Goal: Contribute content: Contribute content

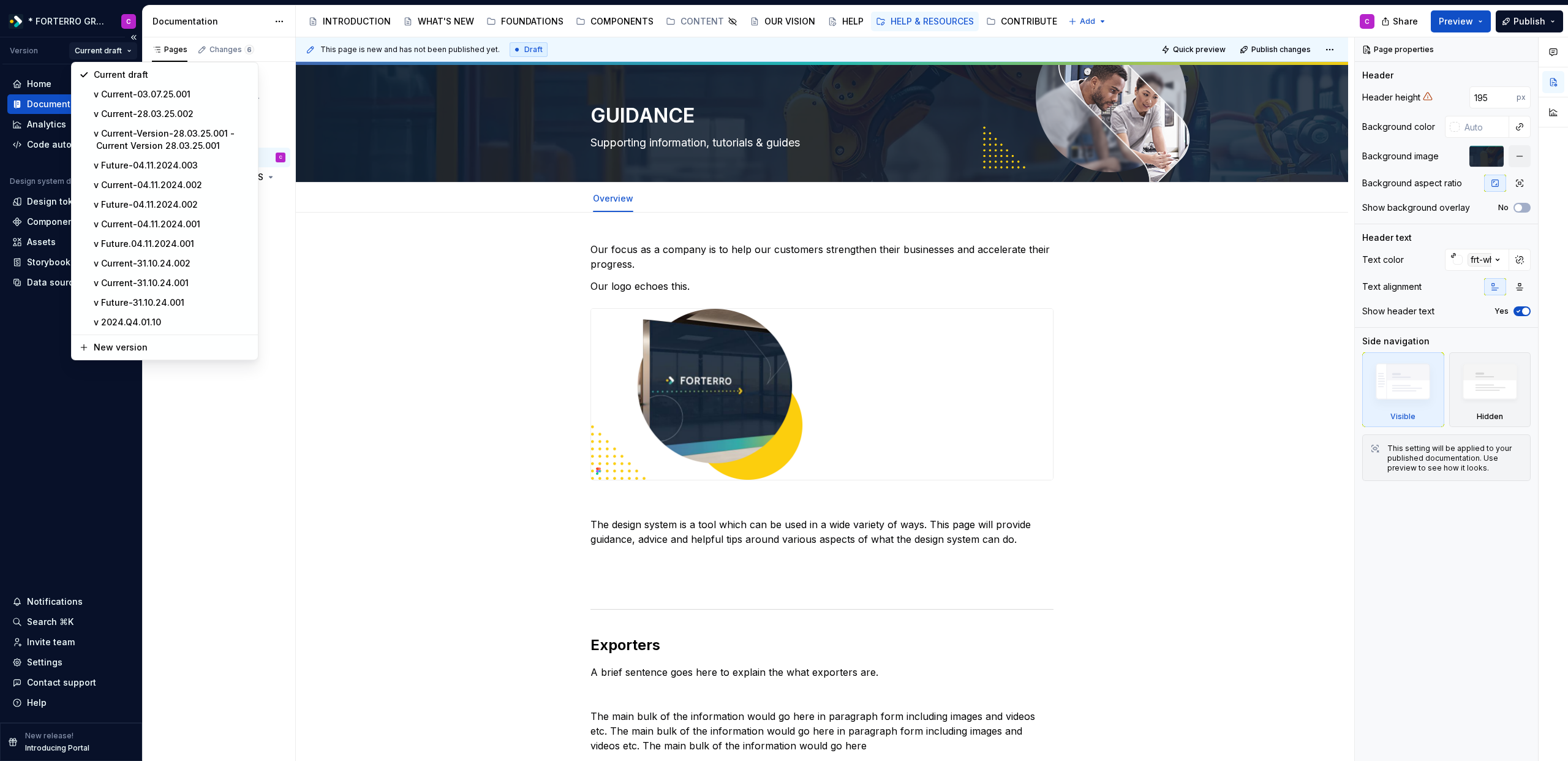
click at [122, 50] on html "* FORTERRO GROUP * C Version Current draft Home Documentation Analytics Code au…" at bounding box center [784, 380] width 1568 height 761
click at [119, 344] on div "New version" at bounding box center [172, 346] width 157 height 12
type textarea "*"
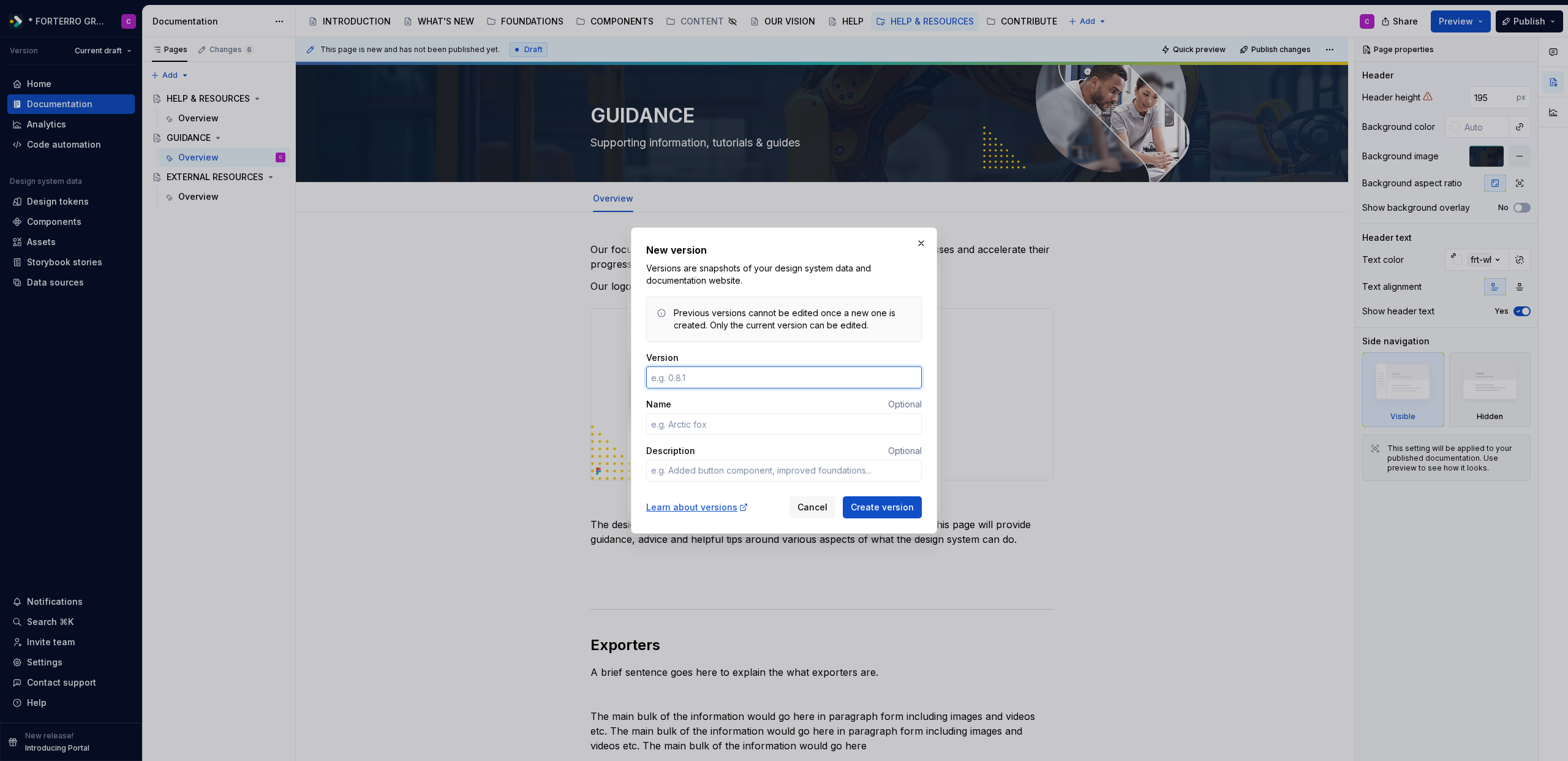
click at [737, 380] on input "Version" at bounding box center [784, 377] width 276 height 22
type input "Current-03.07.25.001"
type textarea "*"
click at [707, 380] on input "Current-03.07.25.001" at bounding box center [784, 377] width 276 height 22
type input "Current-05.09.25.001"
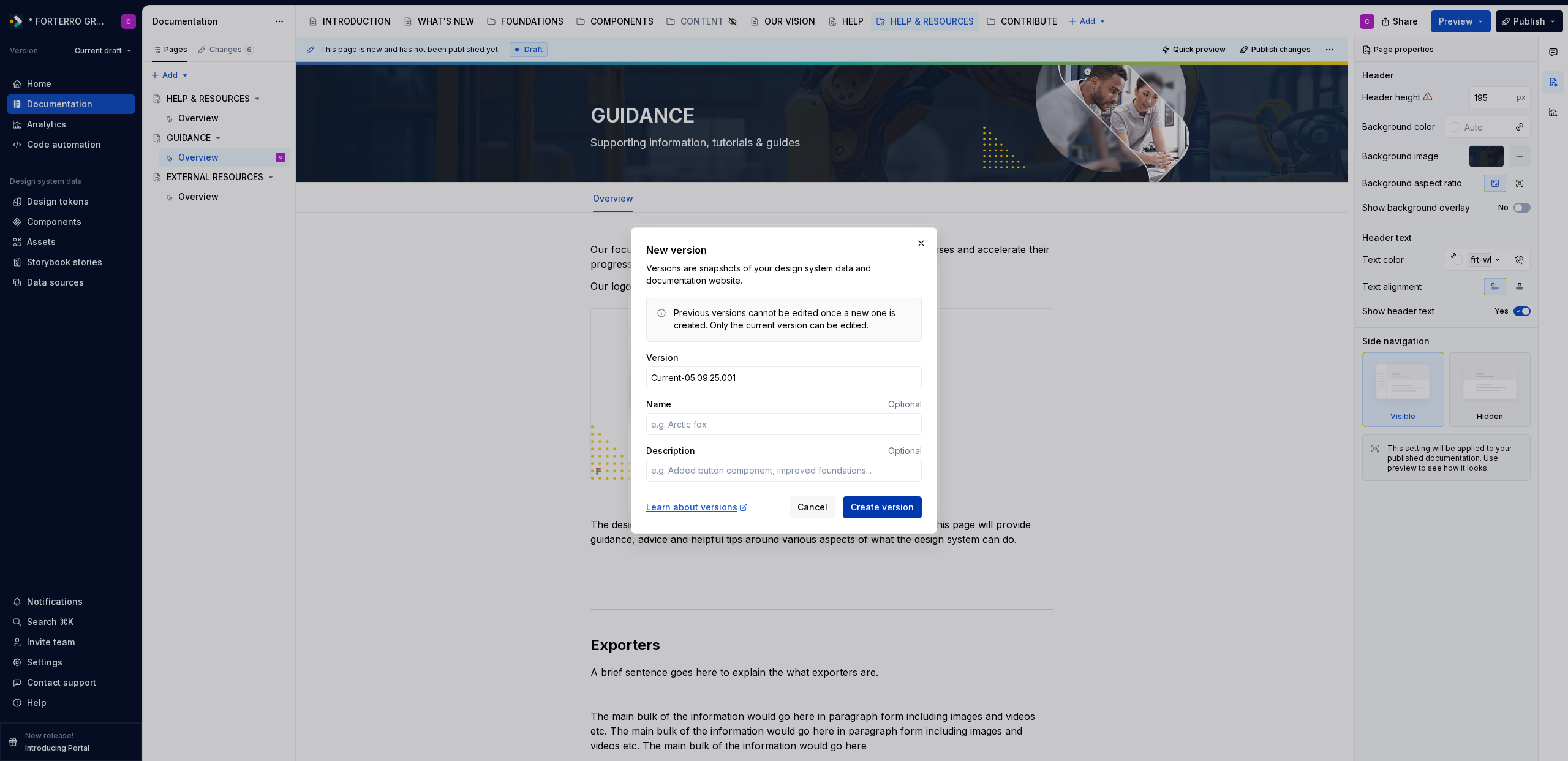
click at [875, 500] on button "Create version" at bounding box center [882, 507] width 79 height 22
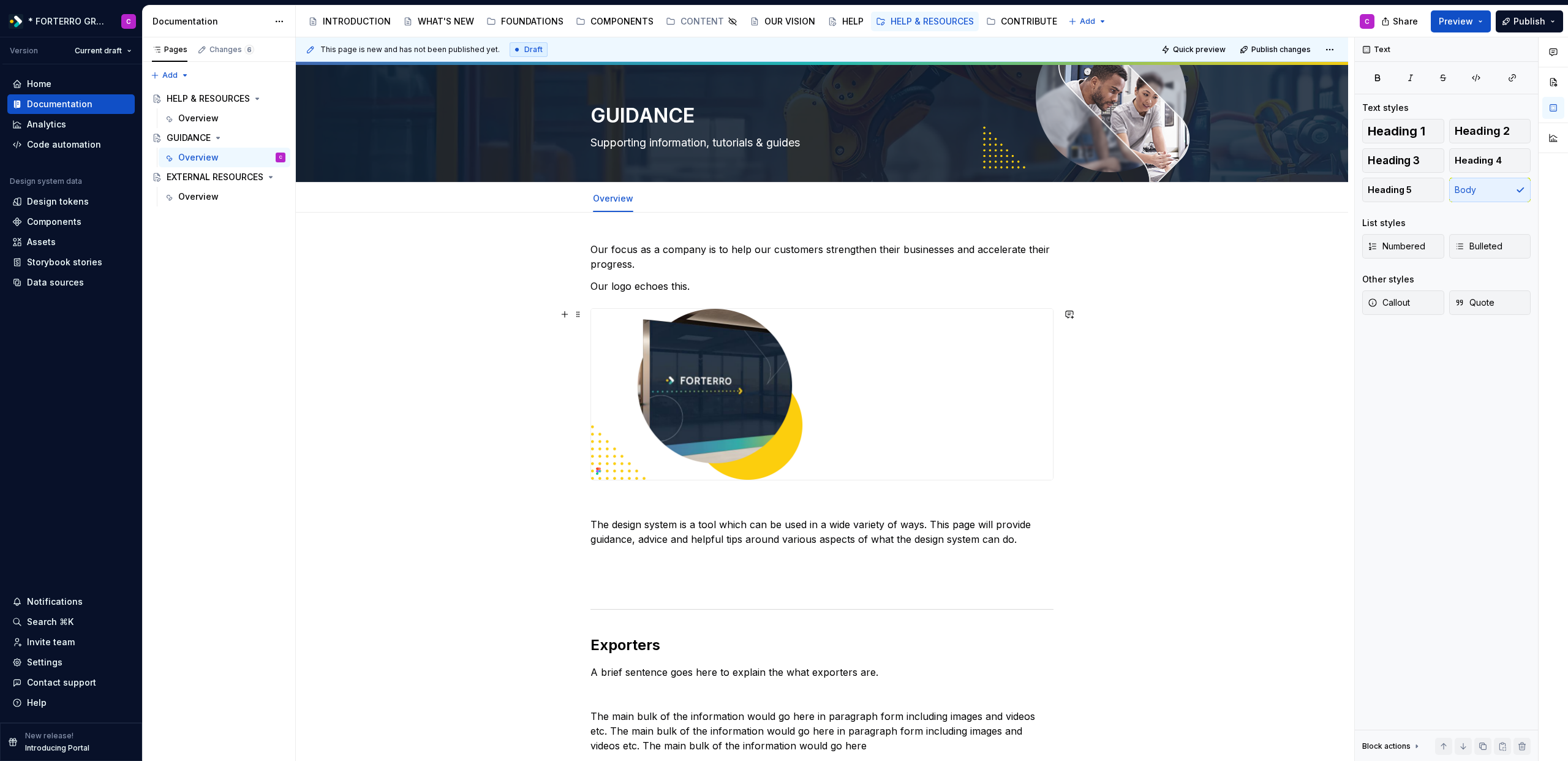
drag, startPoint x: 535, startPoint y: 478, endPoint x: 406, endPoint y: 377, distance: 163.8
click at [204, 97] on div "HELP & RESOURCES" at bounding box center [201, 98] width 70 height 12
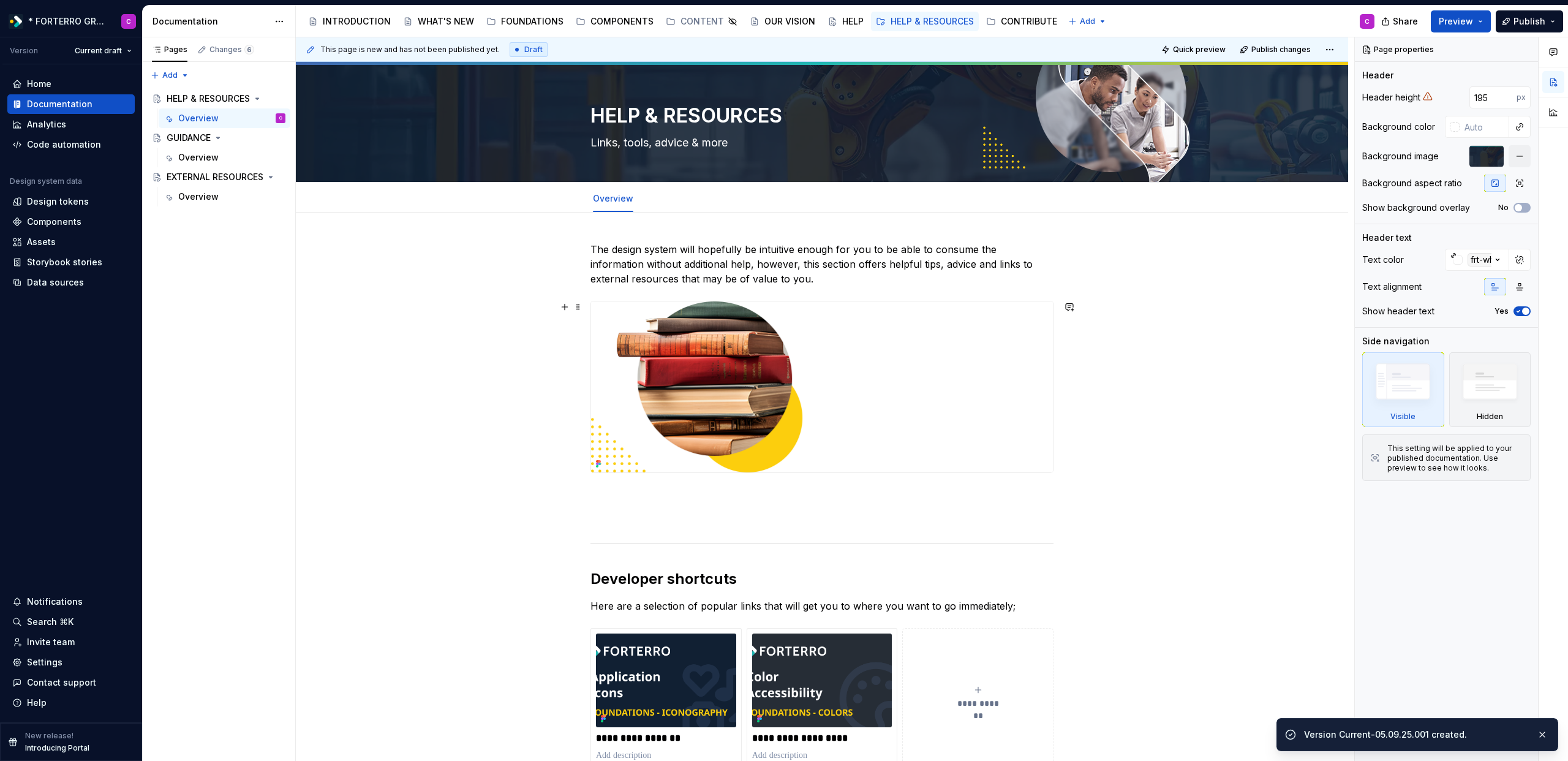
click at [739, 390] on img at bounding box center [822, 387] width 462 height 171
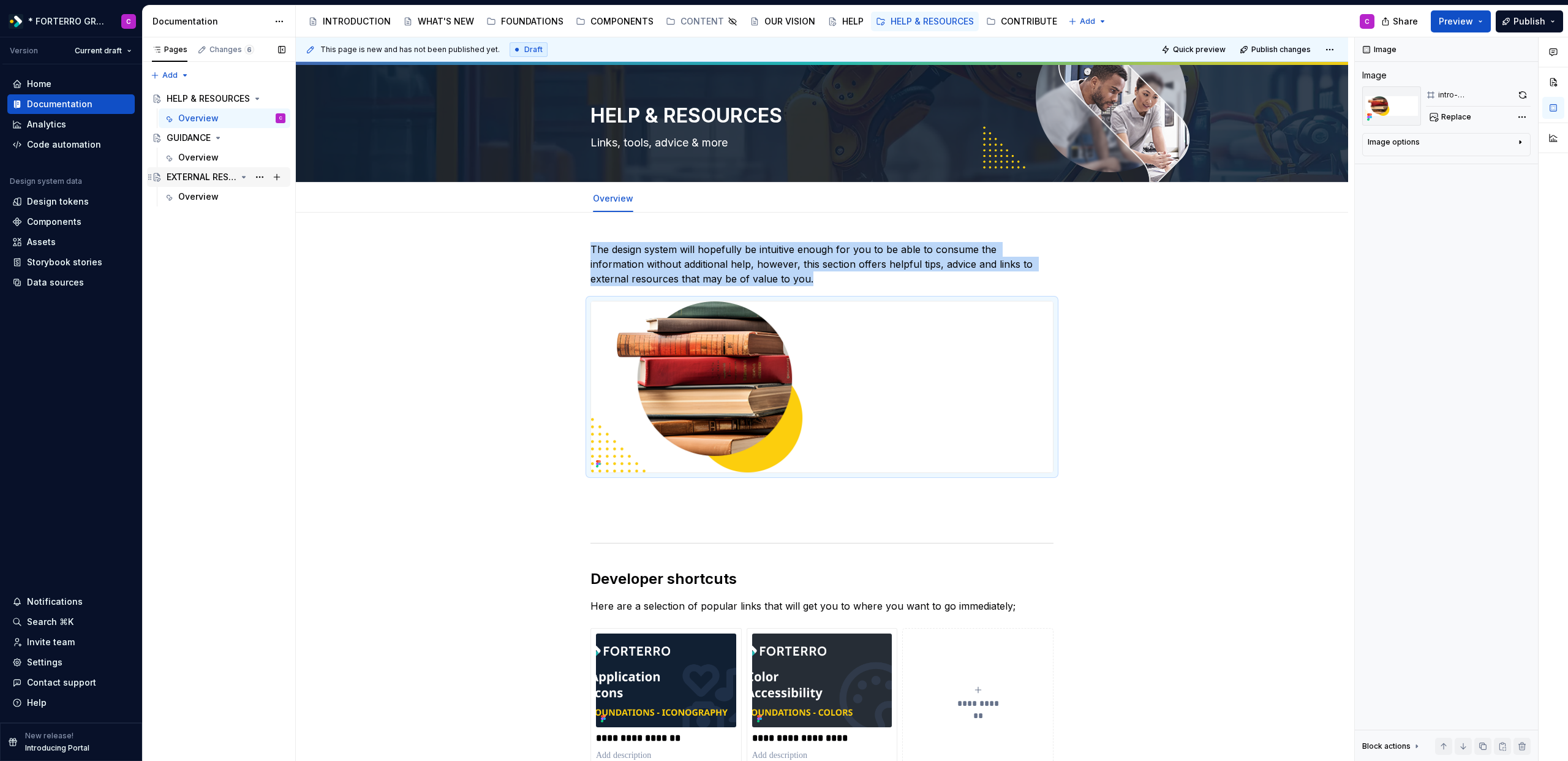
click at [217, 179] on div "EXTERNAL RESOURCES" at bounding box center [201, 176] width 70 height 12
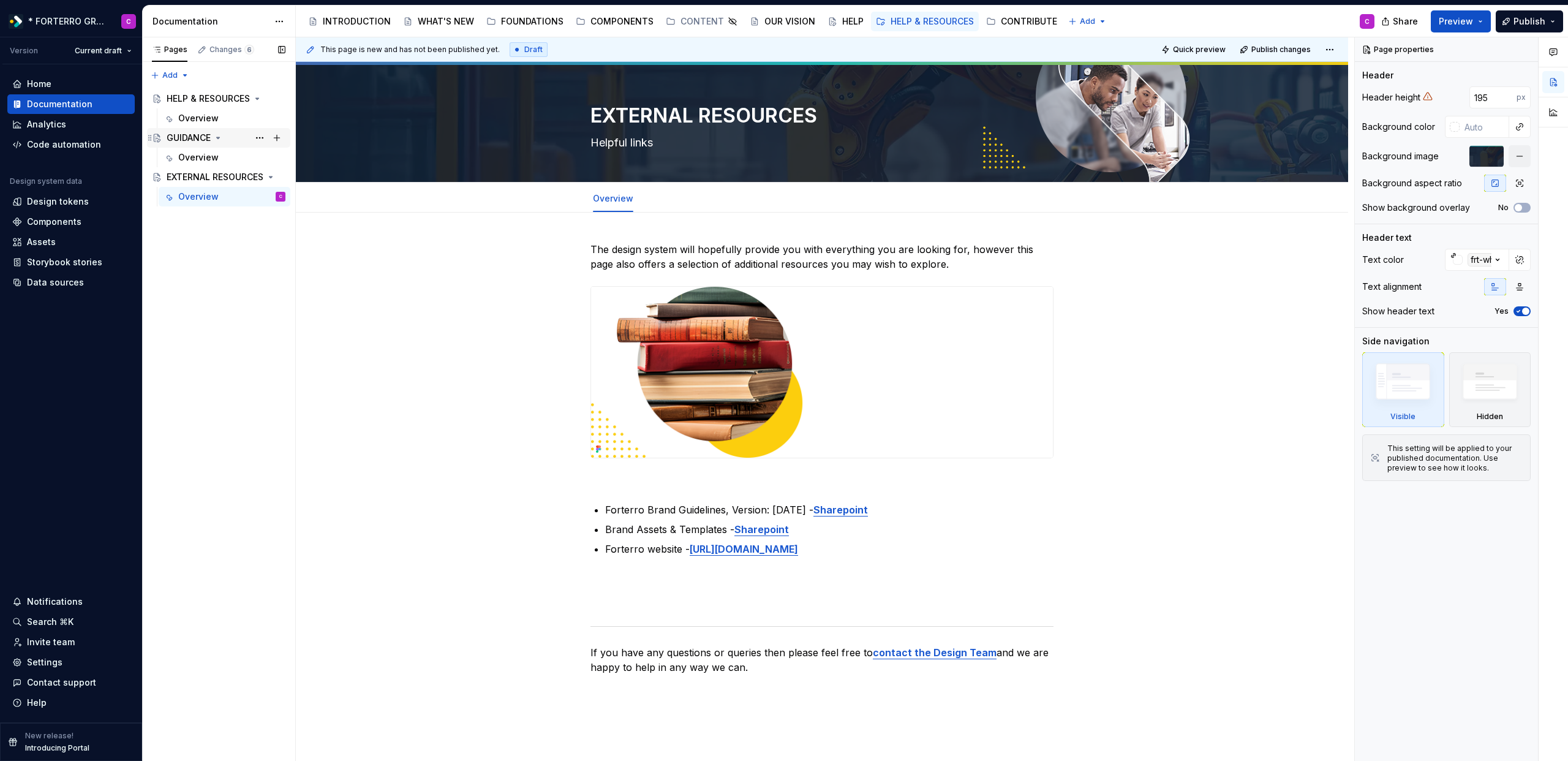
click at [182, 136] on div "GUIDANCE" at bounding box center [188, 137] width 44 height 12
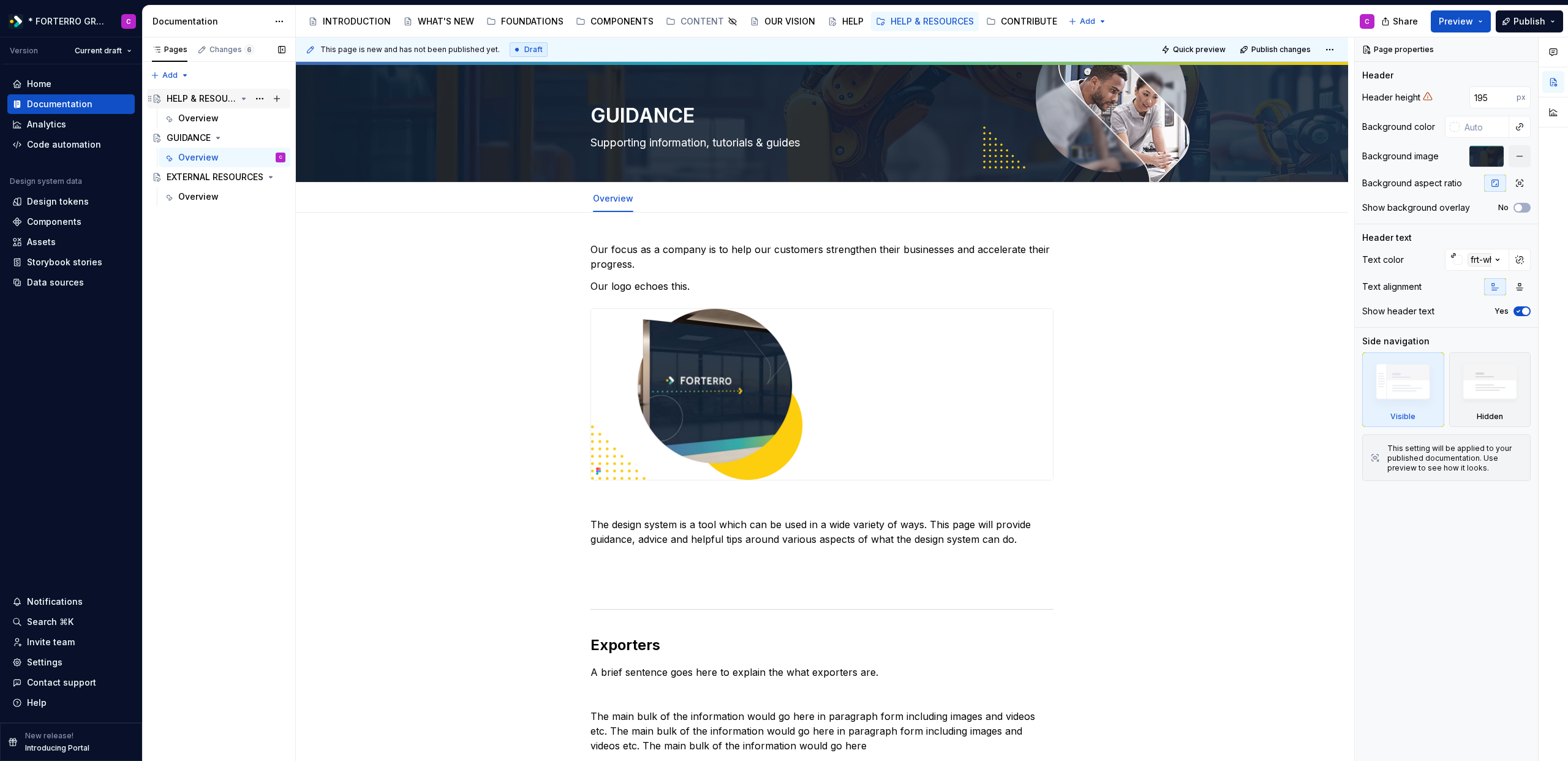
click at [180, 94] on div "HELP & RESOURCES" at bounding box center [201, 98] width 70 height 12
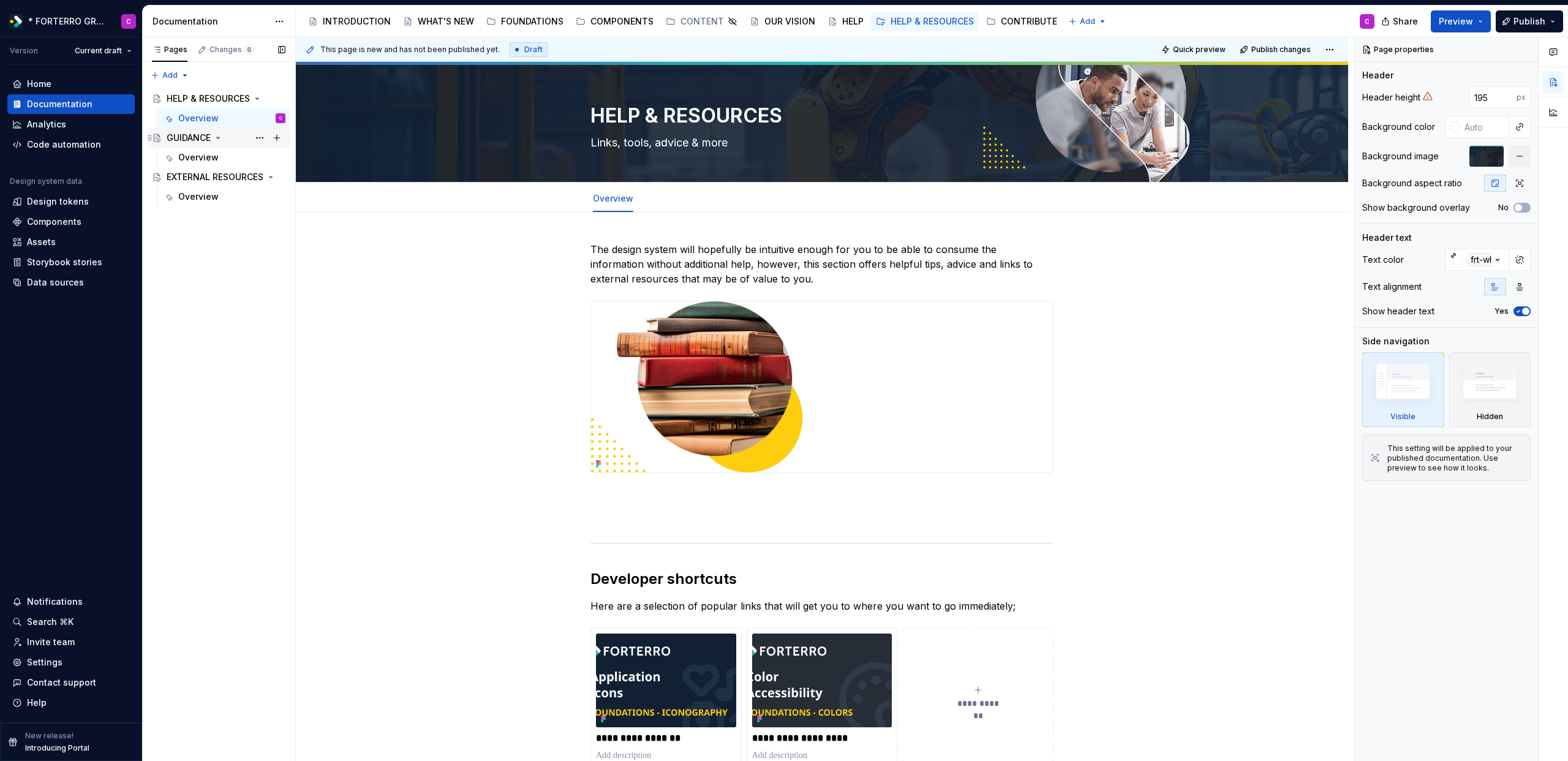
click at [178, 144] on div "GUIDANCE" at bounding box center [188, 137] width 44 height 12
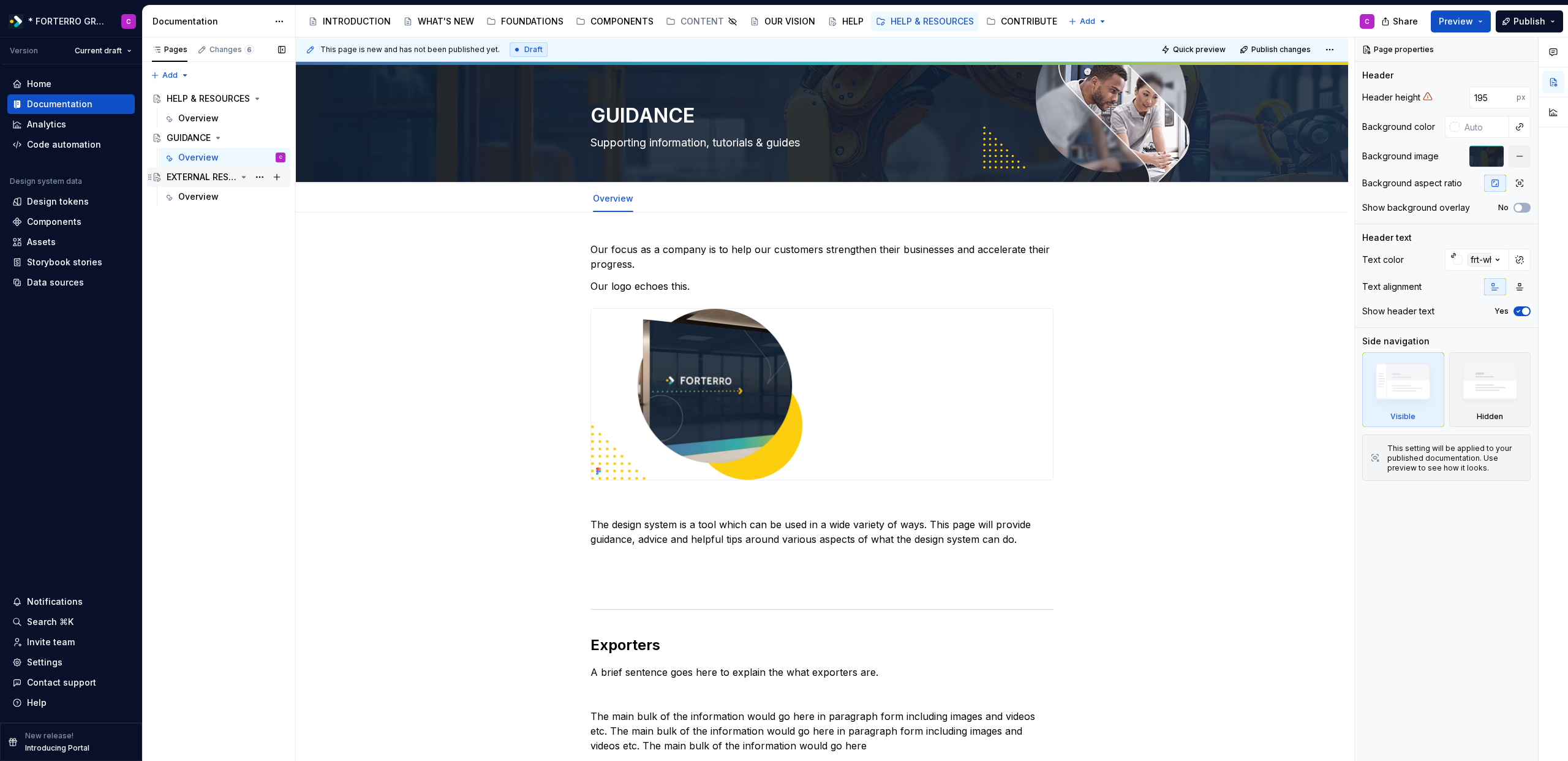
click at [195, 180] on div "EXTERNAL RESOURCES" at bounding box center [201, 176] width 70 height 12
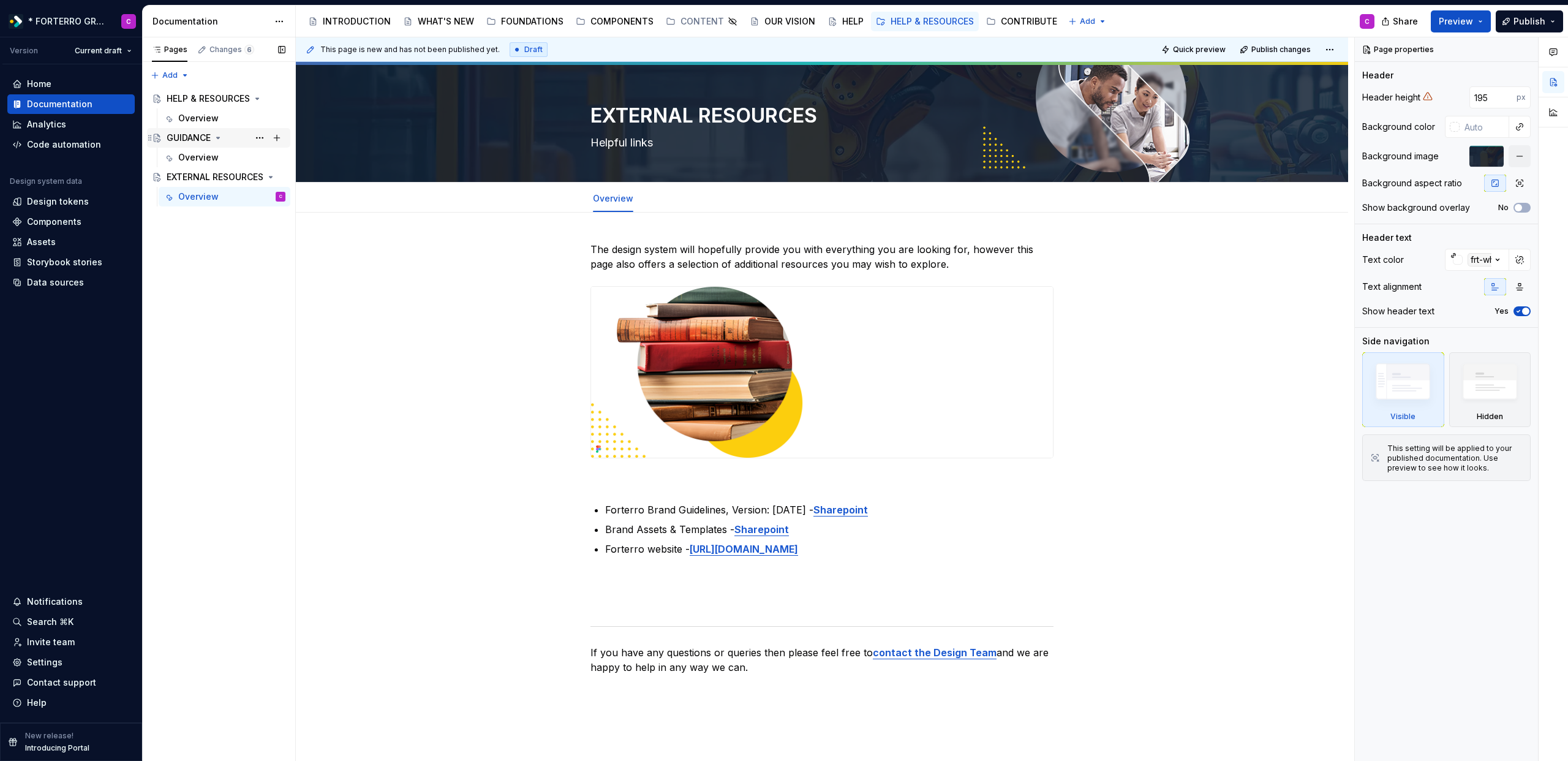
click at [195, 138] on div "GUIDANCE" at bounding box center [188, 137] width 44 height 12
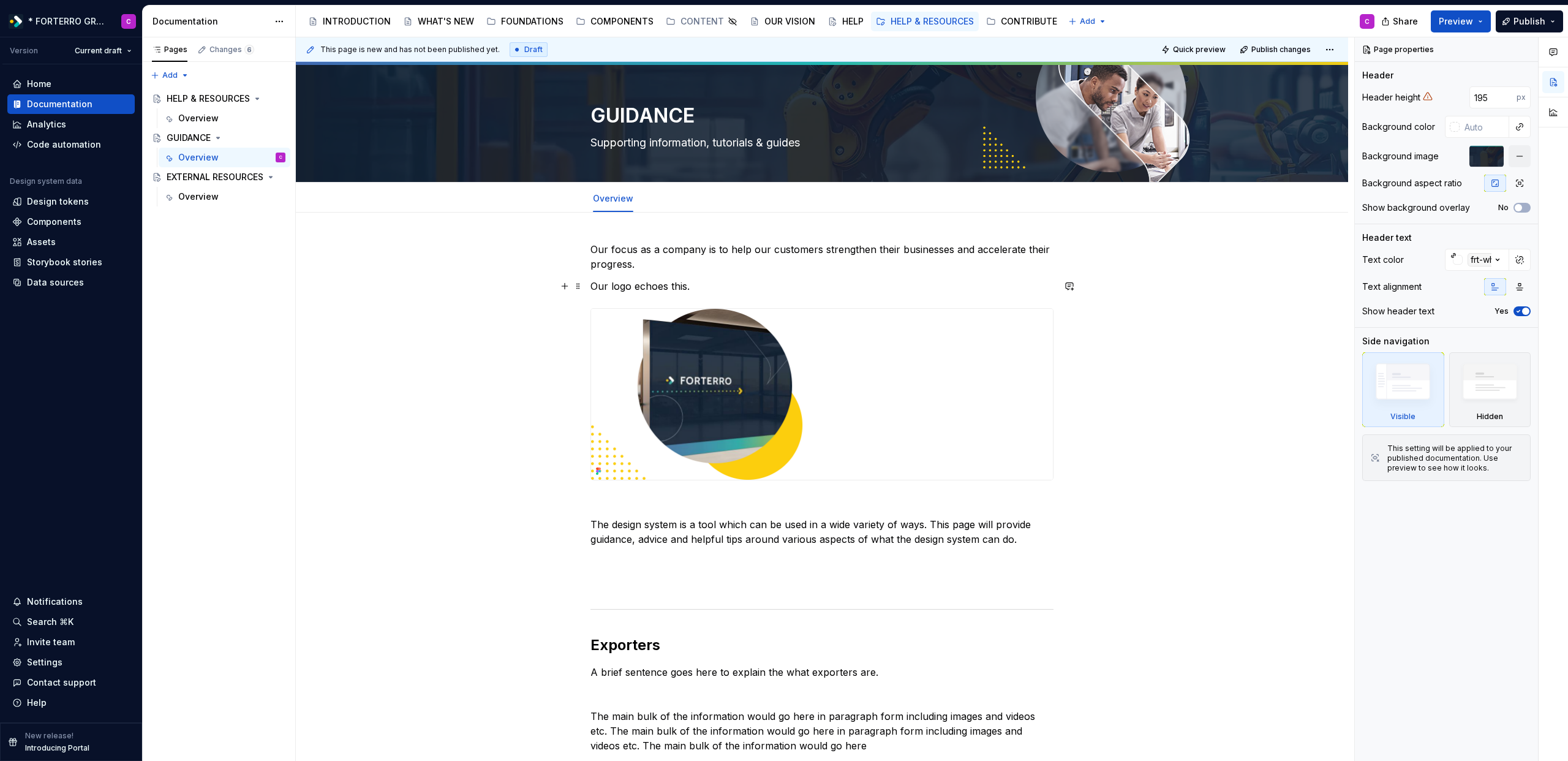
type textarea "*"
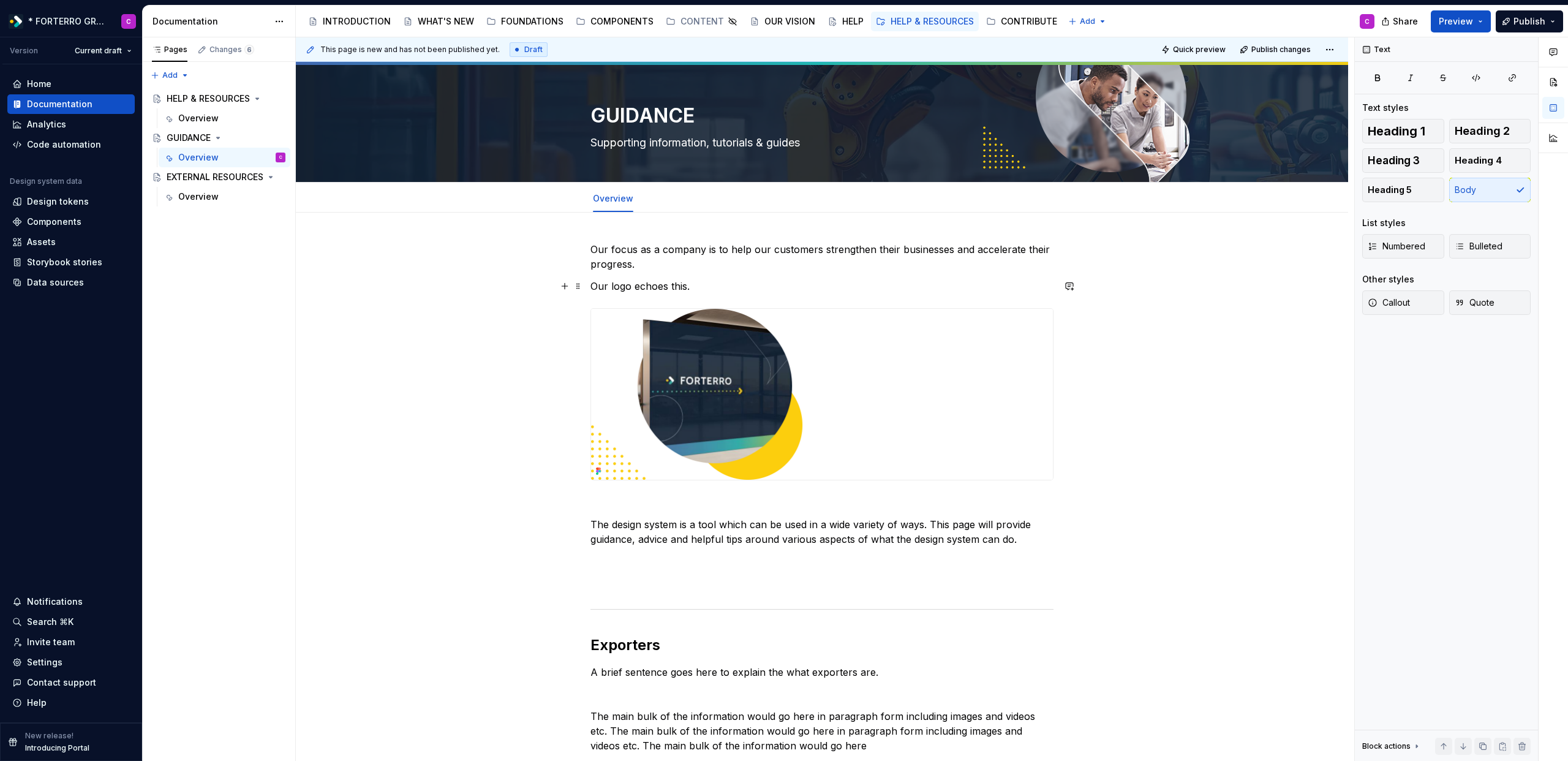
click at [687, 282] on p "Our logo echoes this." at bounding box center [822, 286] width 463 height 15
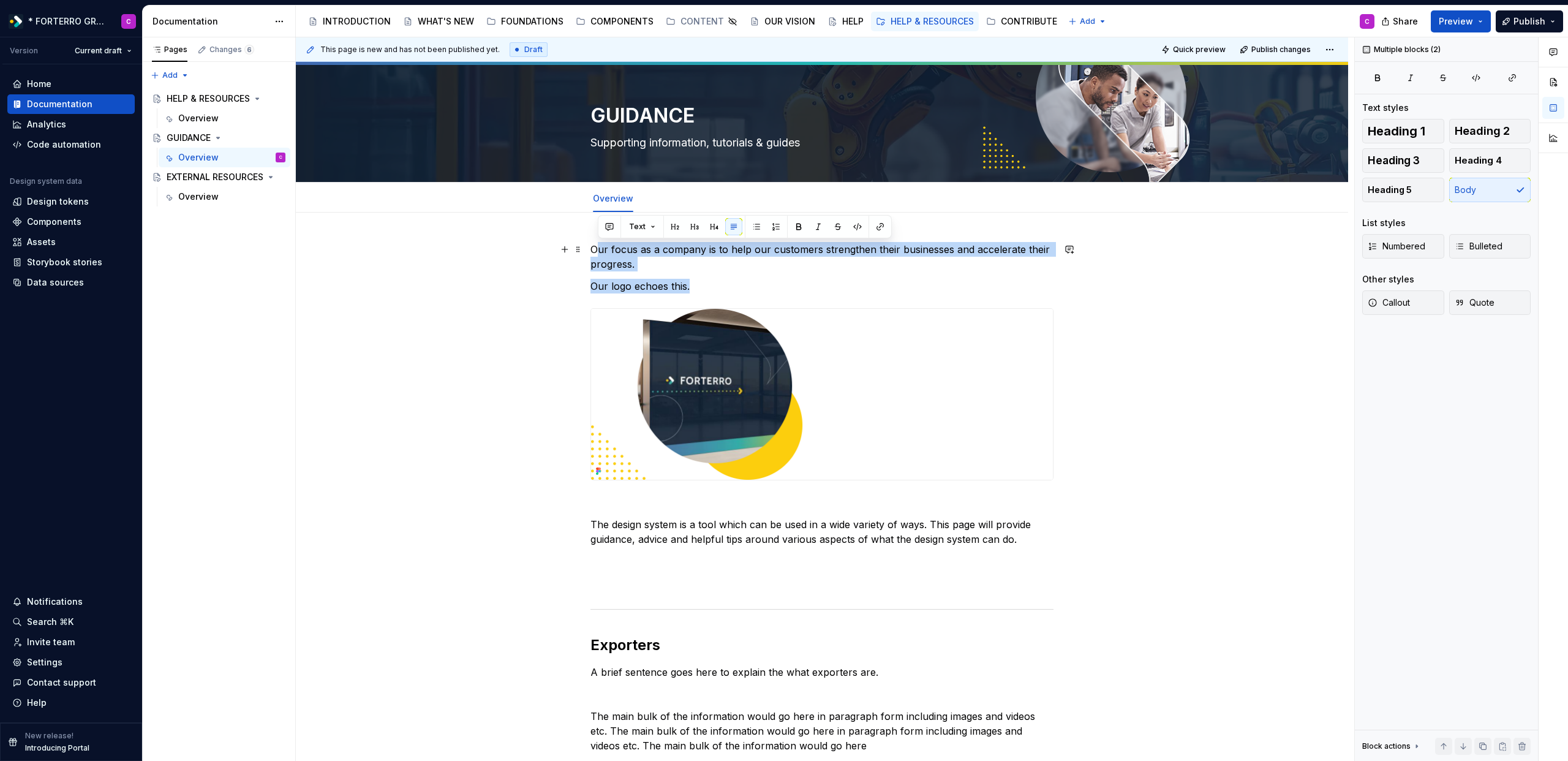
drag, startPoint x: 702, startPoint y: 282, endPoint x: 599, endPoint y: 248, distance: 108.5
click at [599, 248] on div "Our focus as a company is to help our customers strengthen their businesses and…" at bounding box center [822, 674] width 463 height 865
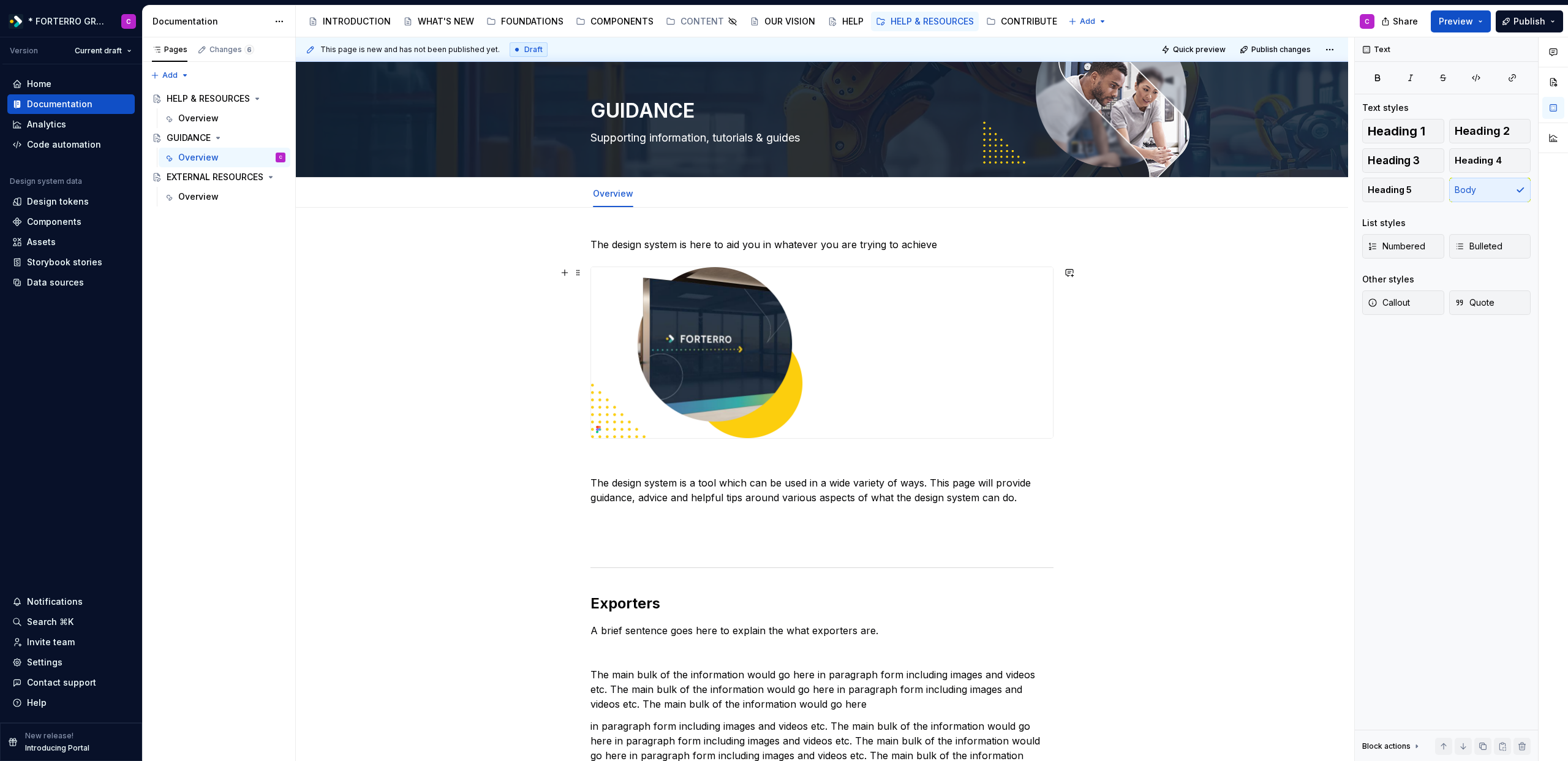
scroll to position [10, 0]
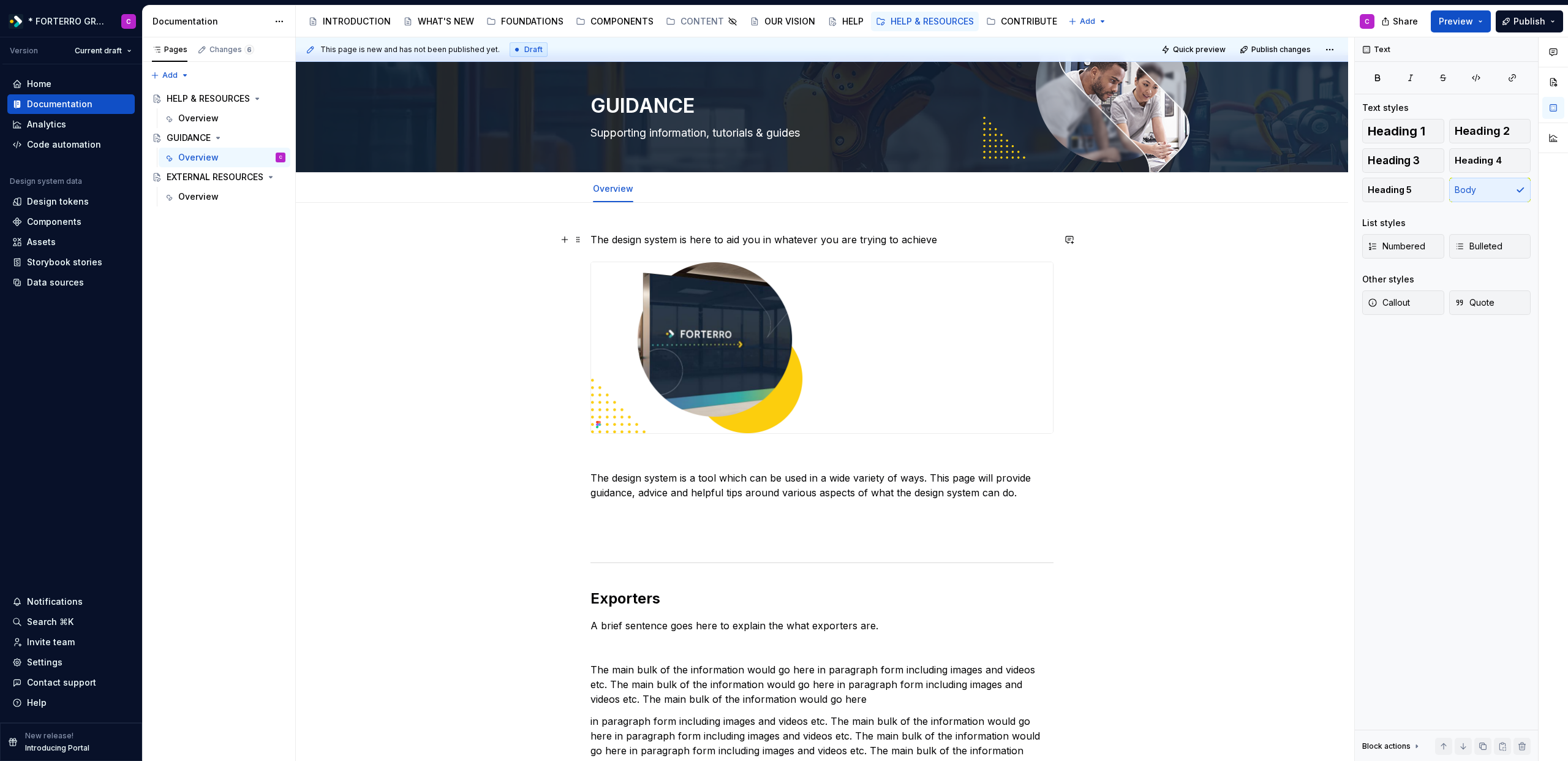
click at [955, 245] on p "The design system is here to aid you in whatever you are trying to achieve" at bounding box center [822, 240] width 463 height 15
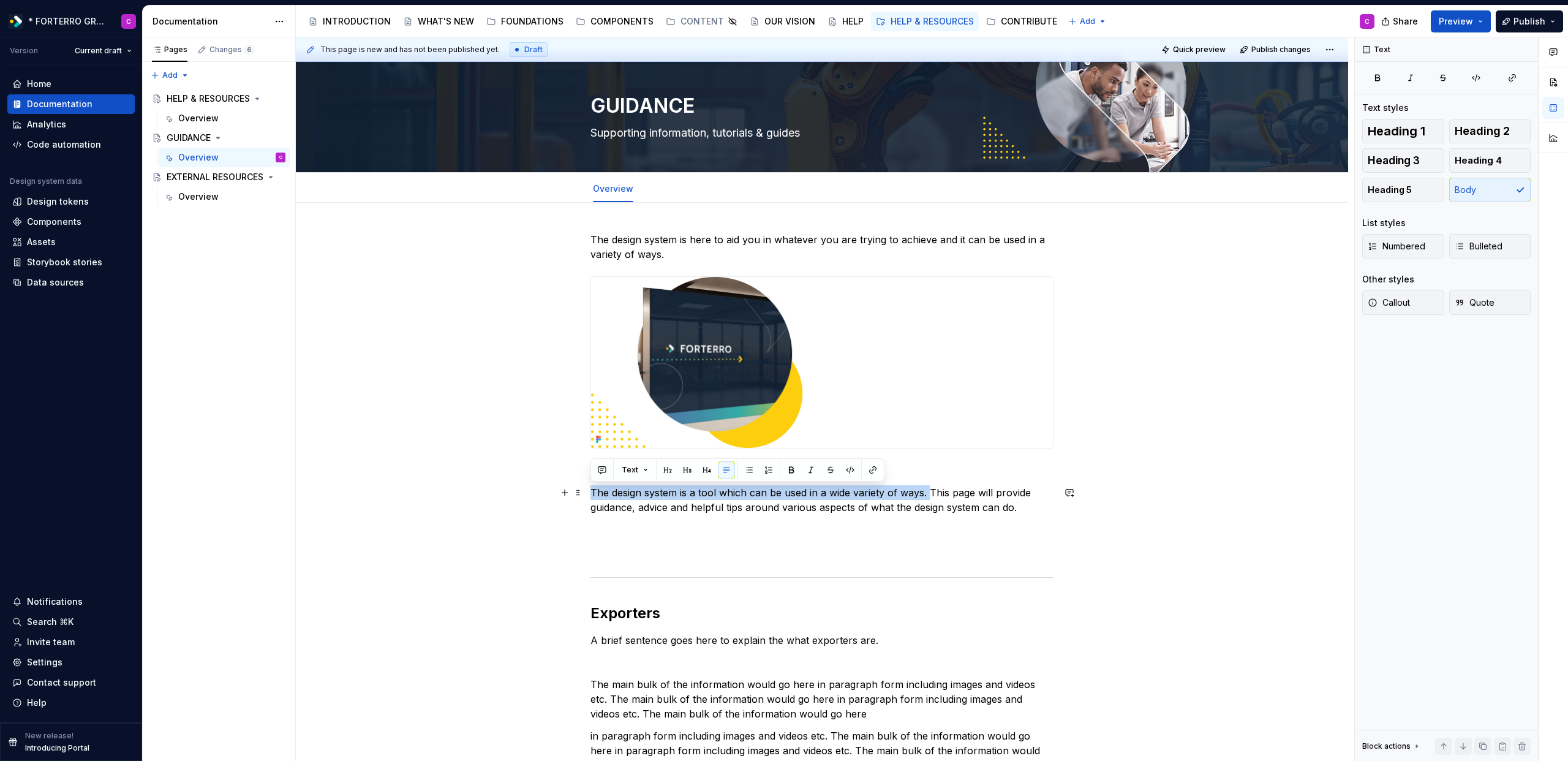
drag, startPoint x: 932, startPoint y: 487, endPoint x: 590, endPoint y: 491, distance: 342.0
click at [591, 491] on p "The design system is a tool which can be used in a wide variety of ways. This p…" at bounding box center [822, 500] width 463 height 29
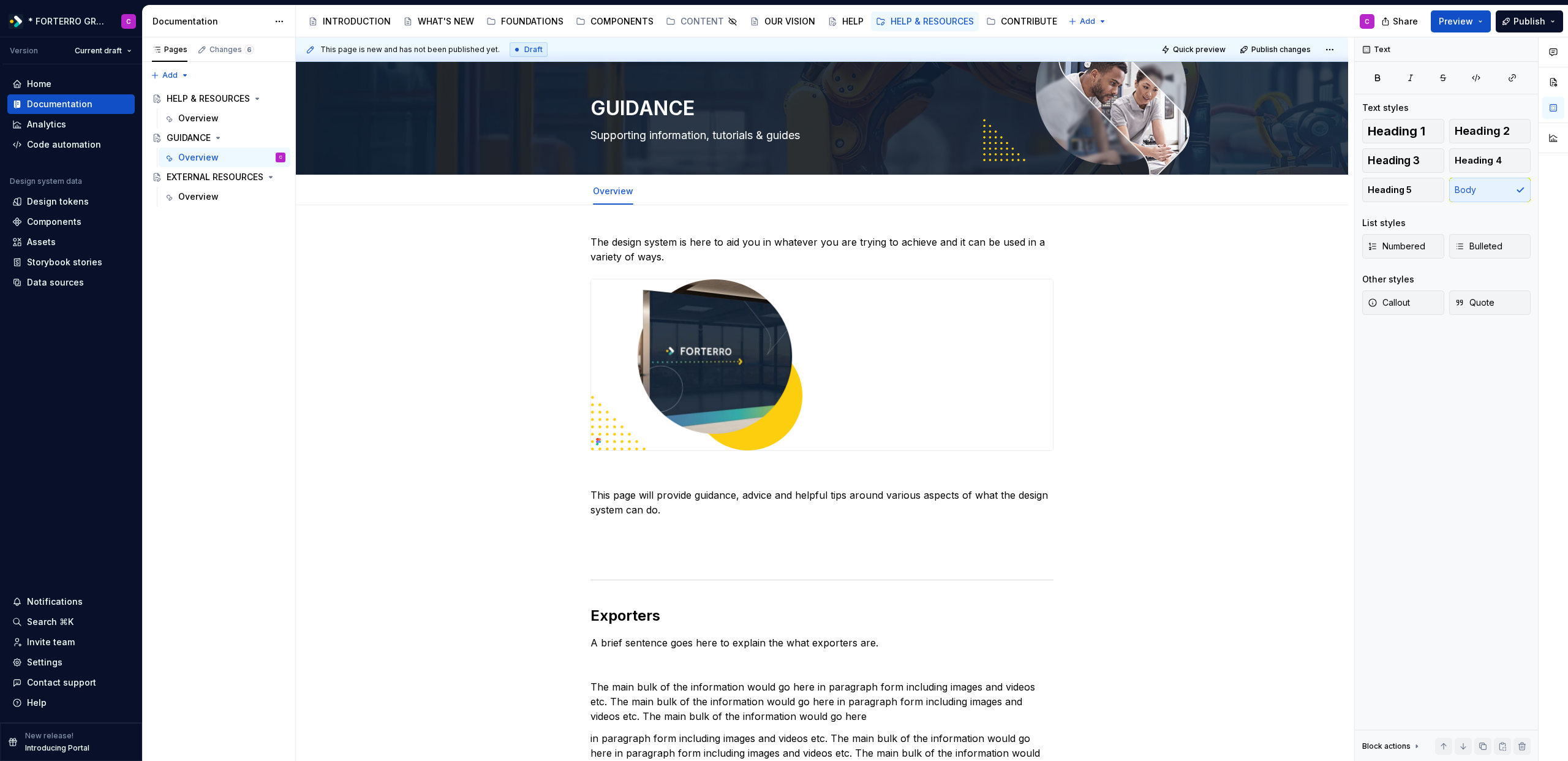
scroll to position [0, 0]
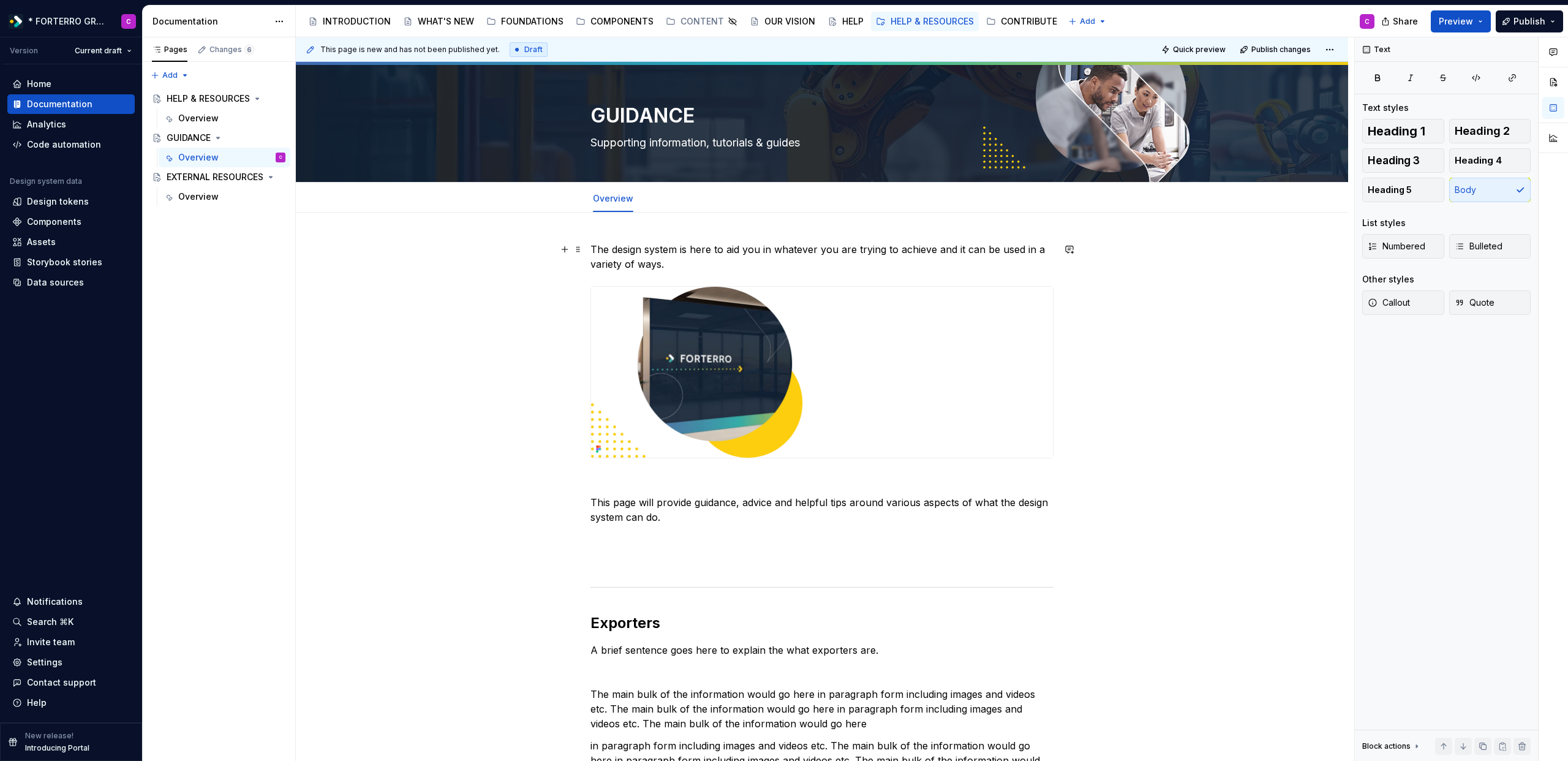
click at [735, 263] on p "The design system is here to aid you in whatever you are trying to achieve and …" at bounding box center [822, 256] width 463 height 29
click at [729, 326] on img at bounding box center [822, 372] width 462 height 171
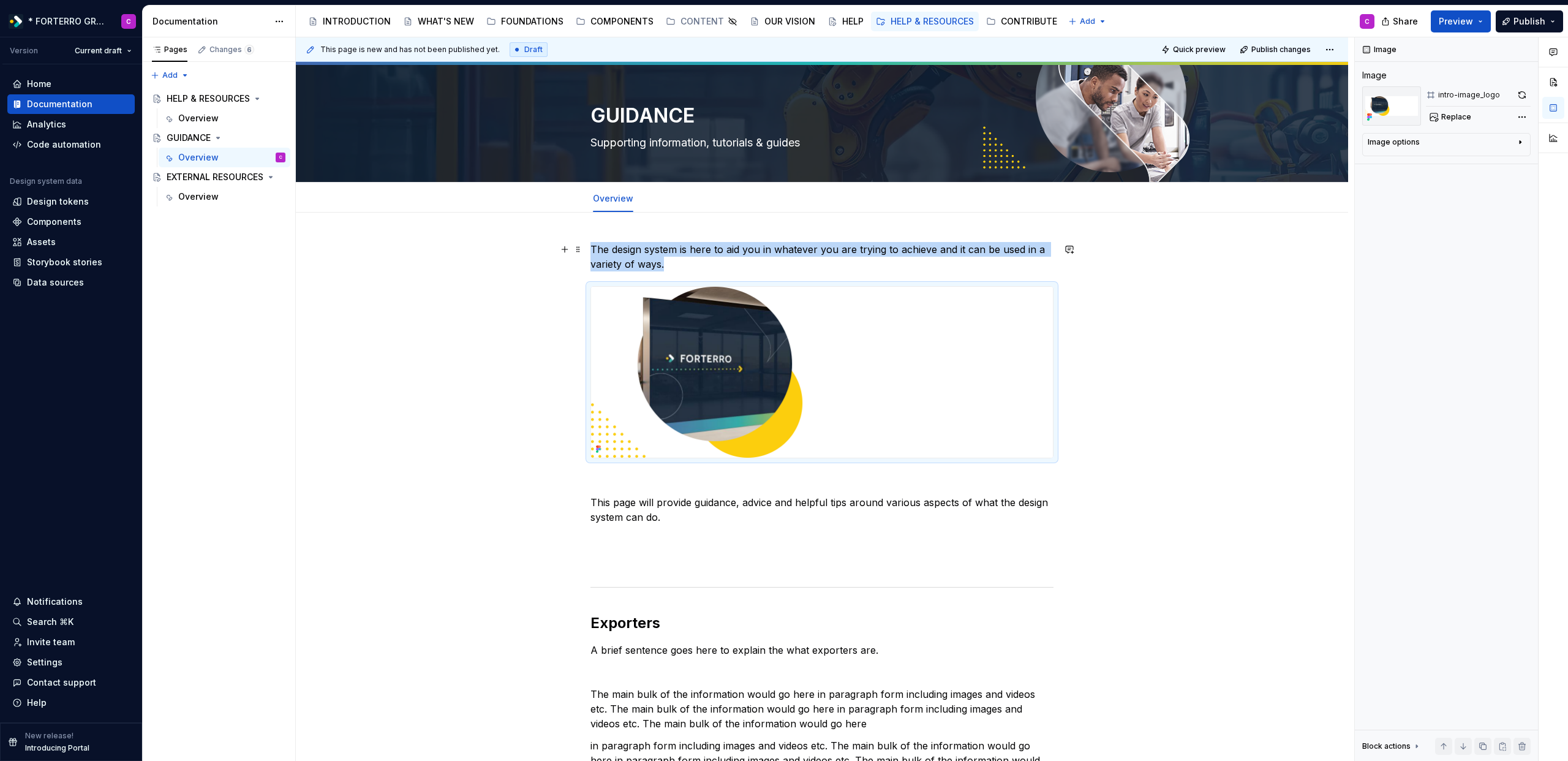
click at [680, 265] on p "The design system is here to aid you in whatever you are trying to achieve and …" at bounding box center [822, 256] width 463 height 29
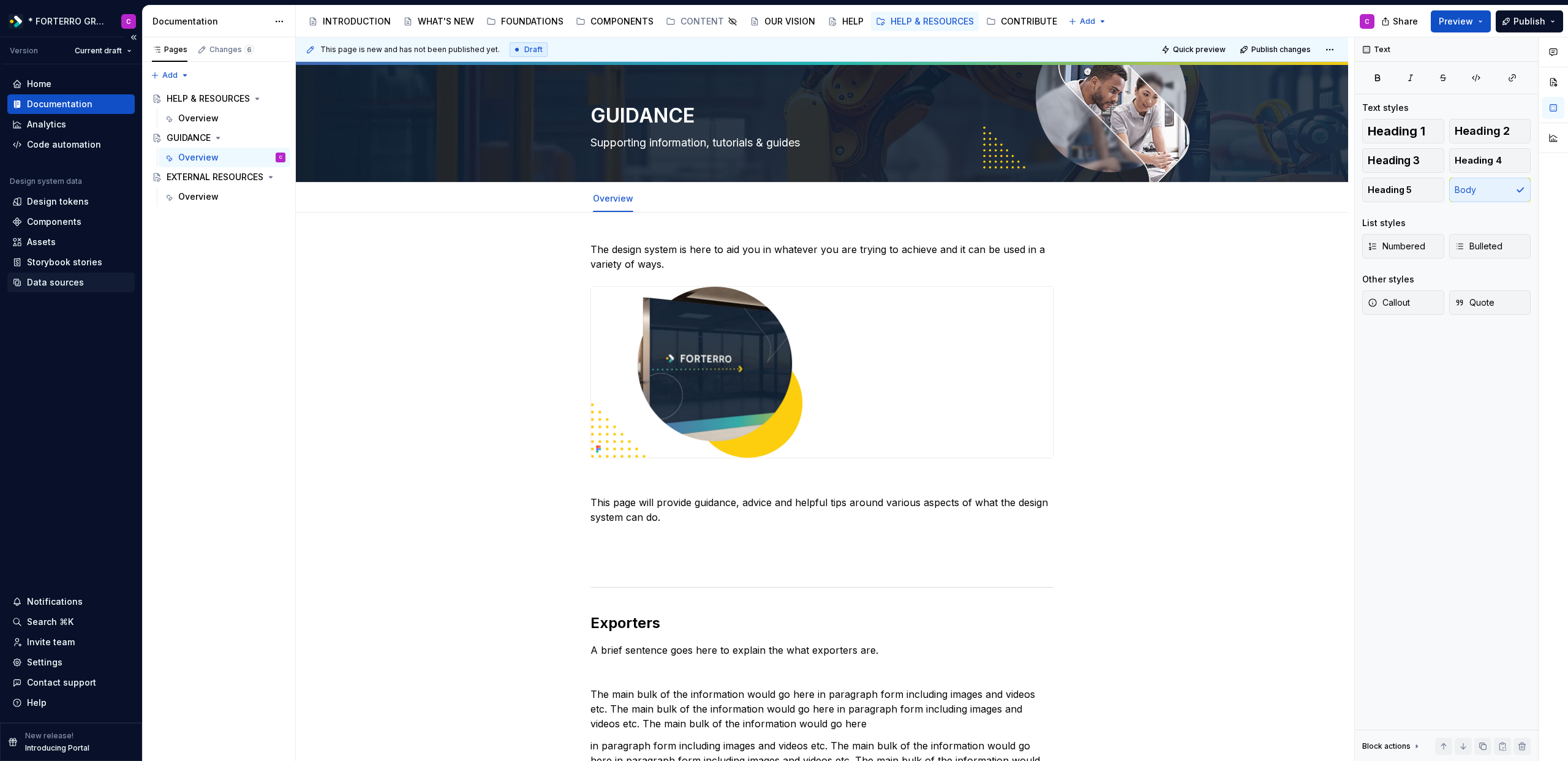
click at [57, 290] on div "Data sources" at bounding box center [70, 282] width 127 height 20
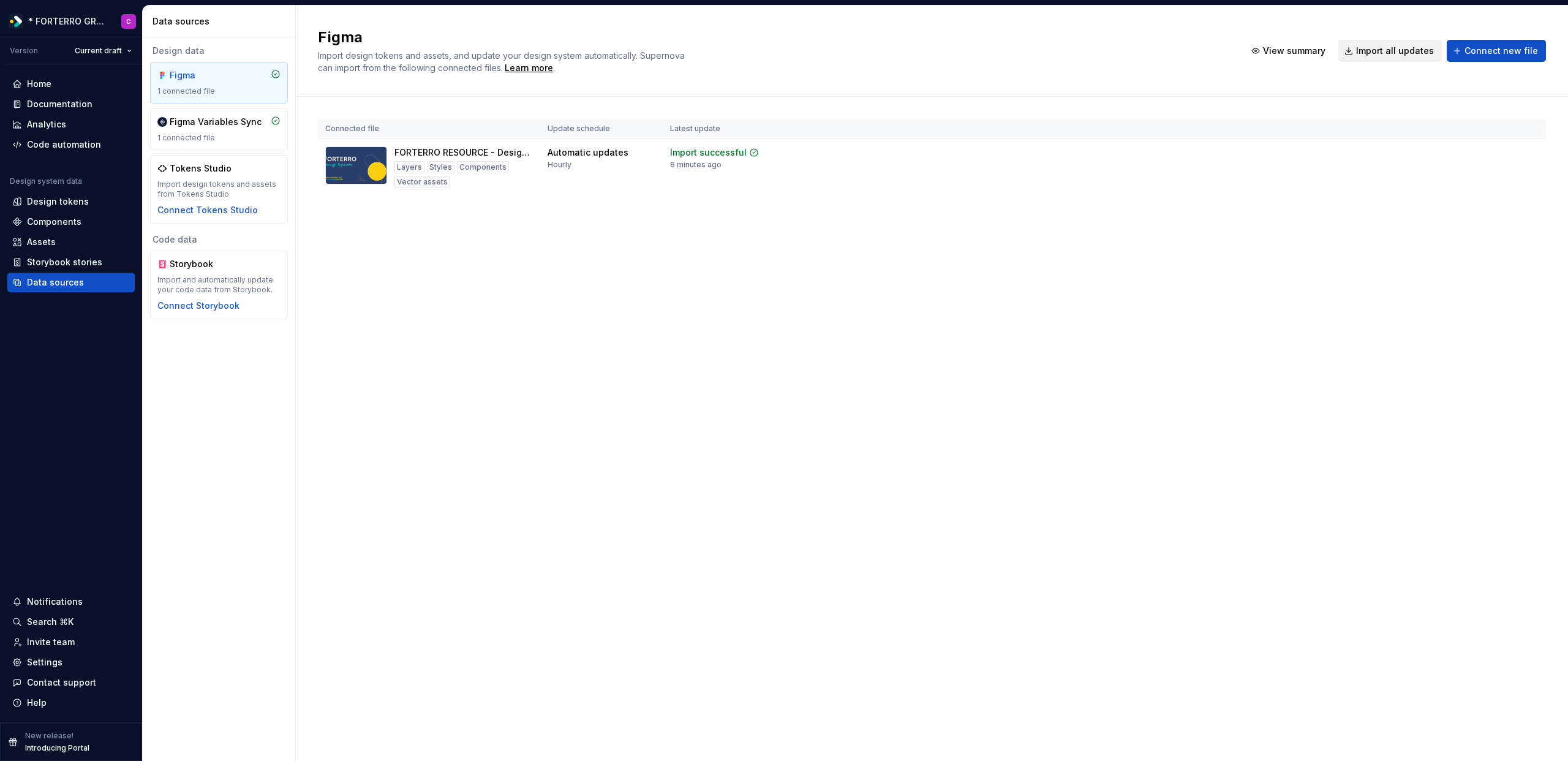
click at [1397, 55] on span "Import all updates" at bounding box center [1395, 50] width 77 height 12
click at [1387, 59] on button "Import all updates" at bounding box center [1390, 50] width 104 height 22
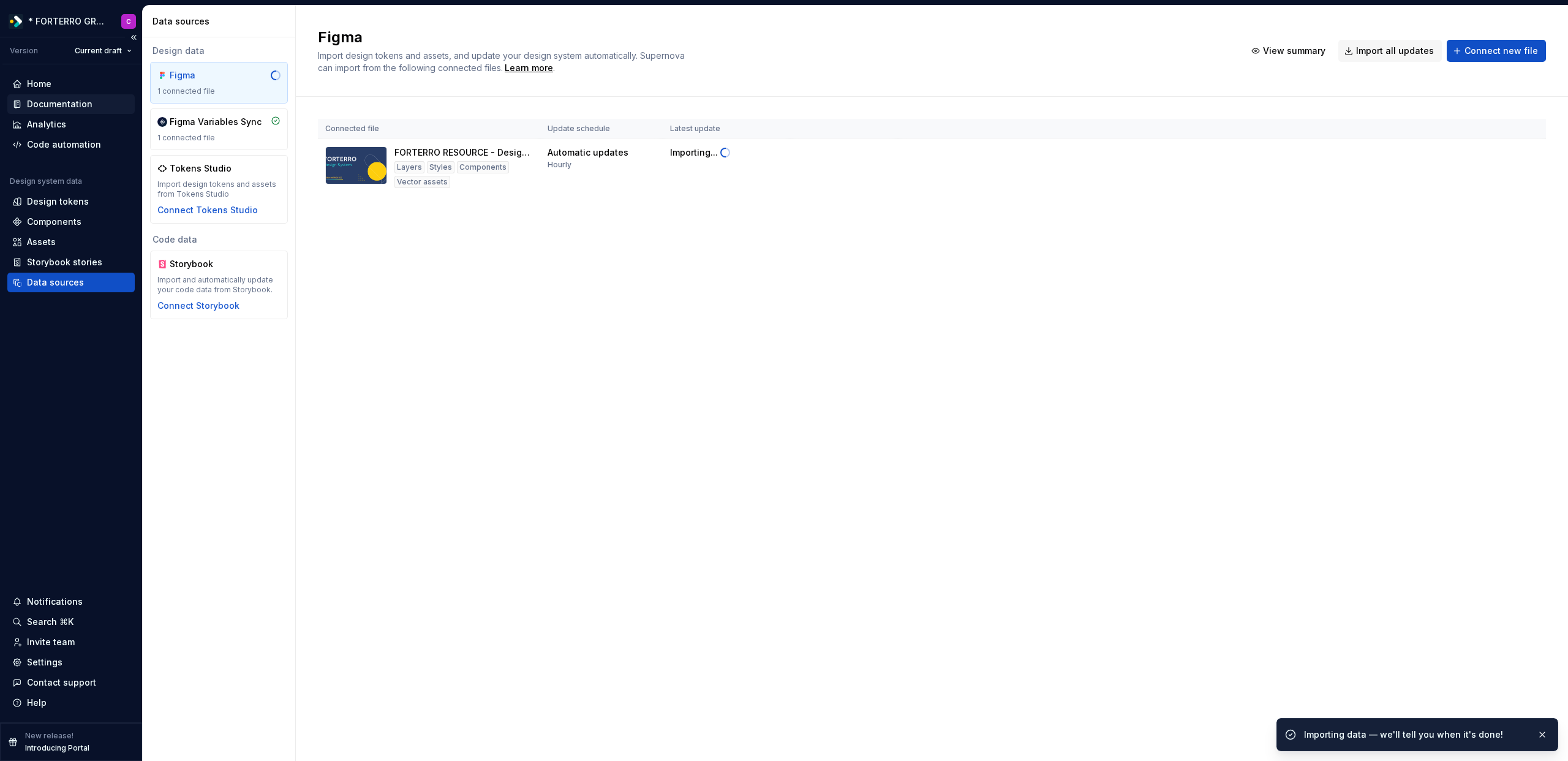
click at [66, 109] on div "Documentation" at bounding box center [60, 104] width 65 height 12
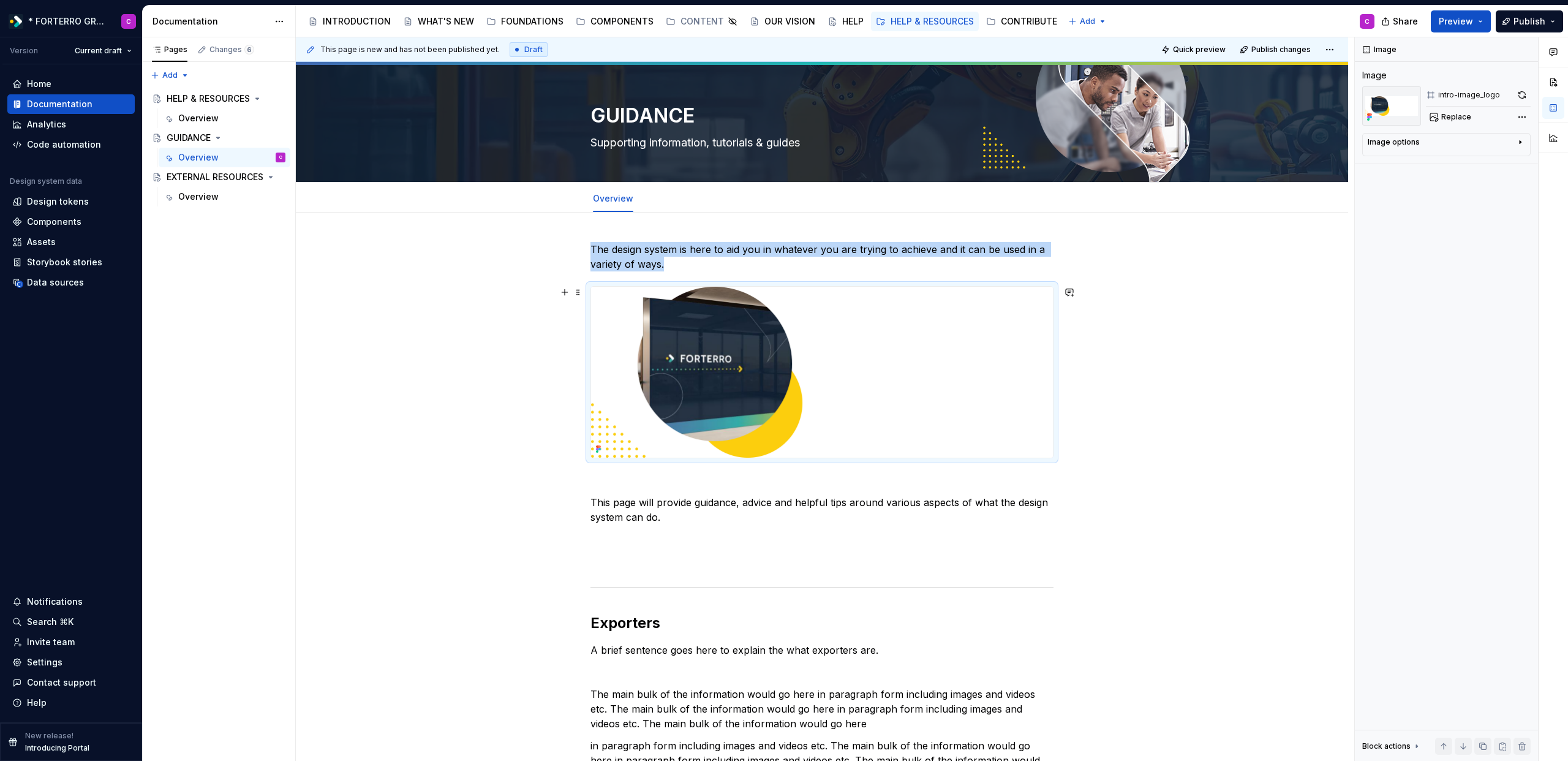
click at [746, 377] on img at bounding box center [822, 372] width 462 height 171
click at [1466, 116] on span "Replace" at bounding box center [1456, 117] width 30 height 10
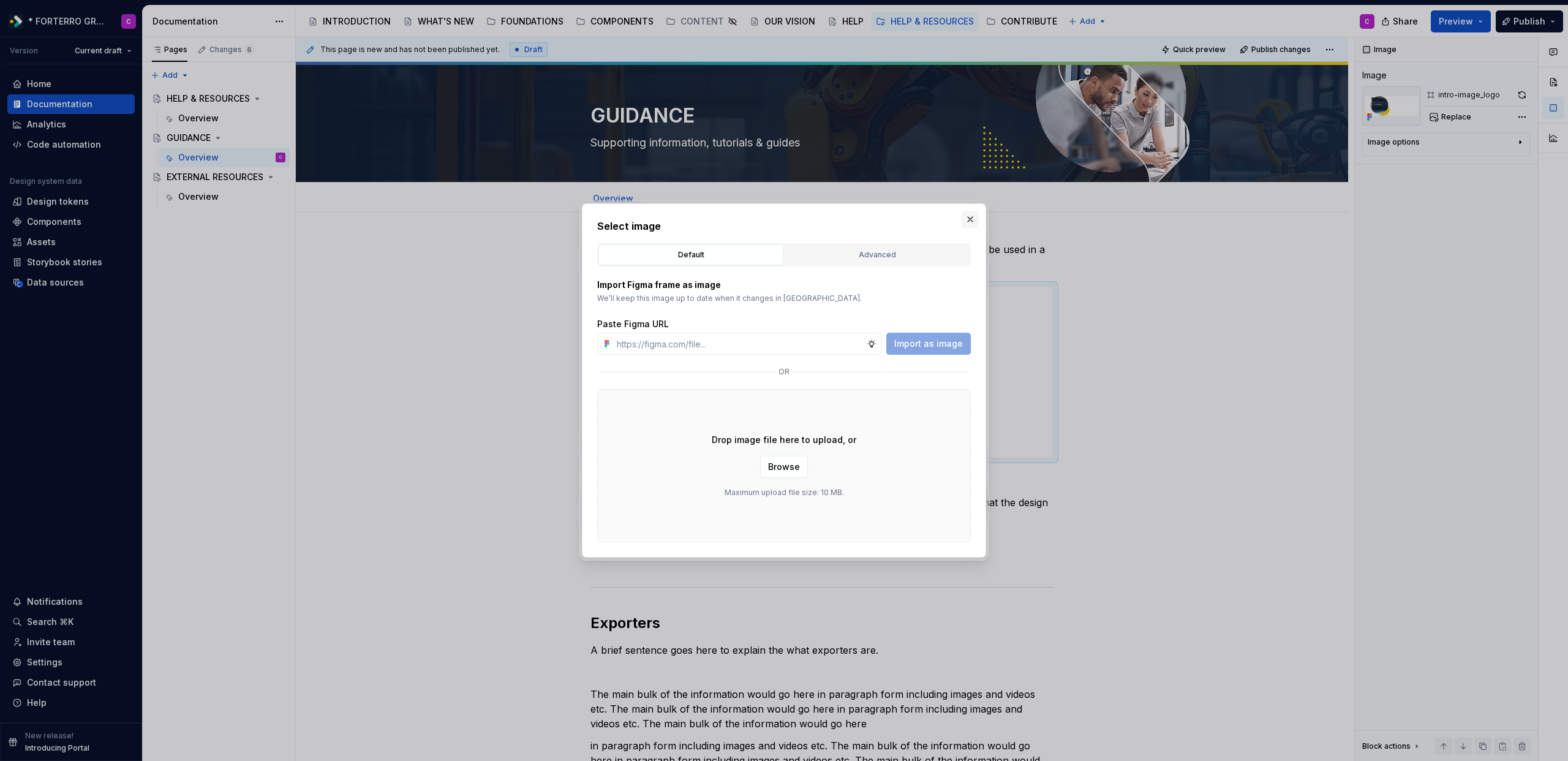
click at [968, 224] on button "button" at bounding box center [970, 219] width 17 height 17
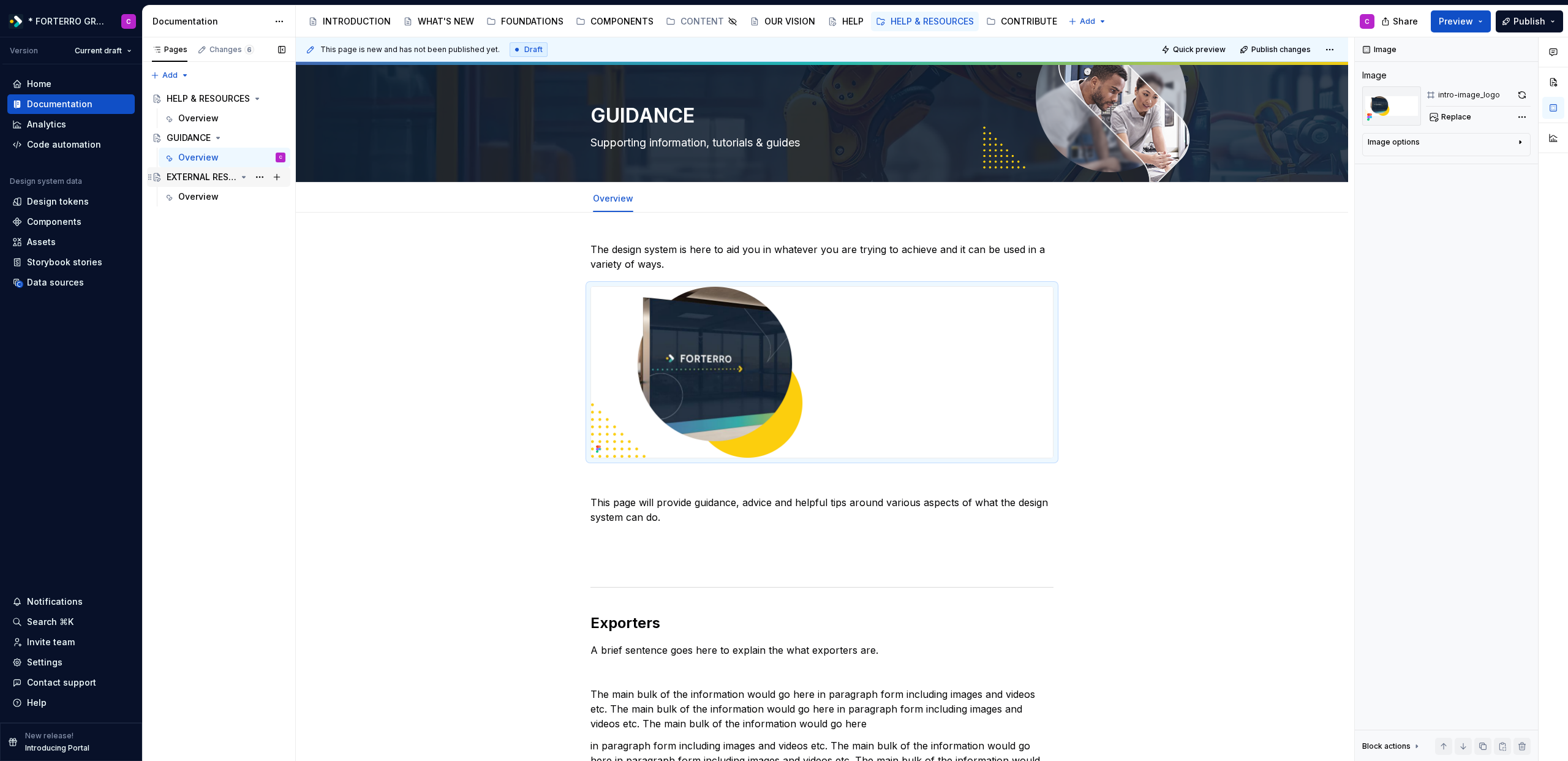
click at [213, 180] on div "EXTERNAL RESOURCES" at bounding box center [201, 176] width 70 height 12
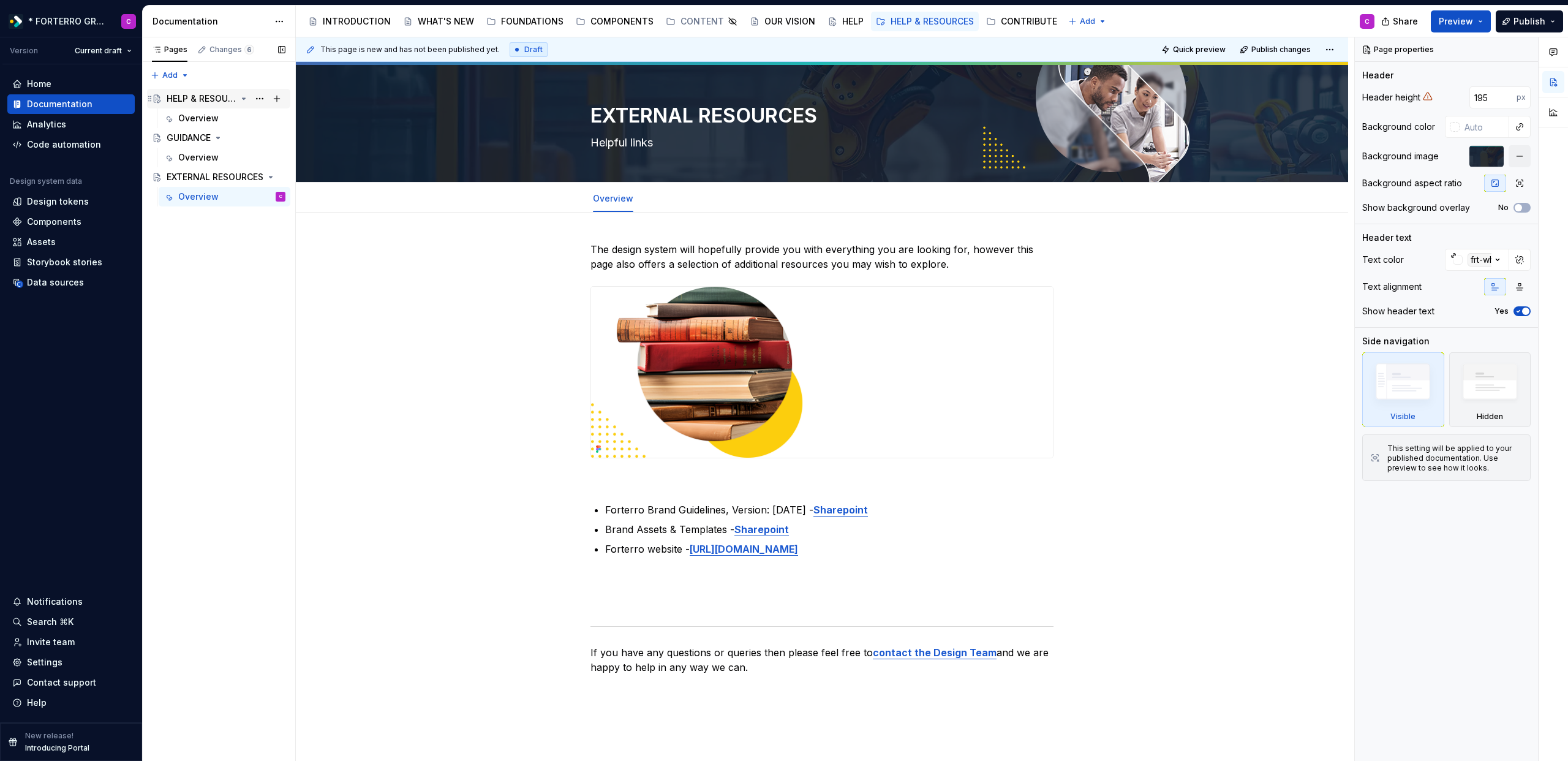
click at [208, 100] on div "HELP & RESOURCES" at bounding box center [201, 98] width 70 height 12
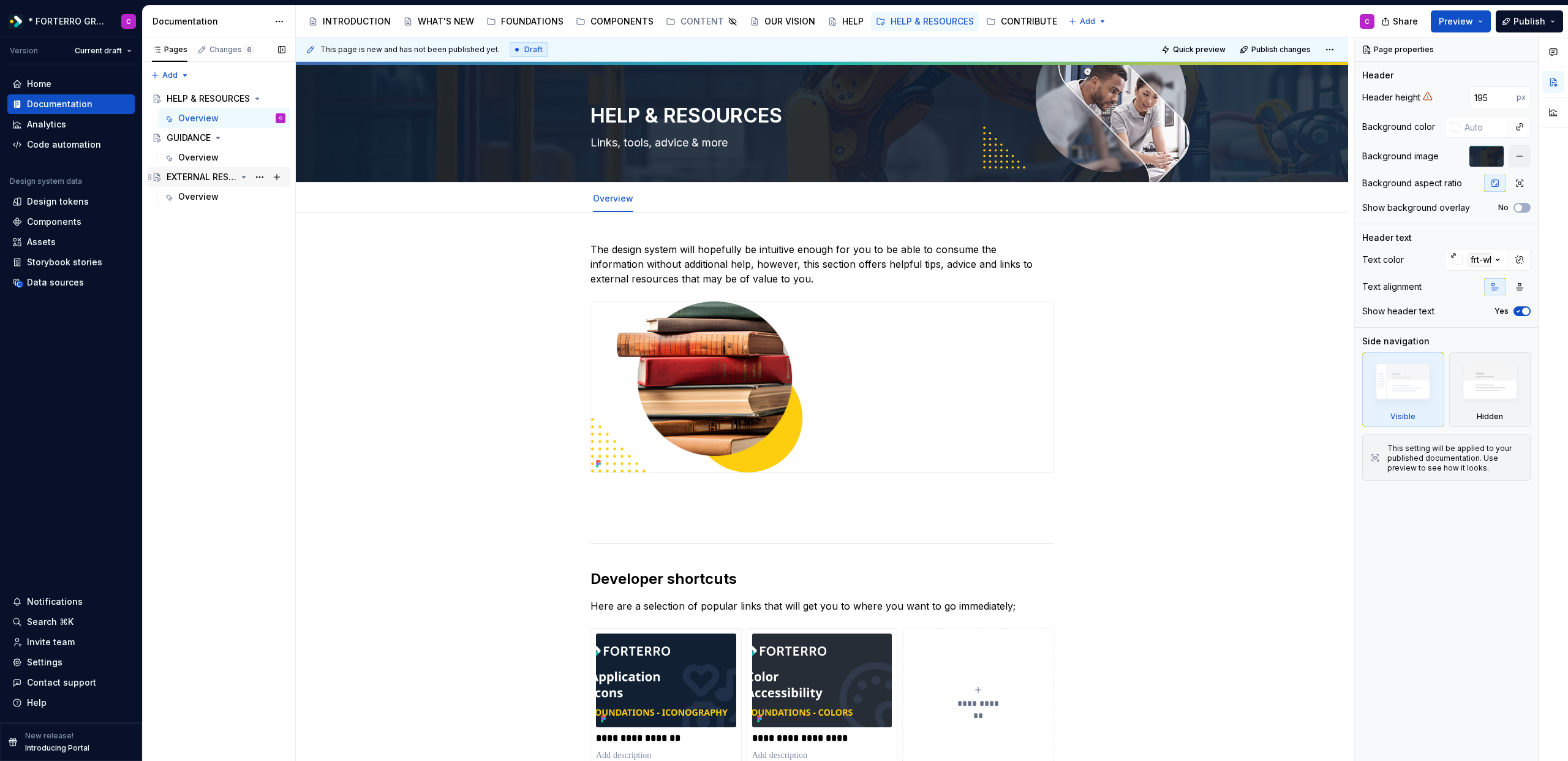
click at [186, 169] on div "EXTERNAL RESOURCES" at bounding box center [225, 177] width 119 height 17
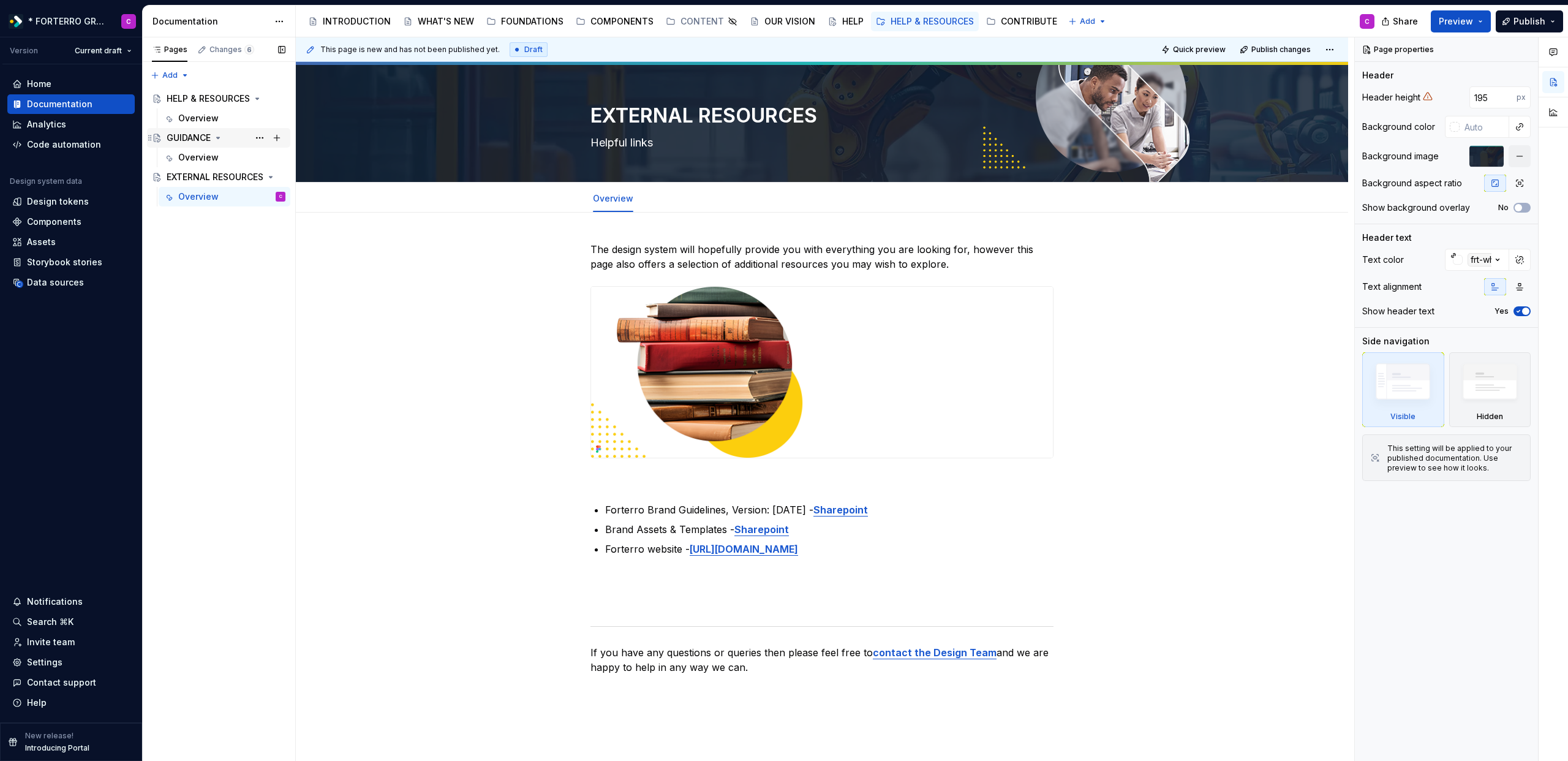
click at [198, 134] on div "GUIDANCE" at bounding box center [188, 137] width 44 height 12
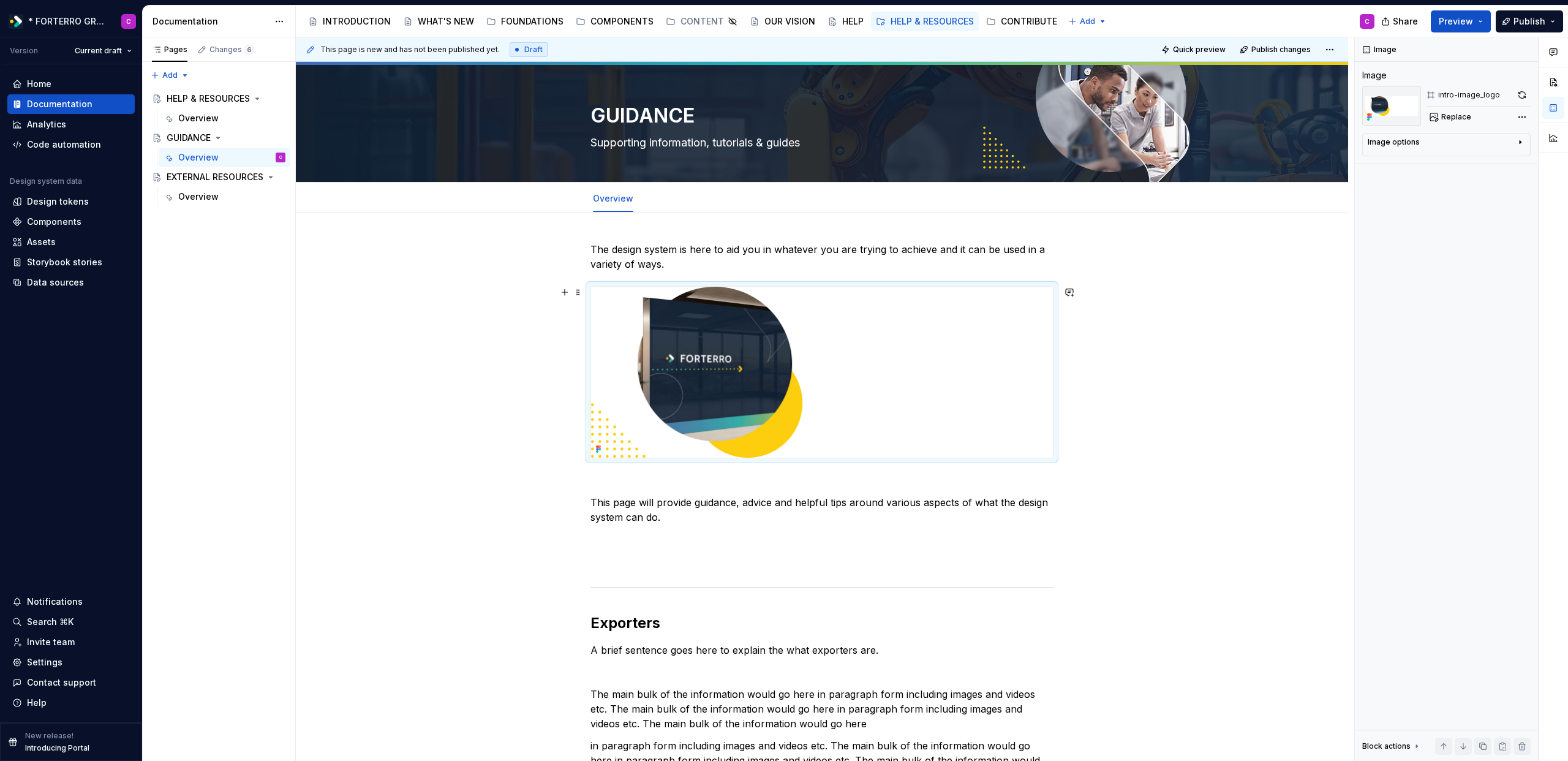
click at [836, 342] on img at bounding box center [822, 372] width 462 height 171
click at [1457, 114] on span "Replace" at bounding box center [1456, 117] width 30 height 10
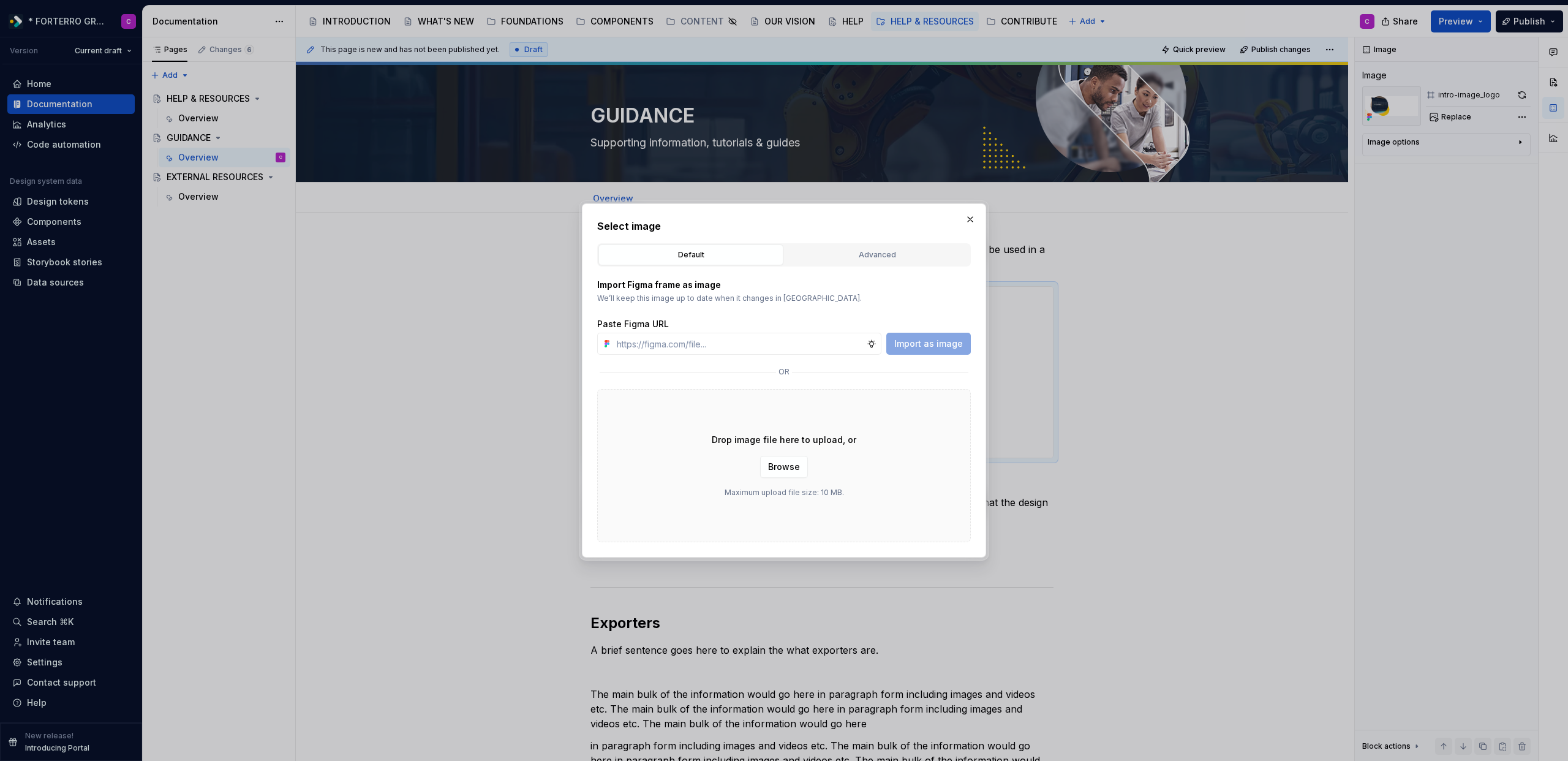
click at [764, 299] on p "We’ll keep this image up to date when it changes in Figma." at bounding box center [784, 299] width 374 height 10
type textarea "*"
click at [800, 336] on input "text" at bounding box center [739, 344] width 254 height 22
paste input "https://www.figma.com/design/m8BOkwcdir4QYMdjvvxK0J/FORTERRO-RESOURCE---Design-…"
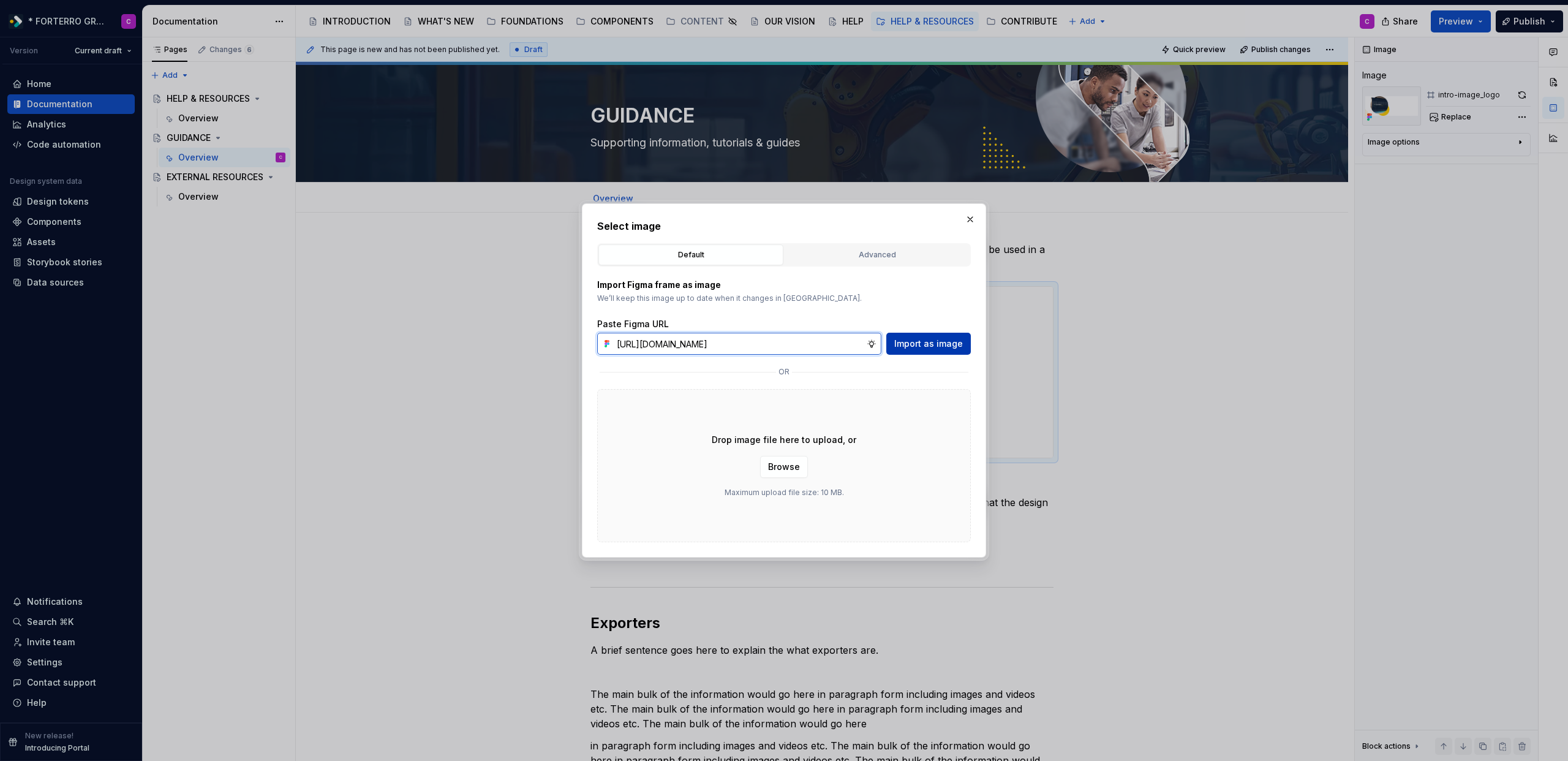
type input "https://www.figma.com/design/m8BOkwcdir4QYMdjvvxK0J/FORTERRO-RESOURCE---Design-…"
click at [938, 344] on span "Import as image" at bounding box center [928, 344] width 69 height 12
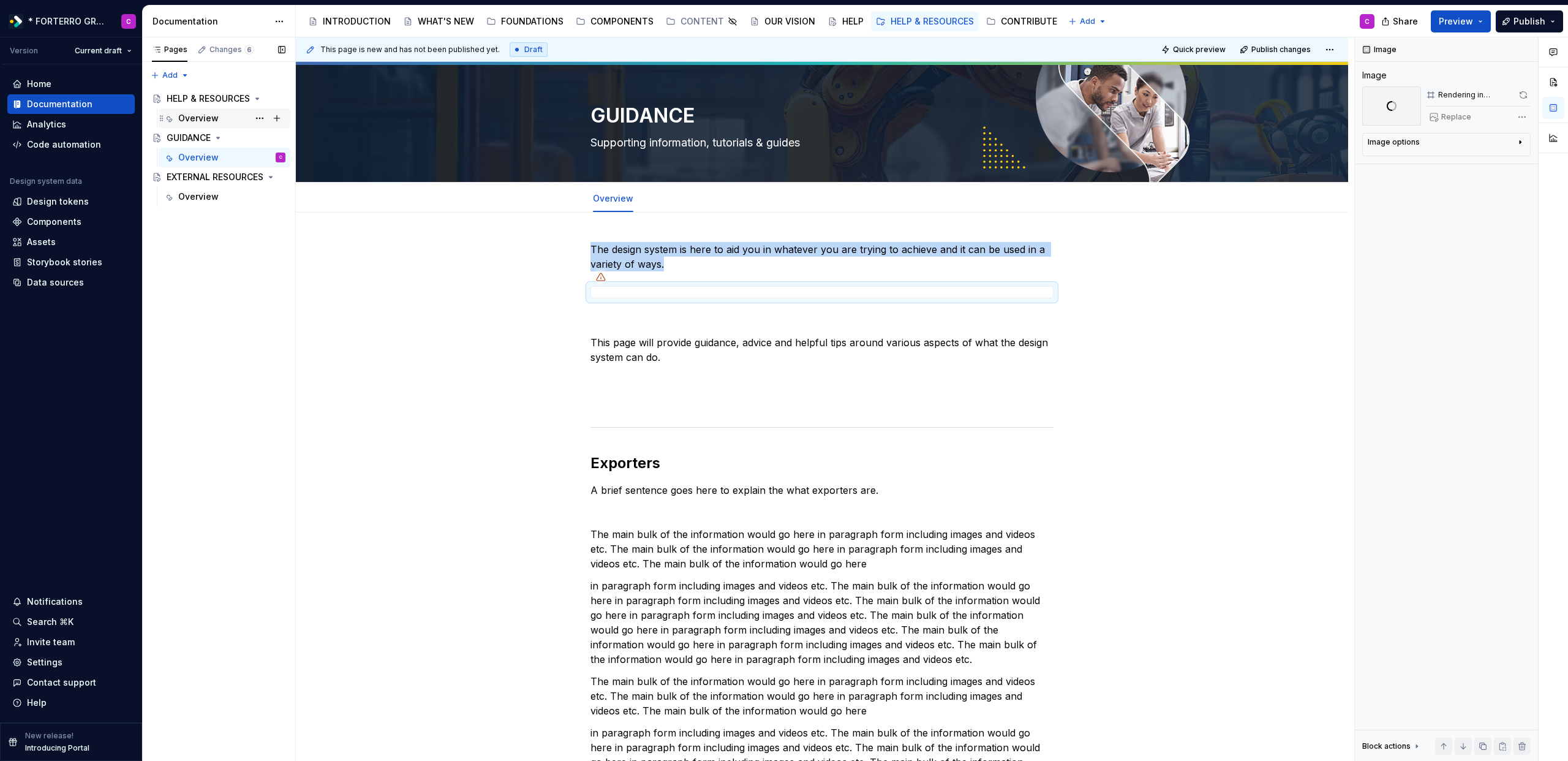
click at [213, 125] on div "Overview" at bounding box center [232, 118] width 107 height 17
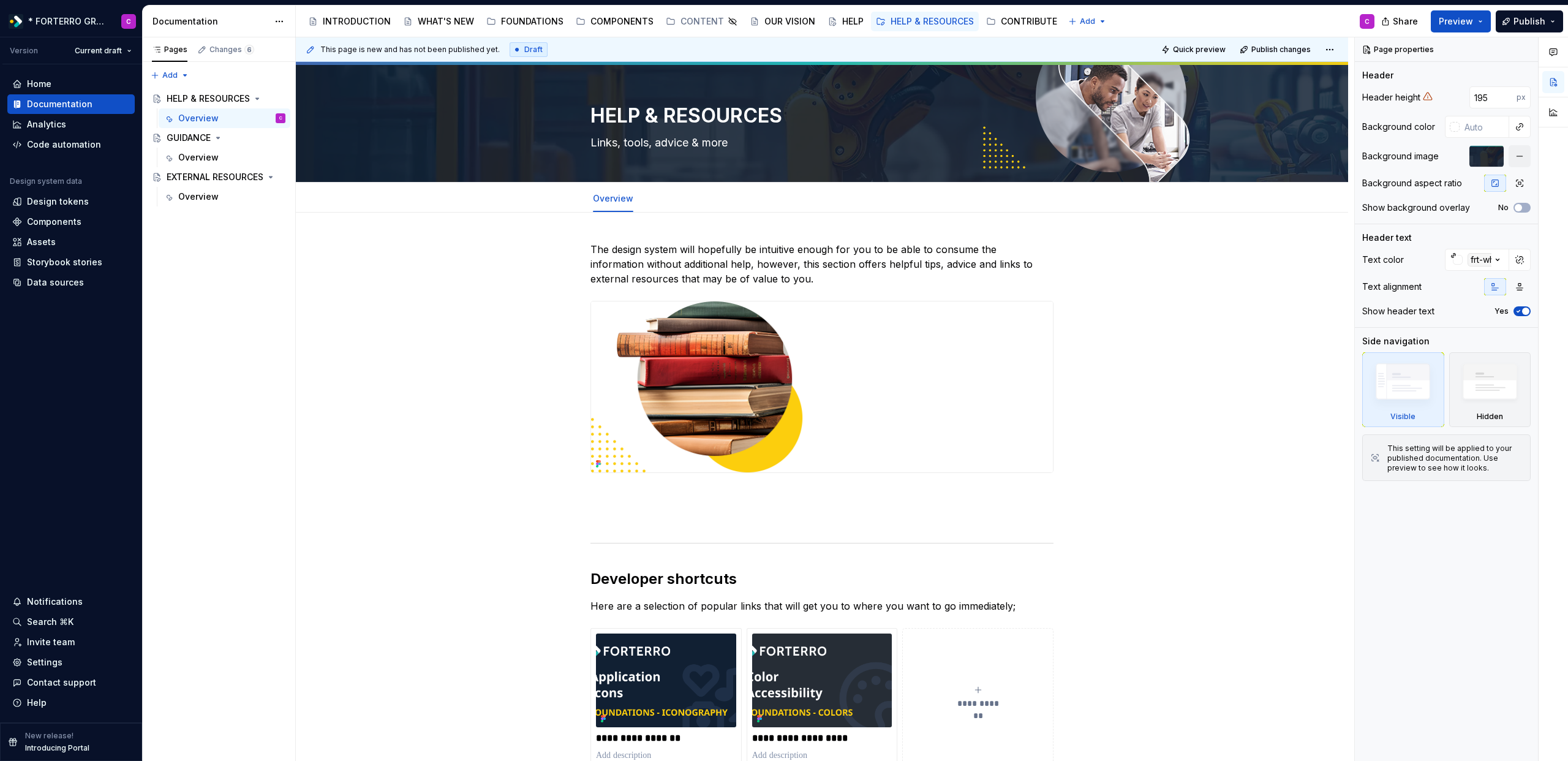
click at [756, 397] on img at bounding box center [822, 387] width 462 height 171
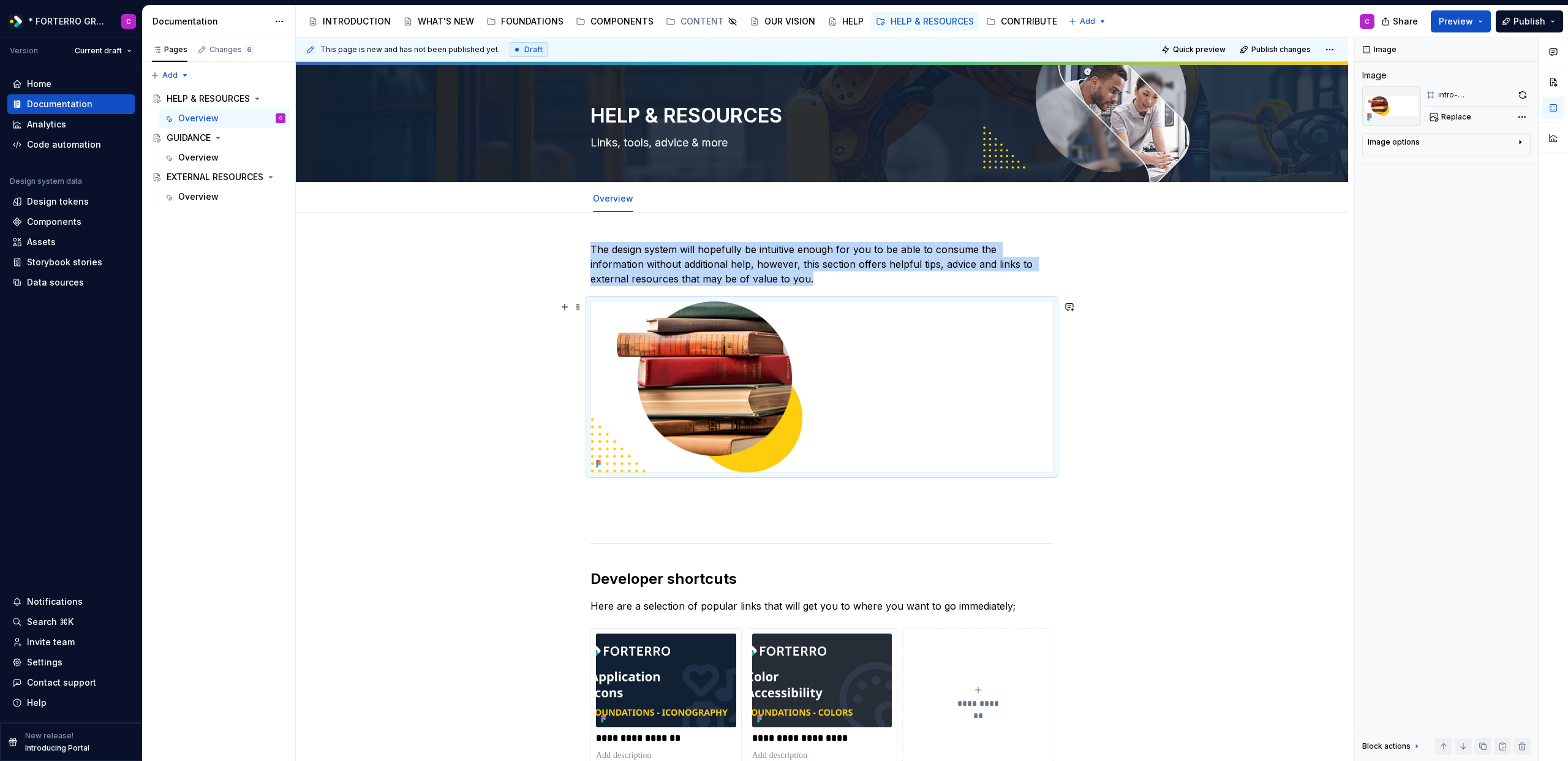
click at [756, 397] on img at bounding box center [822, 387] width 462 height 171
click at [1463, 110] on button "Replace" at bounding box center [1451, 117] width 51 height 17
type textarea "*"
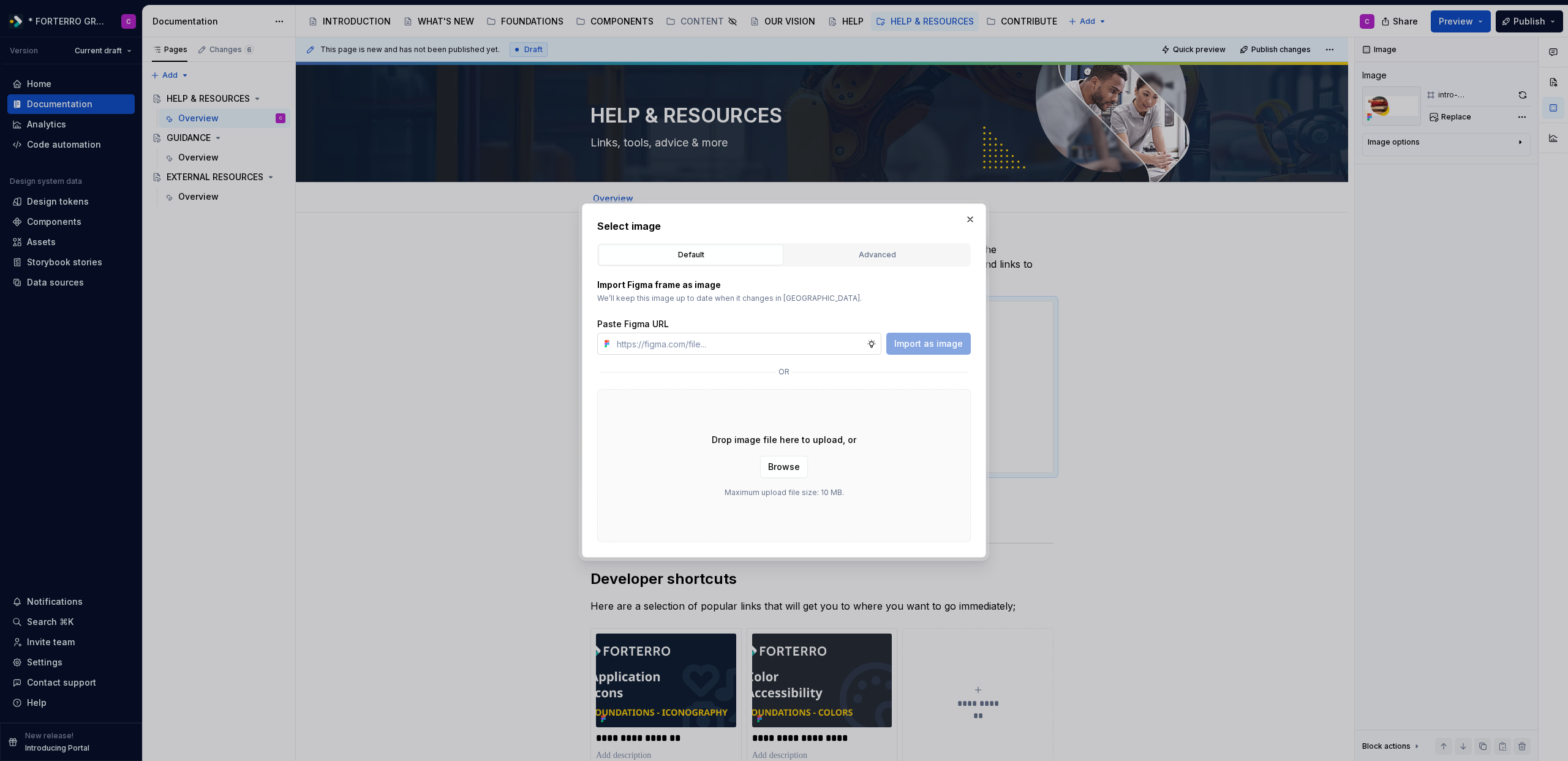
click at [812, 344] on input "text" at bounding box center [739, 344] width 254 height 22
type input "https://www.figma.com/design/m8BOkwcdir4QYMdjvvxK0J/FORTERRO-RESOURCE---Design-…"
click at [938, 342] on span "Import as image" at bounding box center [928, 344] width 69 height 12
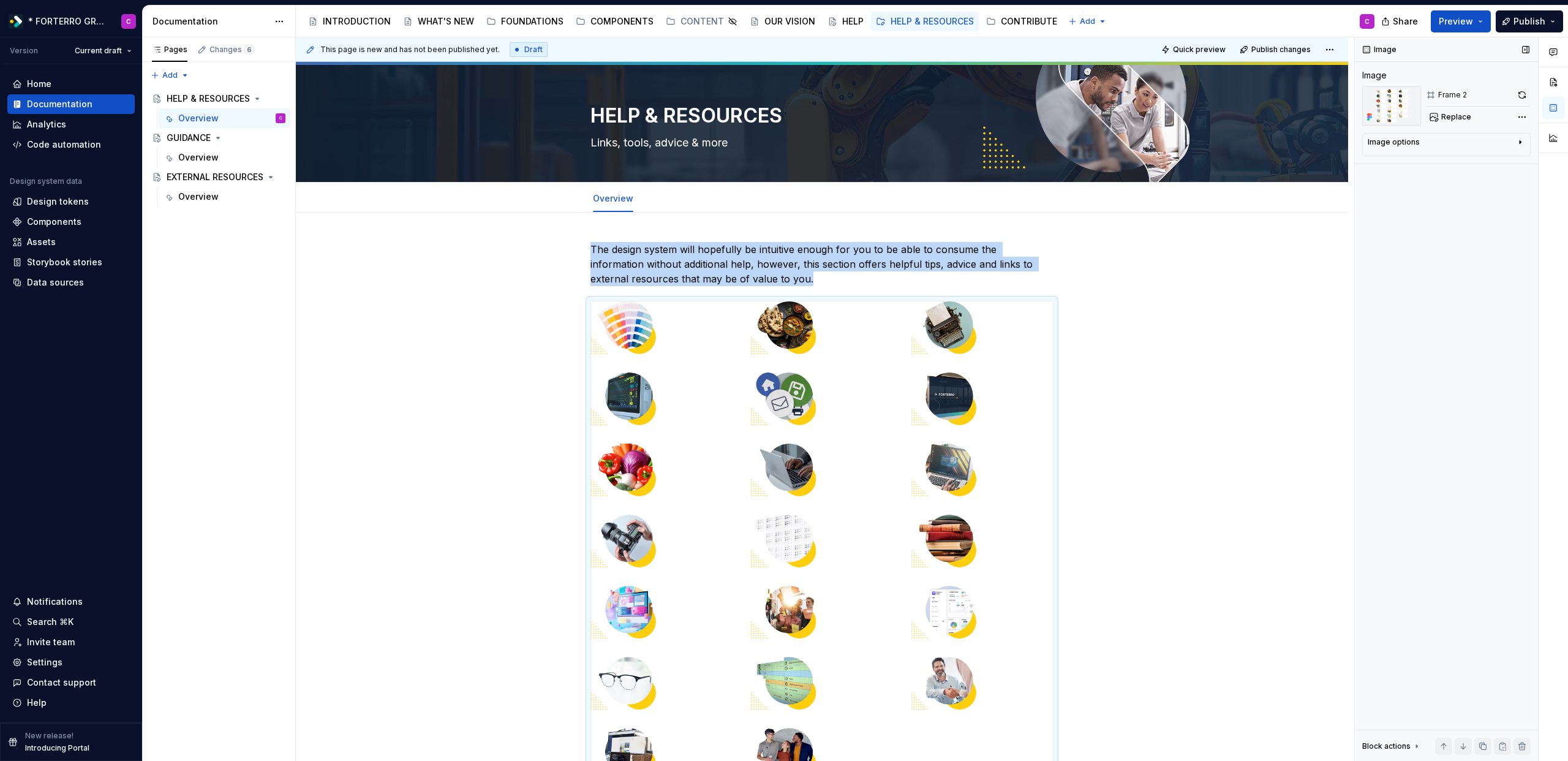
click at [1516, 142] on icon "button" at bounding box center [1520, 142] width 10 height 10
click at [1457, 119] on span "Replace" at bounding box center [1456, 117] width 30 height 10
type textarea "*"
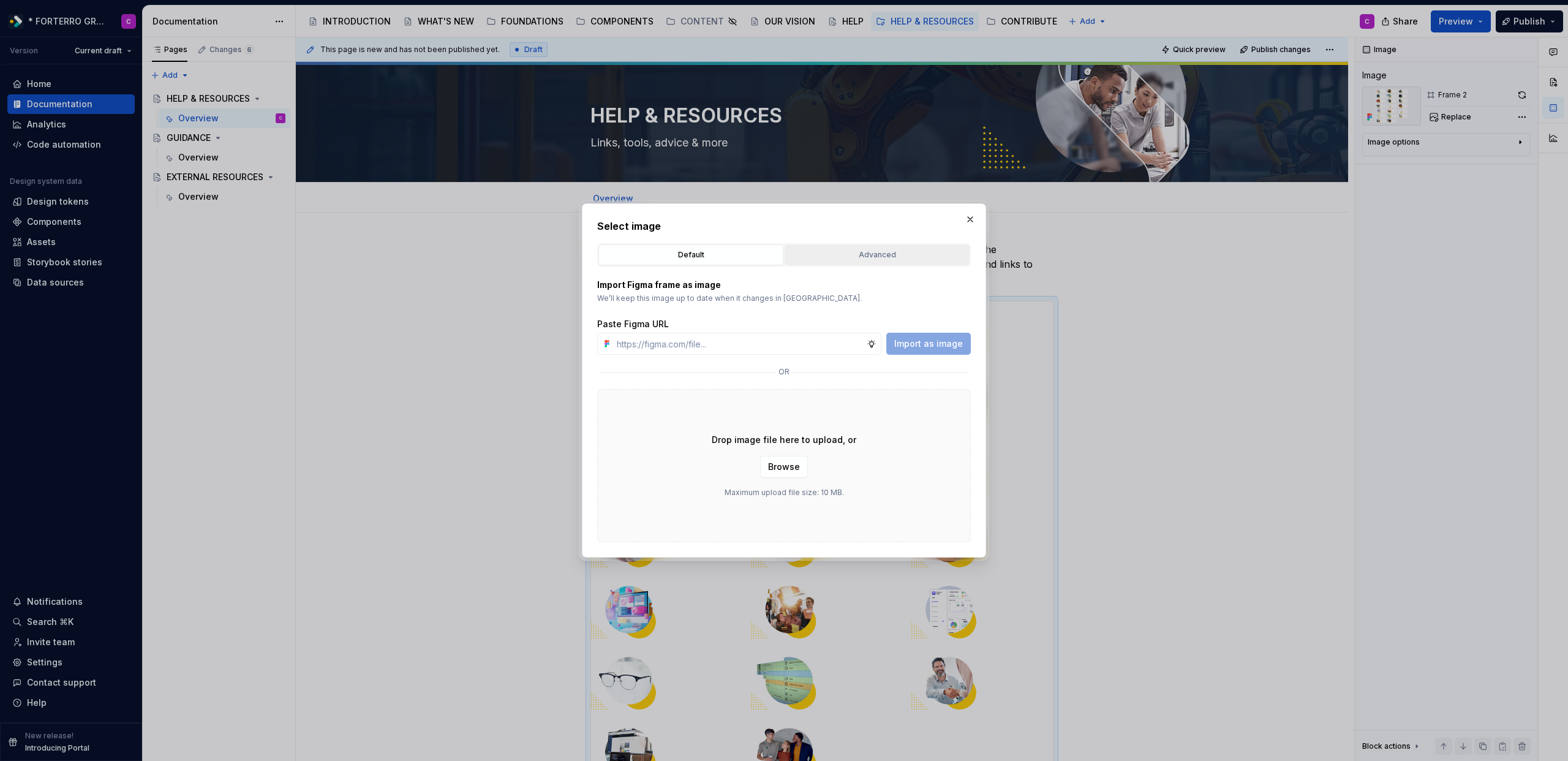
click at [928, 265] on button "Advanced" at bounding box center [877, 255] width 185 height 21
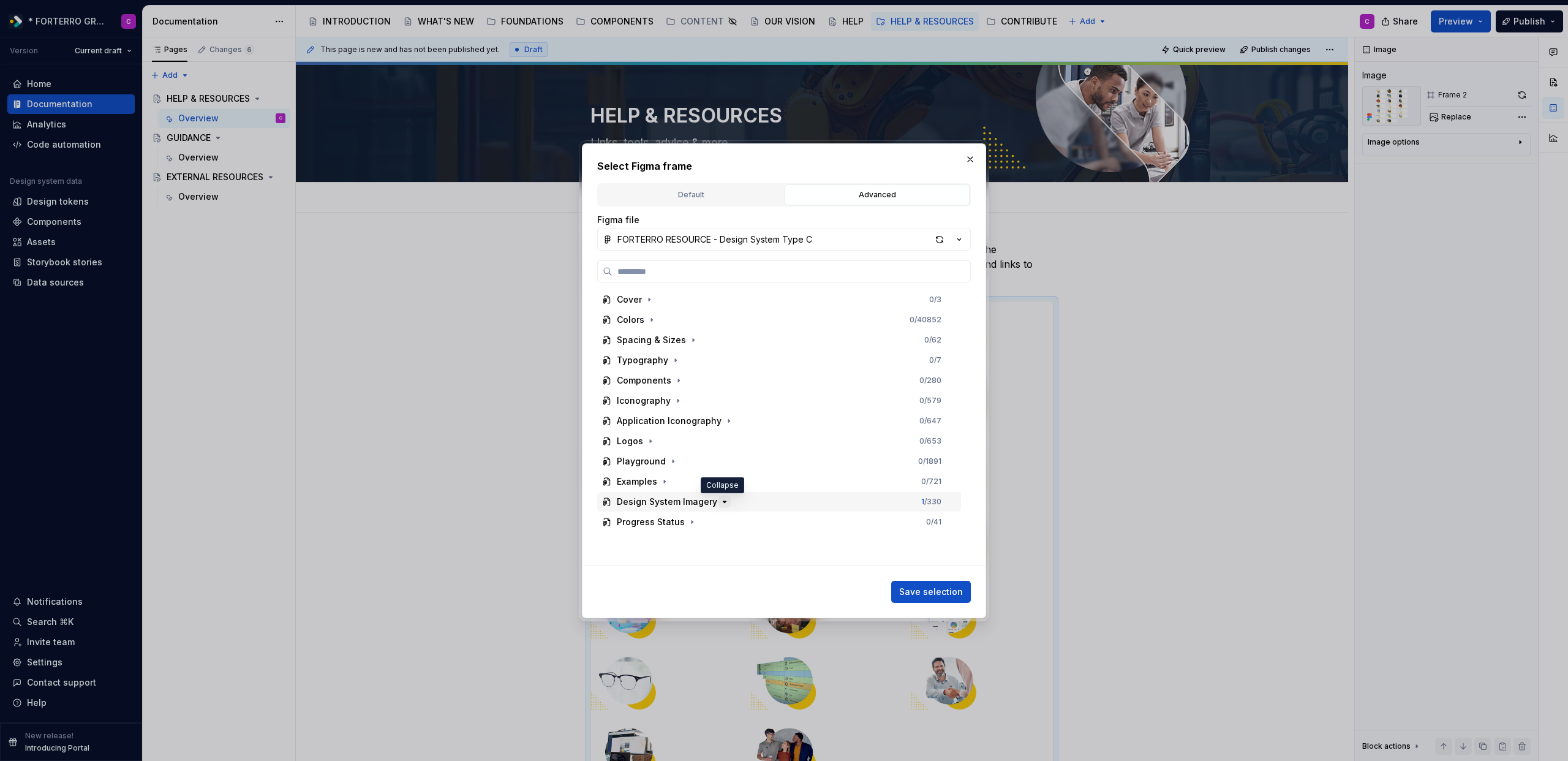
click at [724, 499] on icon "button" at bounding box center [725, 502] width 10 height 10
type input "*****"
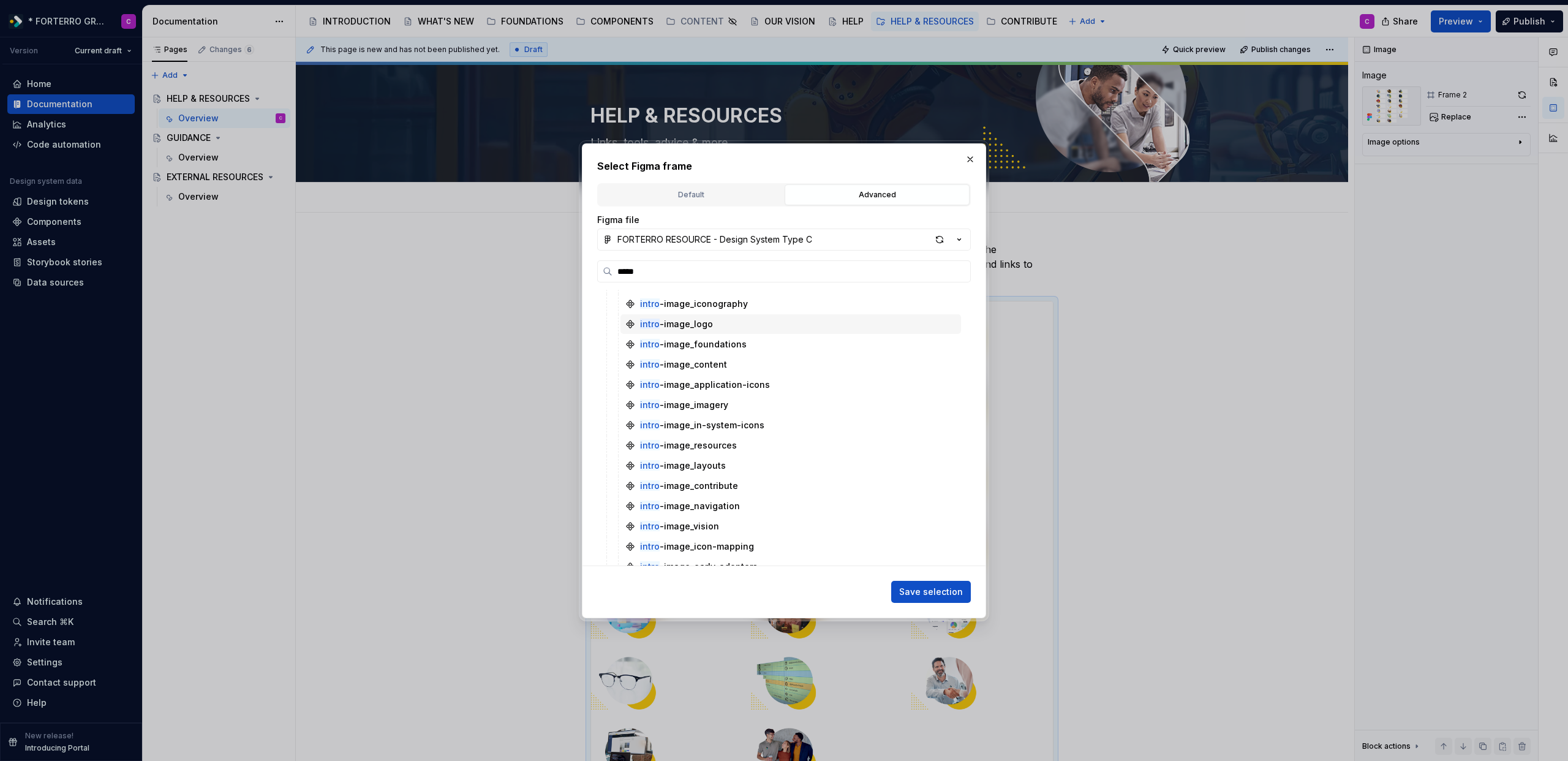
scroll to position [169, 0]
click at [737, 537] on div "intro -image_help-resources" at bounding box center [700, 535] width 120 height 12
click at [924, 592] on span "Save selection" at bounding box center [931, 592] width 64 height 12
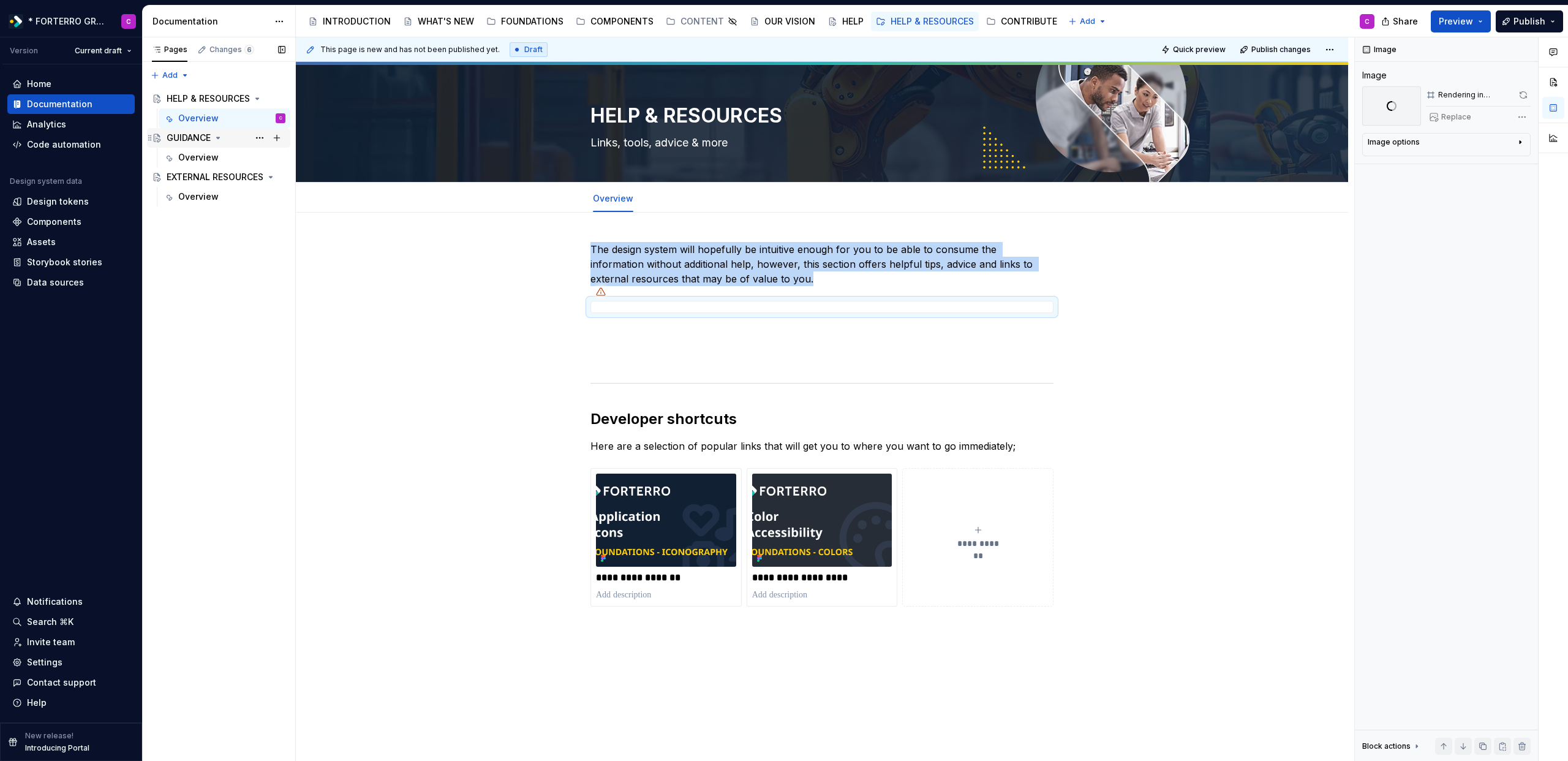
click at [186, 142] on div "GUIDANCE" at bounding box center [188, 137] width 44 height 12
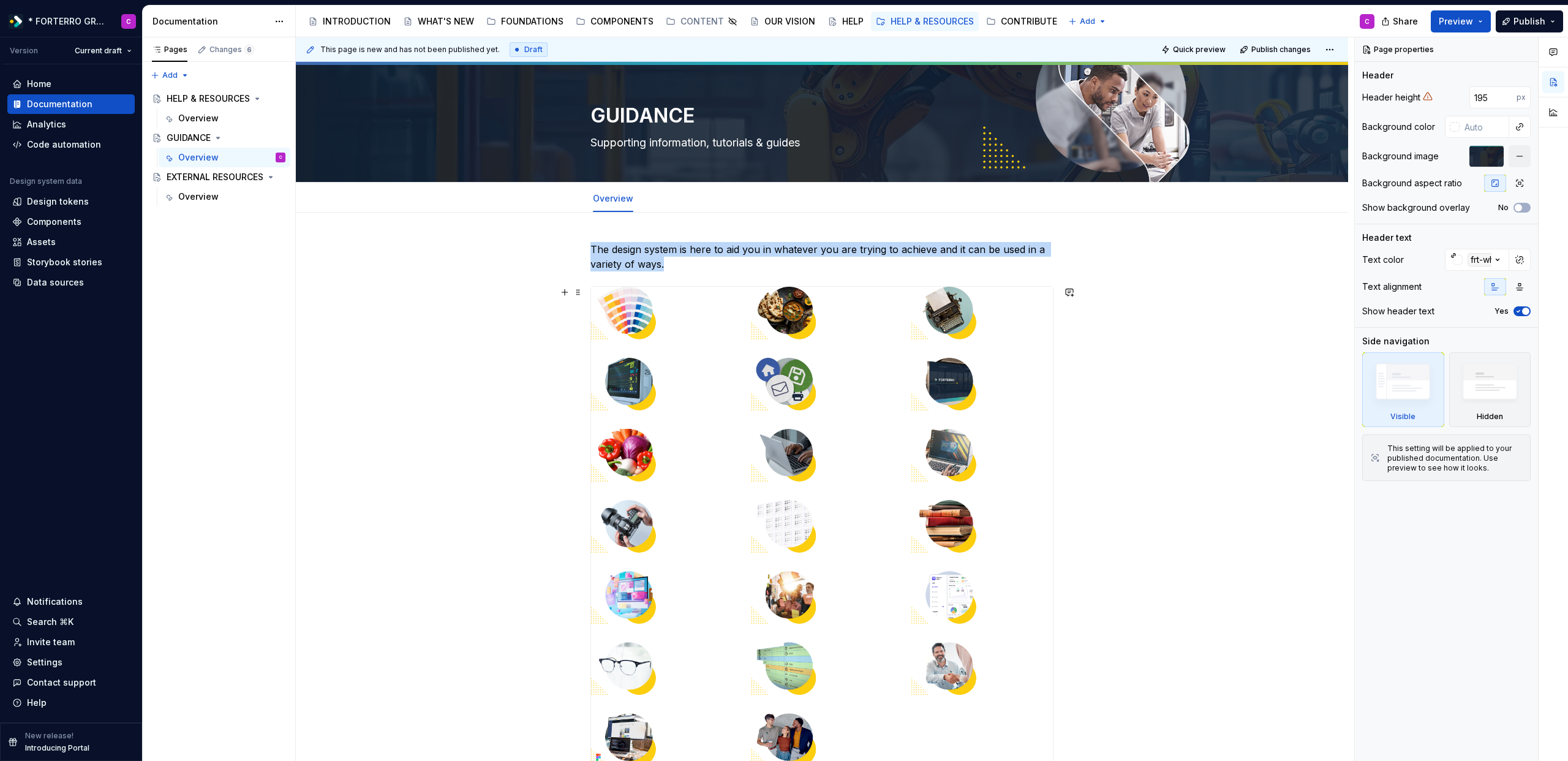
click at [753, 399] on img at bounding box center [822, 526] width 462 height 479
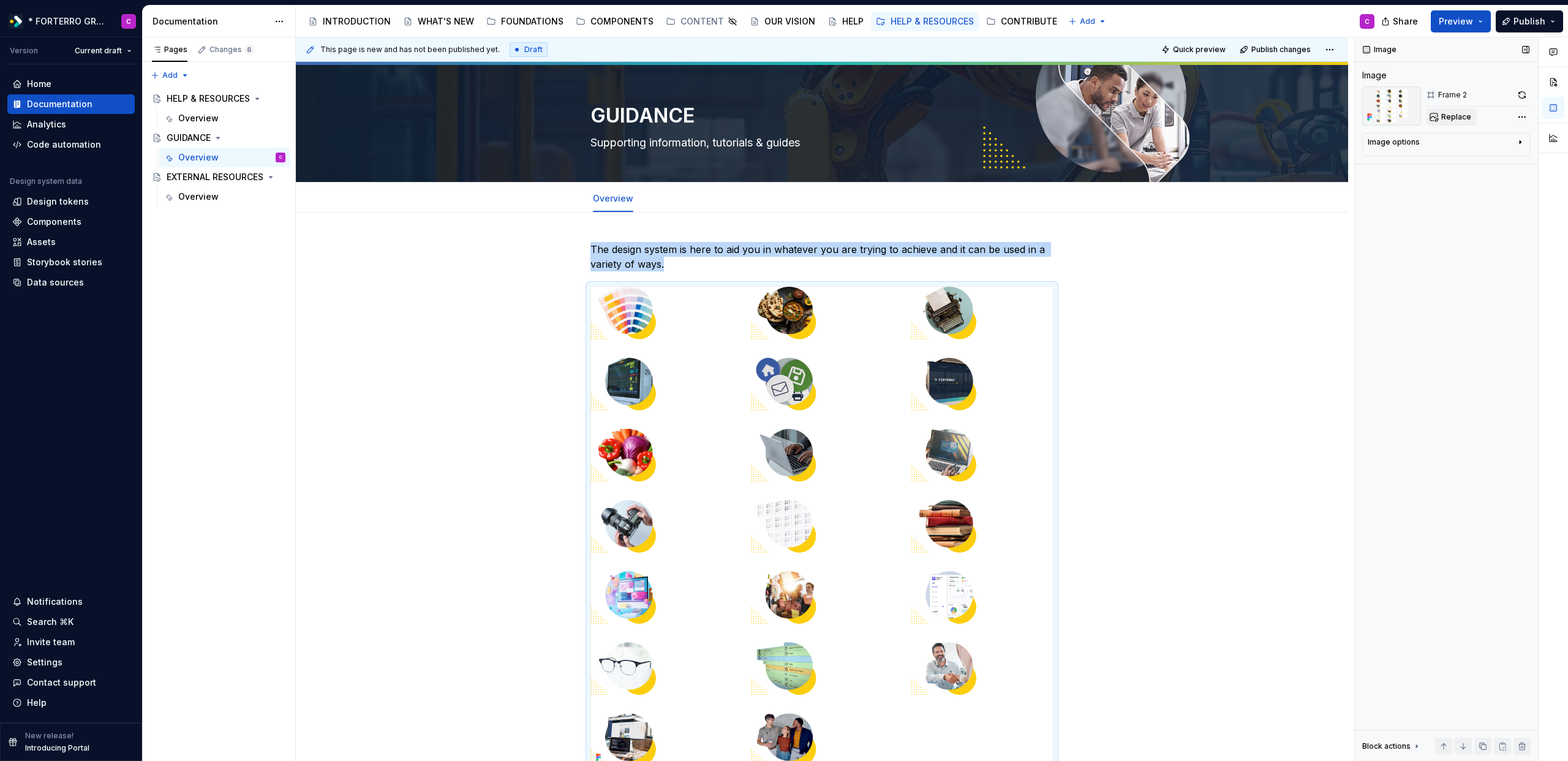
click at [1461, 117] on span "Replace" at bounding box center [1456, 117] width 30 height 10
type textarea "*"
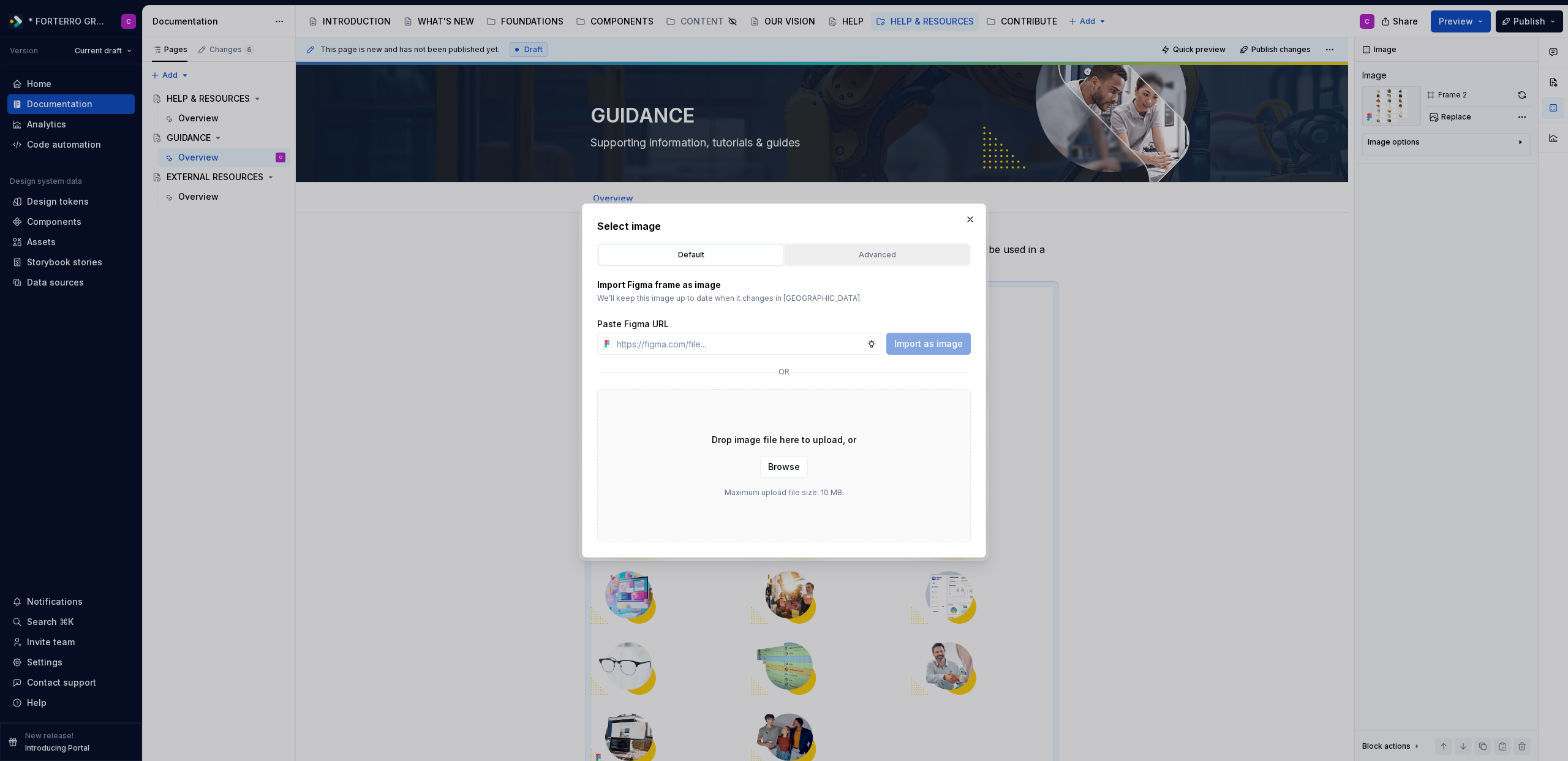
click at [829, 254] on div "Advanced" at bounding box center [877, 255] width 176 height 12
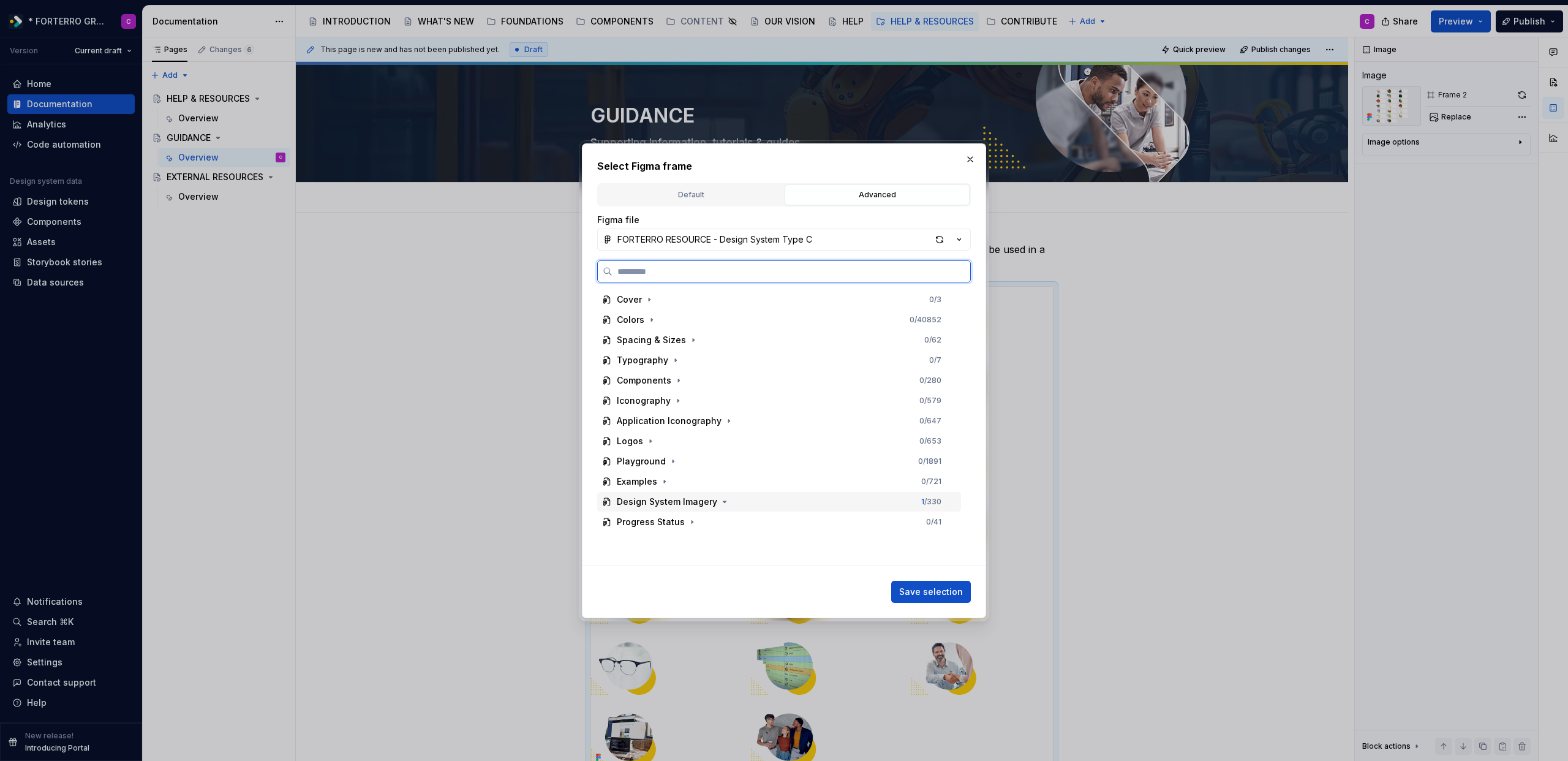
click at [656, 508] on div "Design System Imagery 1 / 330" at bounding box center [779, 502] width 364 height 20
click at [698, 277] on label at bounding box center [784, 271] width 374 height 22
click at [698, 277] on input "search" at bounding box center [791, 271] width 358 height 12
type input "*****"
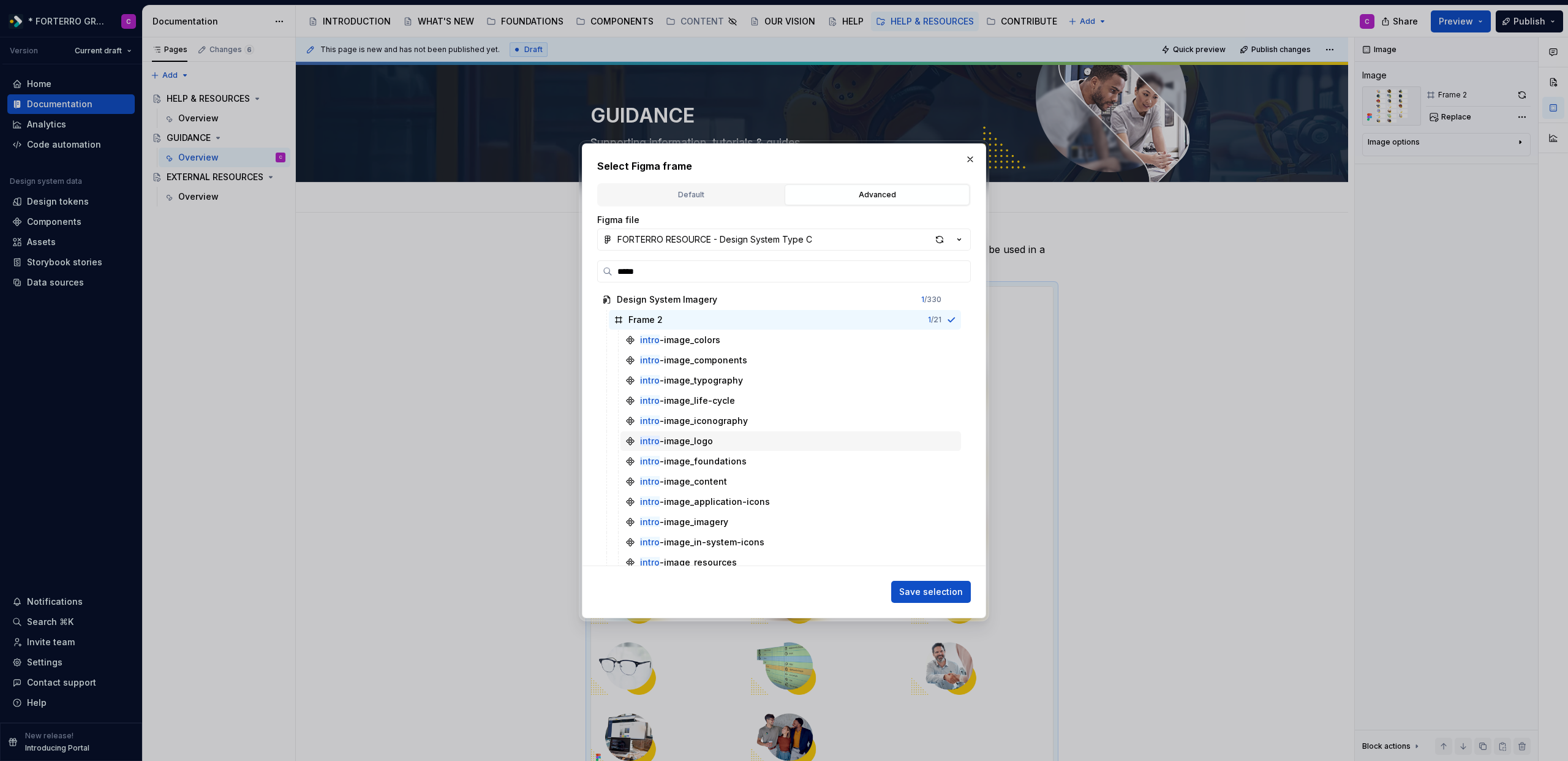
scroll to position [169, 0]
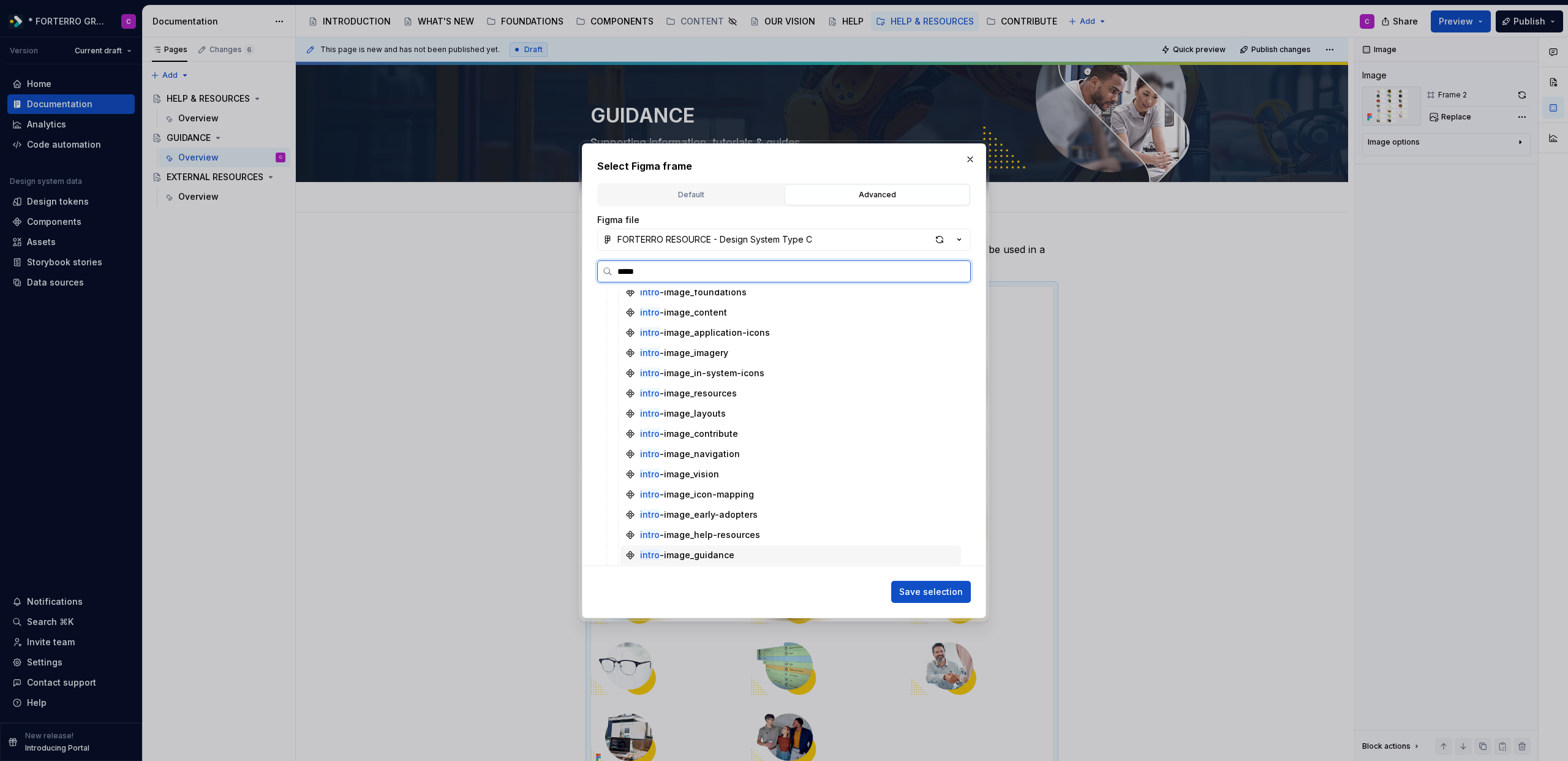
click at [704, 561] on div "intro -image_guidance" at bounding box center [790, 555] width 340 height 20
click at [933, 592] on span "Save selection" at bounding box center [931, 592] width 64 height 12
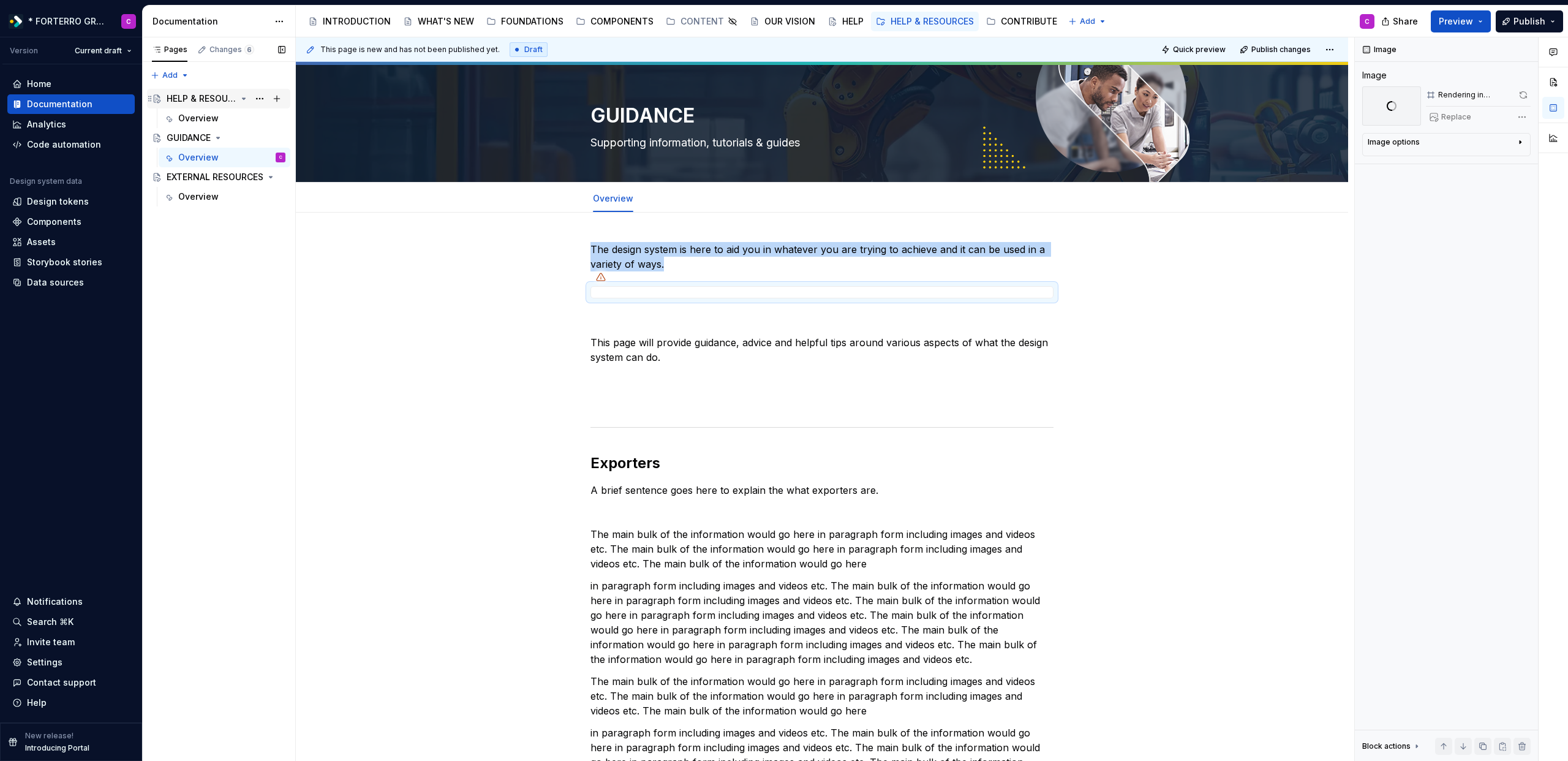
click at [211, 101] on div "HELP & RESOURCES" at bounding box center [201, 98] width 70 height 12
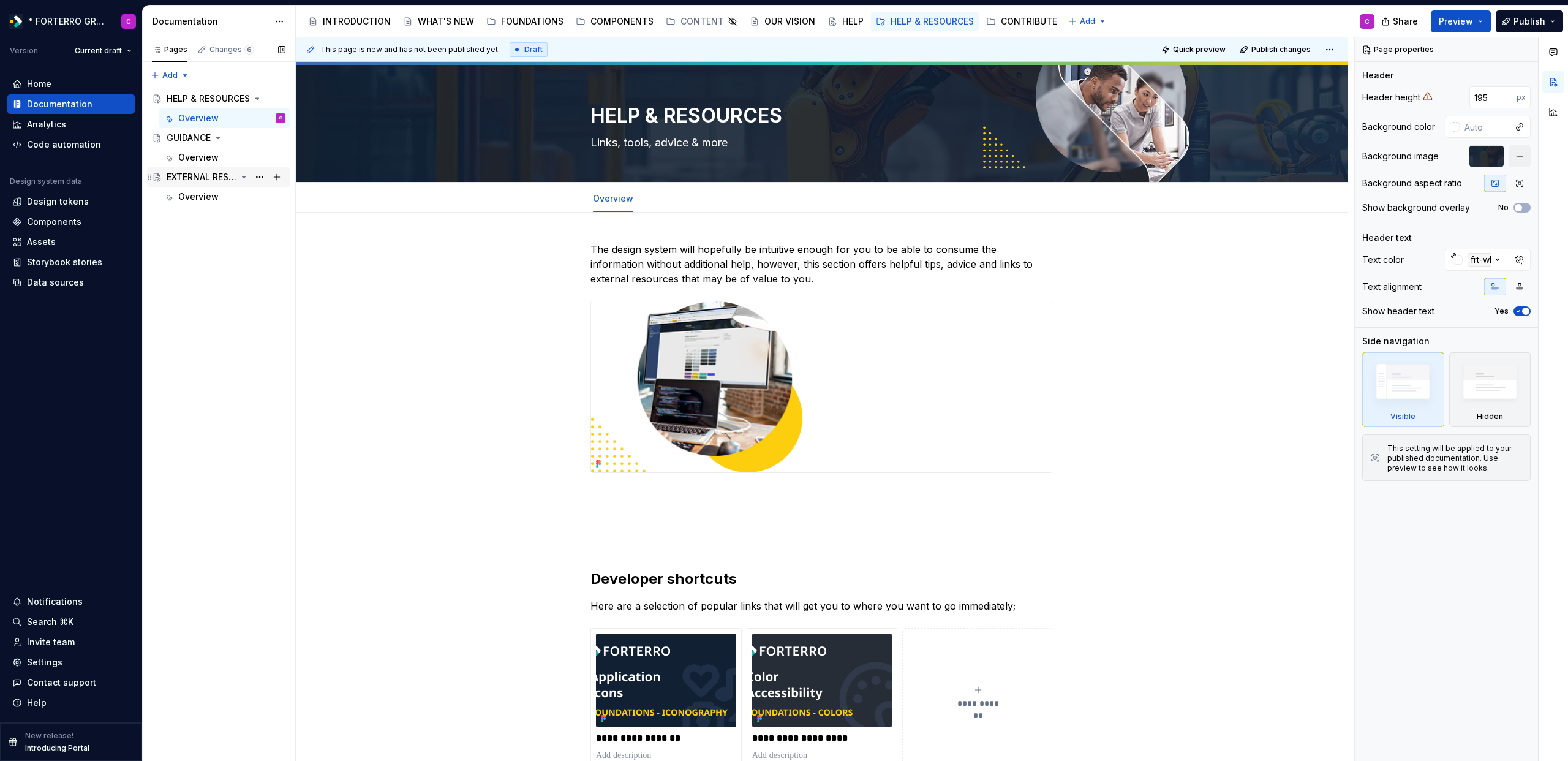
click at [193, 176] on div "EXTERNAL RESOURCES" at bounding box center [201, 176] width 70 height 12
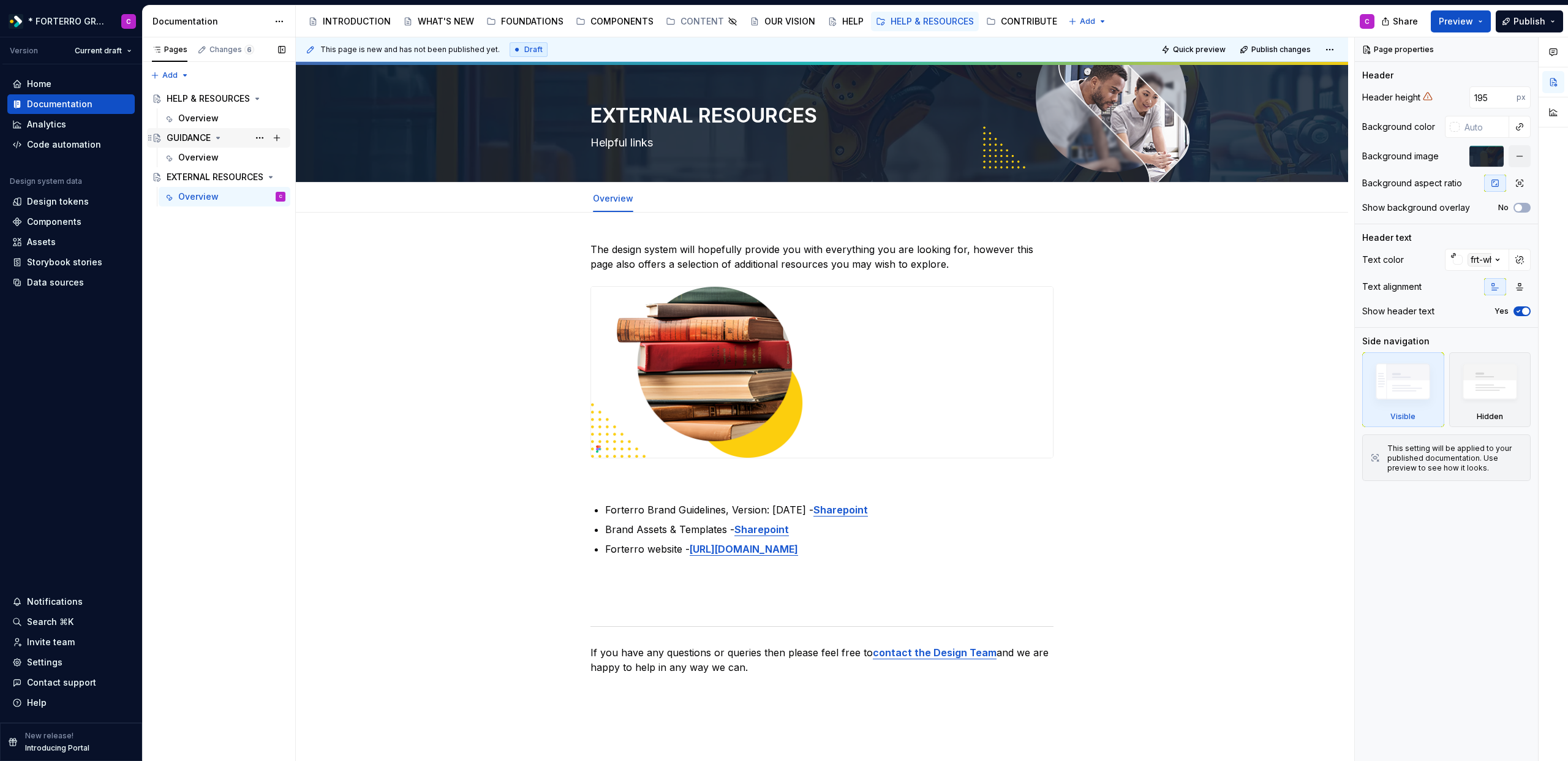
click at [182, 142] on div "GUIDANCE" at bounding box center [188, 137] width 44 height 12
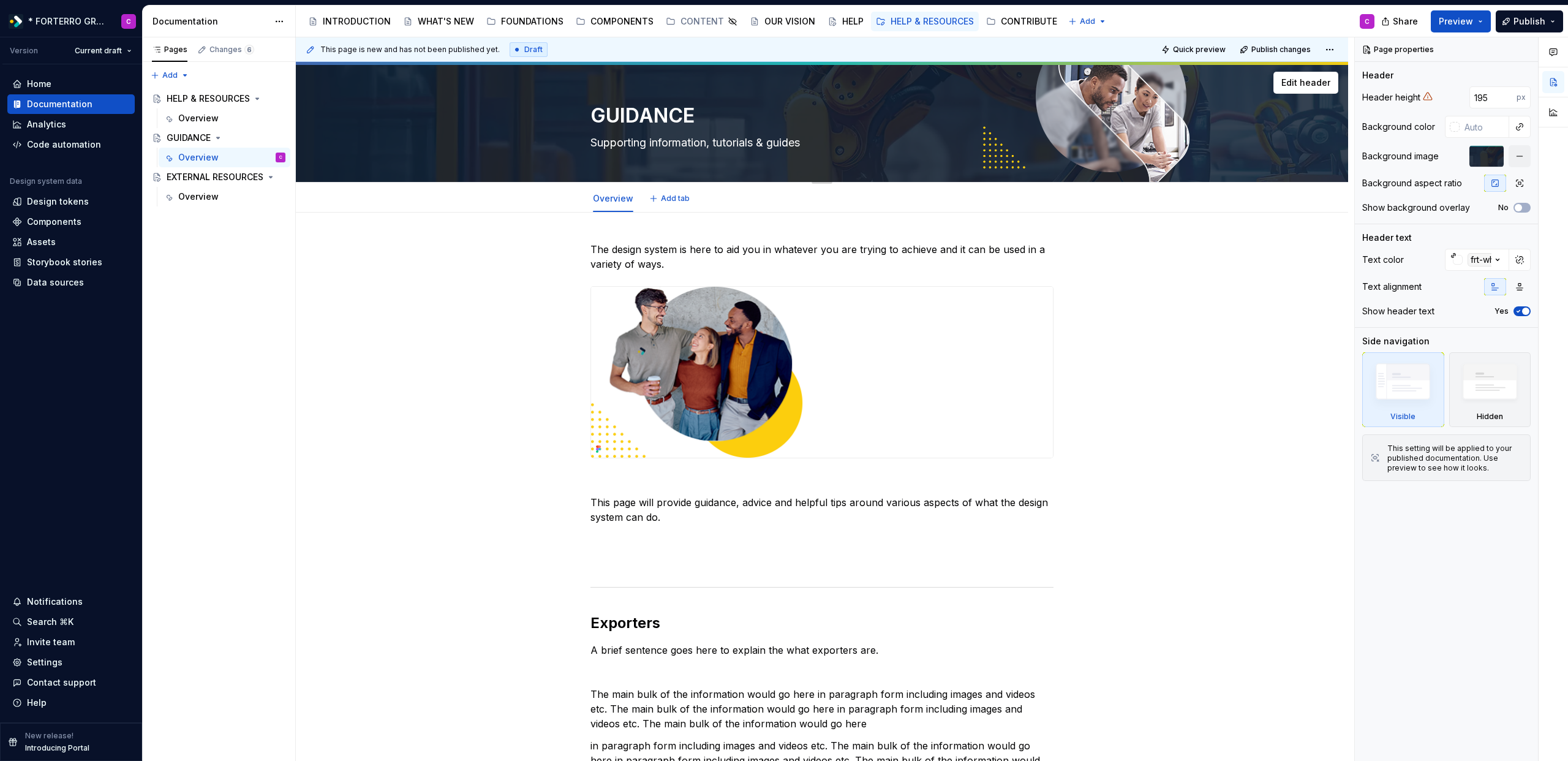
click at [1287, 116] on div "GUIDANCE Supporting information, tutorials & guides" at bounding box center [822, 122] width 955 height 120
click at [1491, 158] on div at bounding box center [1486, 156] width 34 height 22
click at [193, 97] on div "HELP & RESOURCES" at bounding box center [201, 98] width 70 height 12
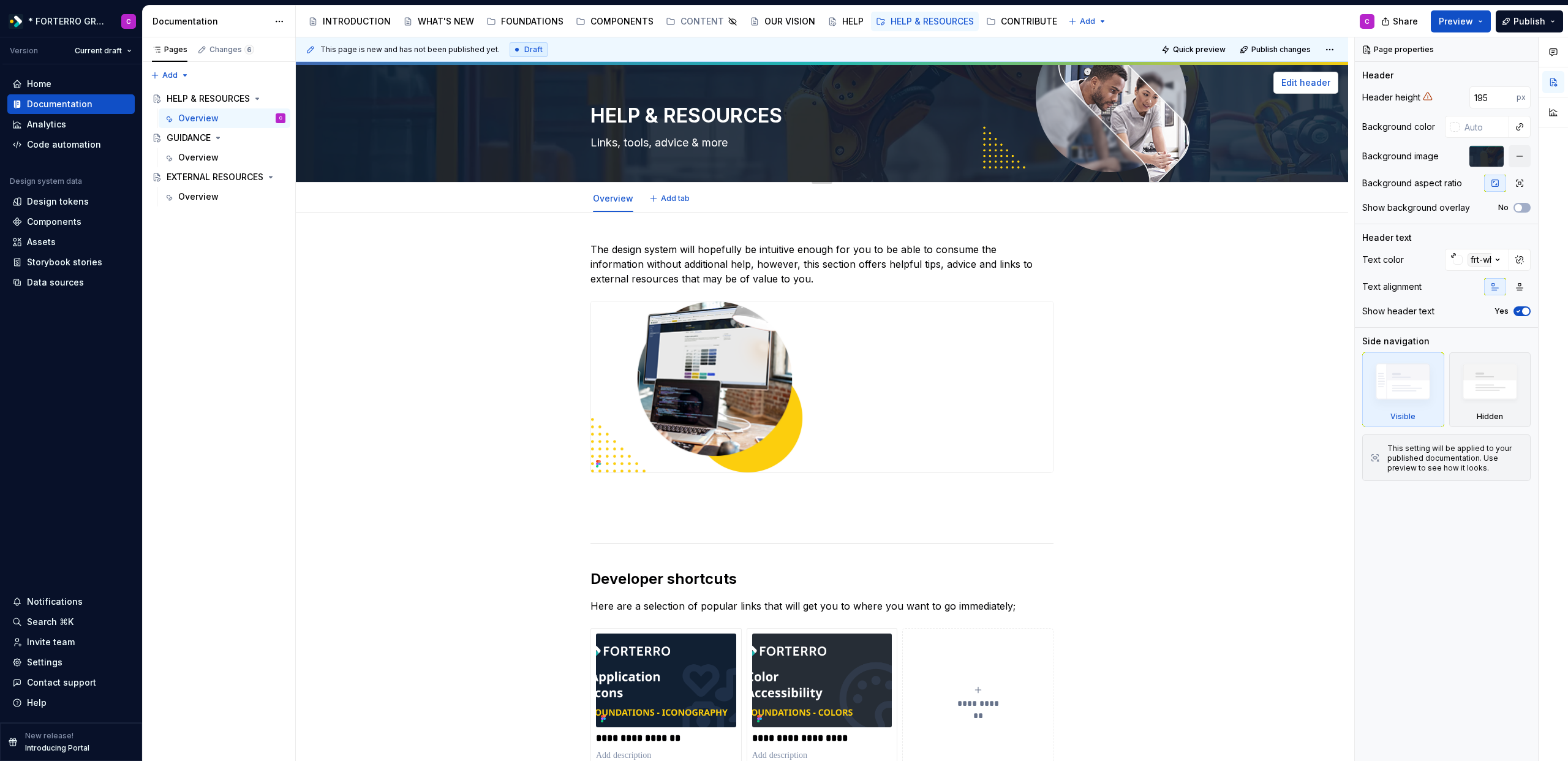
click at [1297, 83] on span "Edit header" at bounding box center [1306, 83] width 49 height 12
click at [1520, 160] on button "button" at bounding box center [1520, 156] width 22 height 22
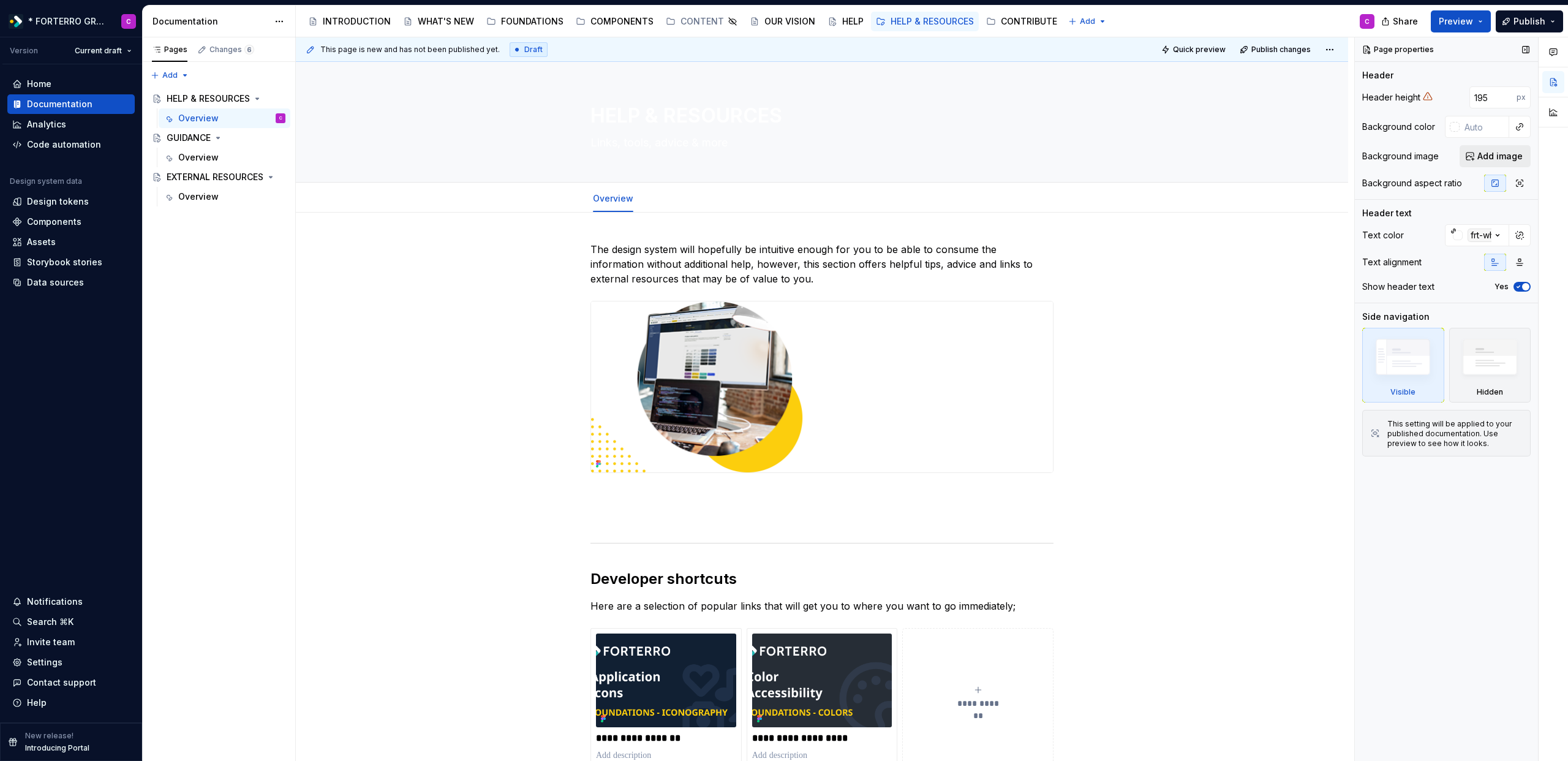
click at [1509, 160] on span "Add image" at bounding box center [1500, 156] width 45 height 12
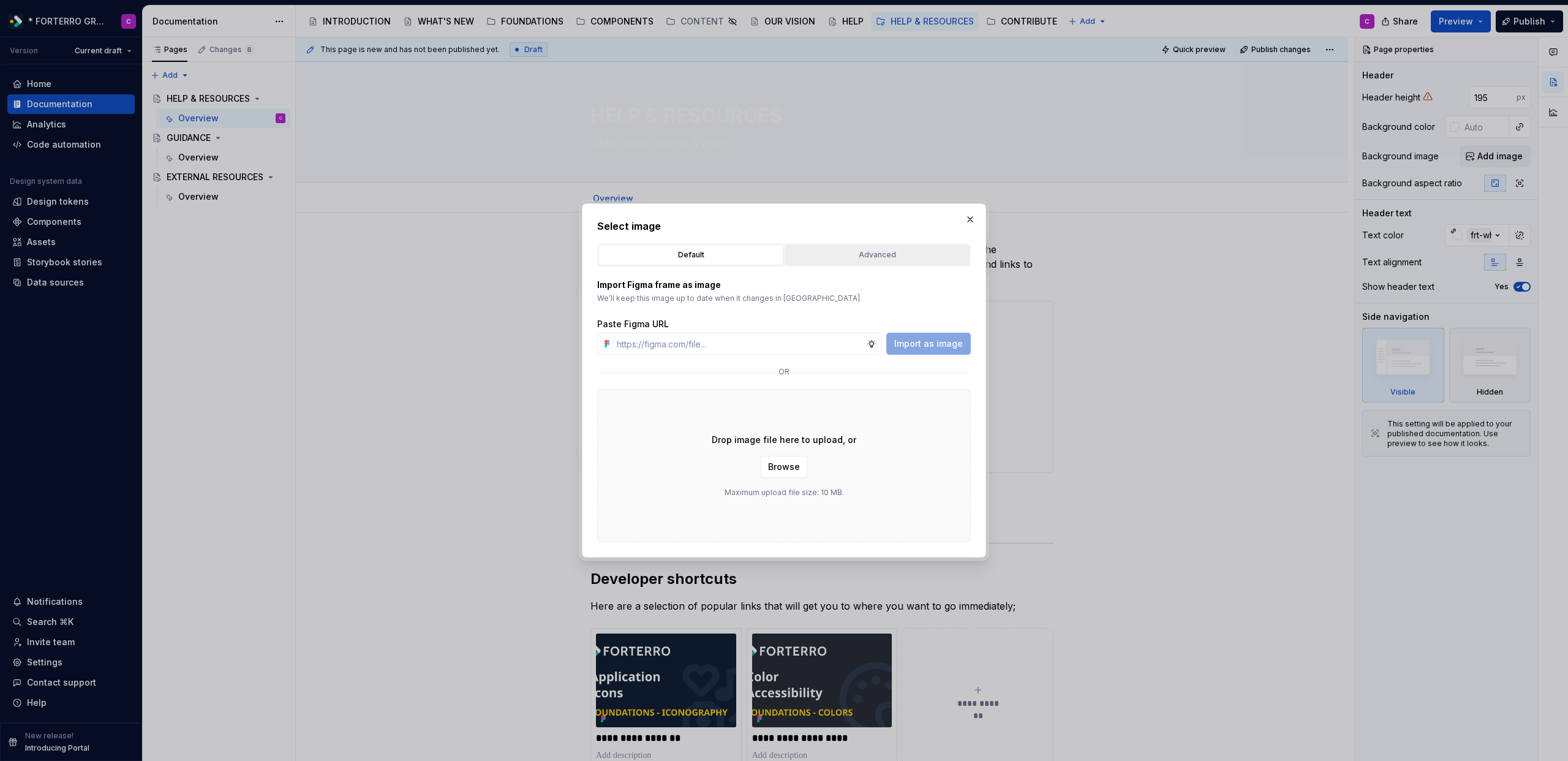
type textarea "*"
click at [898, 257] on div "Advanced" at bounding box center [877, 255] width 176 height 12
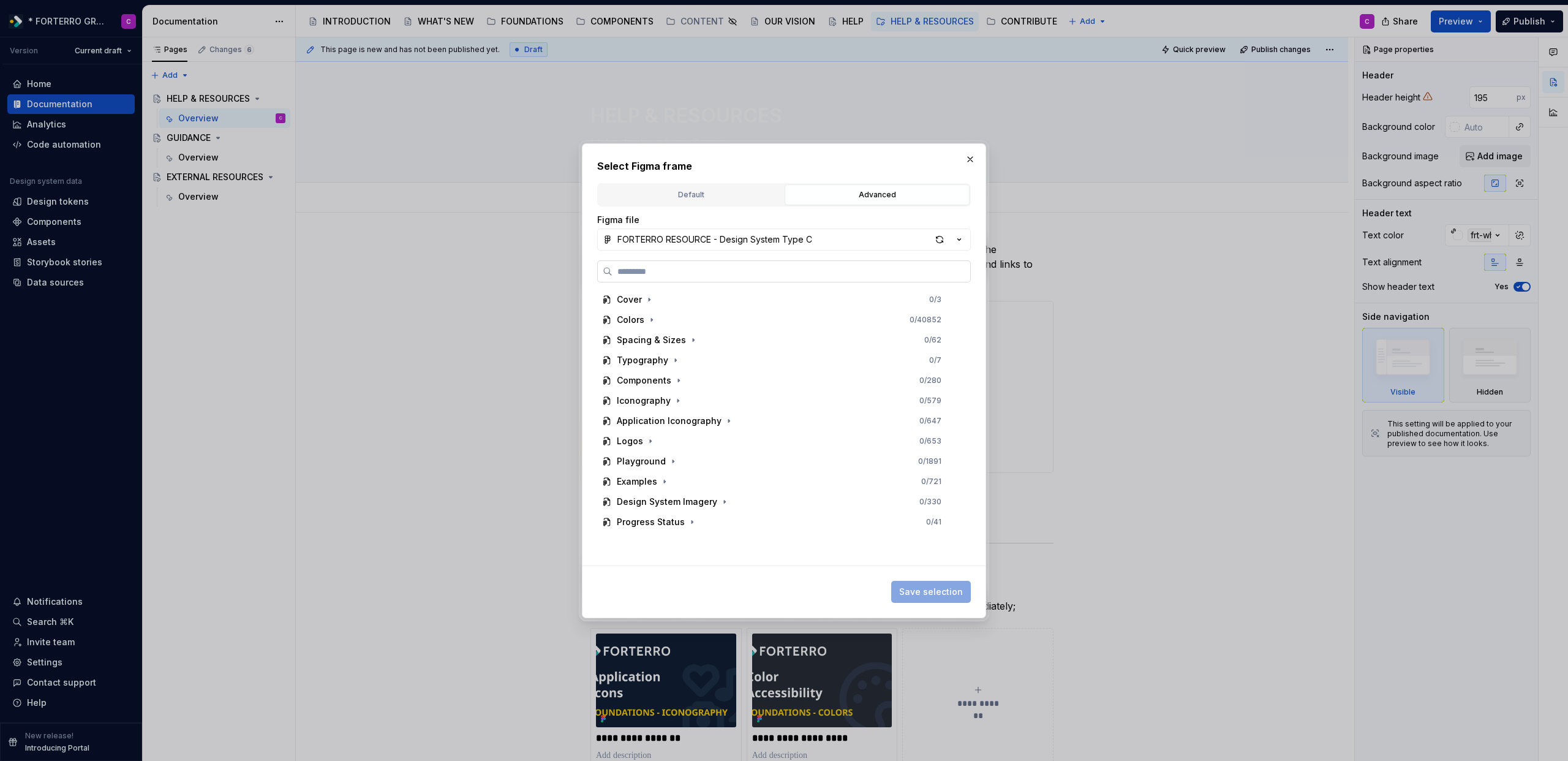
click at [810, 282] on label at bounding box center [784, 271] width 374 height 22
click at [810, 277] on input "search" at bounding box center [791, 271] width 358 height 12
click at [706, 504] on div "Design System Imagery" at bounding box center [667, 501] width 100 height 12
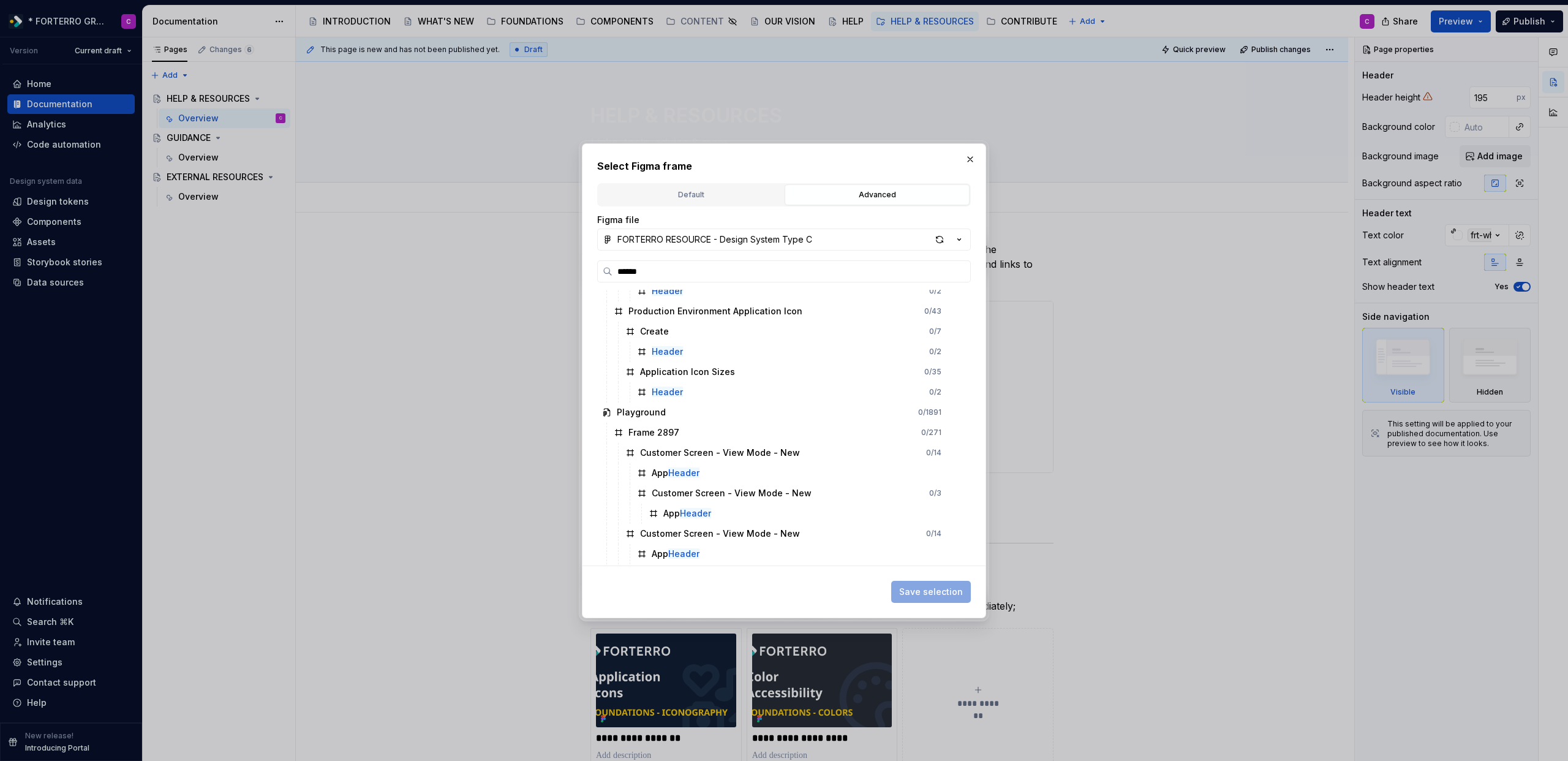
scroll to position [1611, 0]
click at [711, 265] on input "******" at bounding box center [791, 271] width 358 height 12
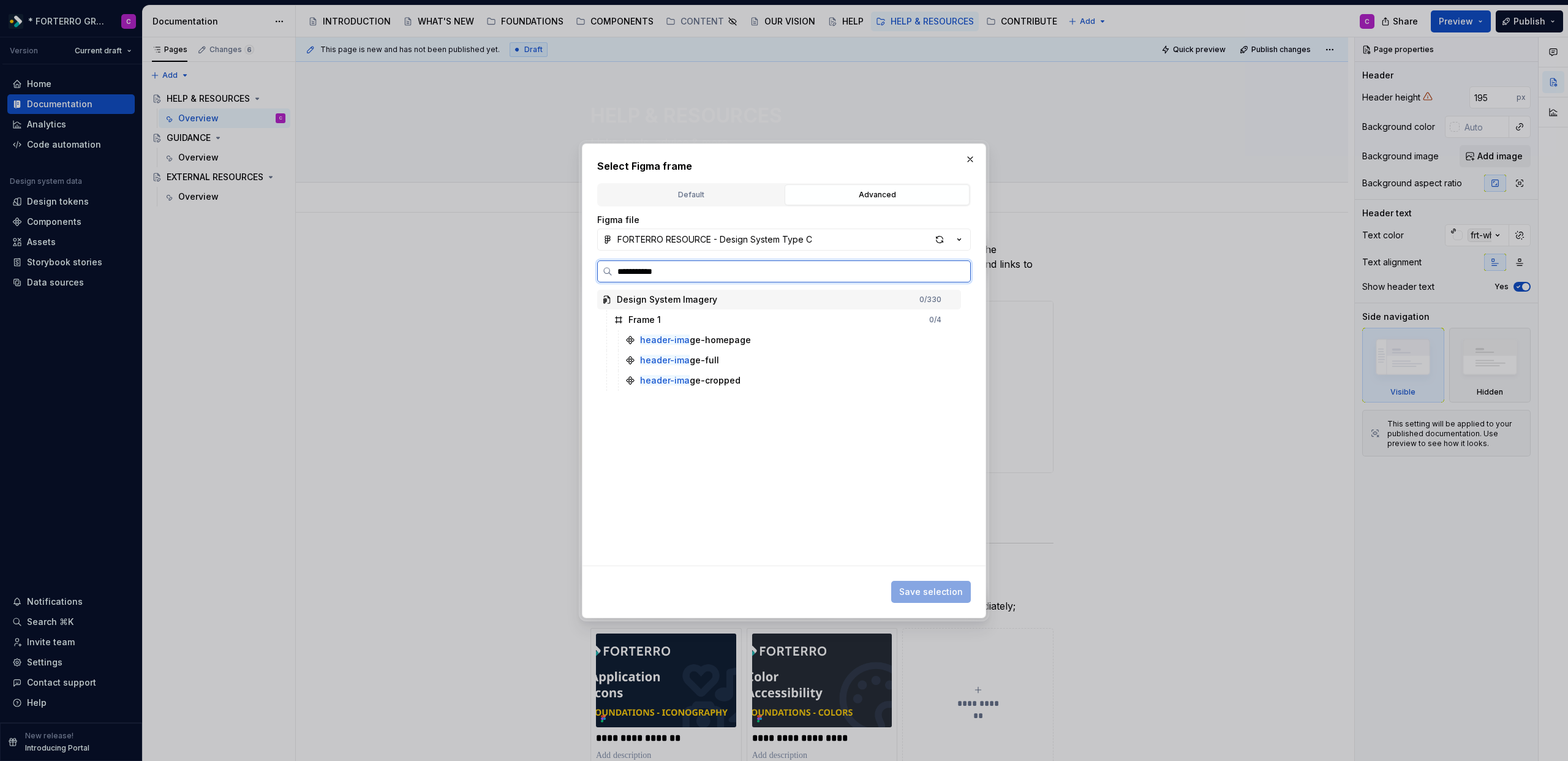
type input "**********"
drag, startPoint x: 709, startPoint y: 274, endPoint x: 478, endPoint y: 250, distance: 232.2
click at [478, 250] on div "**********" at bounding box center [784, 380] width 1568 height 761
click at [685, 379] on mark "header-image" at bounding box center [670, 380] width 60 height 11
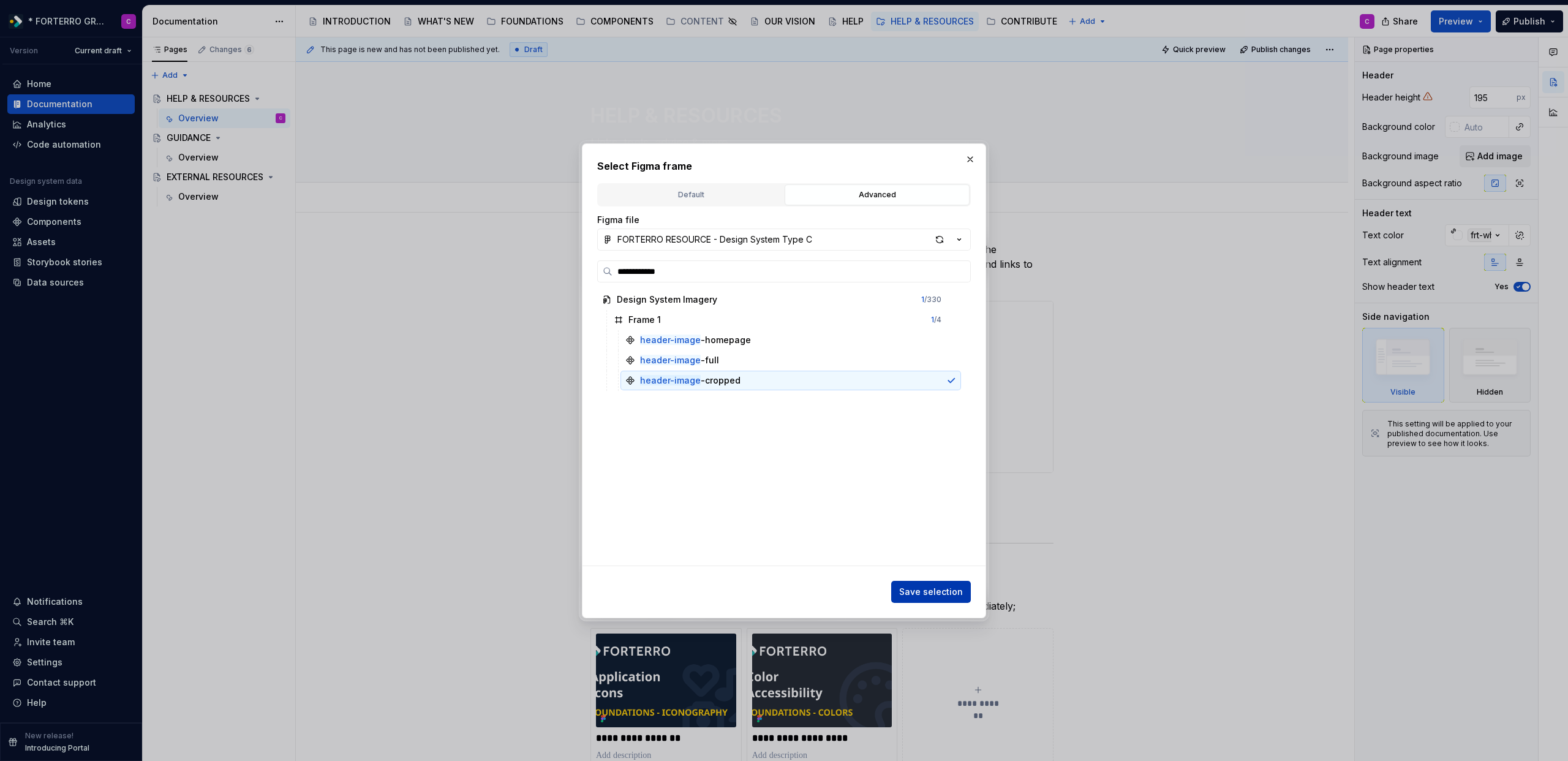
click at [939, 597] on button "Save selection" at bounding box center [931, 592] width 80 height 22
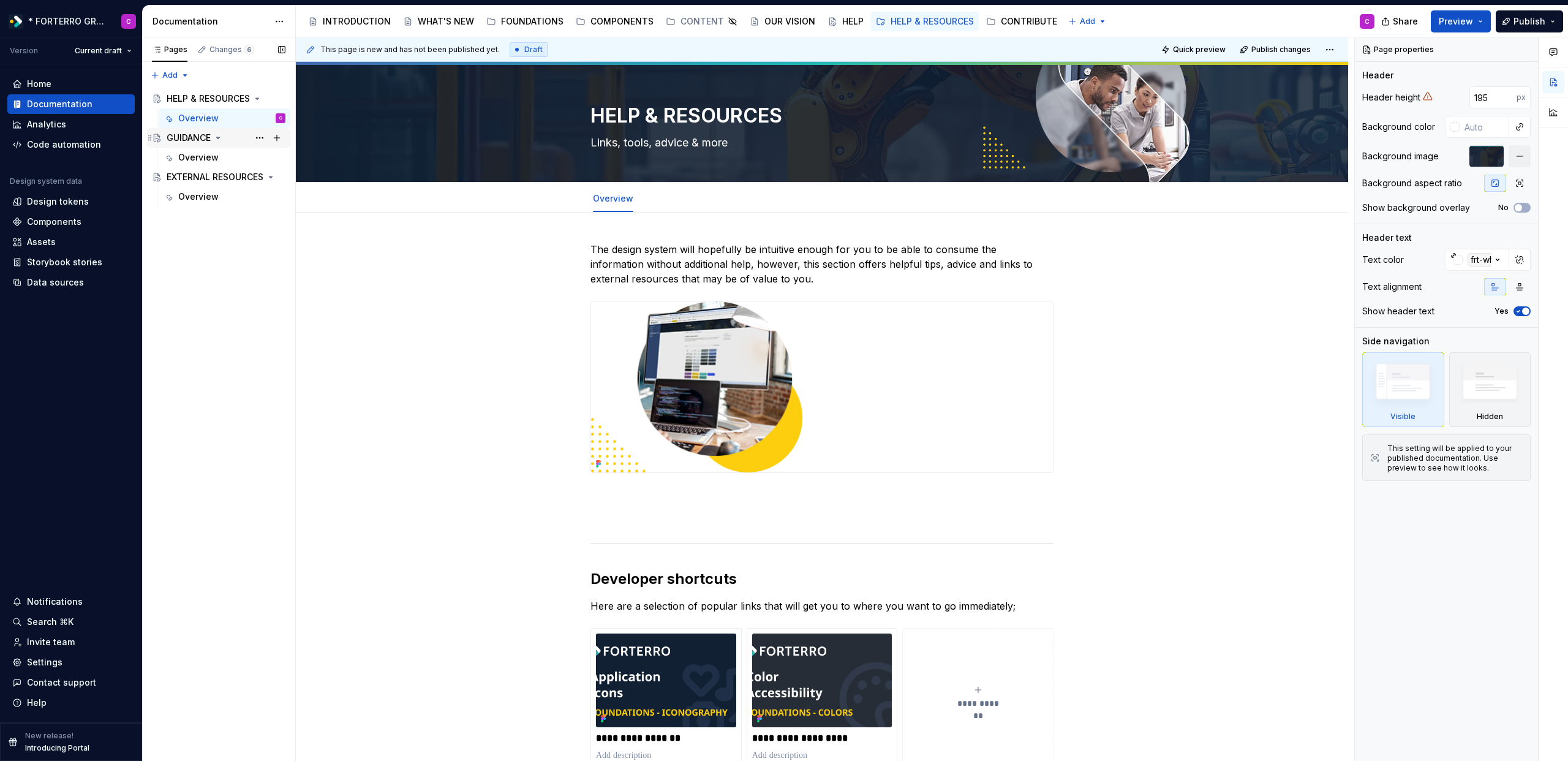
click at [200, 136] on div "GUIDANCE" at bounding box center [188, 137] width 44 height 12
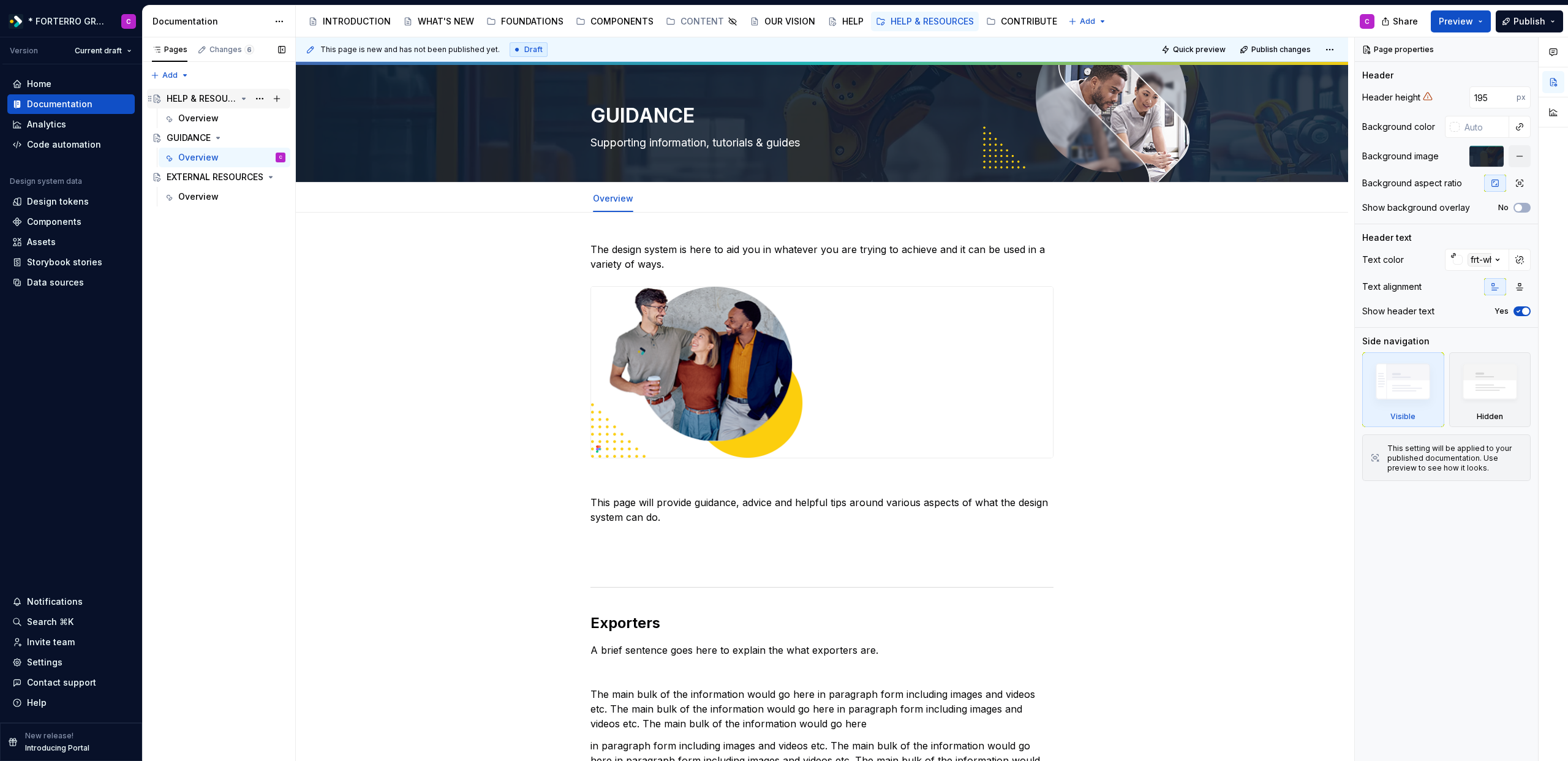
click at [210, 107] on div "HELP & RESOURCES" at bounding box center [225, 99] width 119 height 17
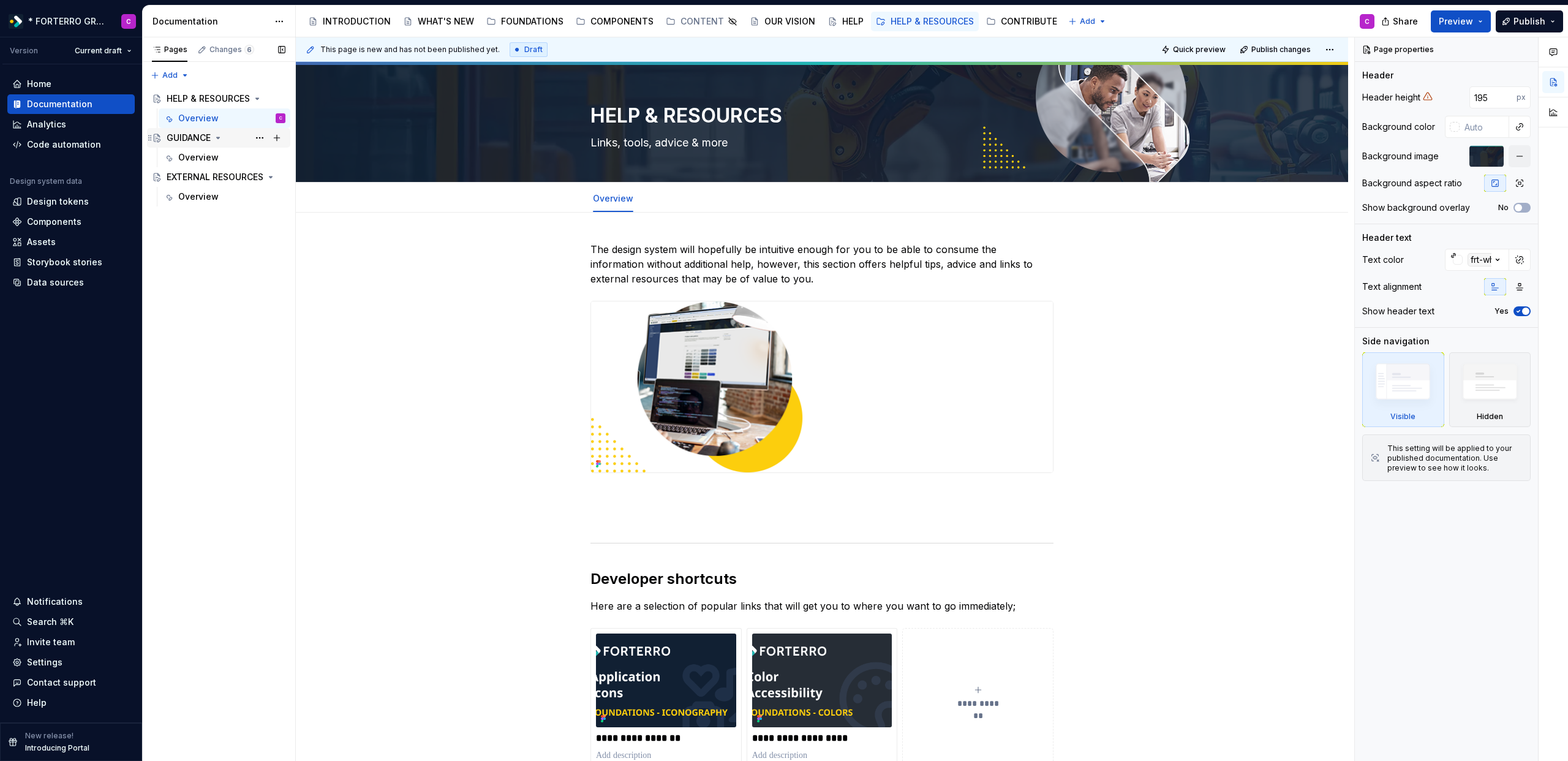
click at [208, 134] on div "GUIDANCE" at bounding box center [188, 137] width 44 height 12
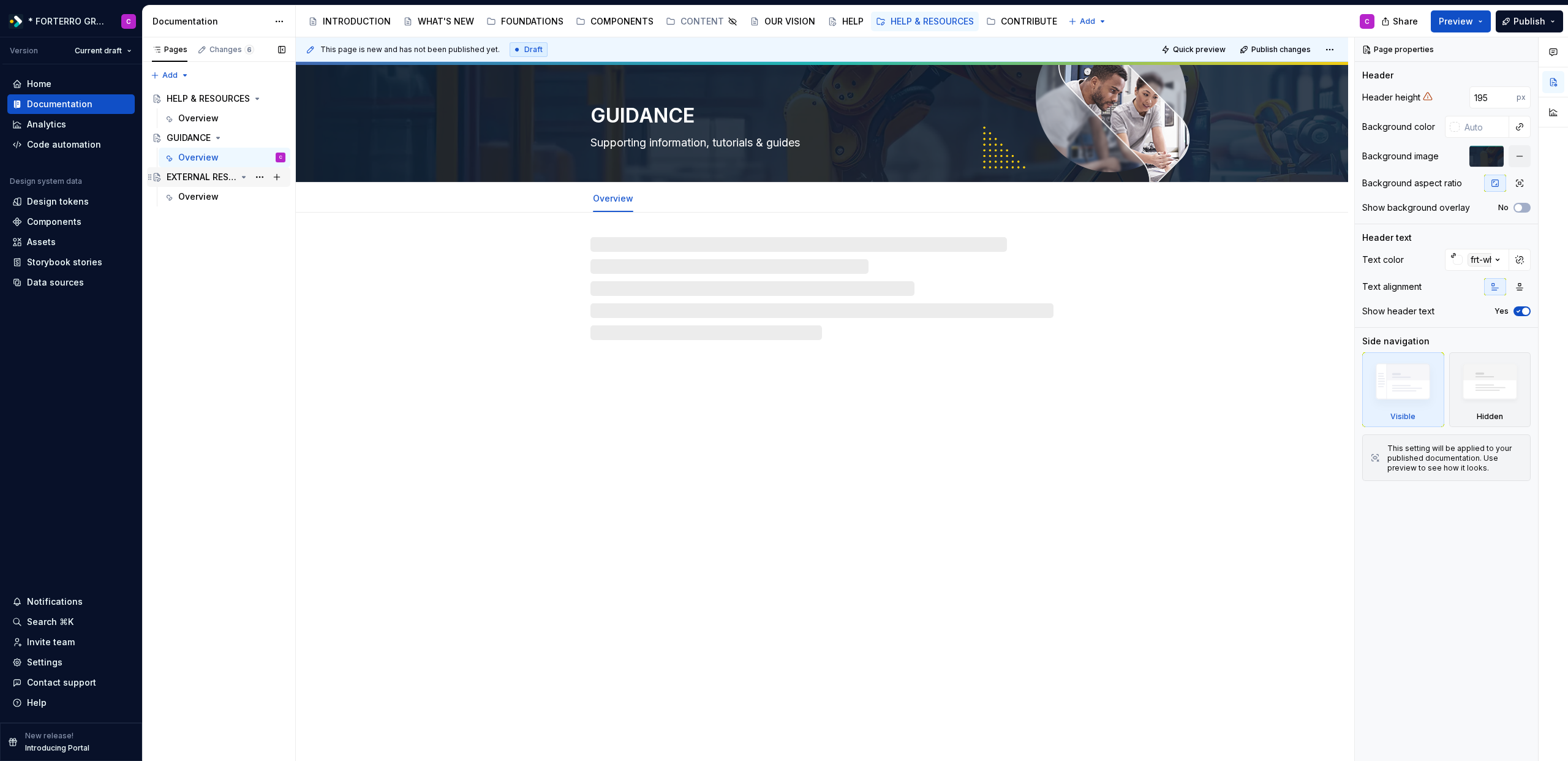
click at [200, 175] on div "EXTERNAL RESOURCES" at bounding box center [201, 176] width 70 height 12
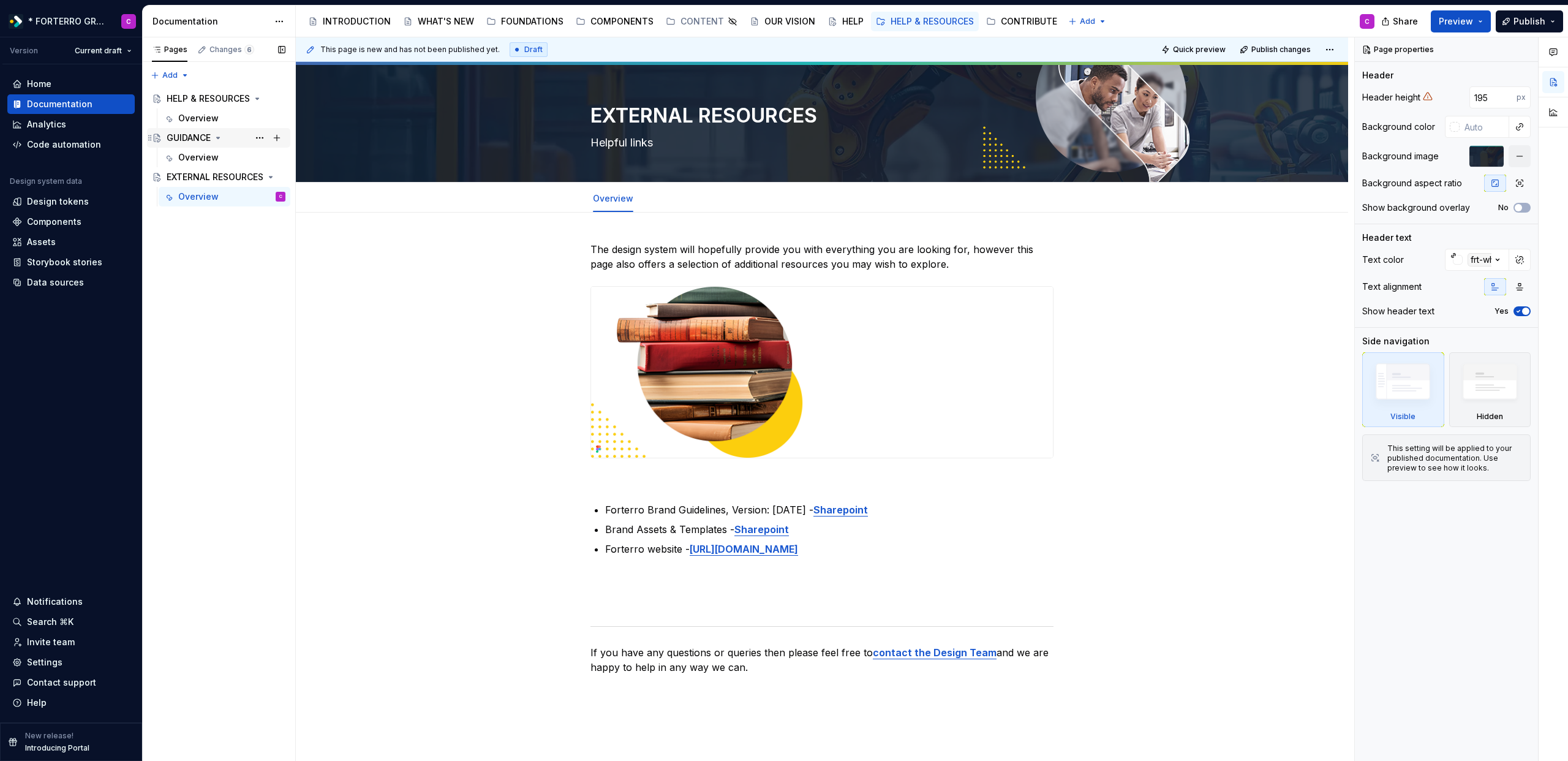
click at [193, 144] on div "GUIDANCE" at bounding box center [188, 137] width 44 height 12
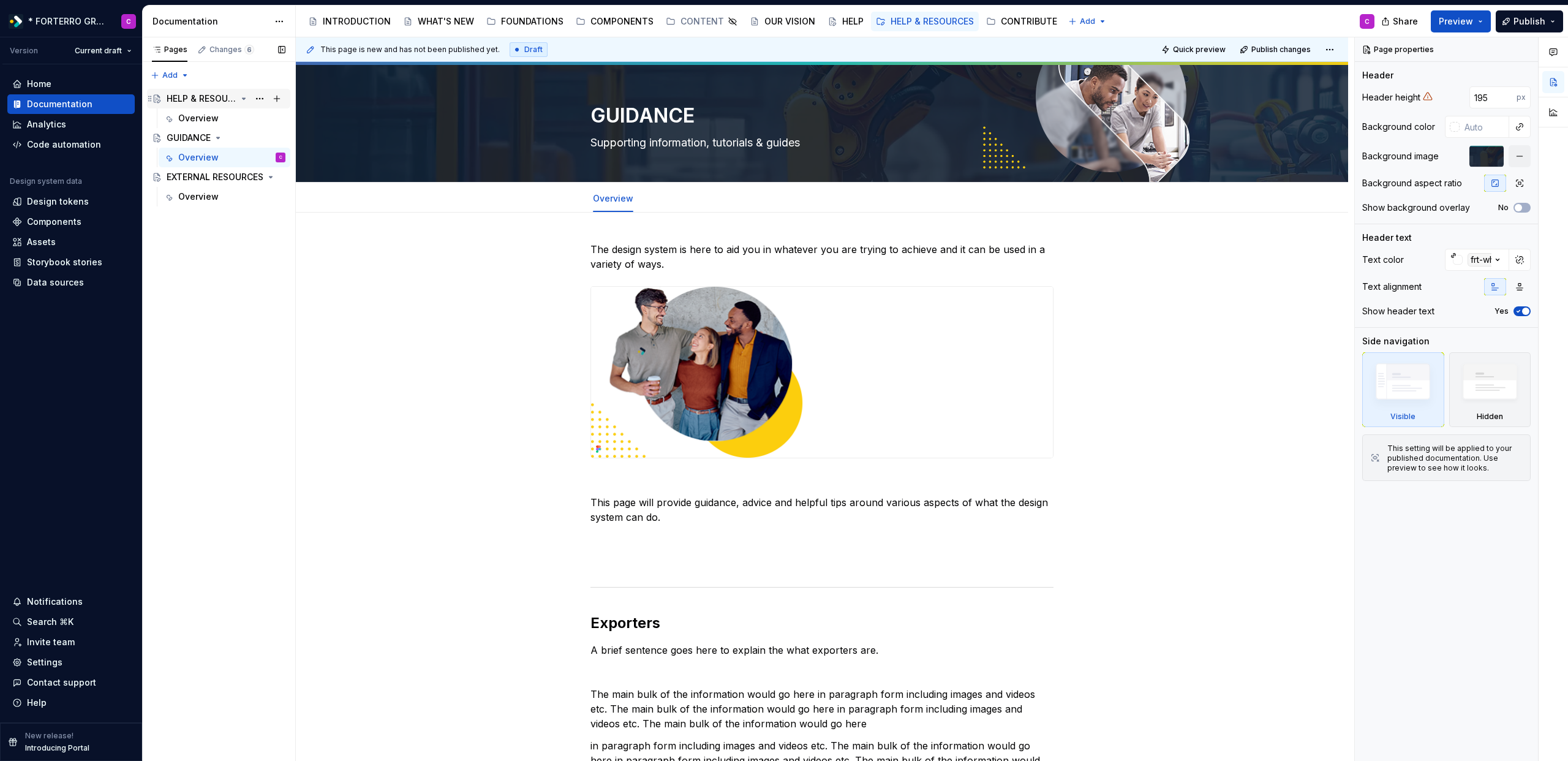
click at [195, 103] on div "HELP & RESOURCES" at bounding box center [201, 98] width 70 height 12
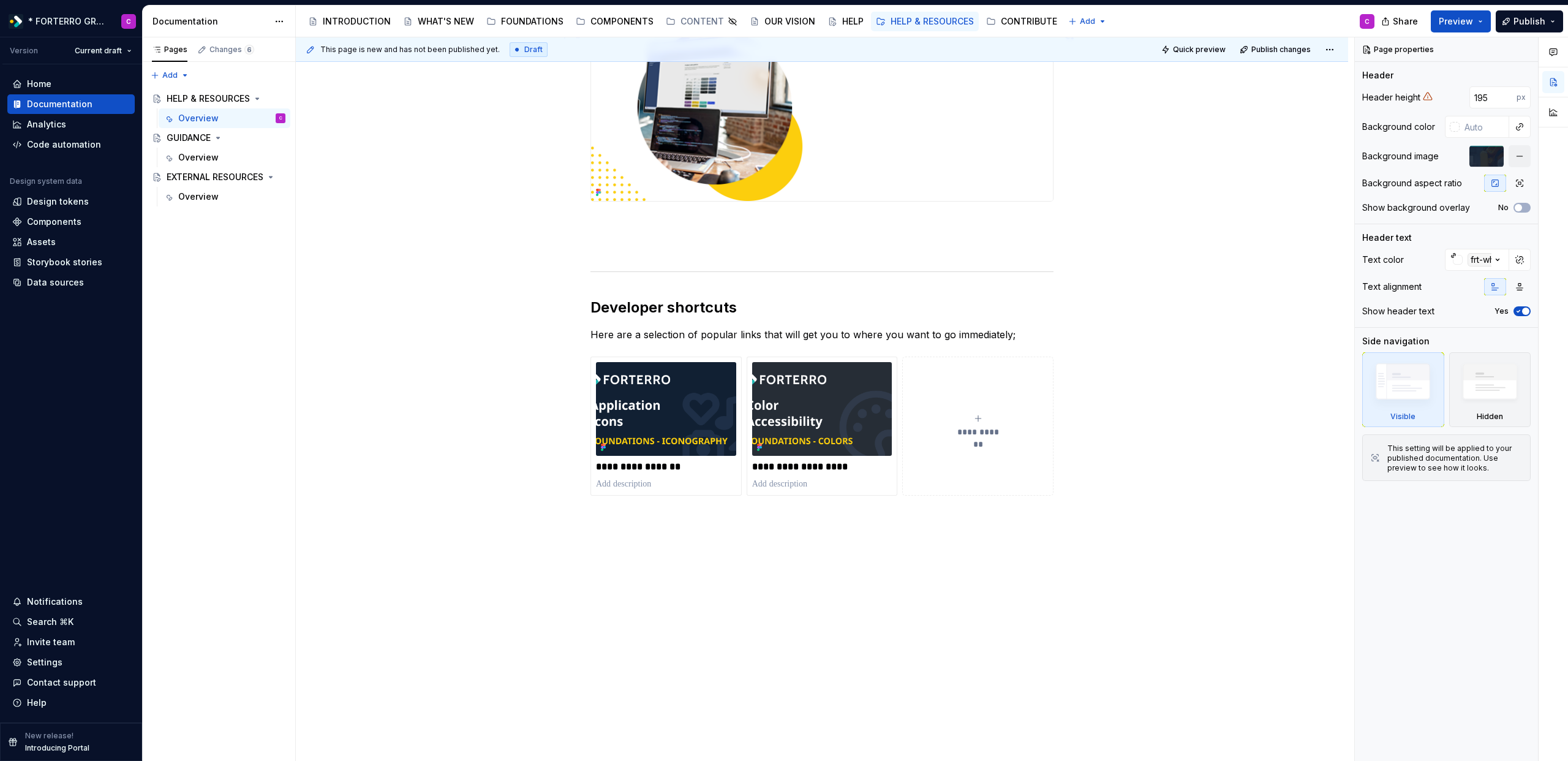
scroll to position [277, 0]
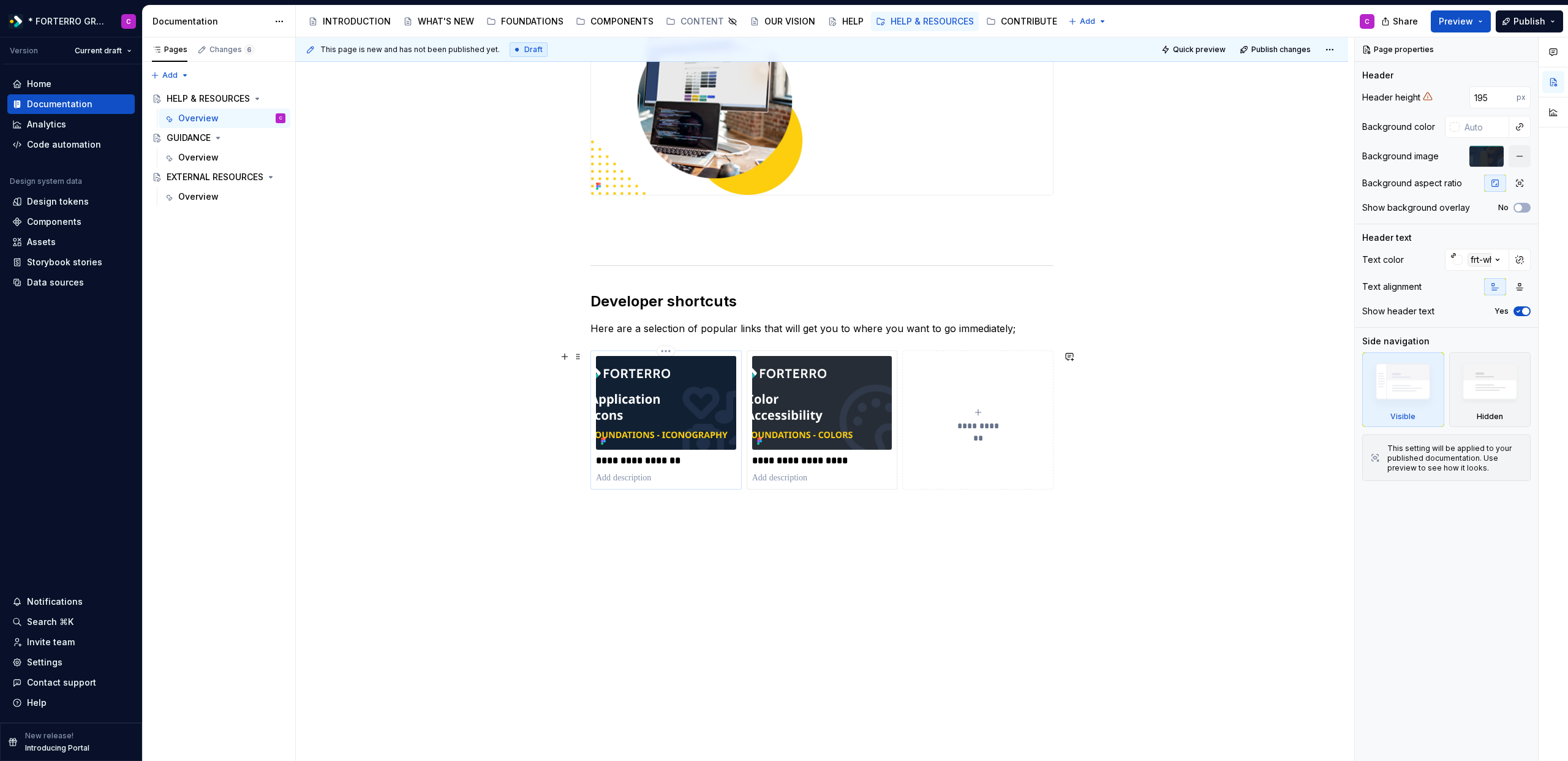
click at [645, 456] on p "**********" at bounding box center [666, 460] width 140 height 12
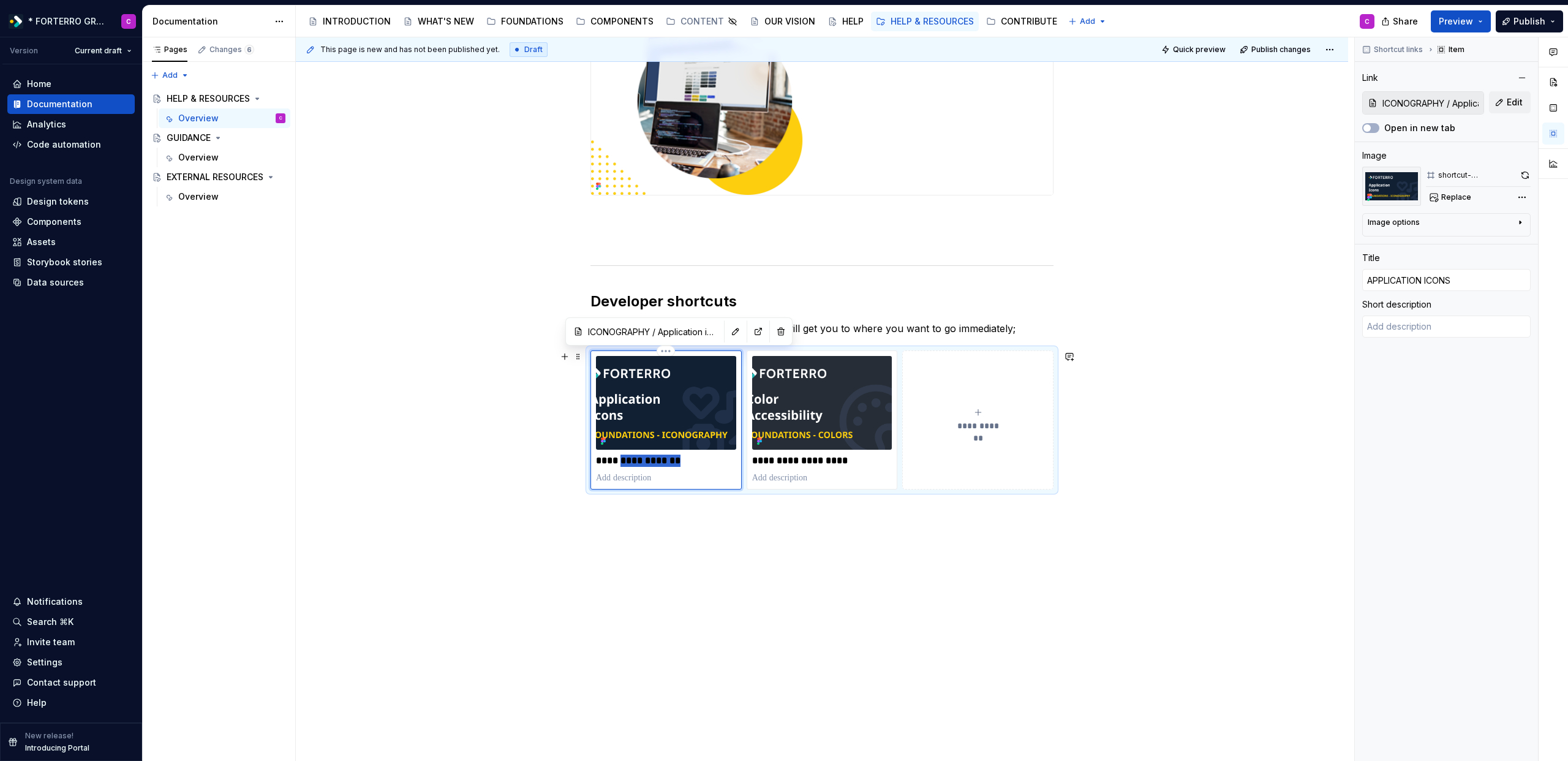
drag, startPoint x: 694, startPoint y: 462, endPoint x: 623, endPoint y: 462, distance: 71.0
click at [623, 462] on p "**********" at bounding box center [666, 460] width 140 height 12
type textarea "*"
type input "APPLIG"
type textarea "*"
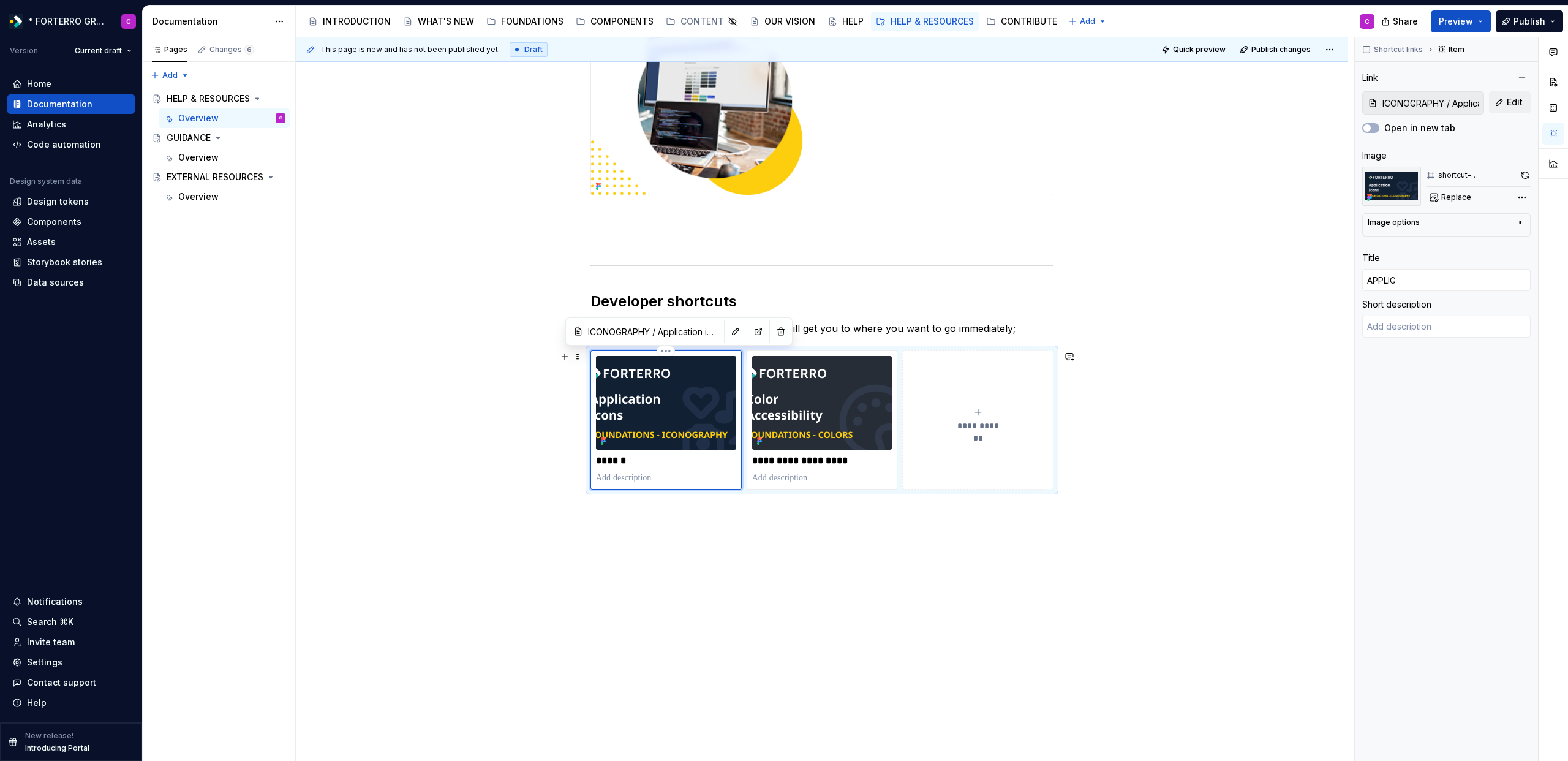
type input "APPLIGU"
type textarea "*"
type input "APPLIGUI"
type textarea "*"
type input "APPLIGUID"
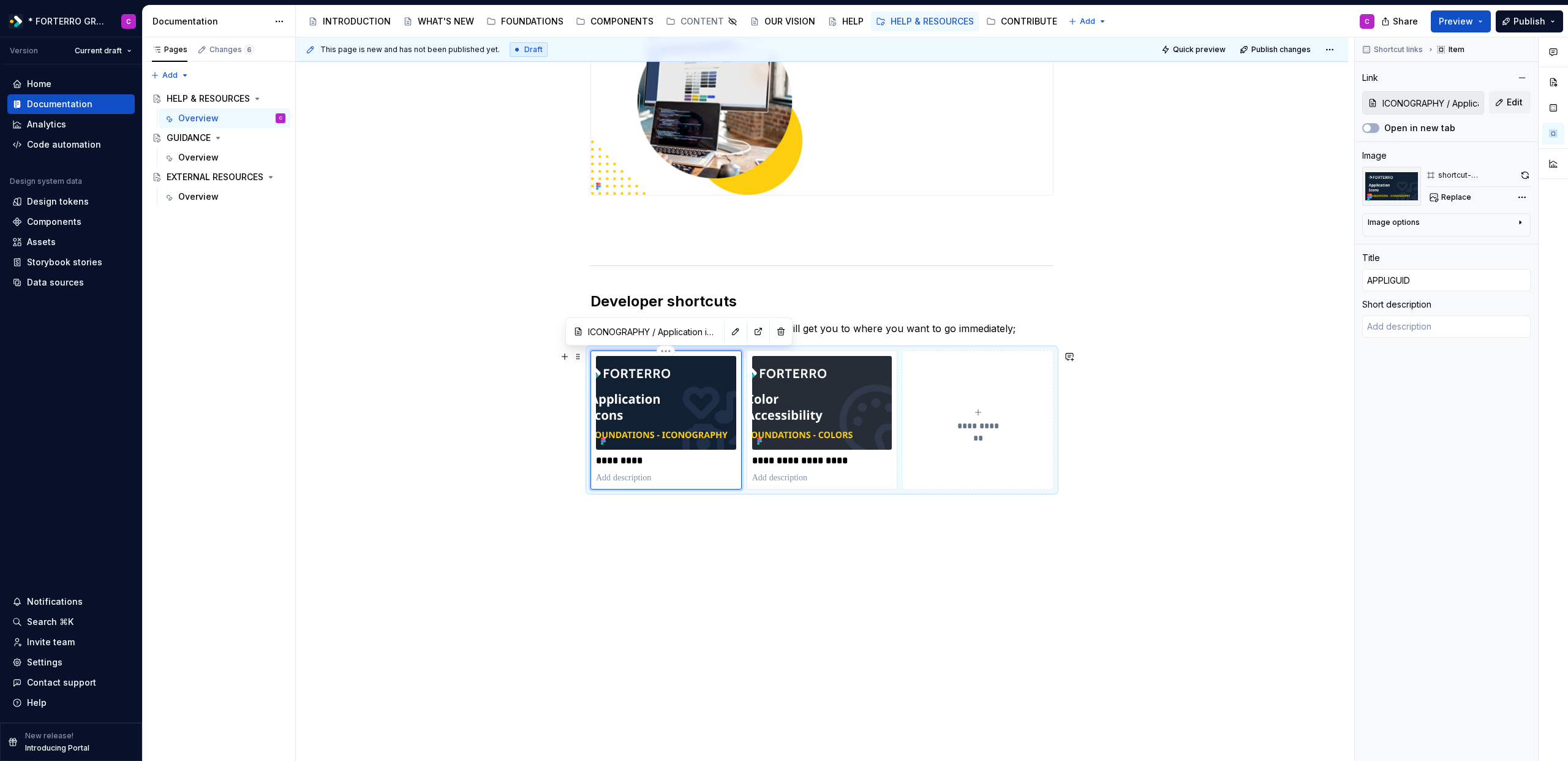
type textarea "*"
type input "APPLIGUIDA"
type textarea "*"
type input "APPLIGUIDAN"
type textarea "*"
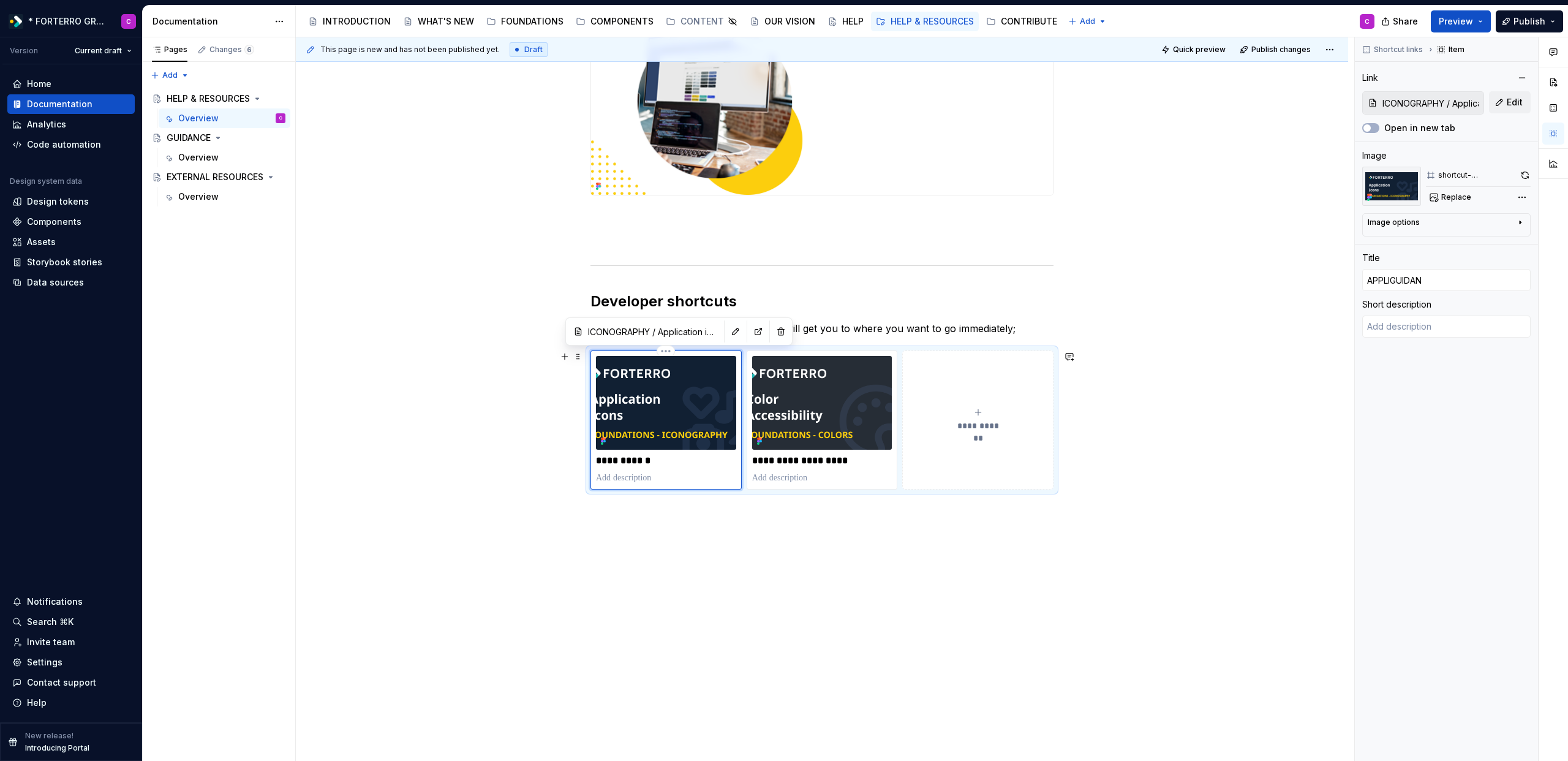
type input "APPLIGUIDANC"
type textarea "*"
type input "APPLIGUIDANCE"
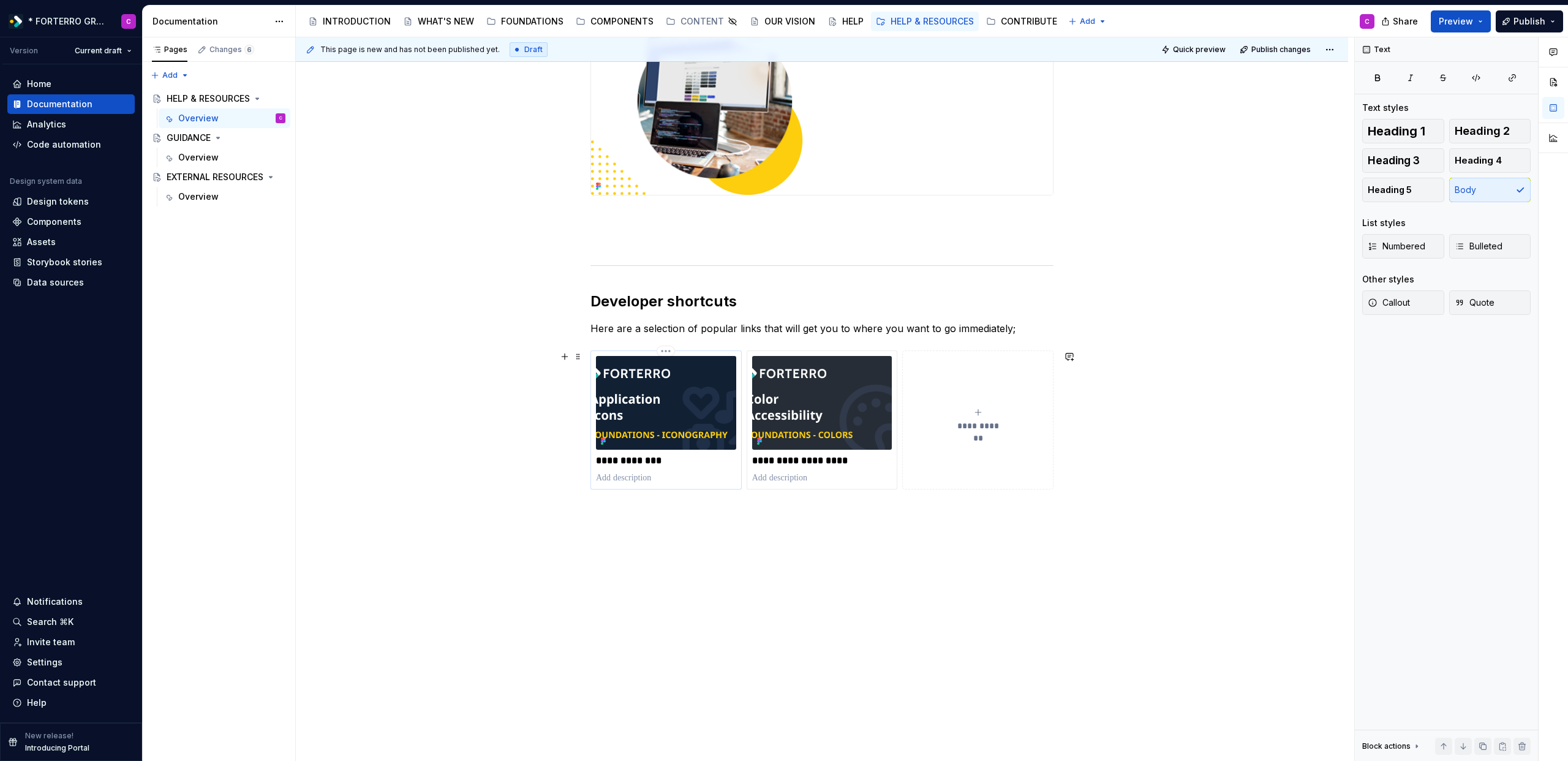
click at [628, 472] on p at bounding box center [666, 478] width 140 height 12
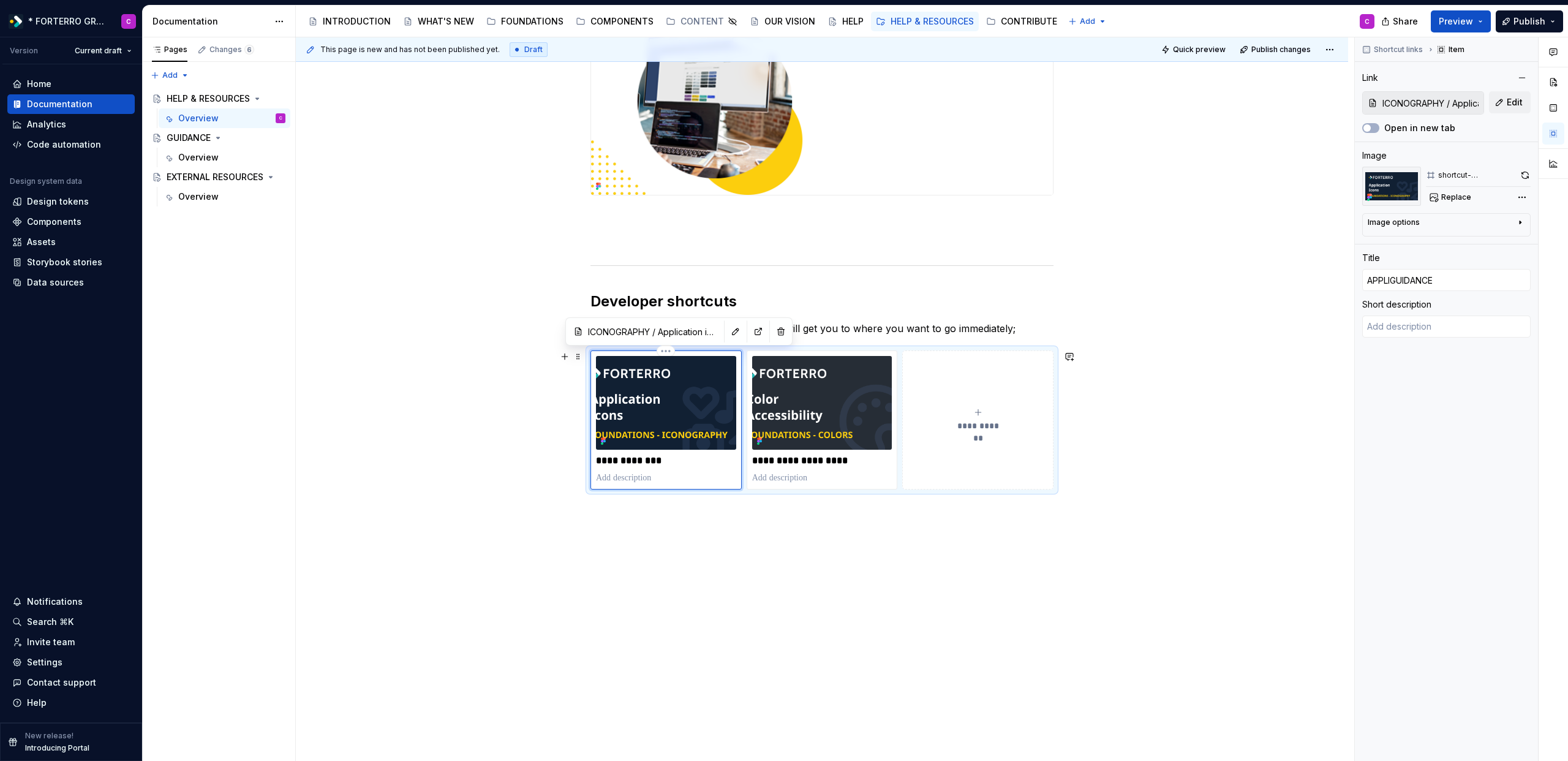
click at [627, 462] on p "**********" at bounding box center [666, 460] width 140 height 12
type textarea "*"
type input "APPLGUIDANCE"
type textarea "*"
type input "APPGUIDANCE"
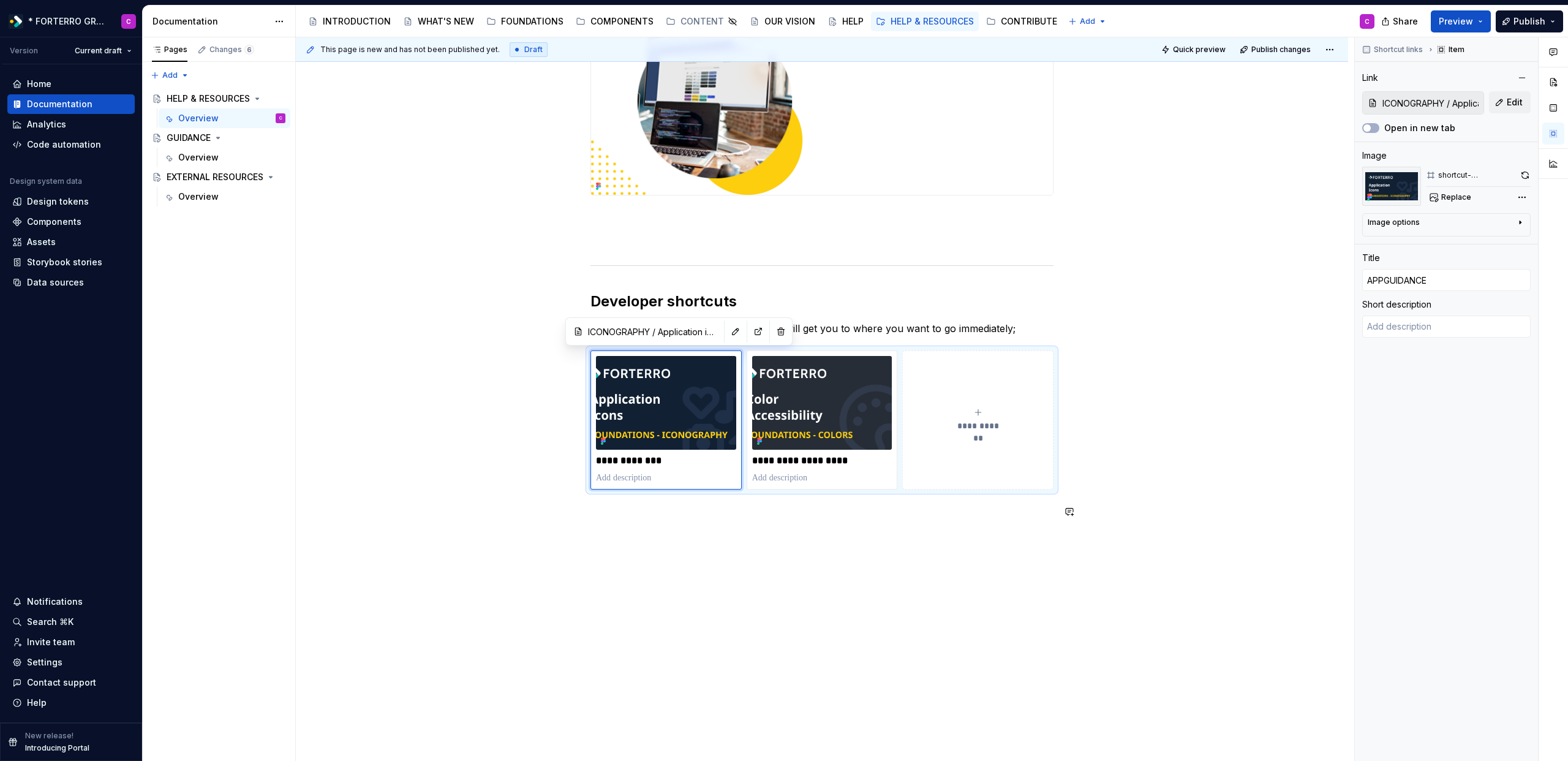
type textarea "*"
type input "APGUIDANCE"
type textarea "*"
type input "AGUIDANCE"
type textarea "*"
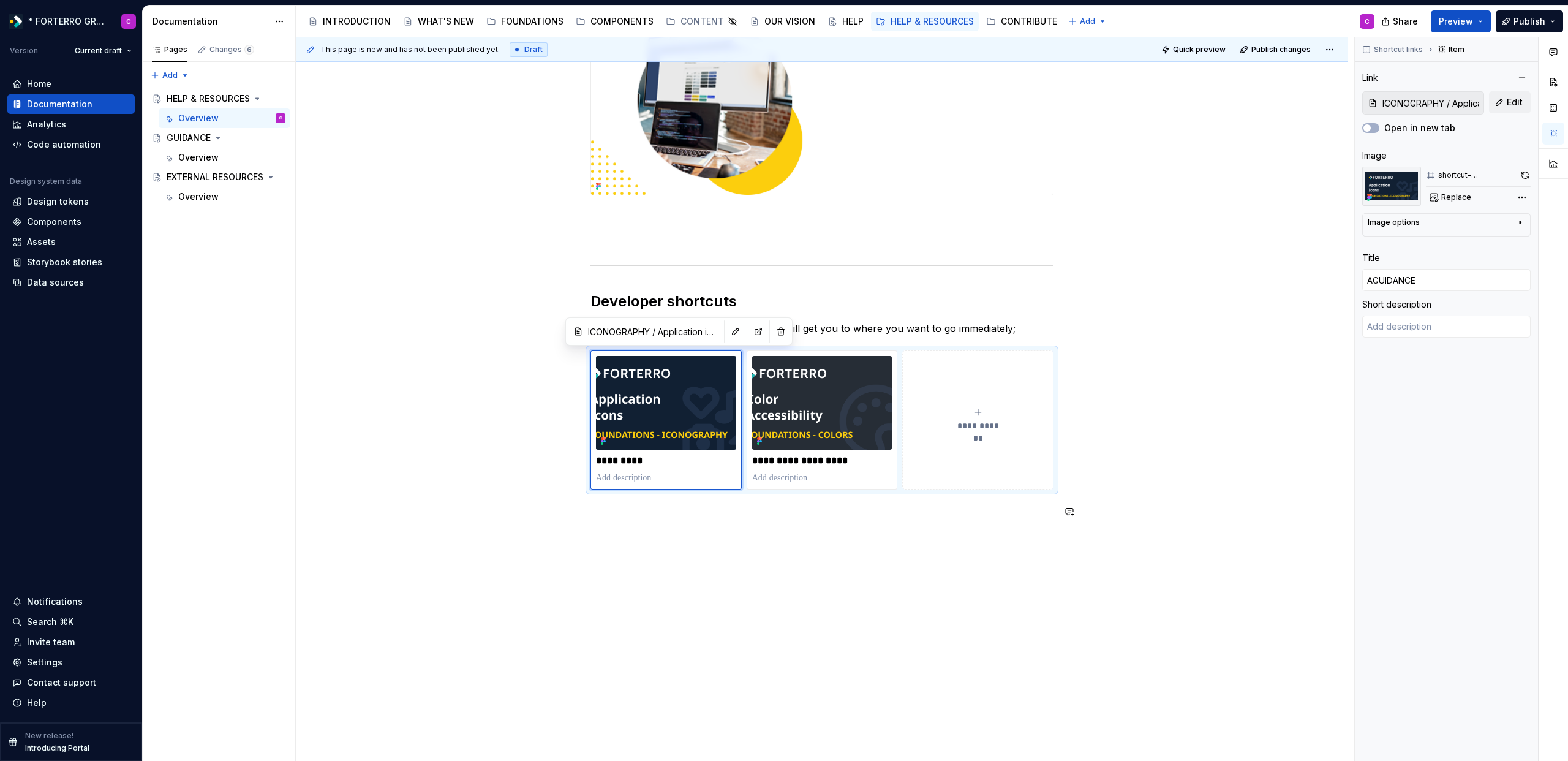
type input "GUIDANCE"
click at [800, 459] on p "**********" at bounding box center [822, 460] width 140 height 12
type textarea "*"
type input "COLORS / Color accessibility"
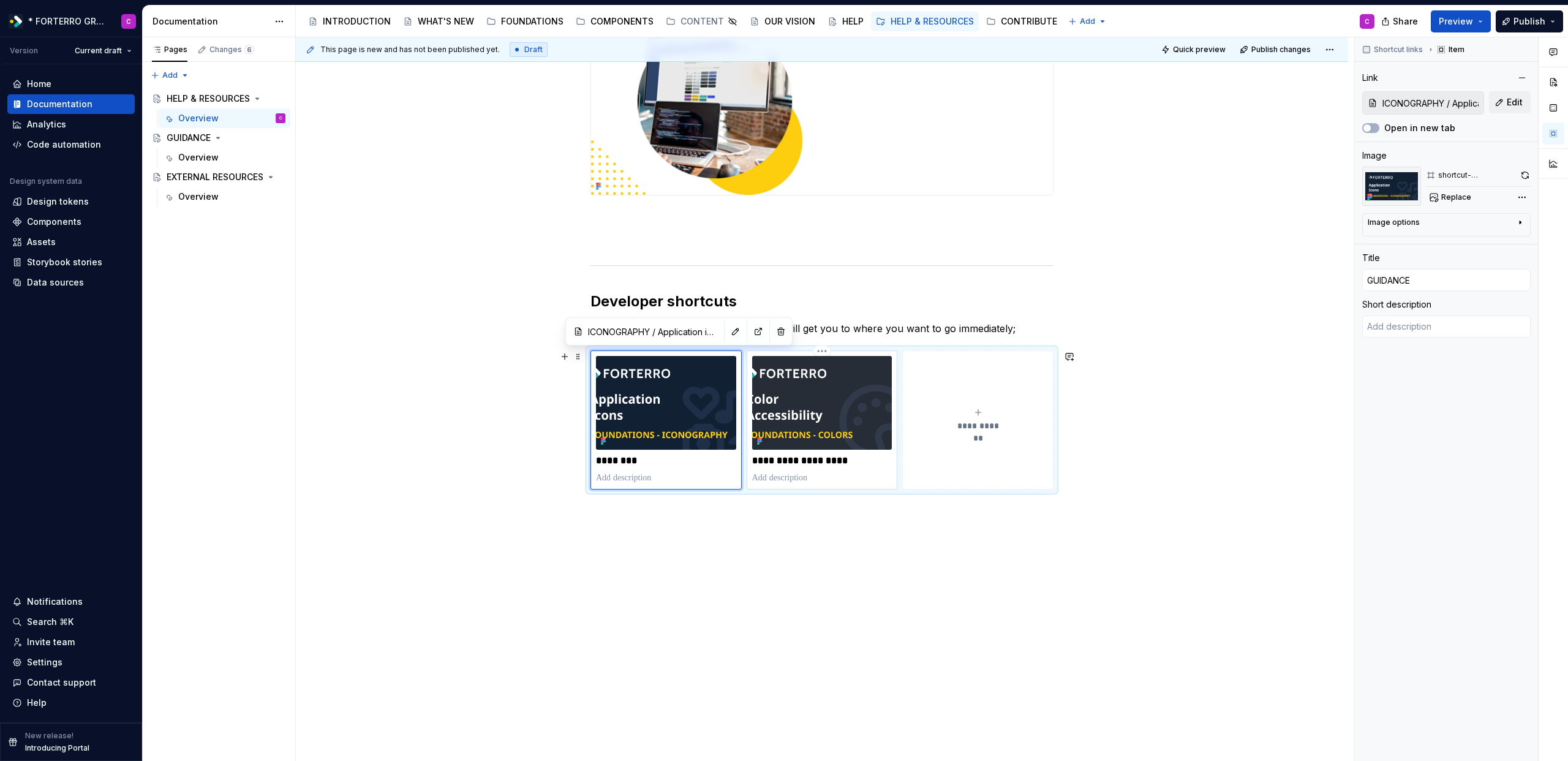
type input "COLOR ACCESSIBILITY"
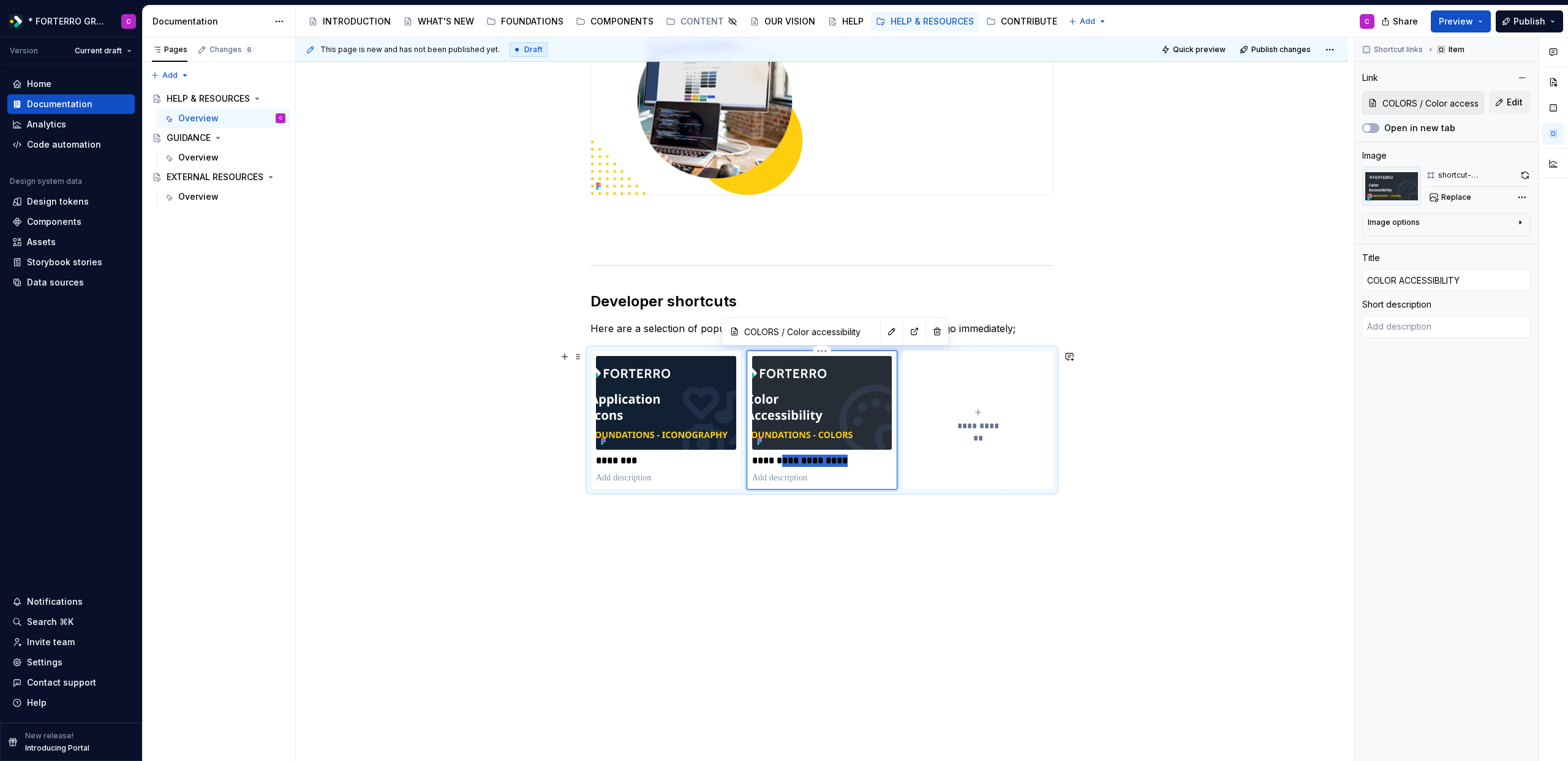
click at [800, 459] on p "**********" at bounding box center [822, 460] width 140 height 12
type textarea "*"
type input "E"
type textarea "*"
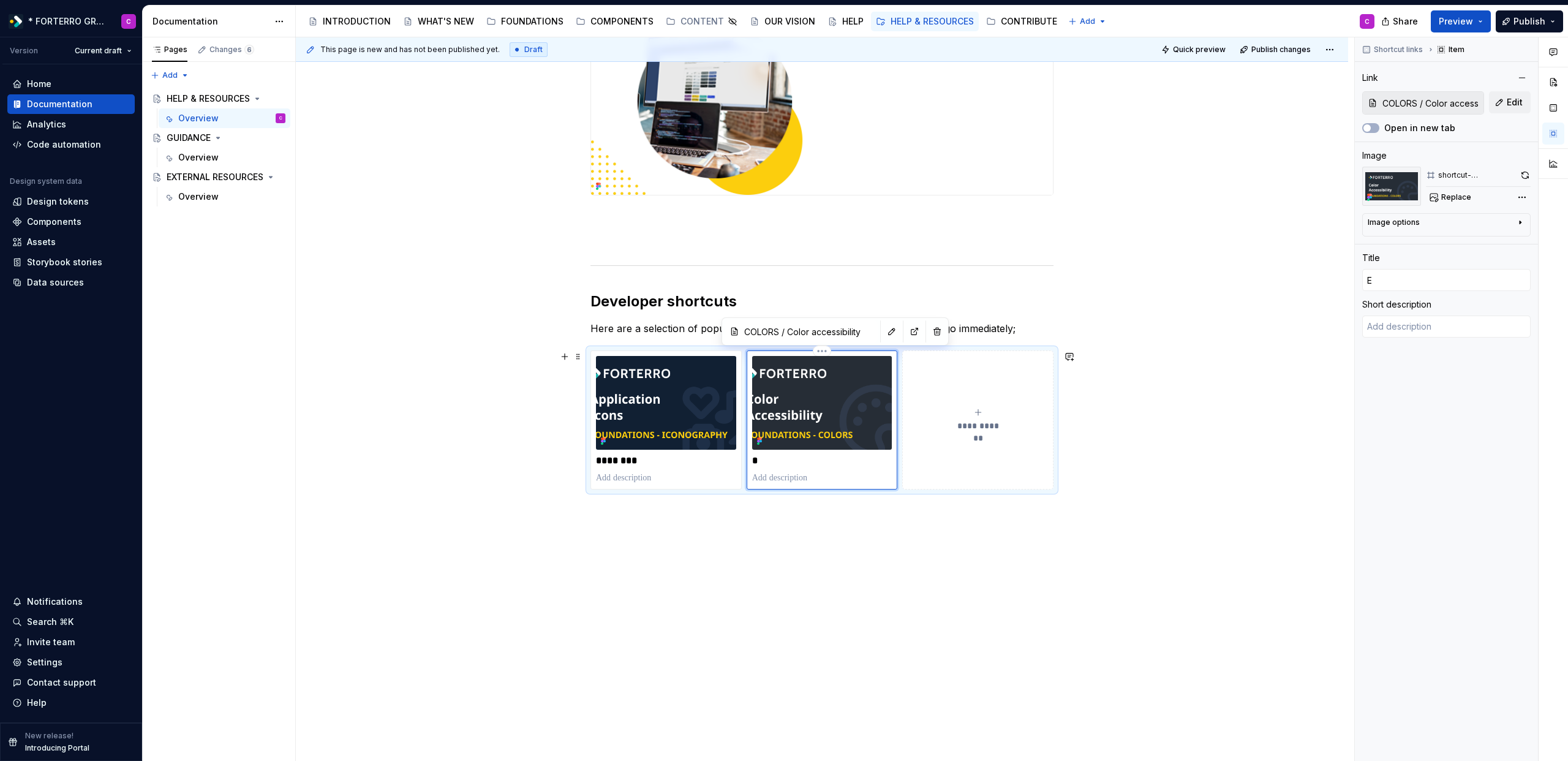
type input "EX"
type textarea "*"
type input "EXT"
type textarea "*"
type input "EXTE"
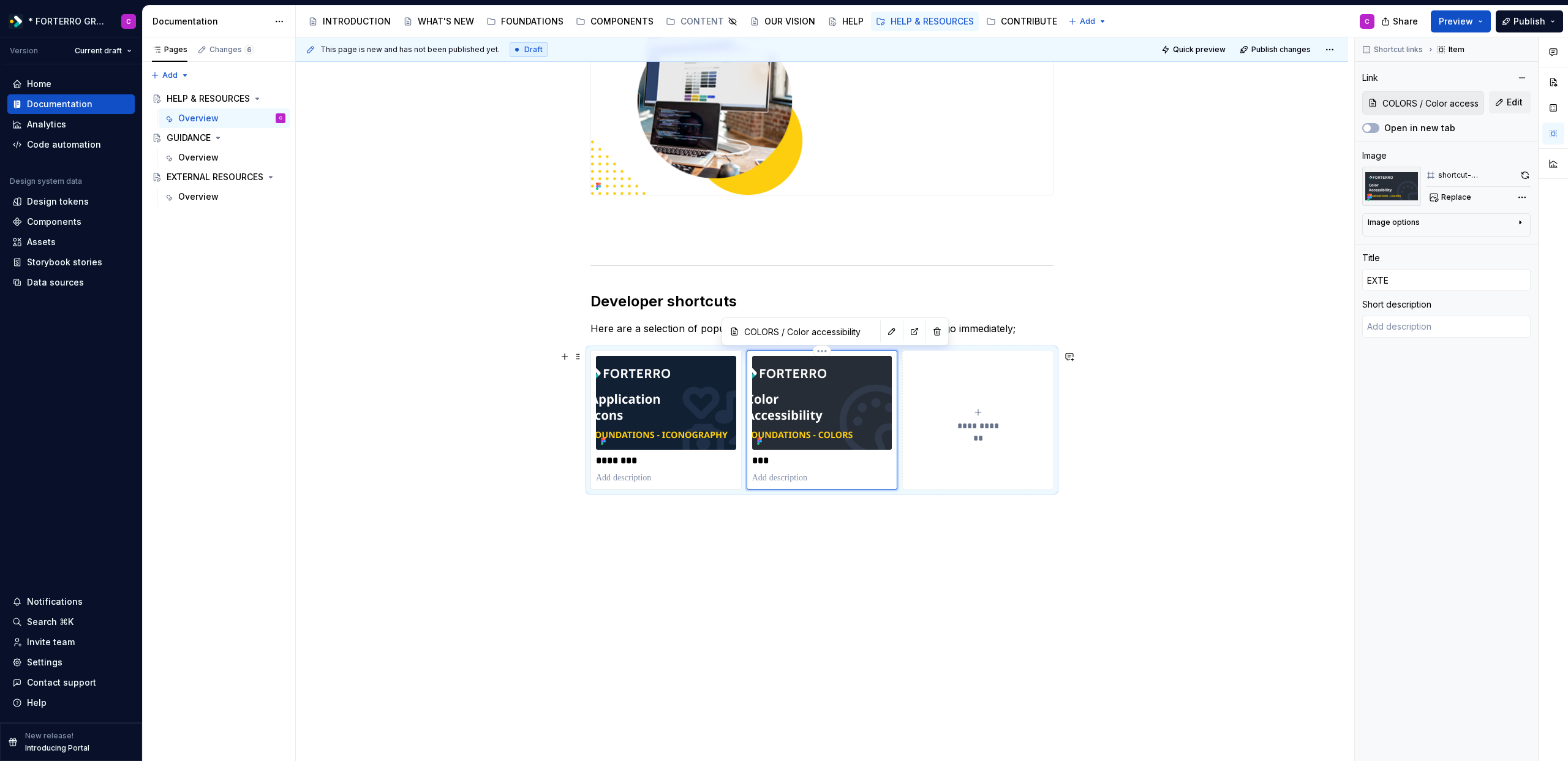
type textarea "*"
type input "EXTER"
type textarea "*"
type input "EXTERN"
type textarea "*"
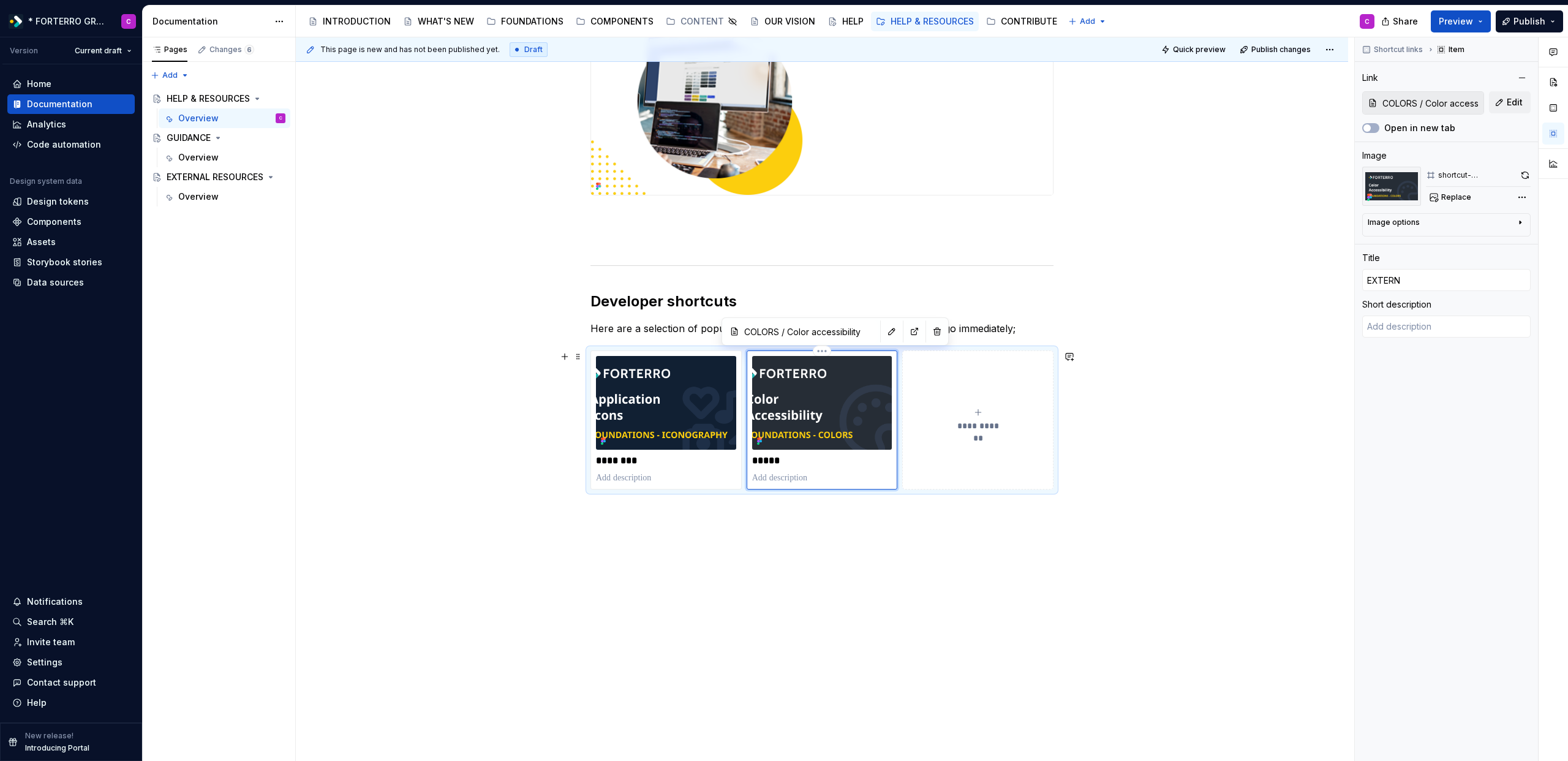
type input "EXTERNA"
type textarea "*"
type input "EXTERNAL"
type textarea "*"
type input "EXTERNAL"
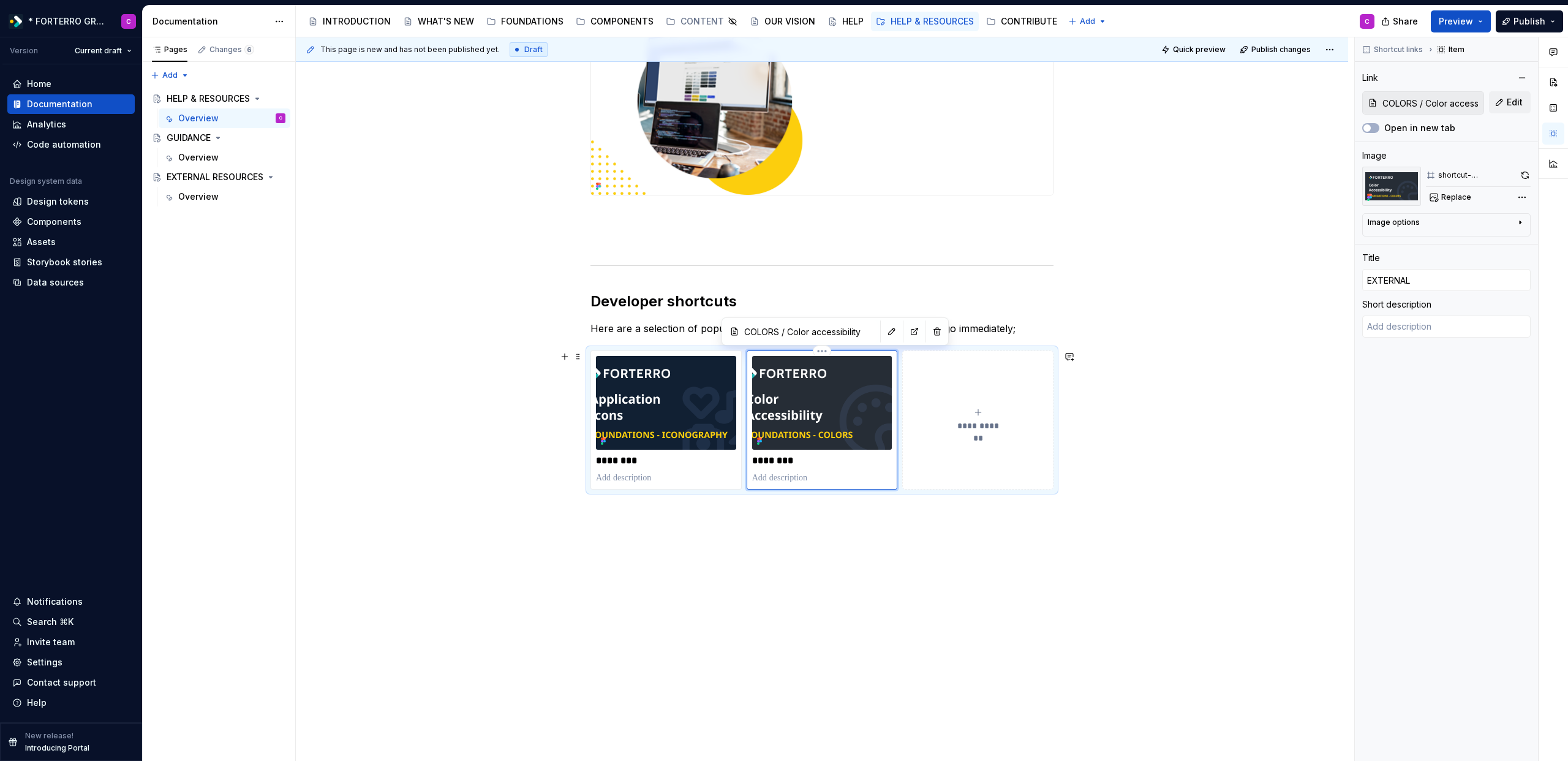
type textarea "*"
type input "EXTERNAL R"
type textarea "*"
type input "EXTERNAL RE"
type textarea "*"
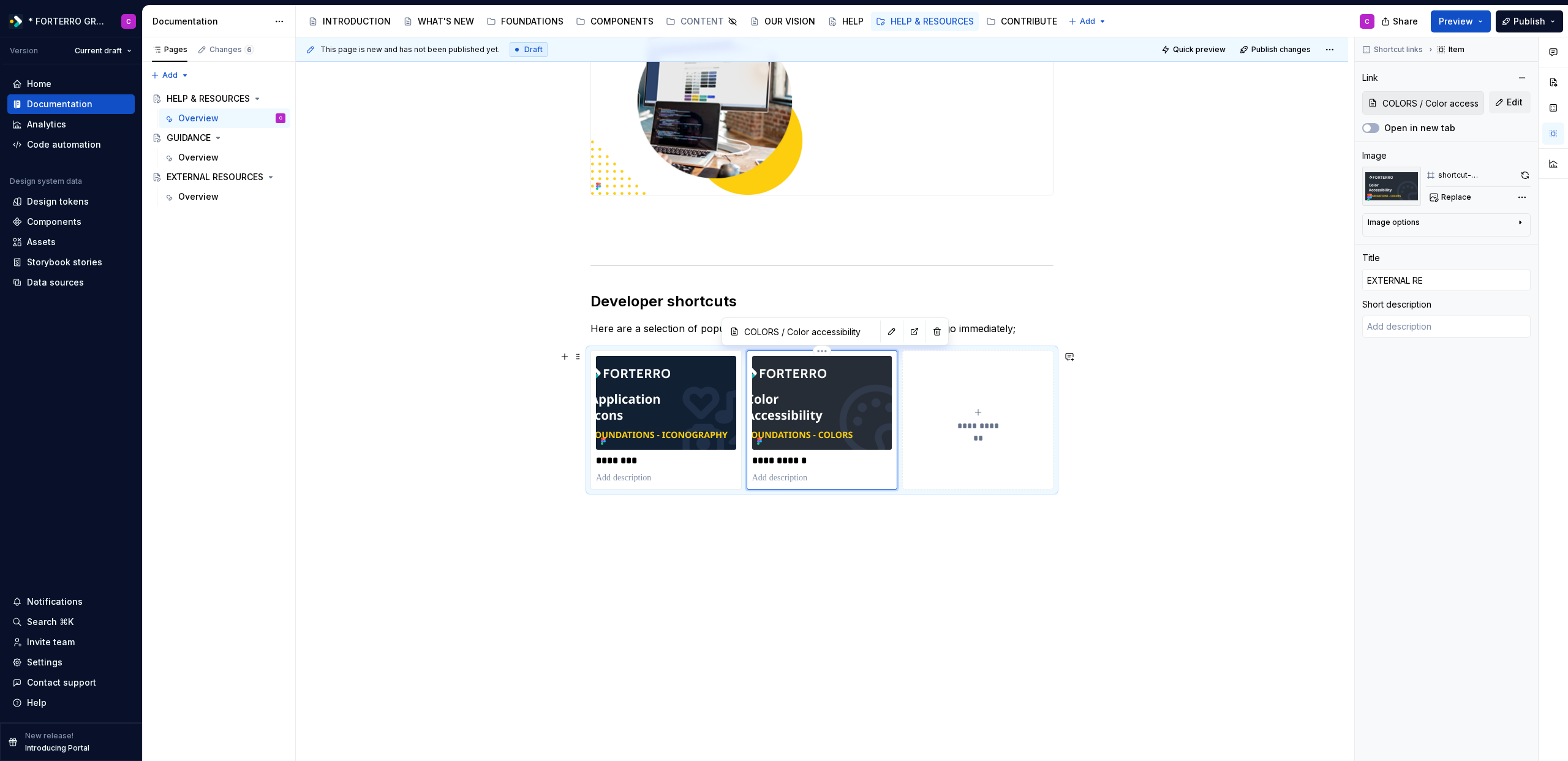
type input "EXTERNAL RES"
type textarea "*"
type input "EXTERNAL RESO"
type textarea "*"
type input "EXTERNAL RESOU"
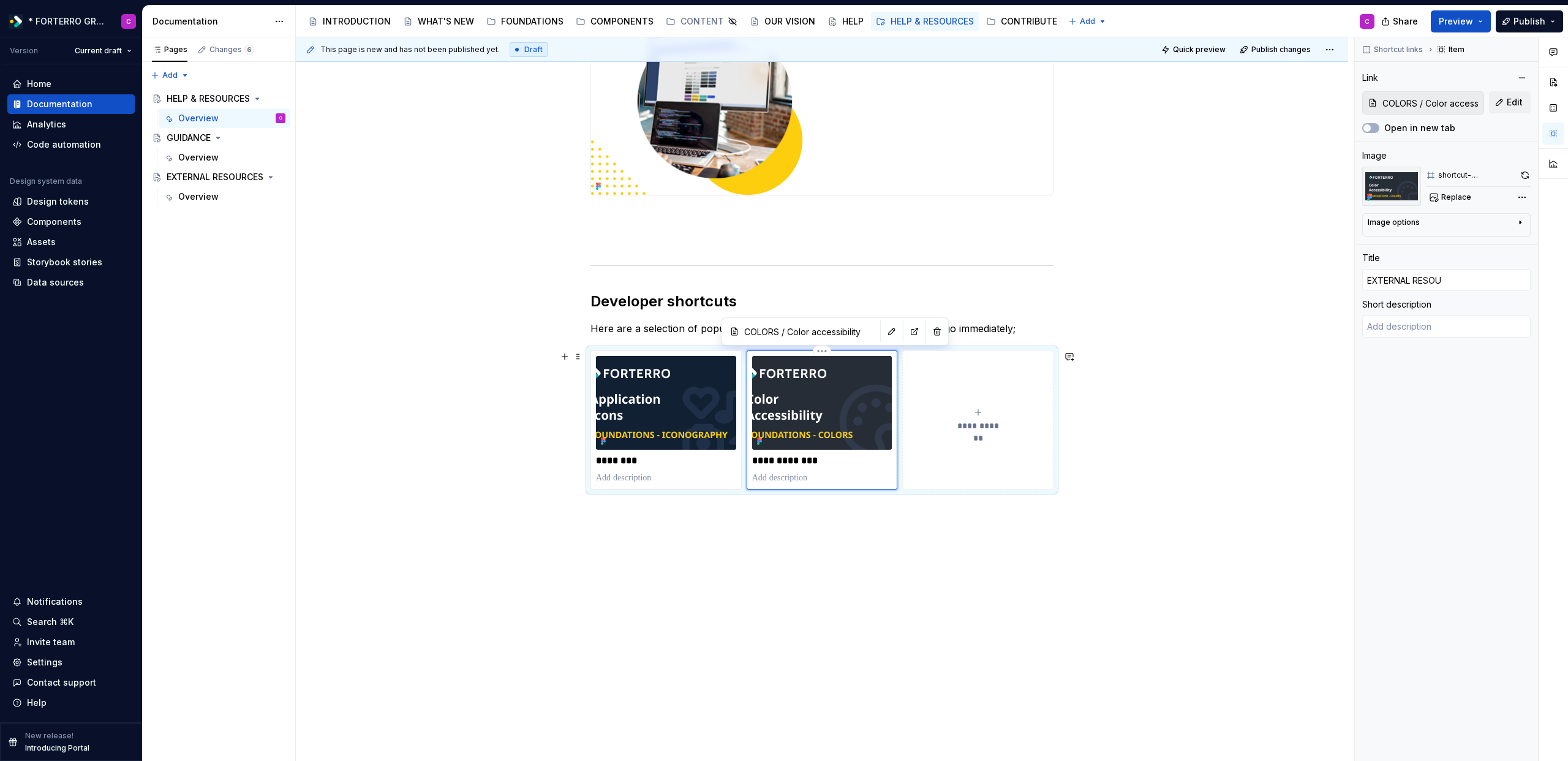
type textarea "*"
type input "EXTERNAL RESOUR"
type textarea "*"
type input "EXTERNAL RESOURC"
type textarea "*"
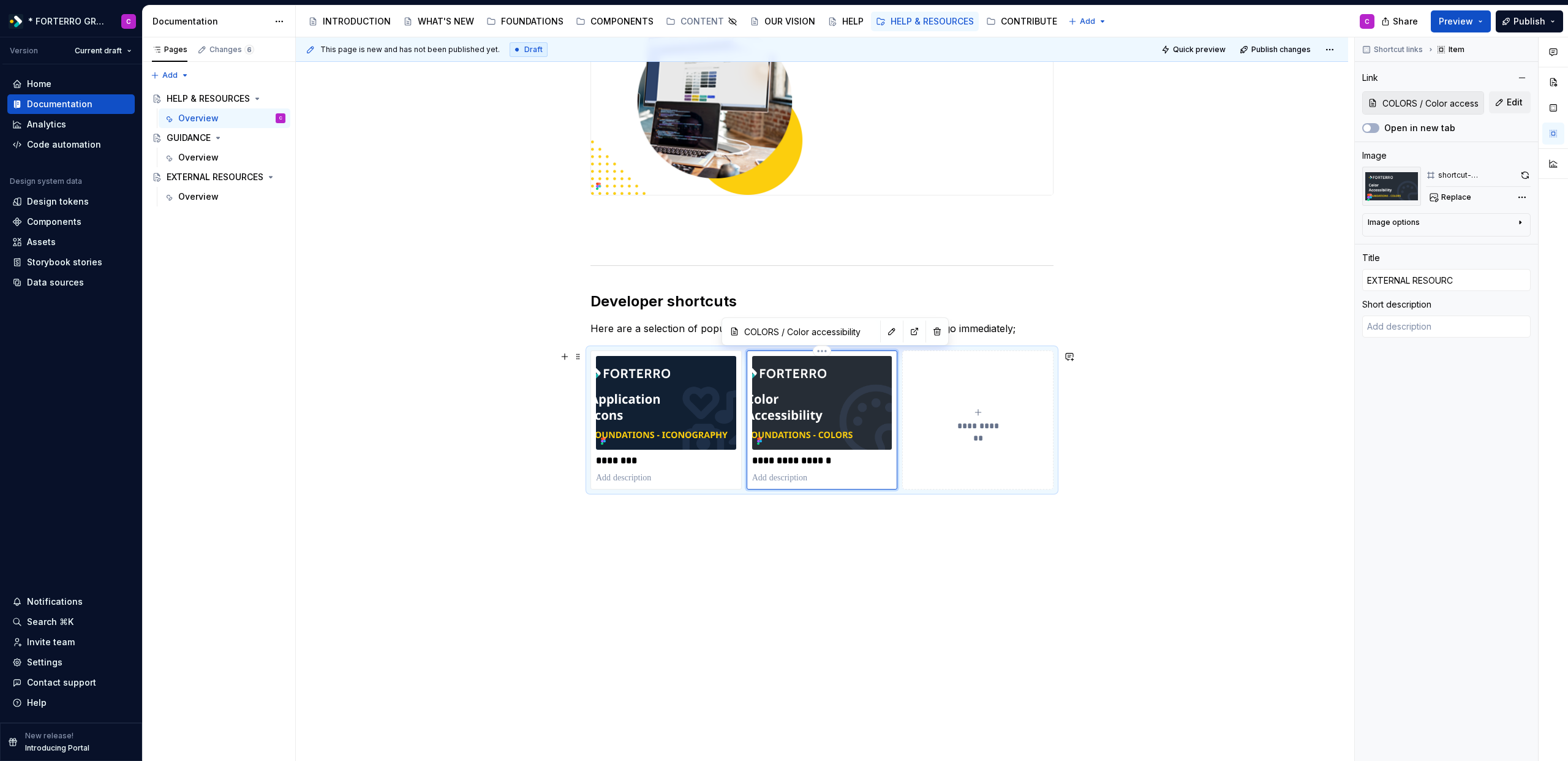
type input "EXTERNAL RESOURCE"
type textarea "*"
type input "EXTERNAL RESOURCES"
type textarea "*"
type input "ICONOGRAPHY / Application icons"
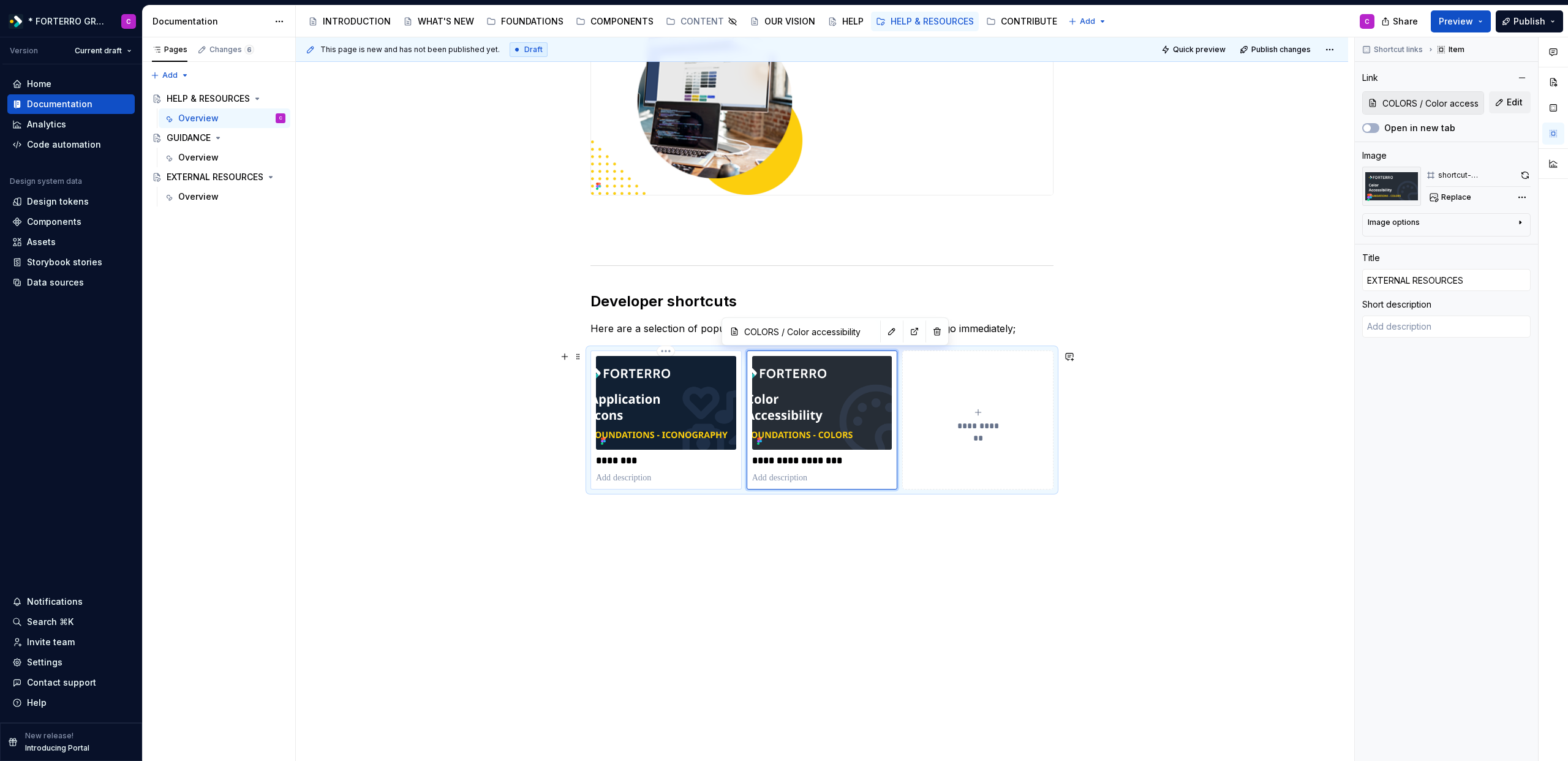
type input "ICONOGRAPHY / Application icons"
type input "GUIDANCE"
click at [684, 412] on img at bounding box center [666, 403] width 140 height 93
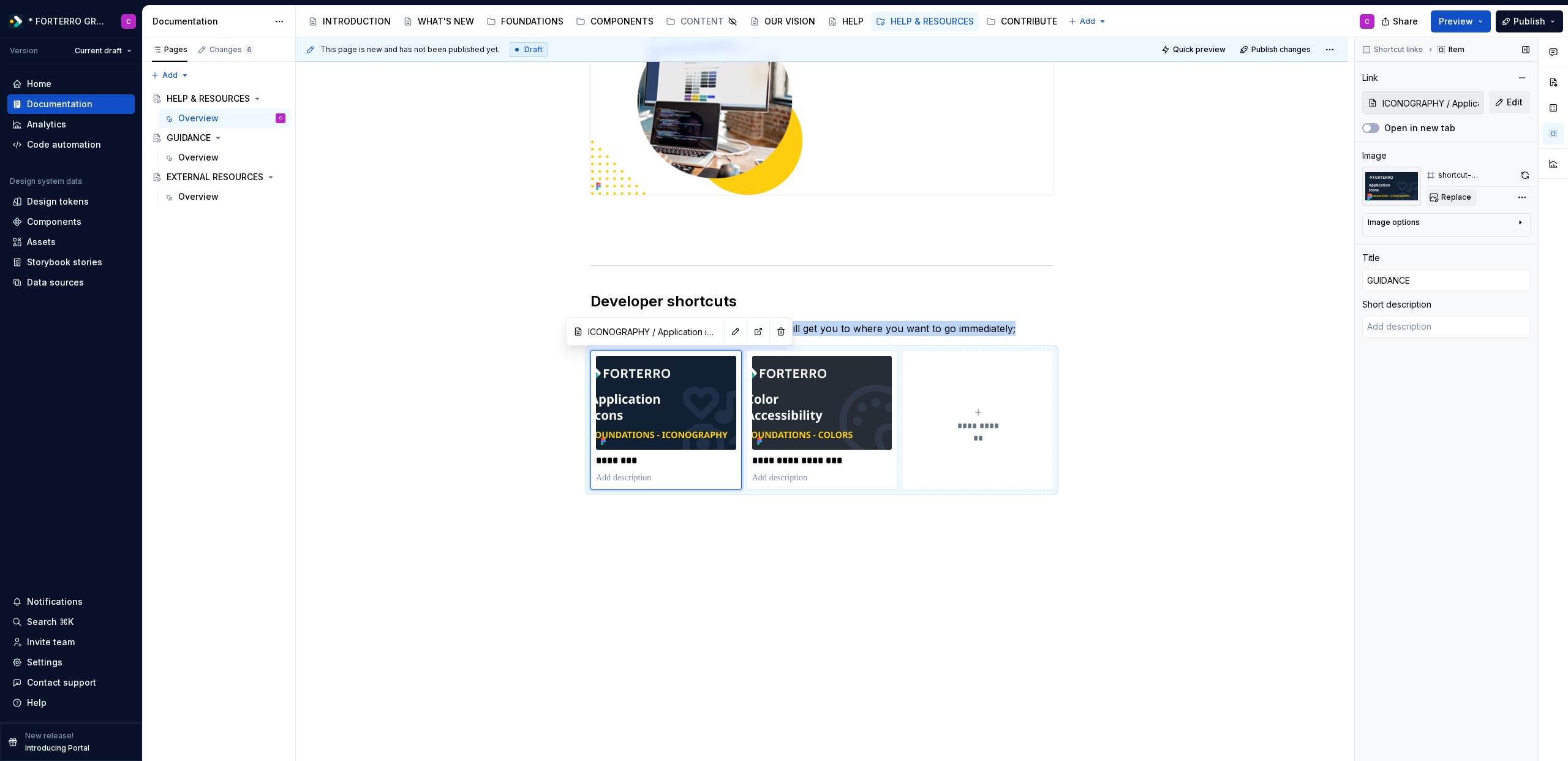
click at [1468, 195] on span "Replace" at bounding box center [1456, 198] width 30 height 10
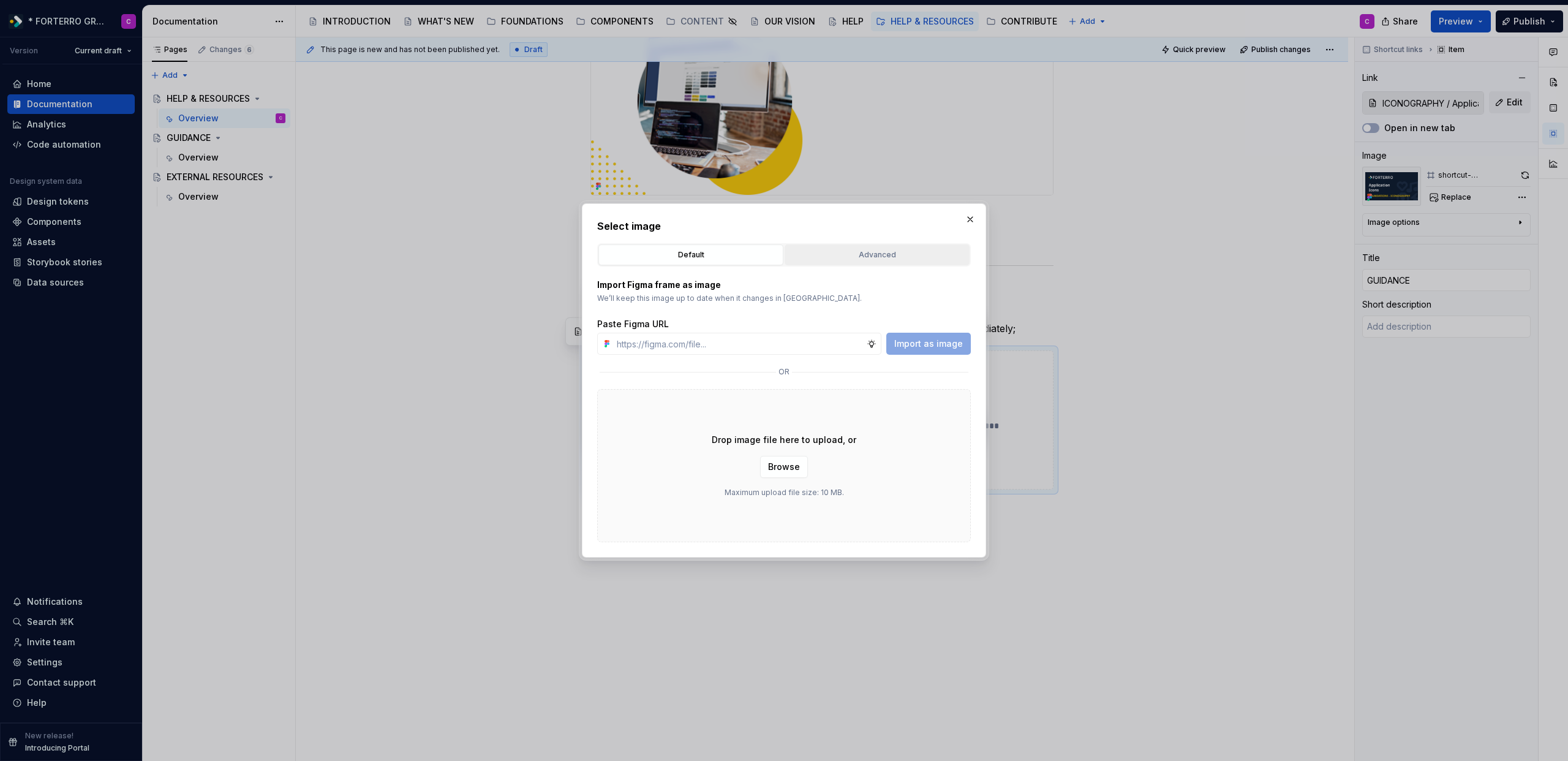
click at [831, 249] on div "Advanced" at bounding box center [877, 255] width 176 height 12
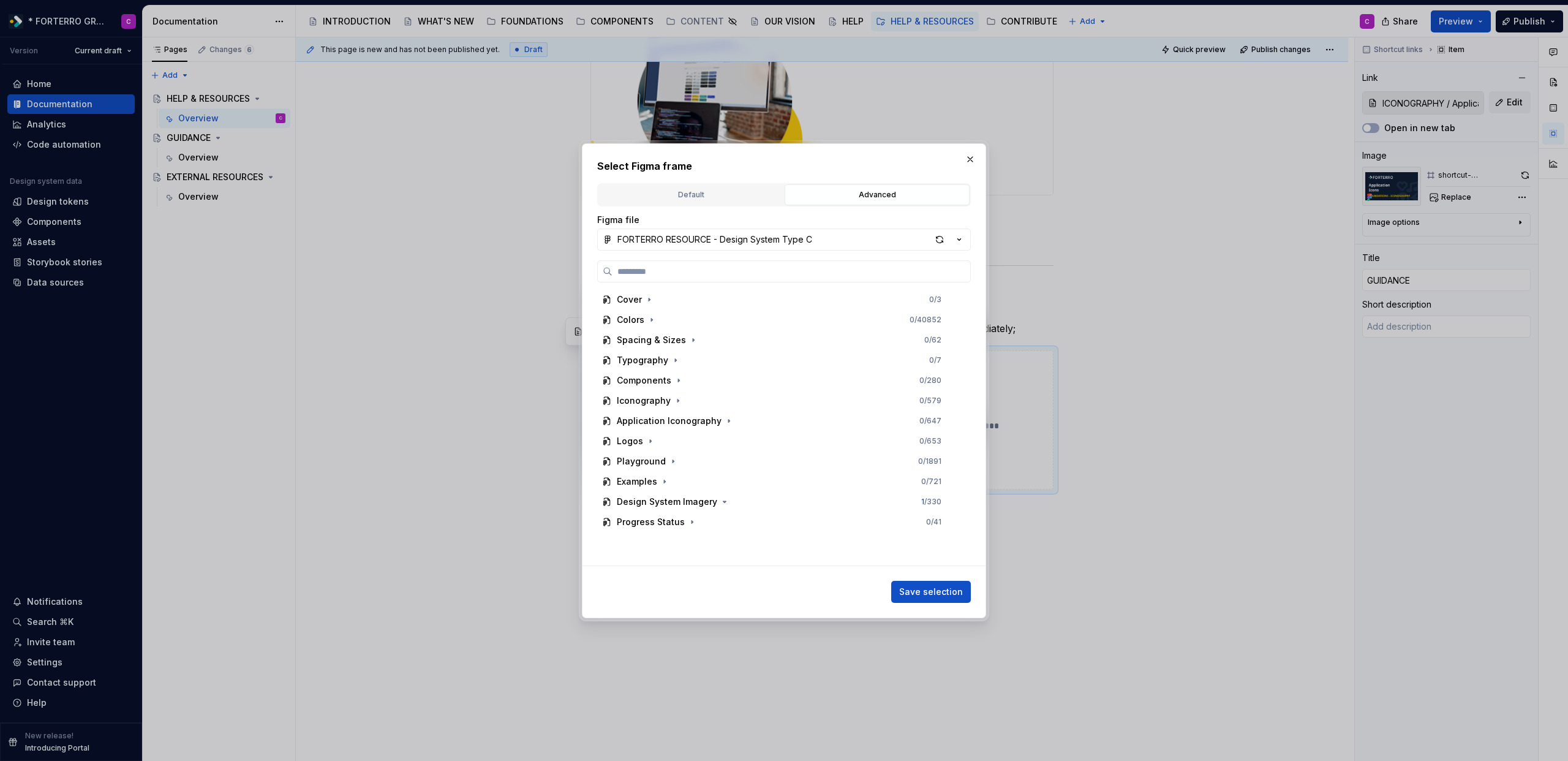
type textarea "*"
click at [748, 270] on input "search" at bounding box center [791, 271] width 358 height 12
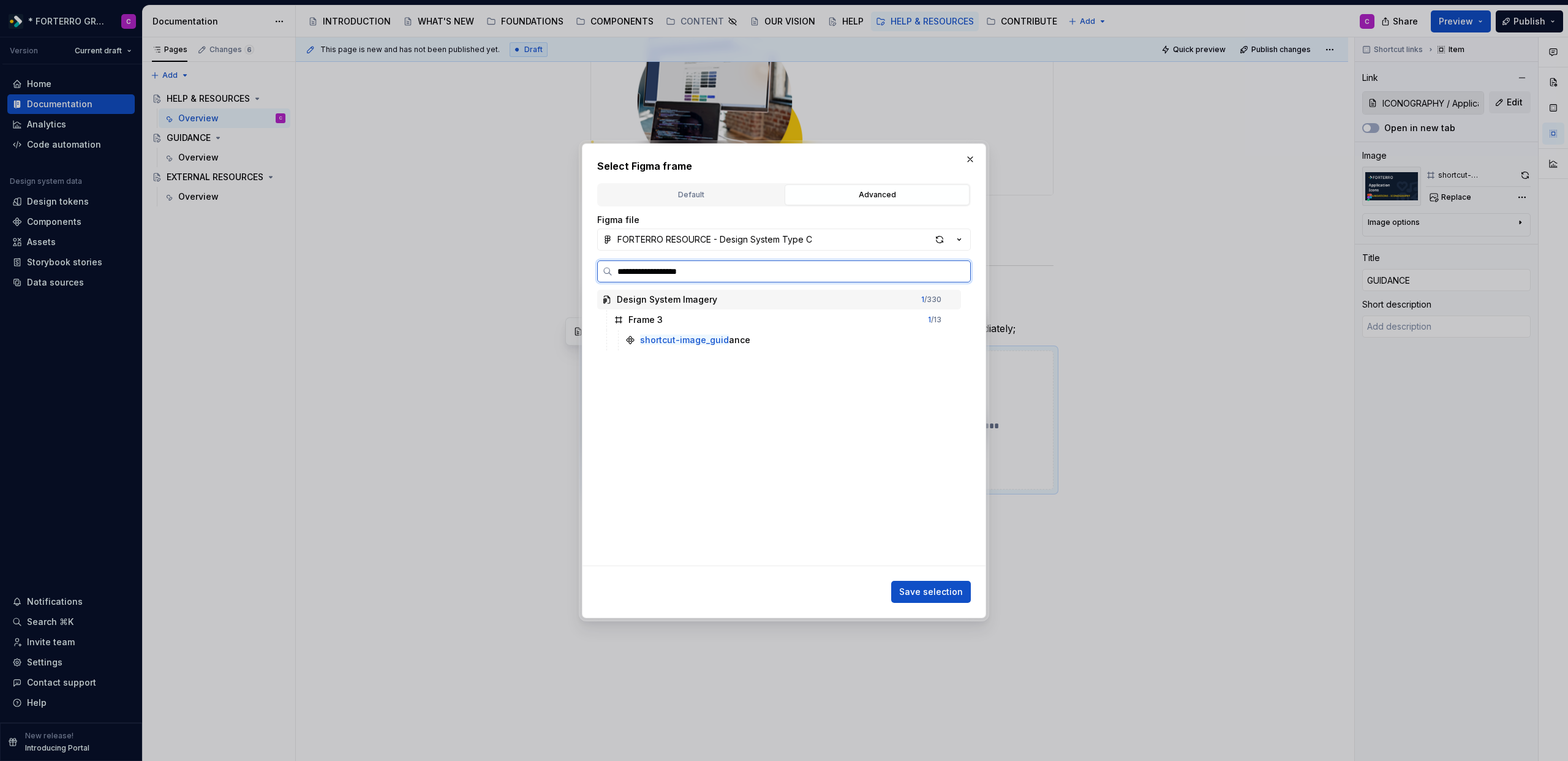
type input "**********"
drag, startPoint x: 684, startPoint y: 276, endPoint x: 542, endPoint y: 267, distance: 142.3
click at [542, 267] on div "**********" at bounding box center [784, 380] width 1568 height 761
click at [787, 335] on div "shortcut-image_guida nce" at bounding box center [790, 340] width 340 height 20
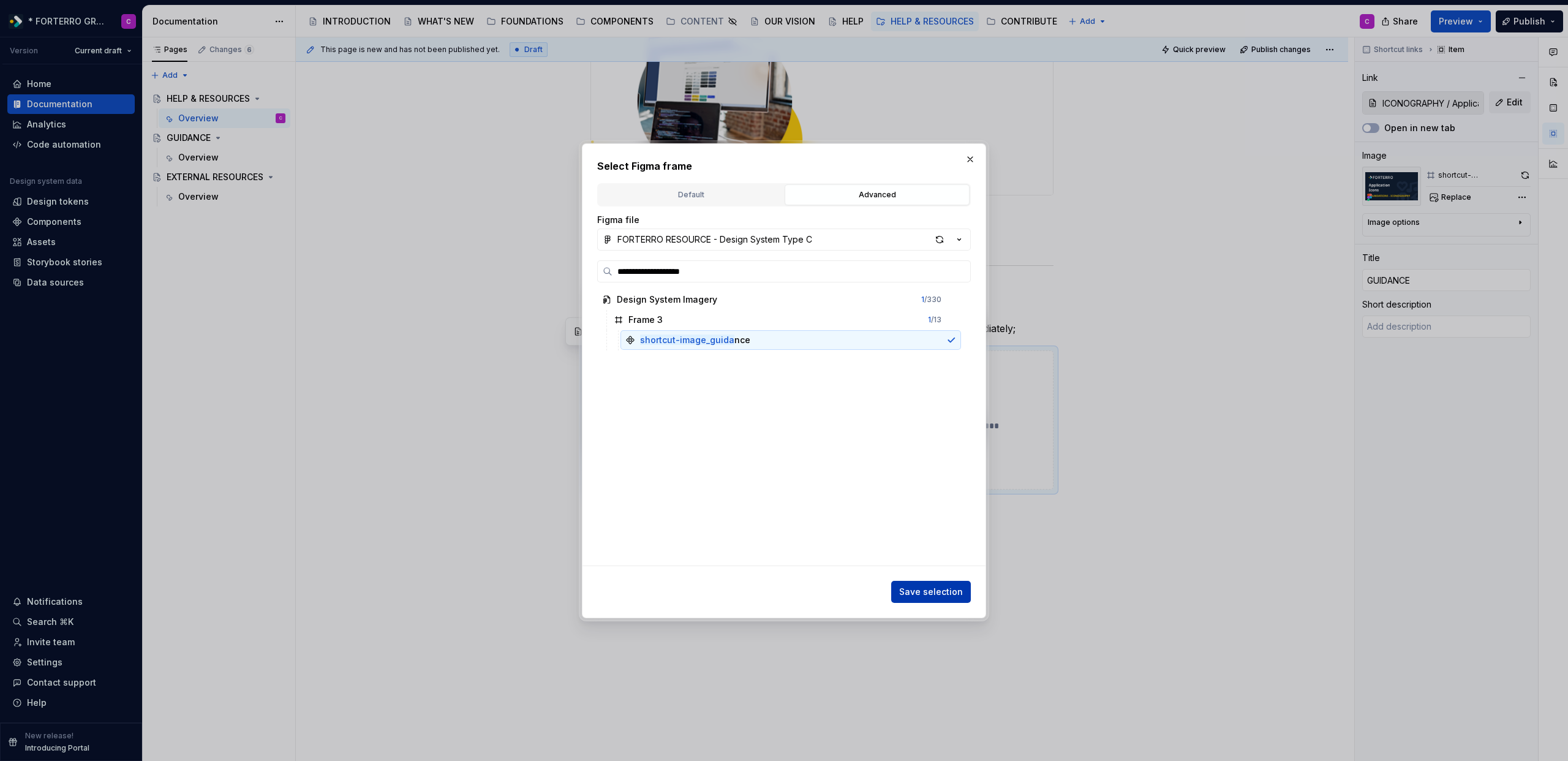
click at [928, 596] on span "Save selection" at bounding box center [931, 592] width 64 height 12
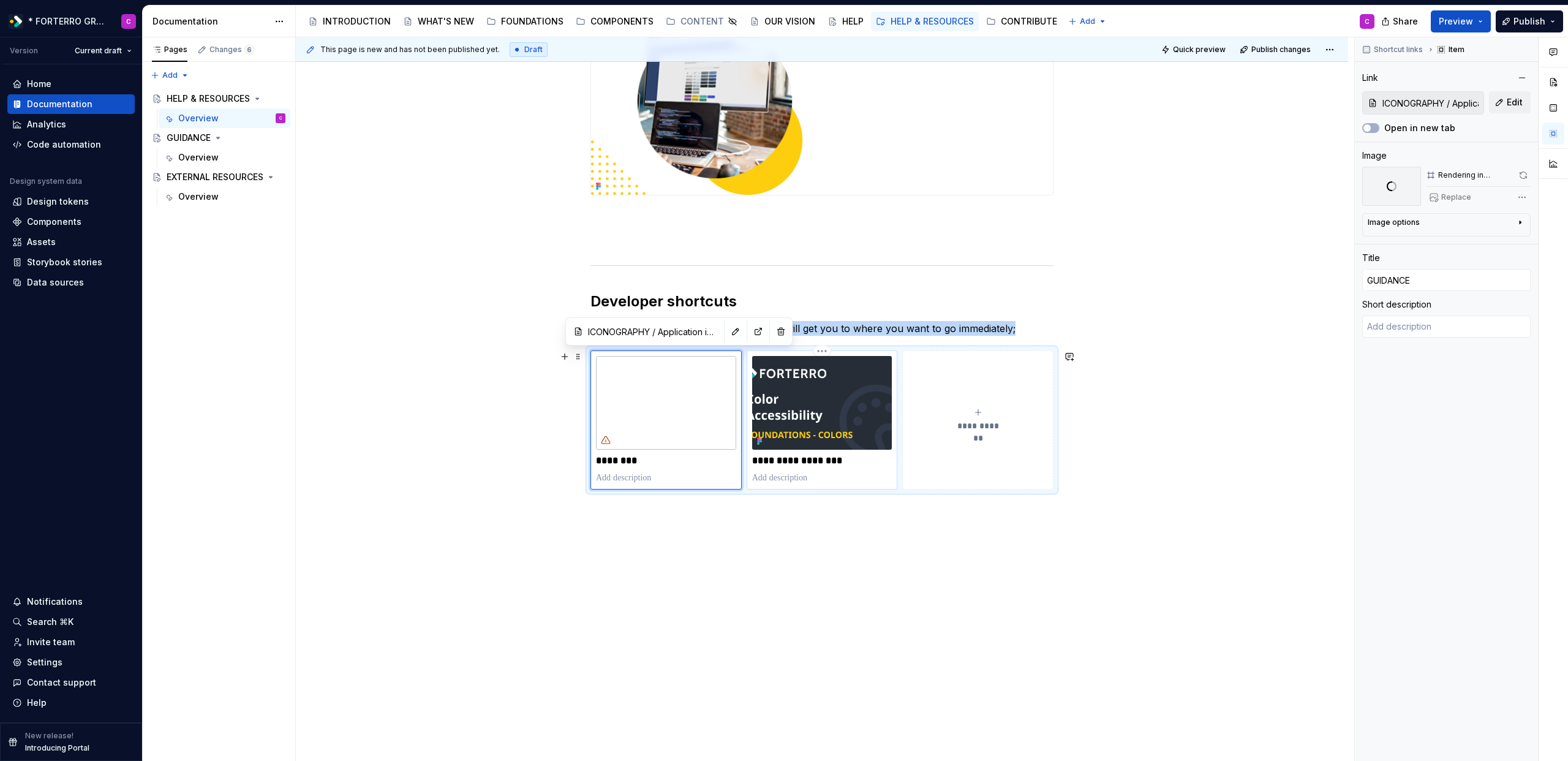
type textarea "*"
type input "COLORS / Color accessibility"
type input "EXTERNAL RESOURCES"
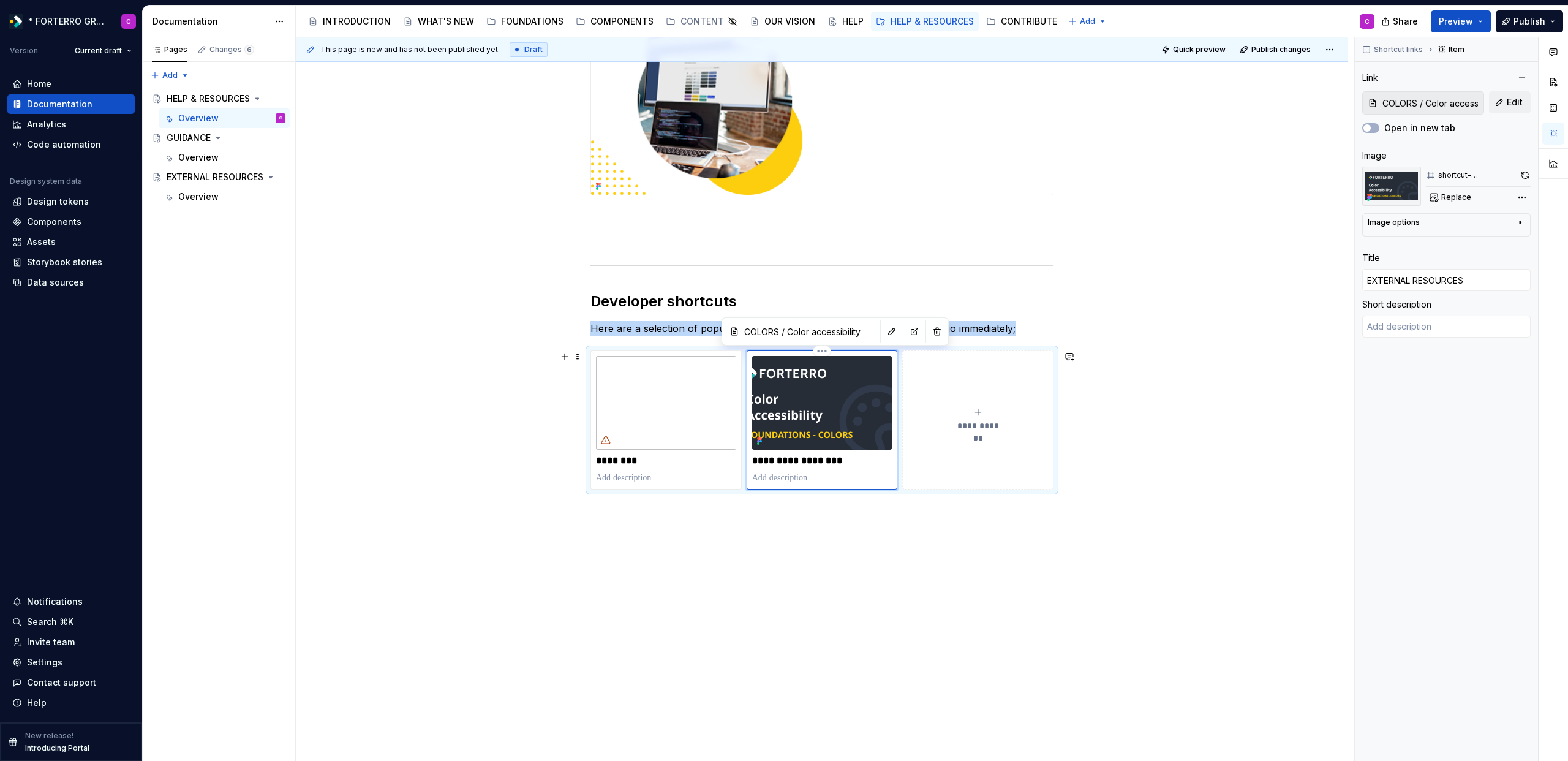
click at [860, 437] on img at bounding box center [822, 403] width 140 height 93
click at [1448, 195] on span "Replace" at bounding box center [1456, 198] width 30 height 10
type textarea "*"
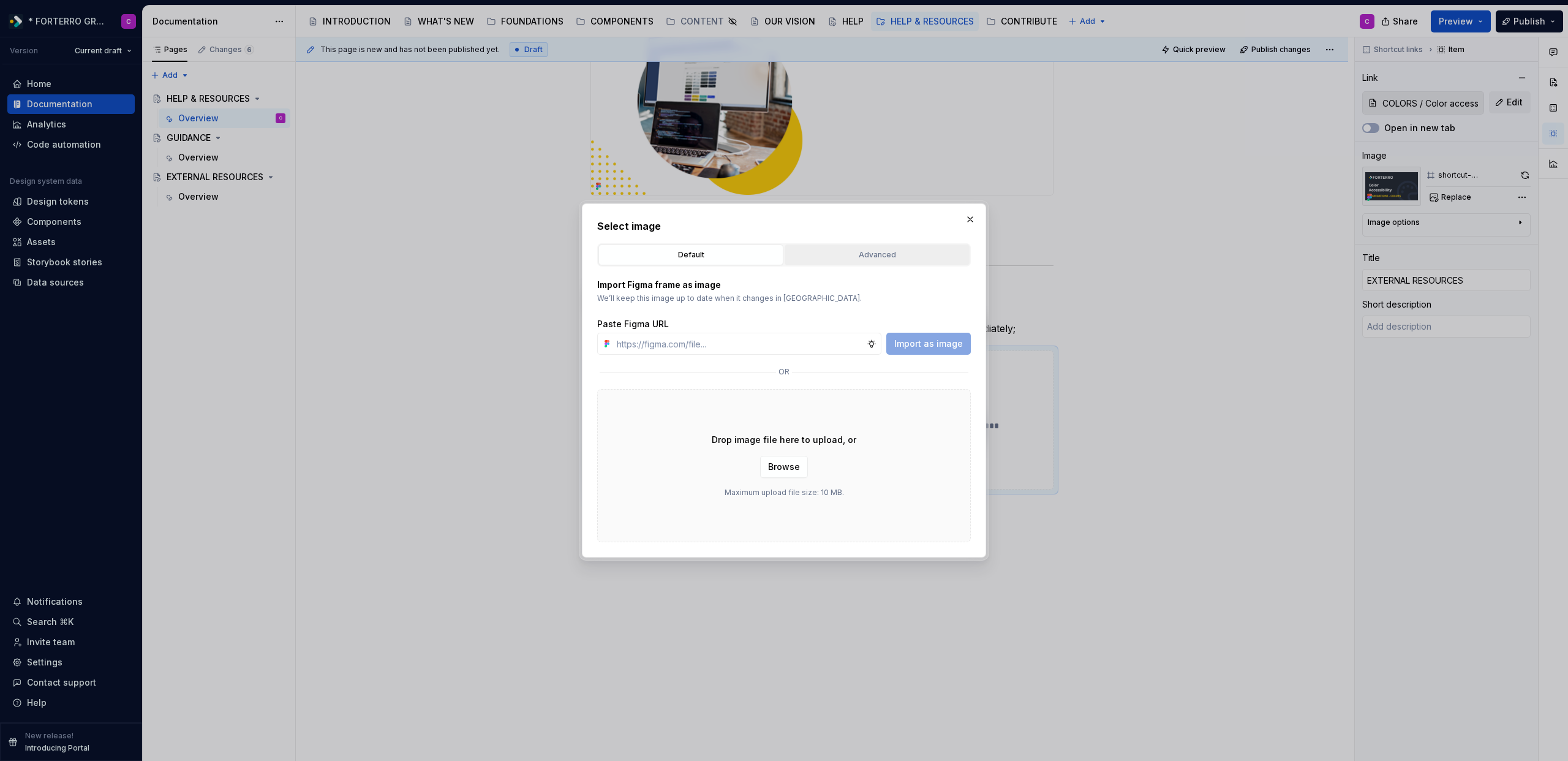
click at [839, 252] on div "Advanced" at bounding box center [877, 255] width 176 height 12
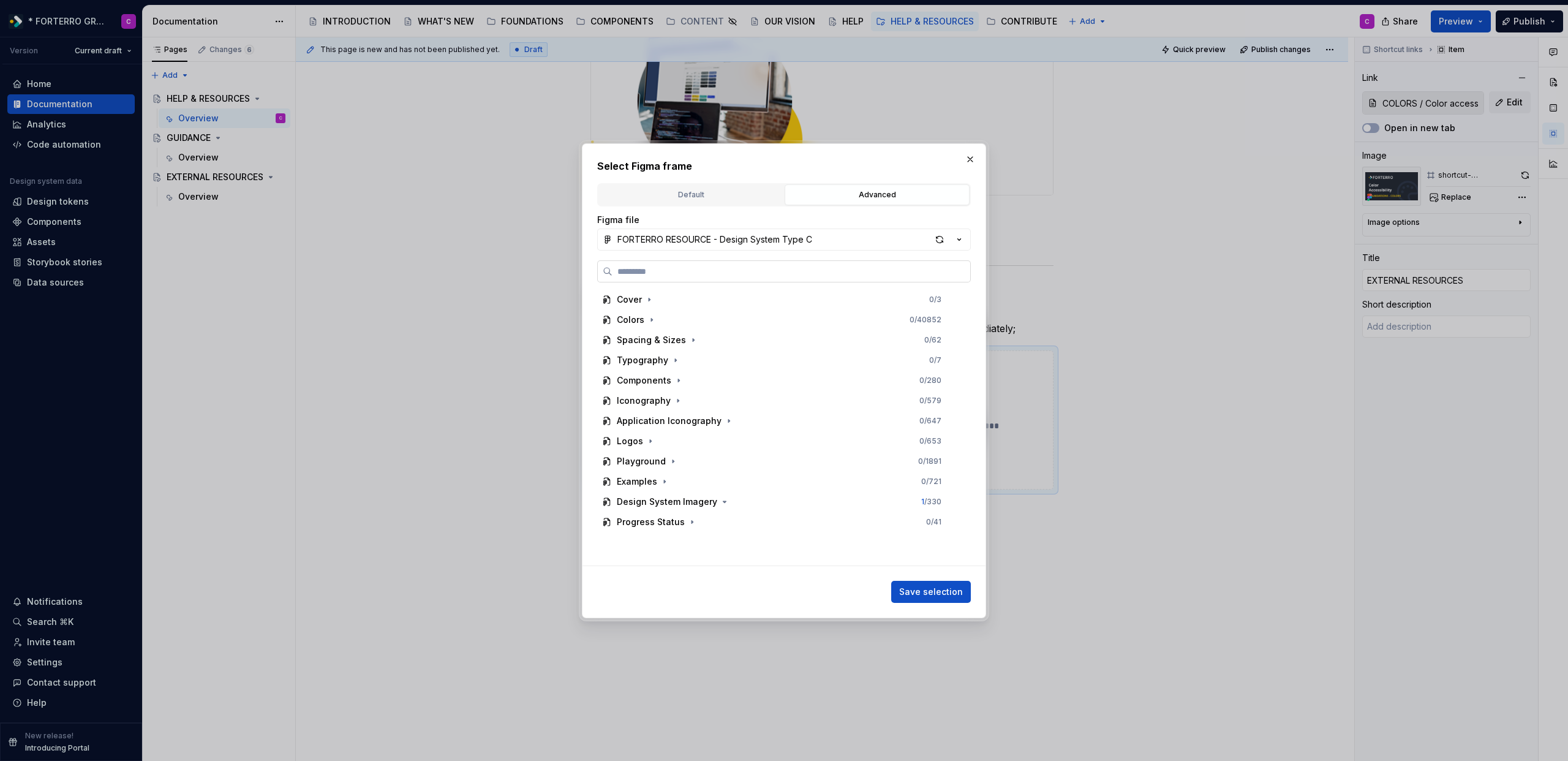
click at [678, 274] on input "search" at bounding box center [791, 271] width 358 height 12
paste input "**********"
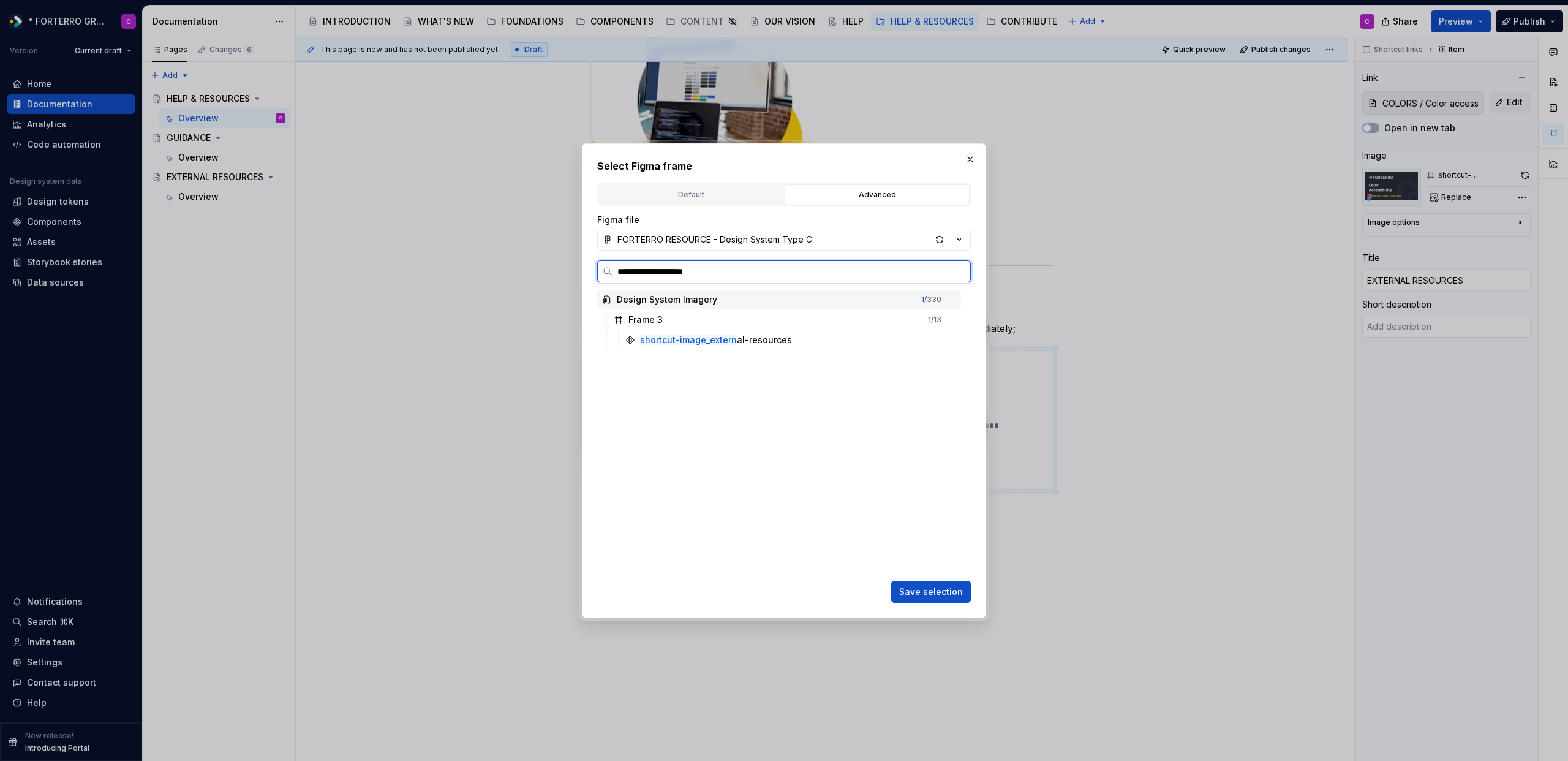
type input "**********"
click at [726, 344] on mark "shortcut-image_externa" at bounding box center [692, 340] width 102 height 11
click at [913, 590] on span "Save selection" at bounding box center [931, 592] width 64 height 12
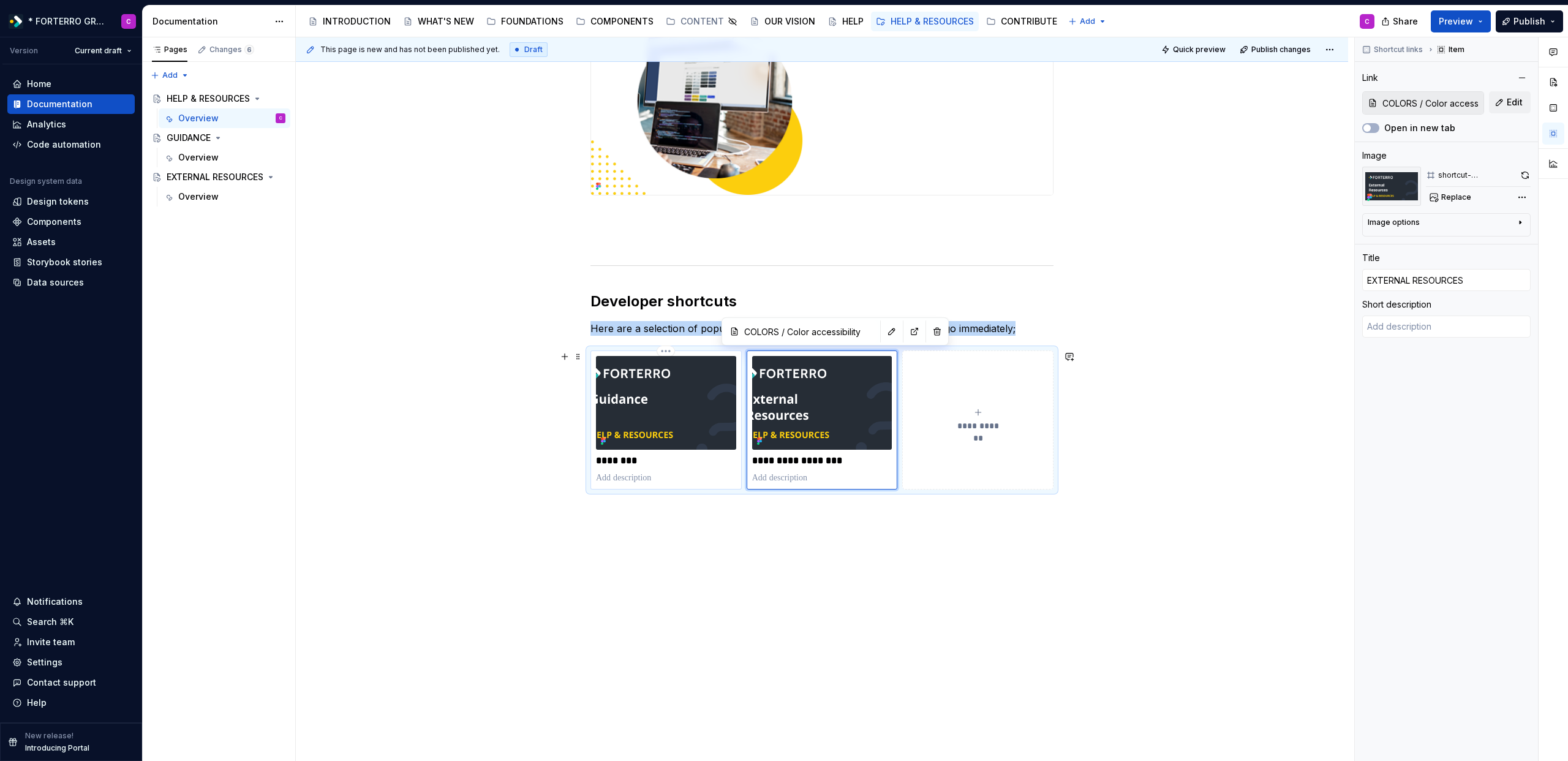
type textarea "*"
type input "ICONOGRAPHY / Application icons"
type input "GUIDANCE"
click at [700, 427] on img at bounding box center [666, 403] width 140 height 93
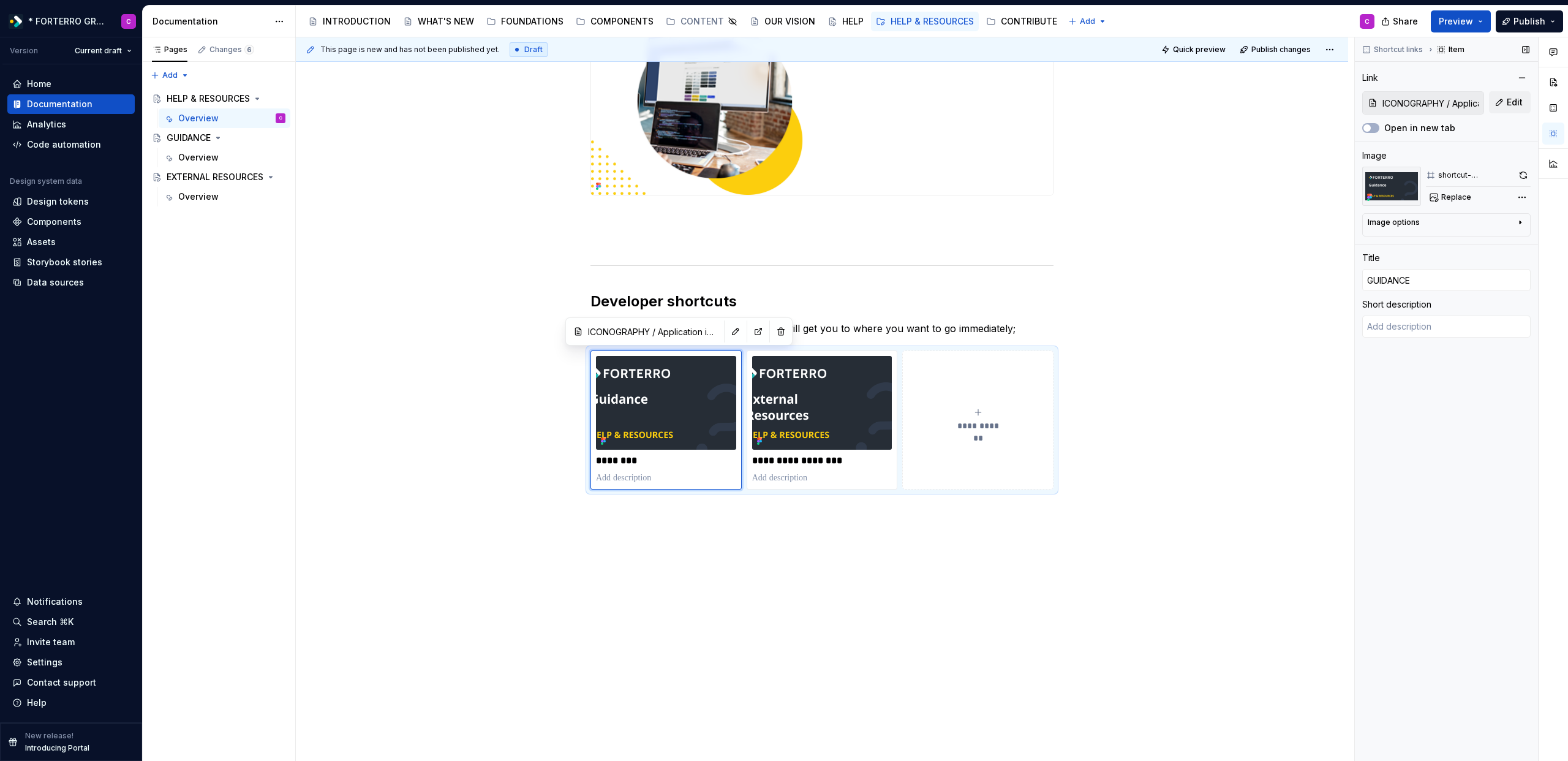
click at [1432, 105] on input "ICONOGRAPHY / Application icons" at bounding box center [1430, 102] width 106 height 22
click at [1505, 103] on button "Edit" at bounding box center [1510, 102] width 42 height 22
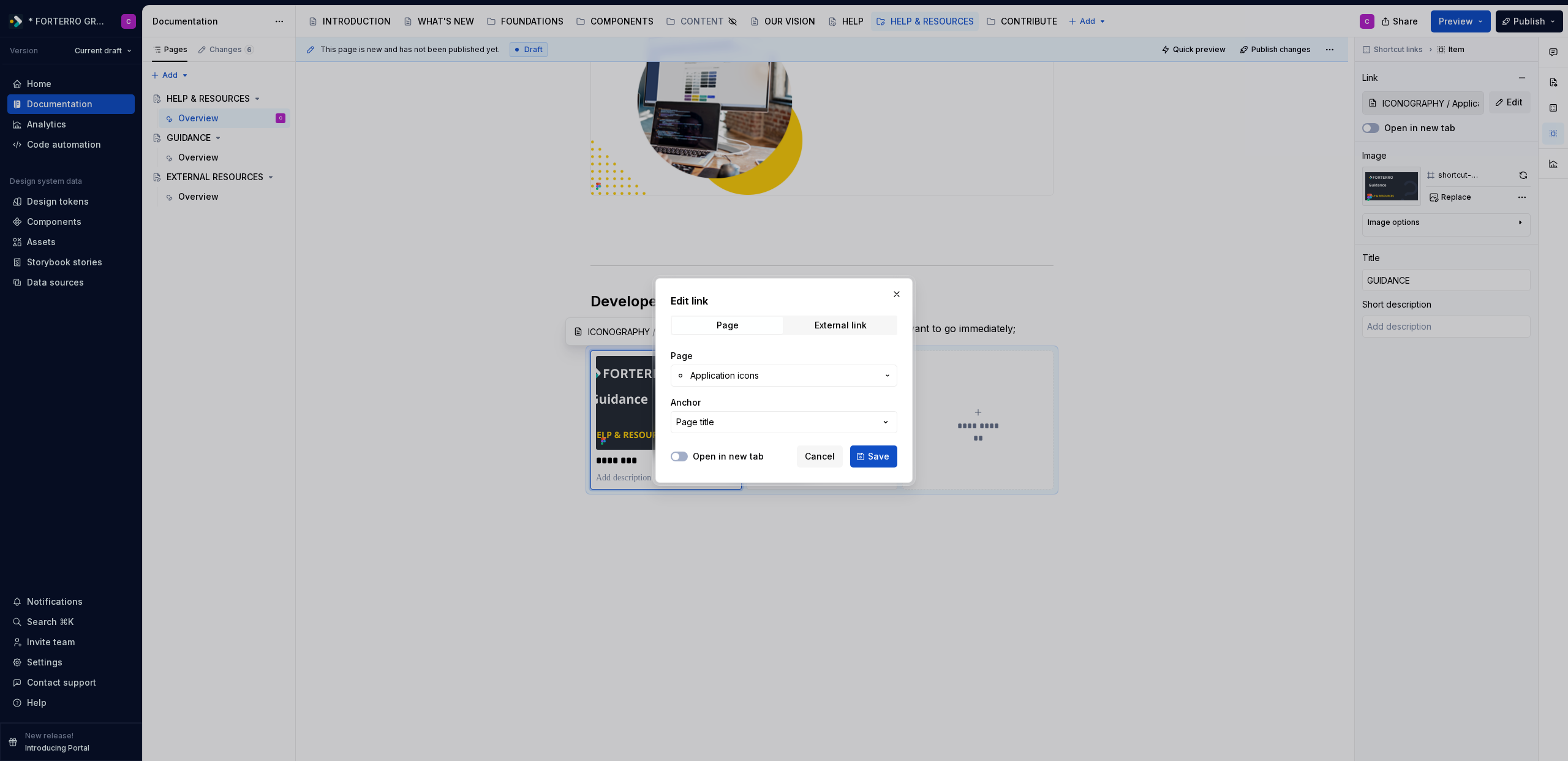
click at [886, 383] on button "Application icons" at bounding box center [784, 376] width 227 height 22
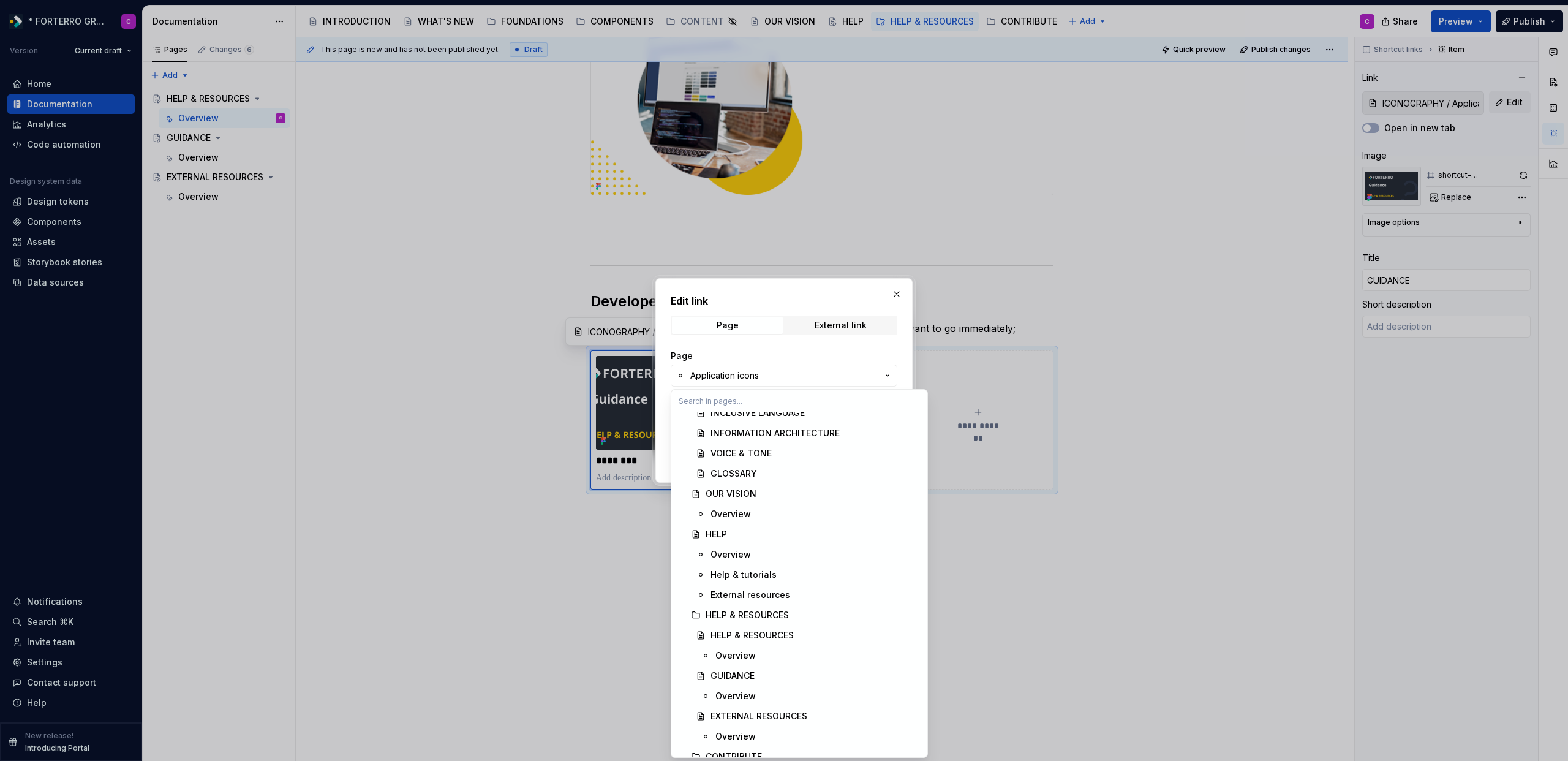
scroll to position [1378, 0]
click at [728, 623] on div "GUIDANCE" at bounding box center [733, 624] width 44 height 12
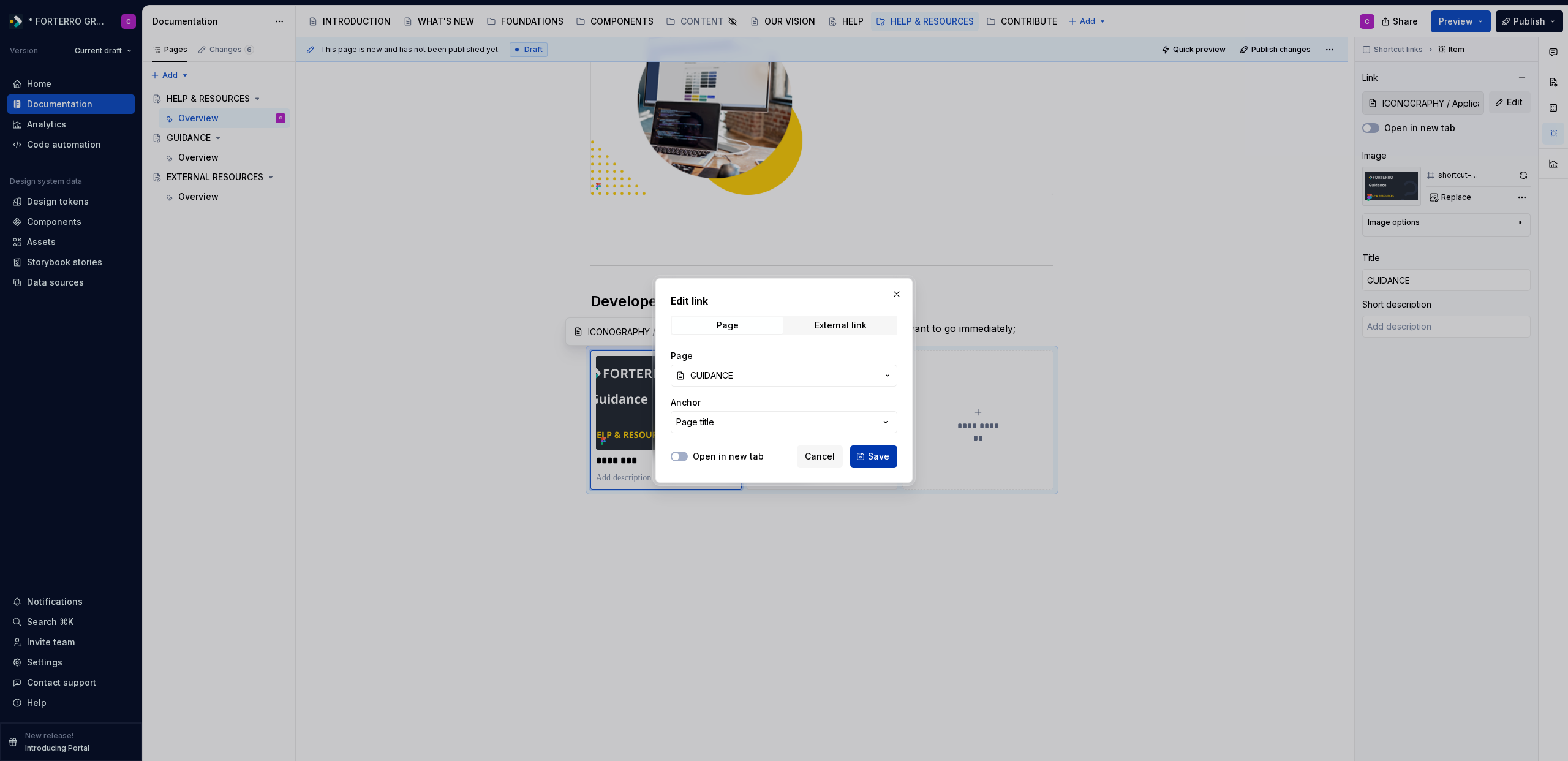
click at [879, 463] on button "Save" at bounding box center [874, 457] width 47 height 22
type textarea "*"
type input "GUIDANCE"
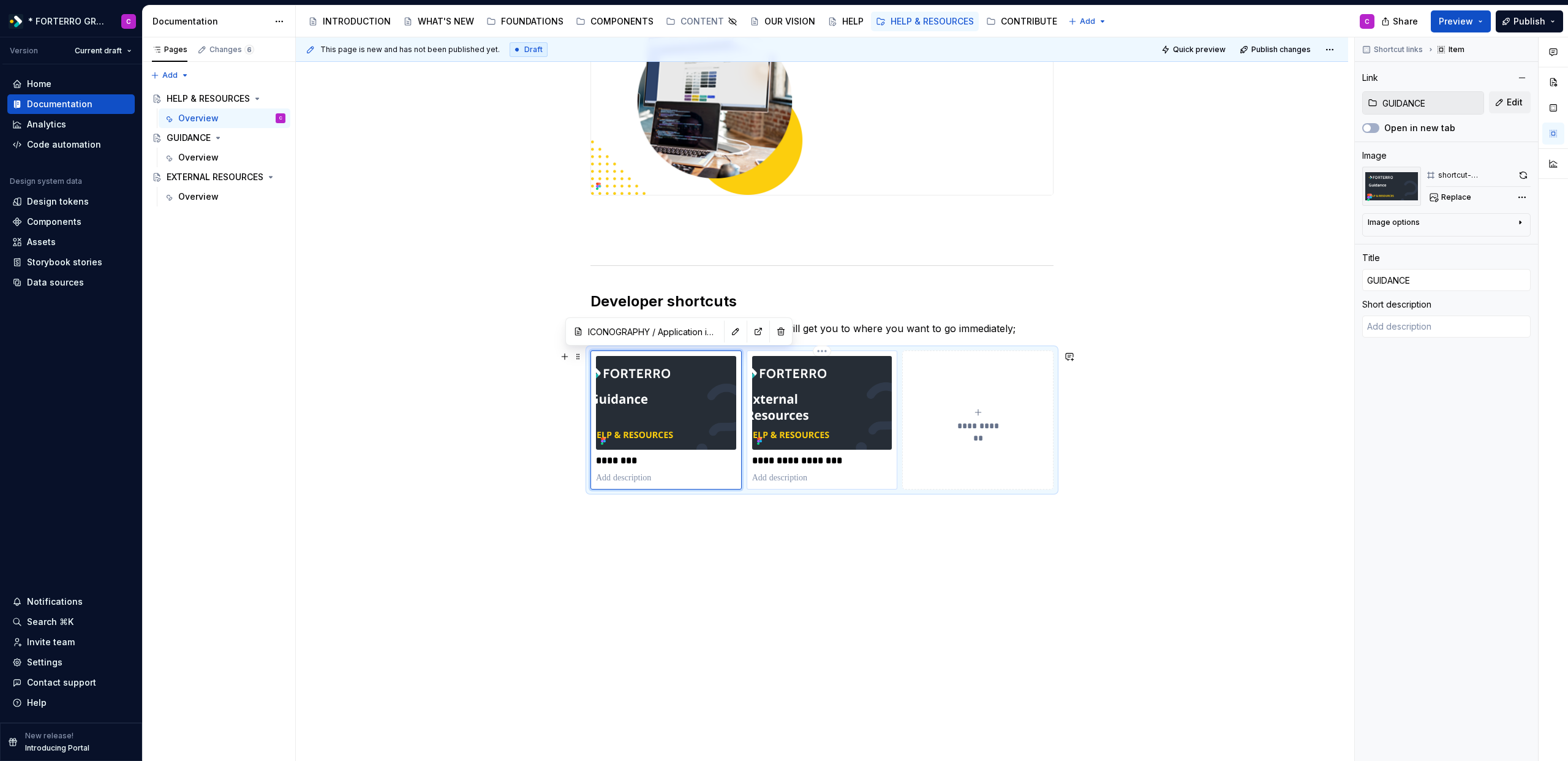
type textarea "*"
type input "COLORS / Color accessibility"
type input "EXTERNAL RESOURCES"
click at [829, 437] on img at bounding box center [822, 403] width 140 height 93
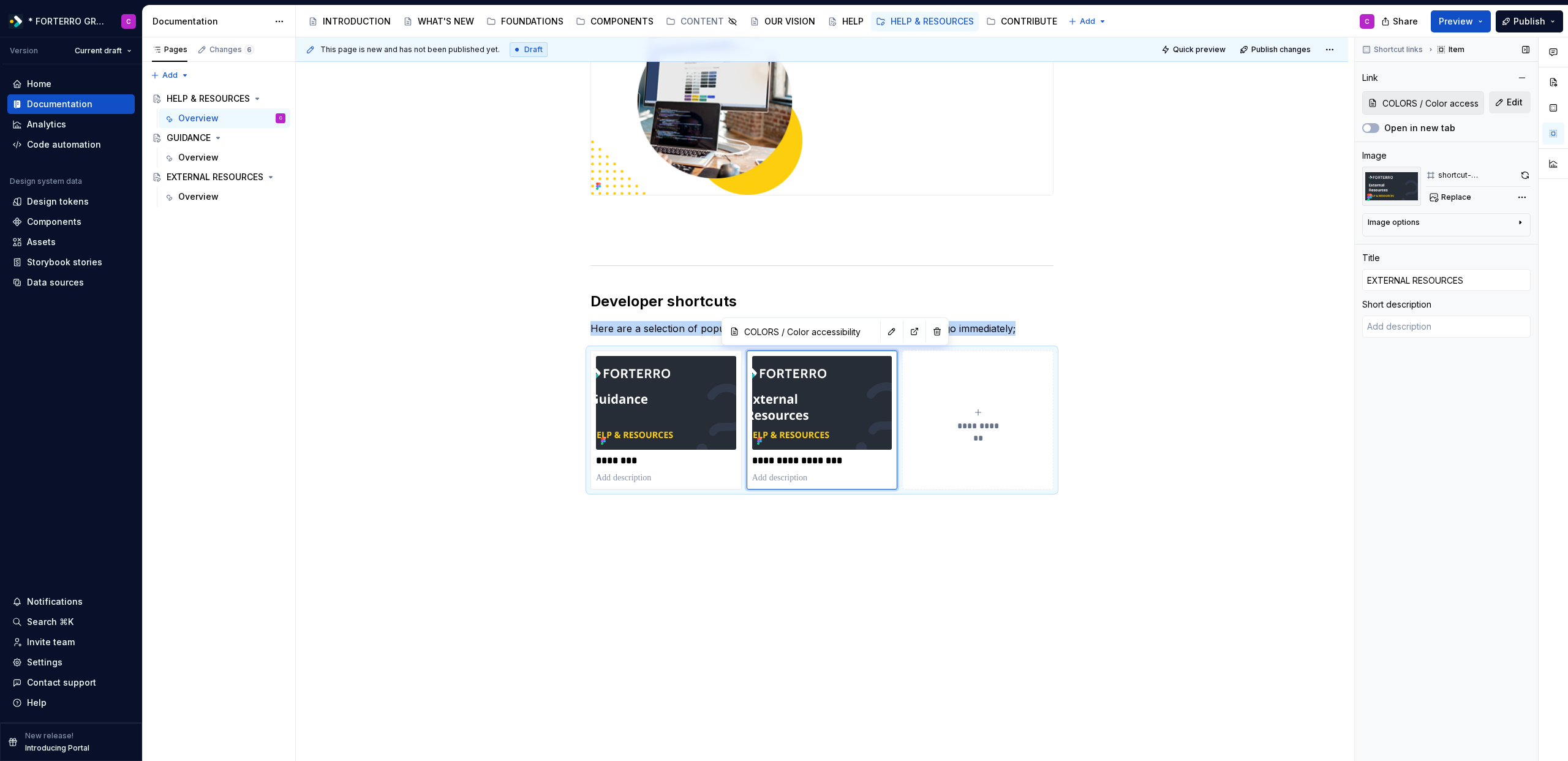
click at [1522, 96] on span "Edit" at bounding box center [1515, 102] width 16 height 12
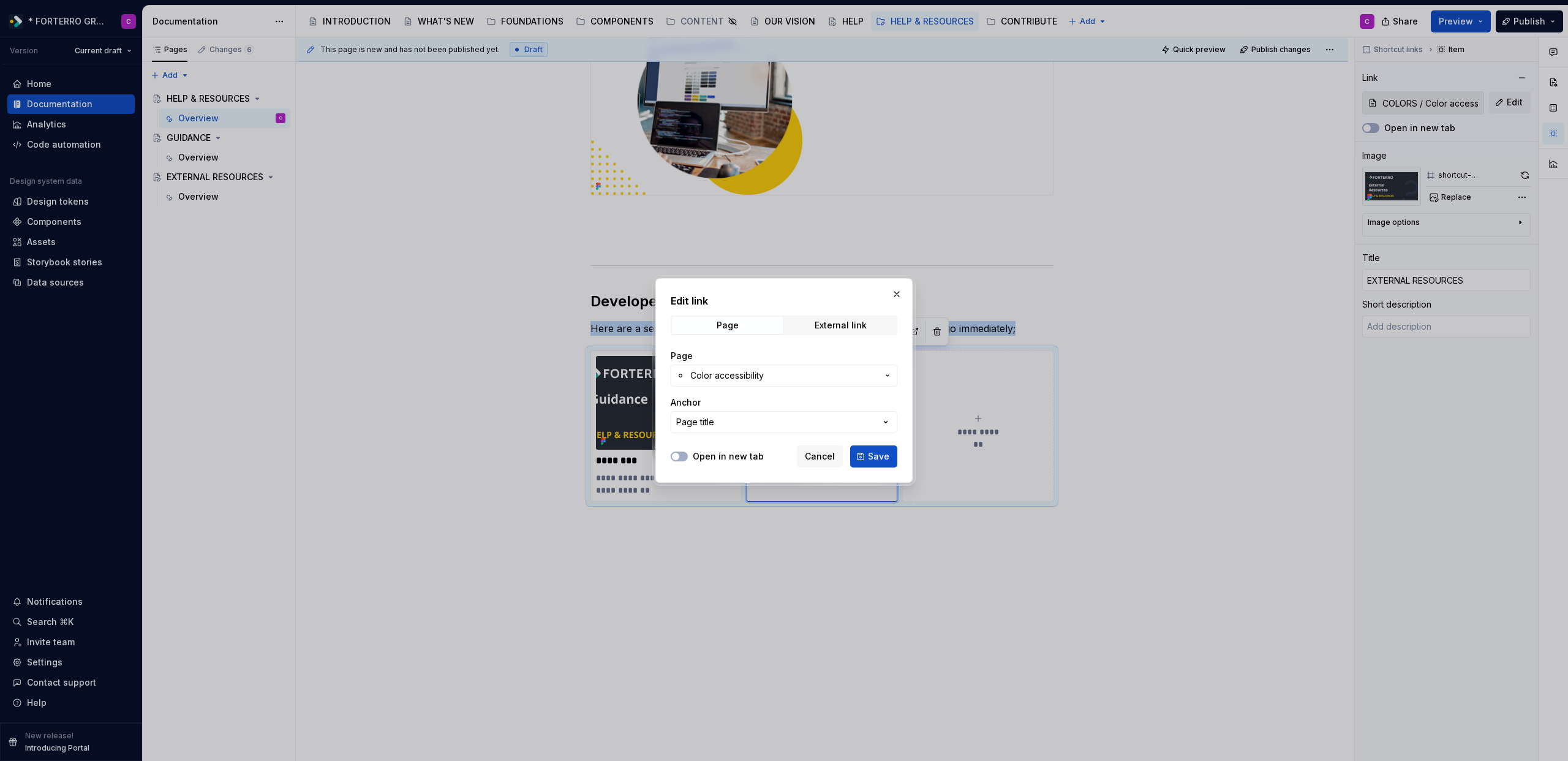
click at [759, 377] on span "Color accessibility" at bounding box center [726, 376] width 73 height 12
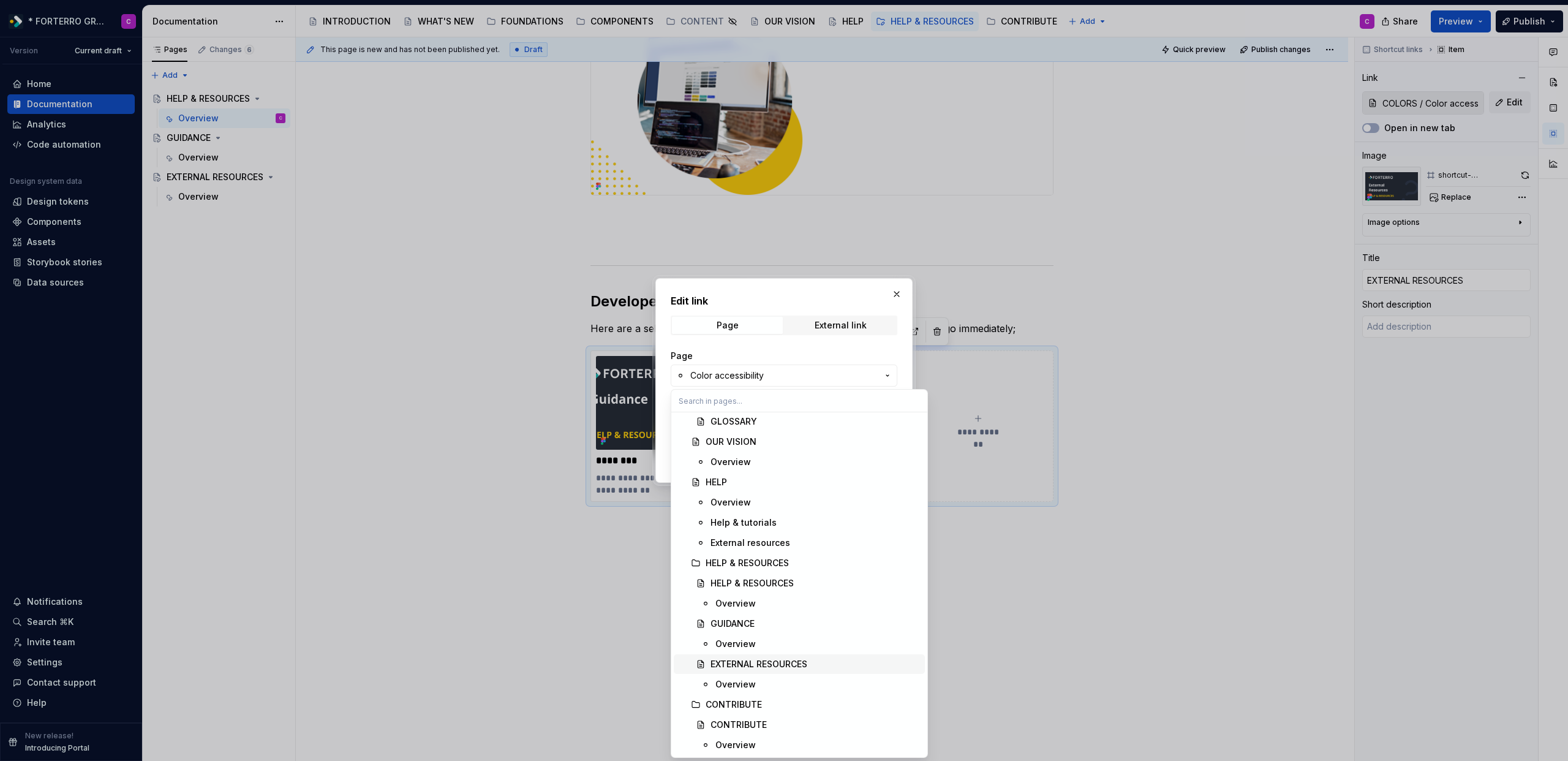
click at [748, 664] on div "EXTERNAL RESOURCES" at bounding box center [759, 664] width 97 height 12
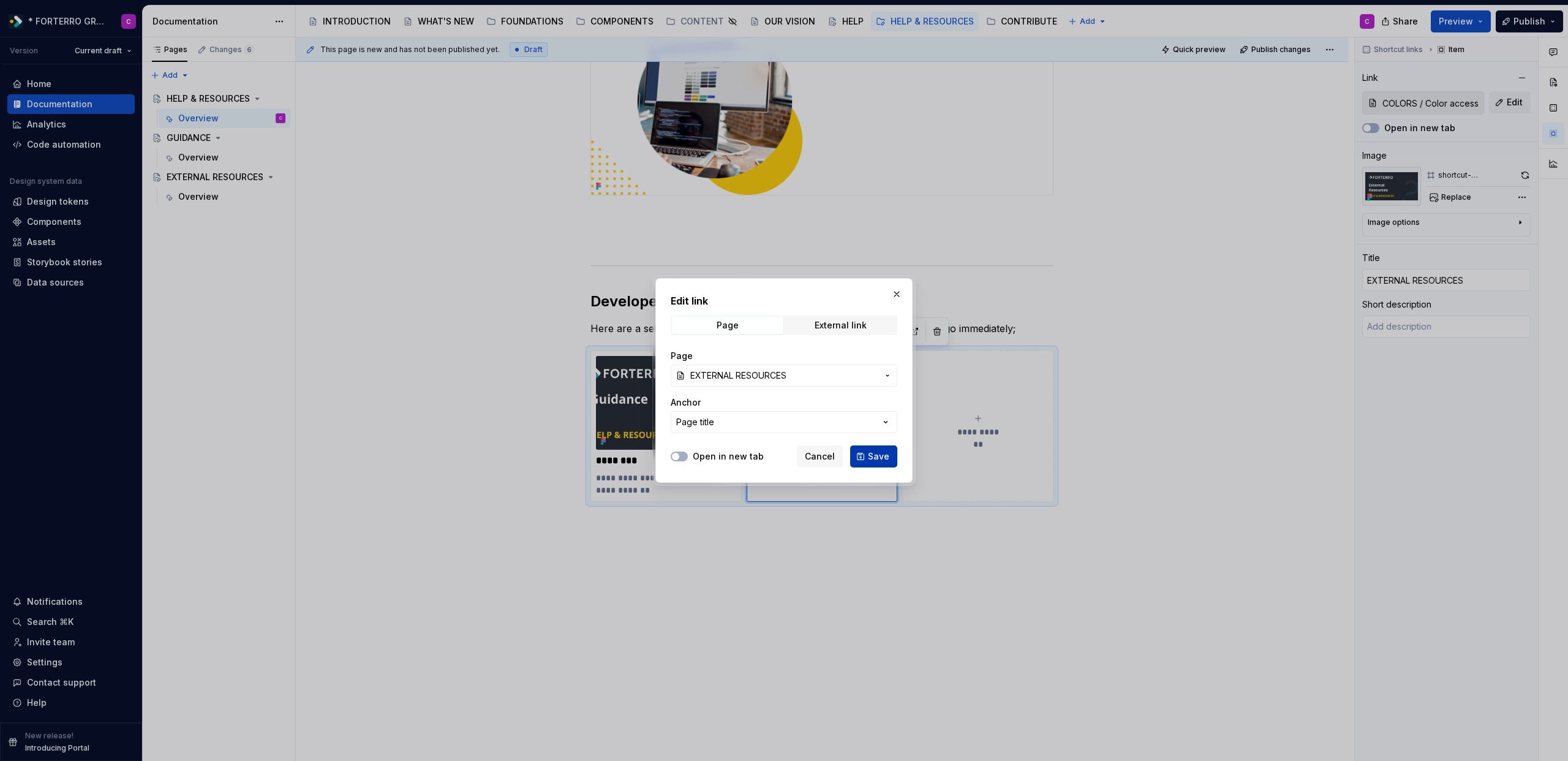
click at [879, 452] on span "Save" at bounding box center [879, 456] width 21 height 12
type textarea "*"
type input "EXTERNAL RESOURCES"
type textarea "*"
type textarea "Helpful links"
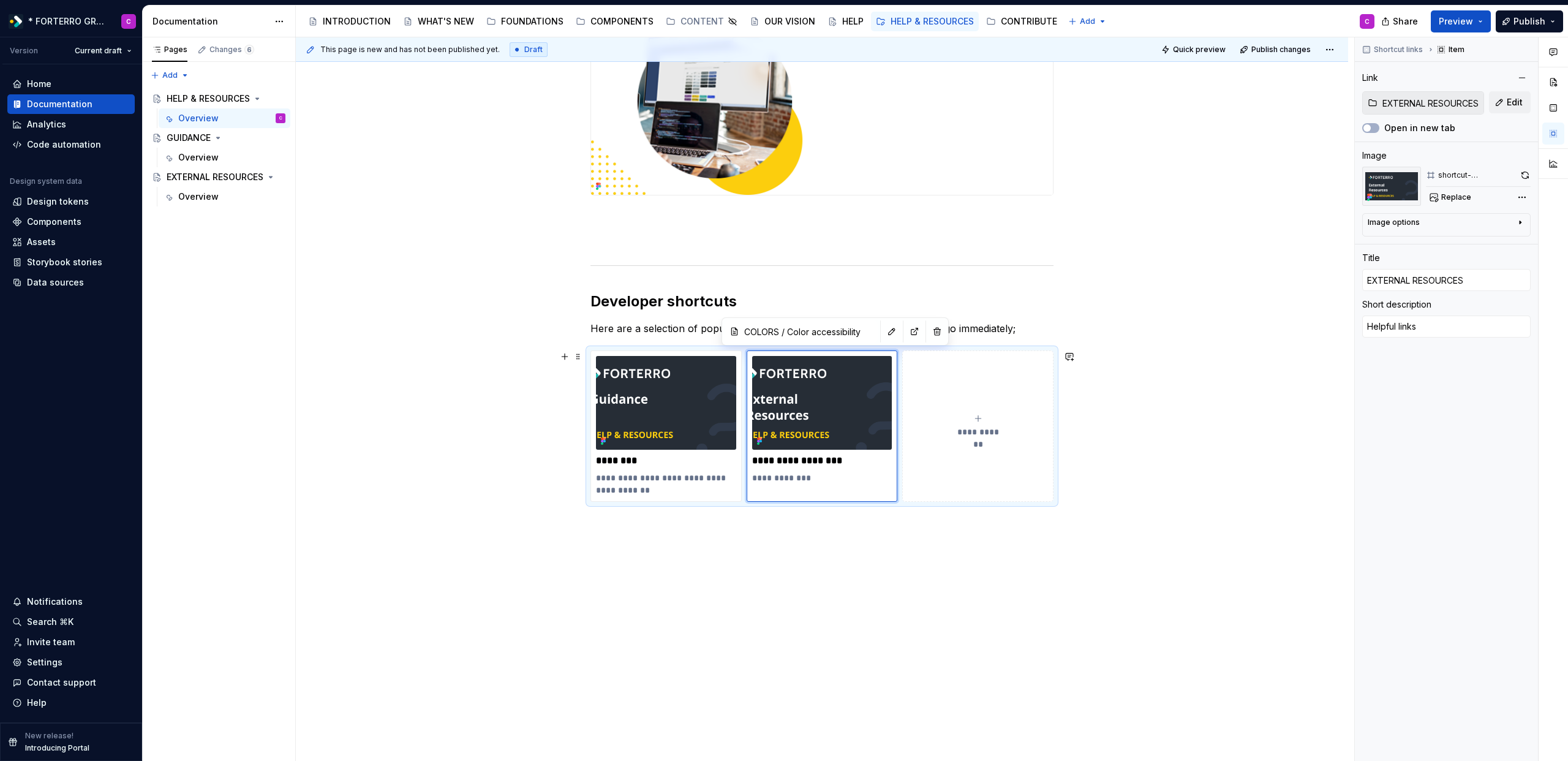
type input "EXTERNAL RESOURCES"
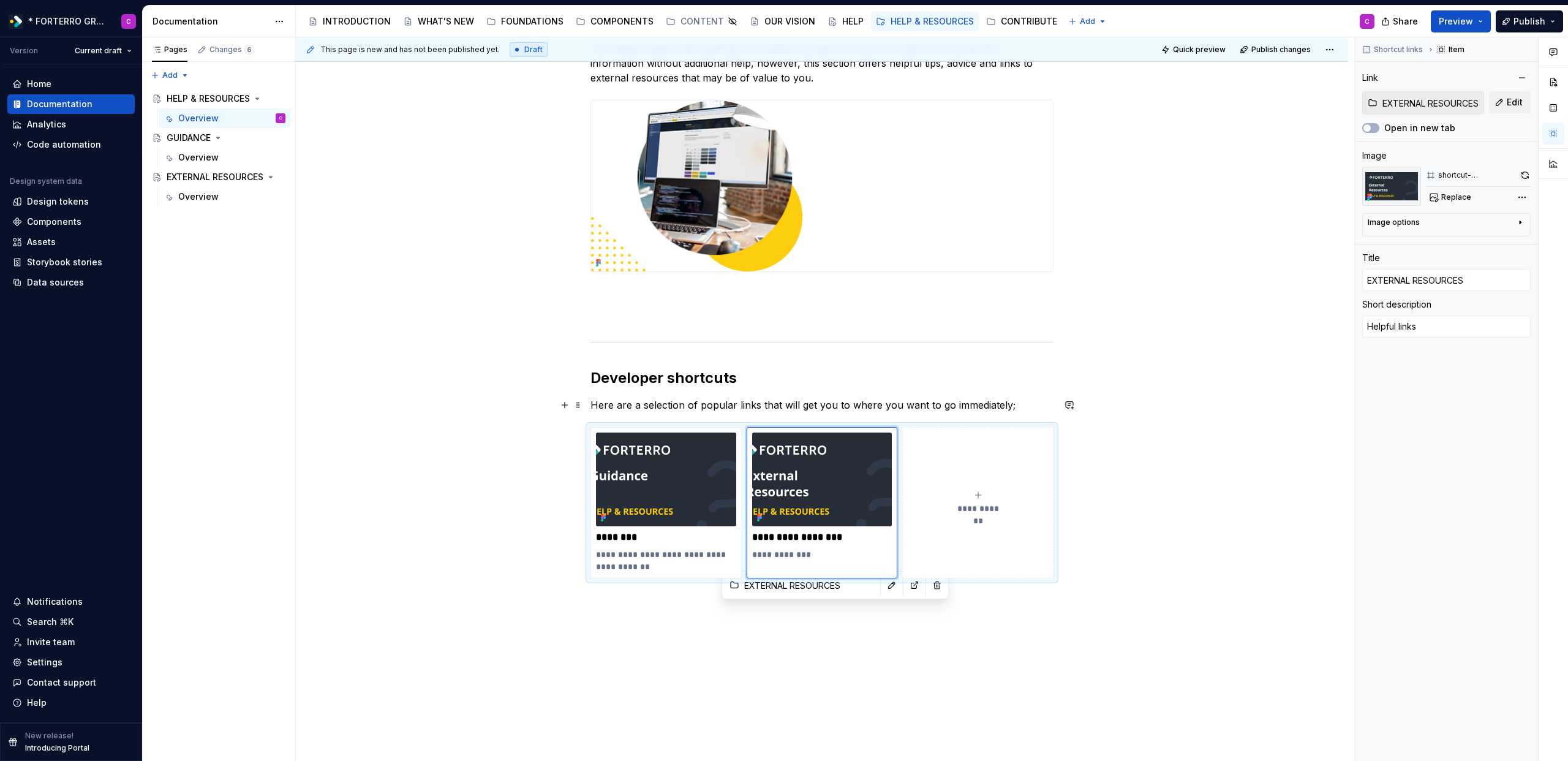
scroll to position [0, 0]
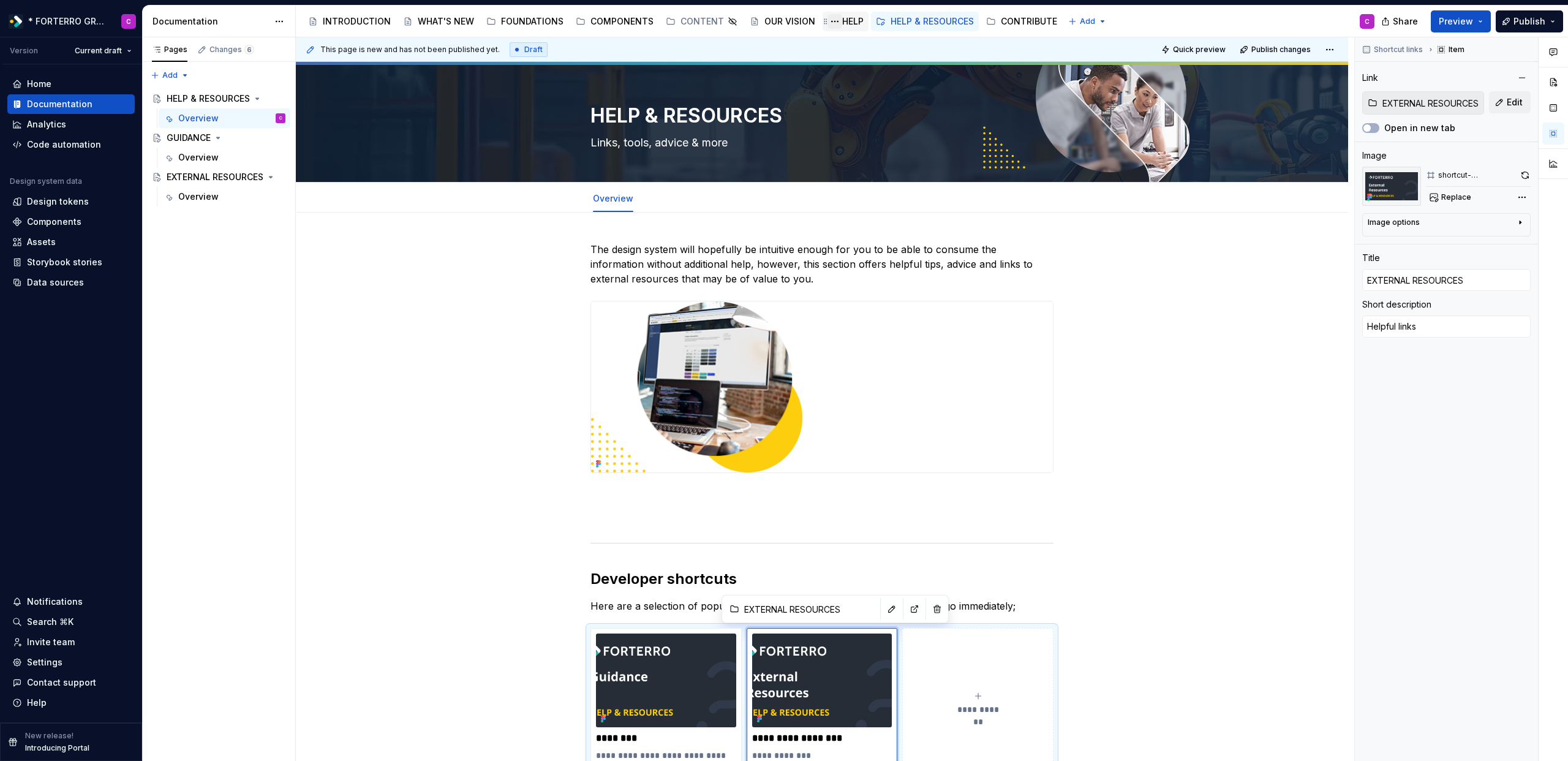
click at [827, 22] on button "Page tree" at bounding box center [834, 21] width 15 height 15
click at [839, 20] on html "* FORTERRO GROUP * C Version Current draft Home Documentation Analytics Code au…" at bounding box center [784, 380] width 1568 height 761
click at [842, 22] on div "HELP" at bounding box center [853, 21] width 21 height 12
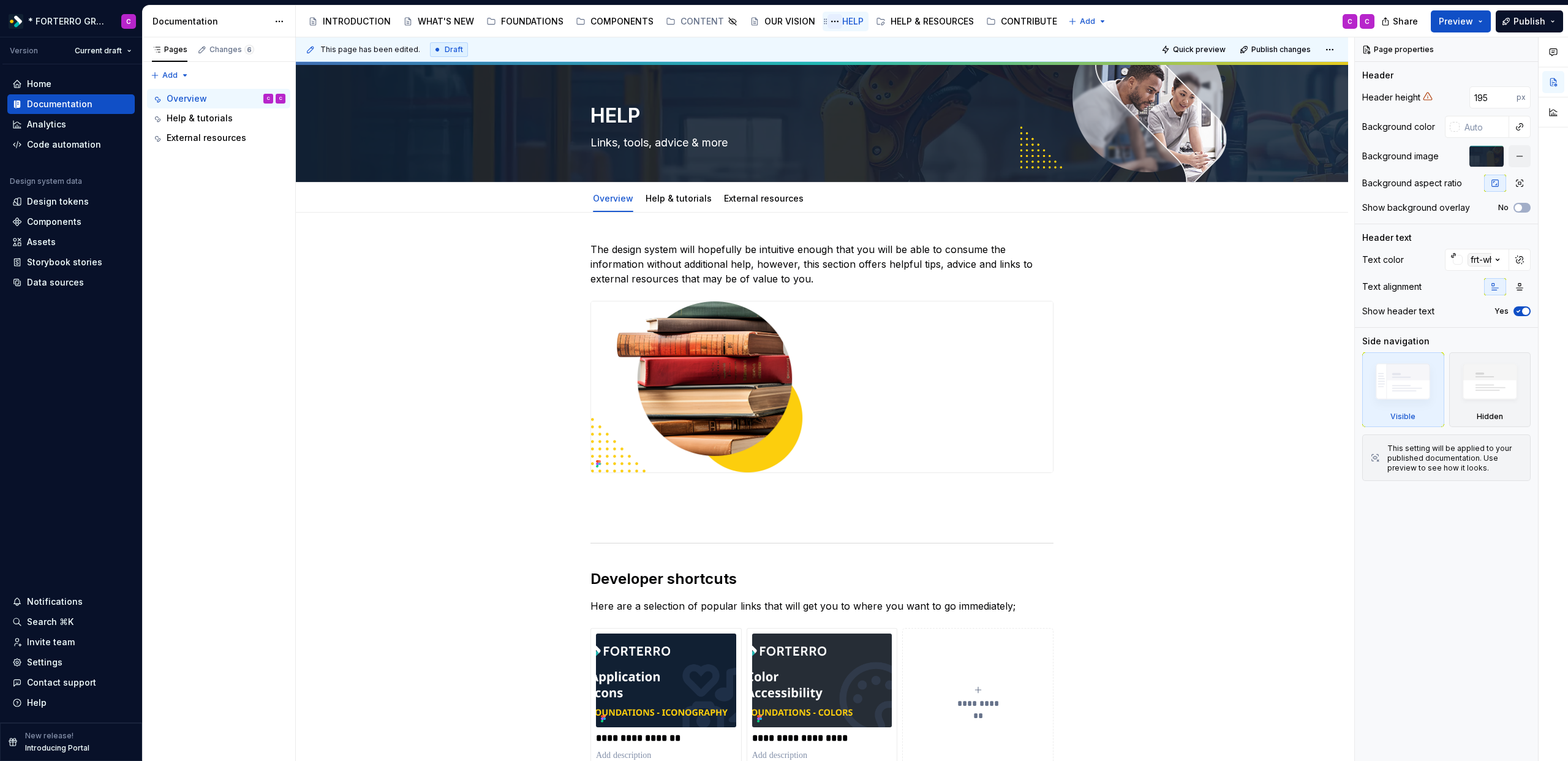
click at [834, 22] on button "Page tree" at bounding box center [834, 21] width 15 height 15
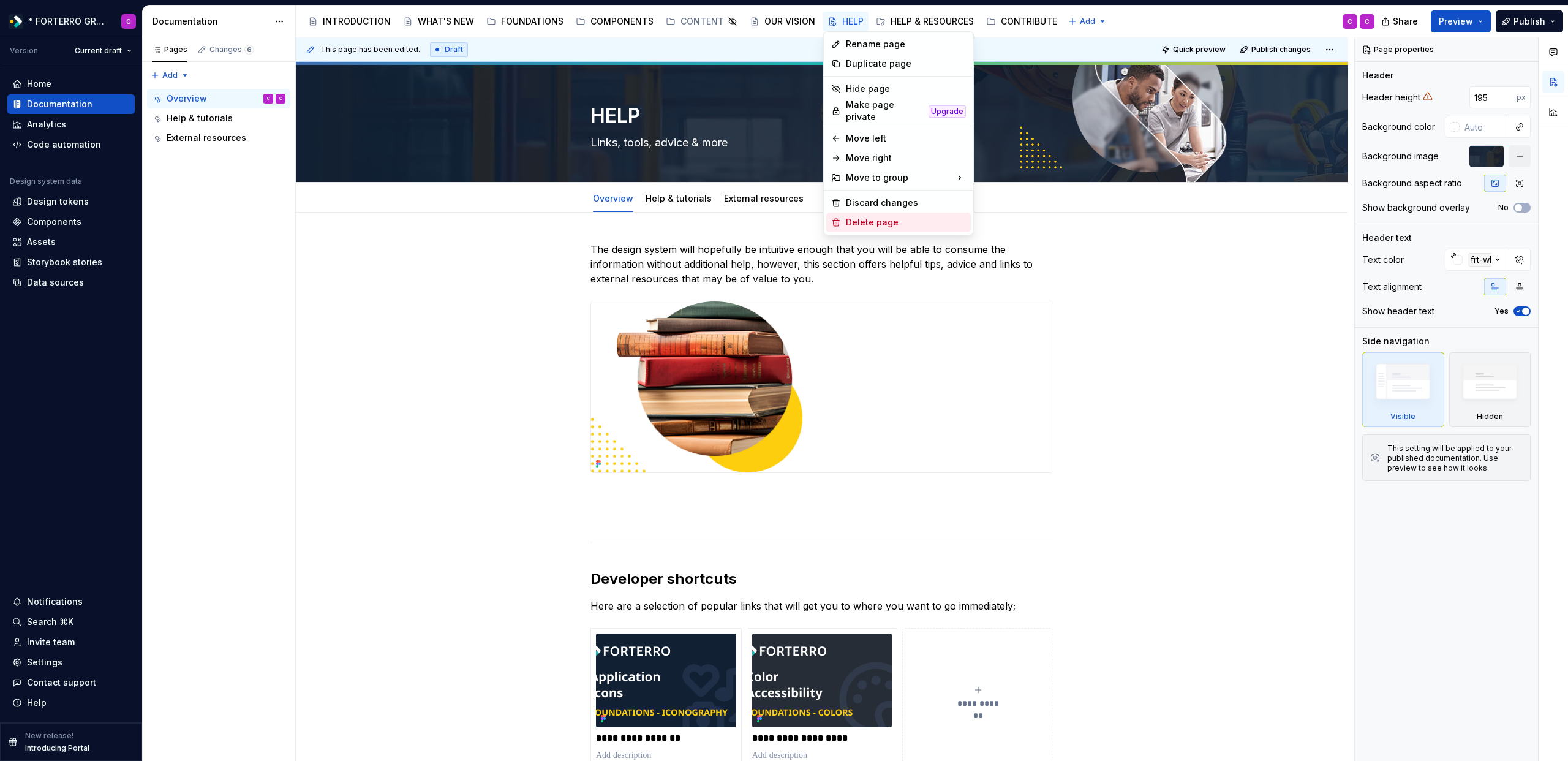
click at [880, 220] on div "Delete page" at bounding box center [906, 222] width 120 height 12
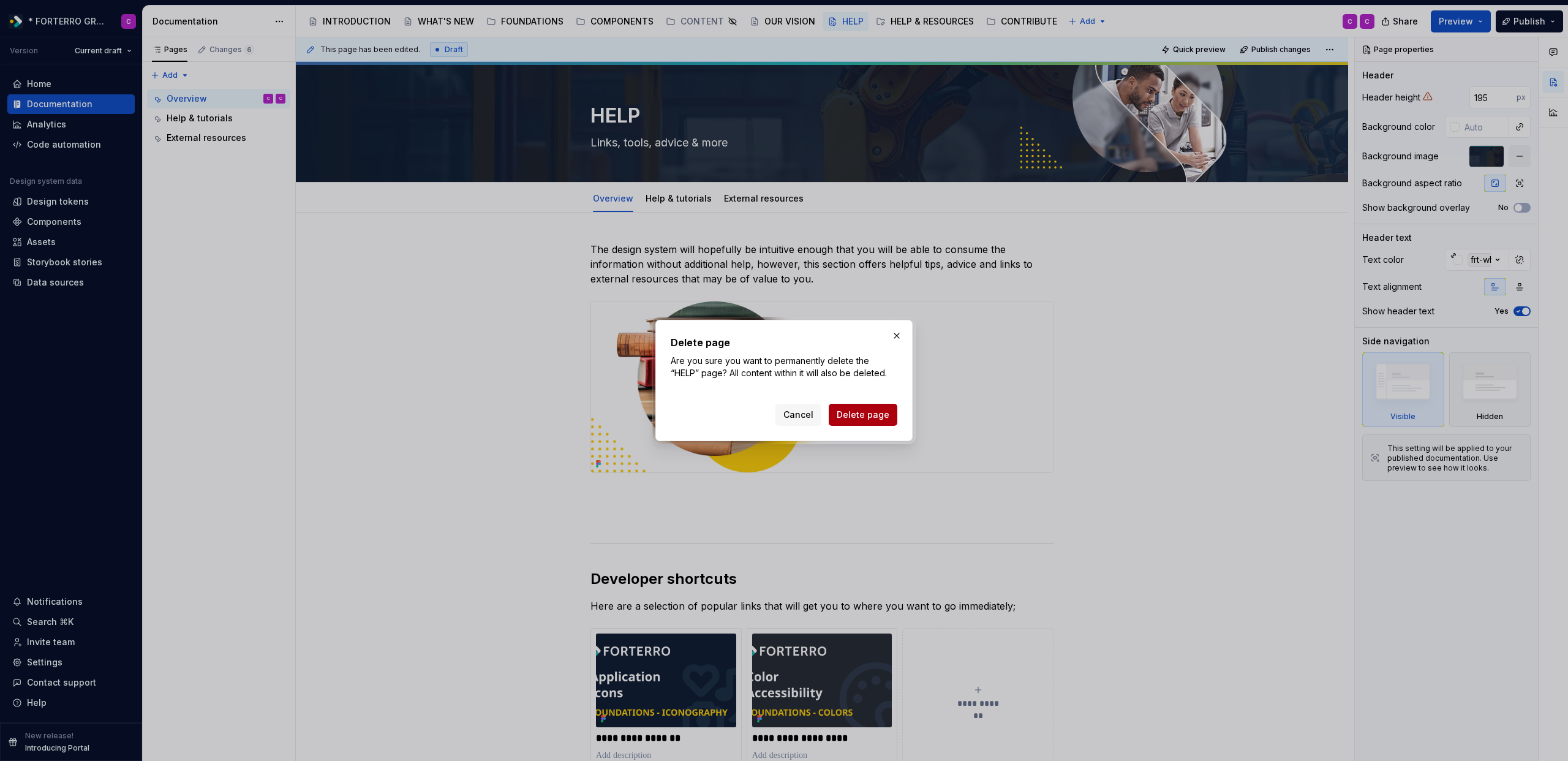
click at [888, 414] on span "Delete page" at bounding box center [863, 415] width 53 height 12
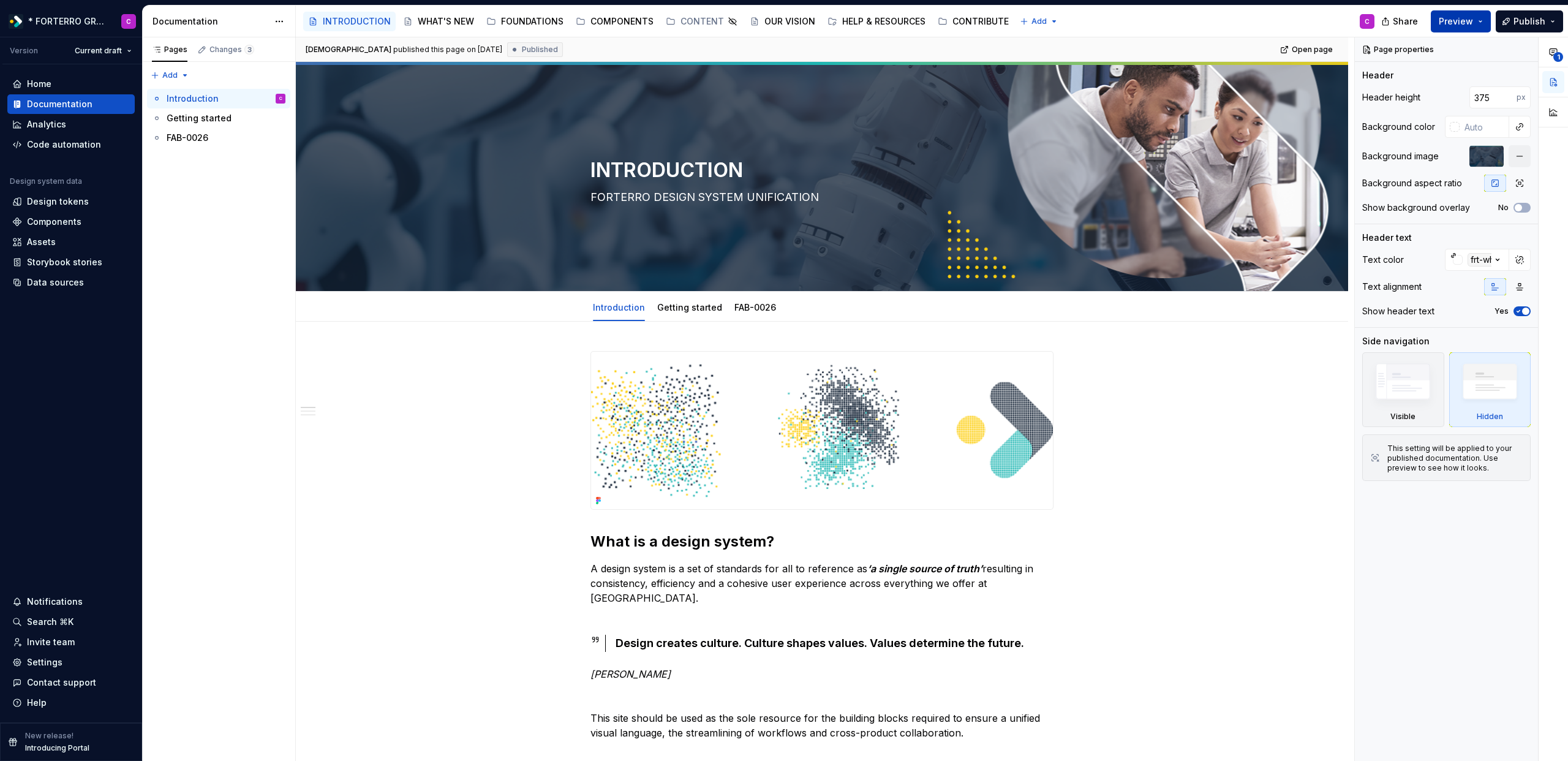
click at [1487, 22] on button "Preview" at bounding box center [1461, 21] width 60 height 22
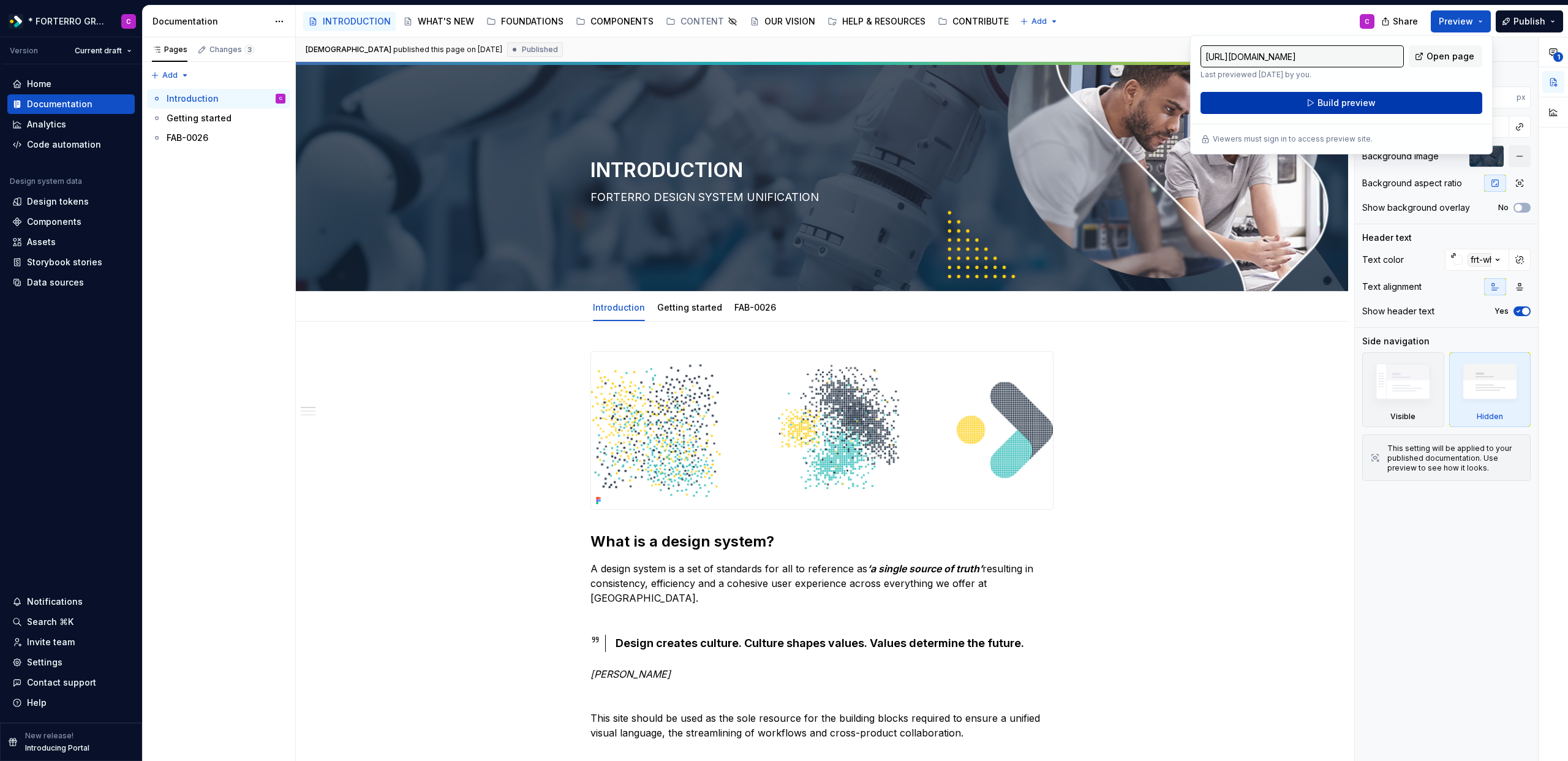
click at [1409, 103] on button "Build preview" at bounding box center [1341, 102] width 281 height 22
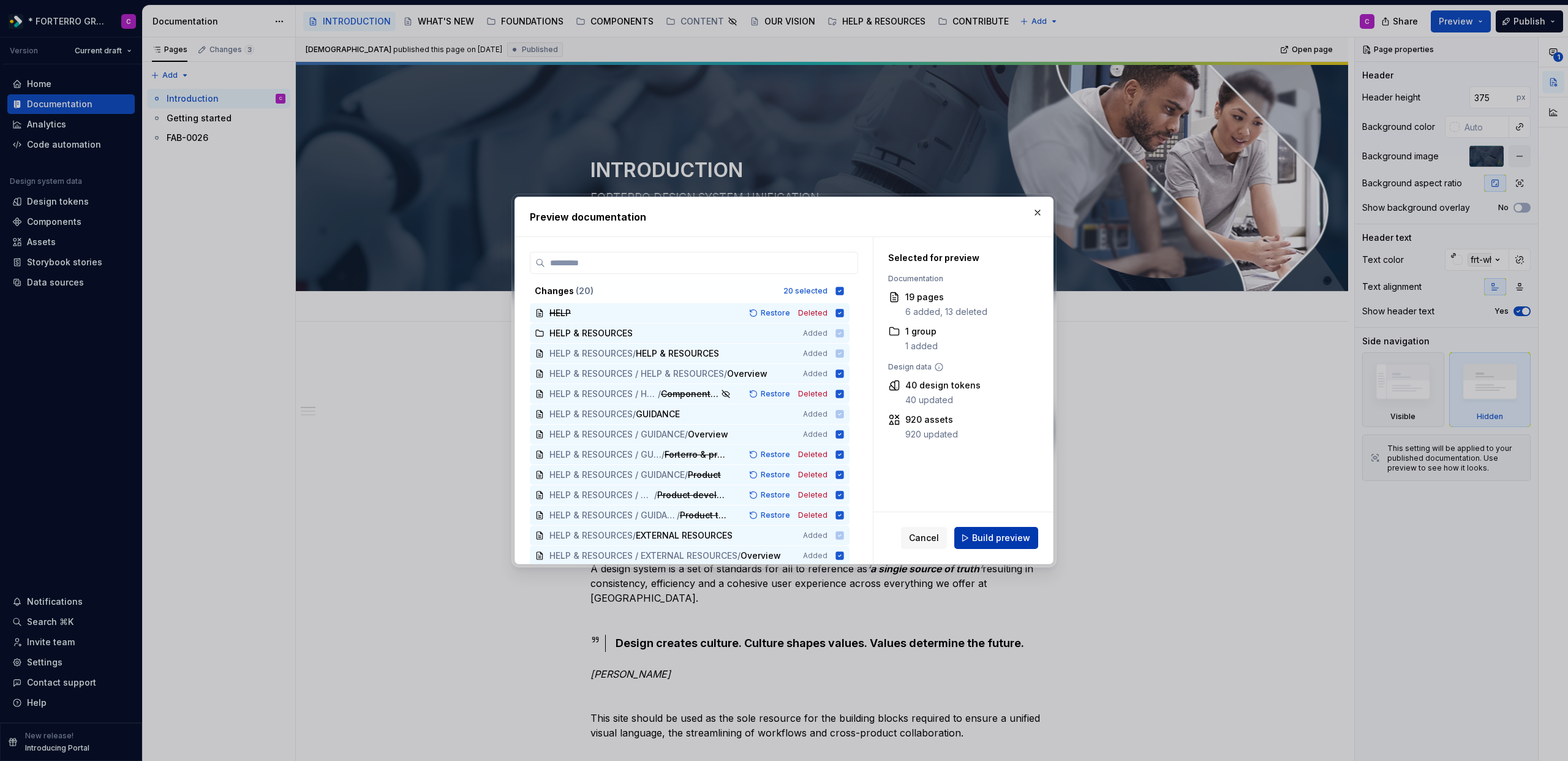
click at [983, 533] on span "Build preview" at bounding box center [1002, 538] width 58 height 12
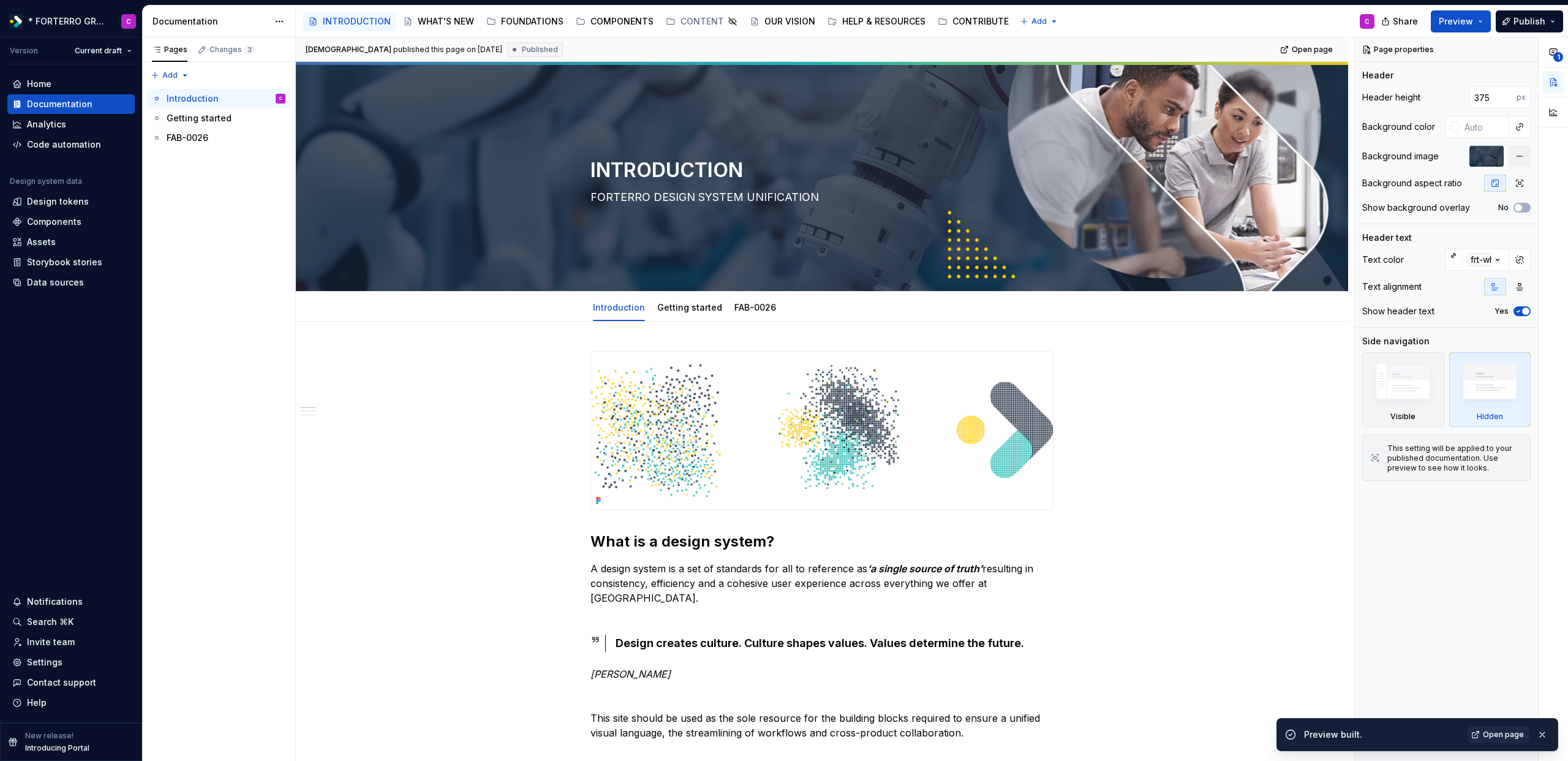
click at [1505, 735] on span "Open page" at bounding box center [1503, 735] width 41 height 10
click at [858, 24] on div "HELP & RESOURCES" at bounding box center [884, 21] width 83 height 12
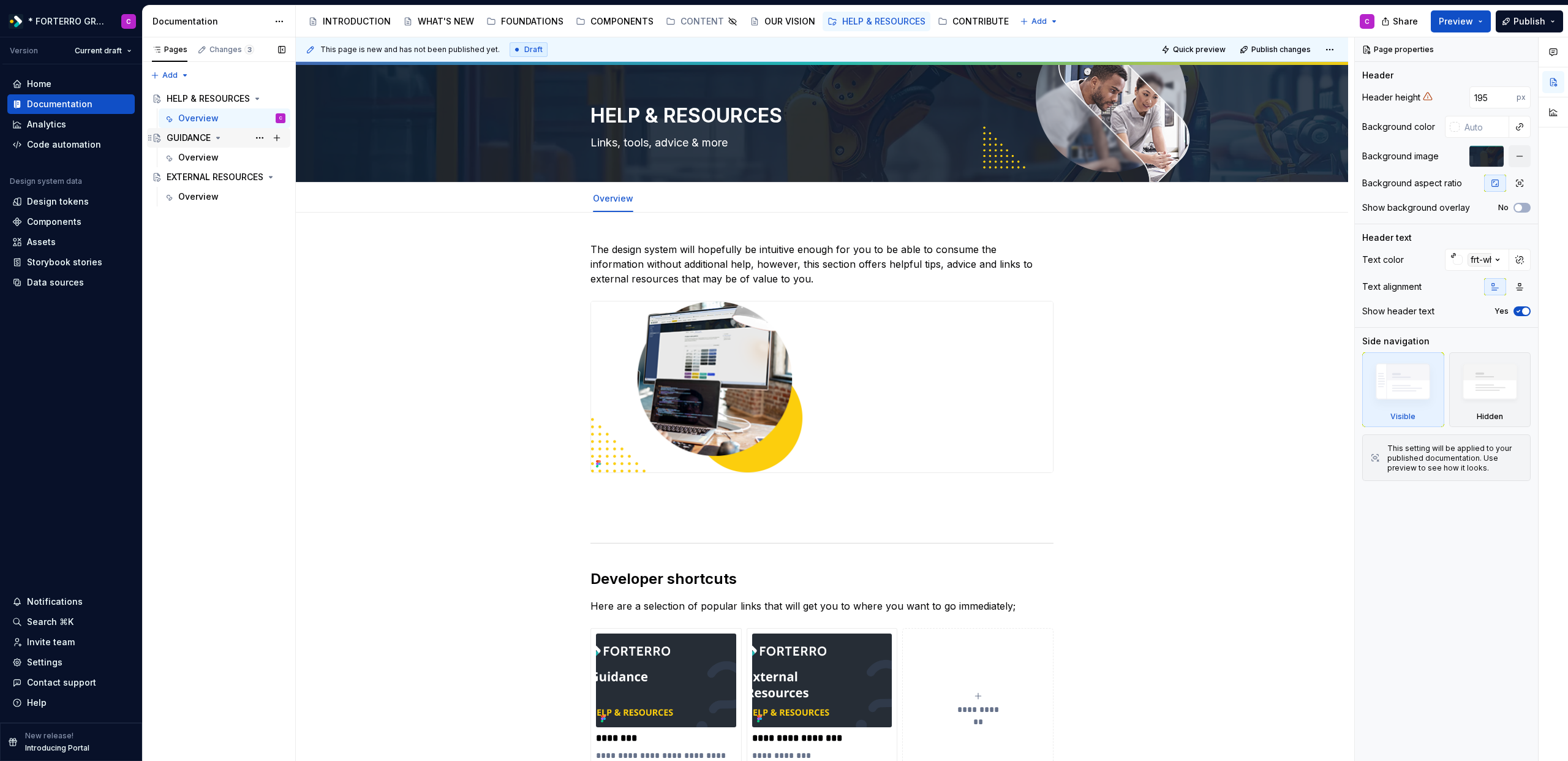
click at [197, 139] on div "GUIDANCE" at bounding box center [188, 137] width 44 height 12
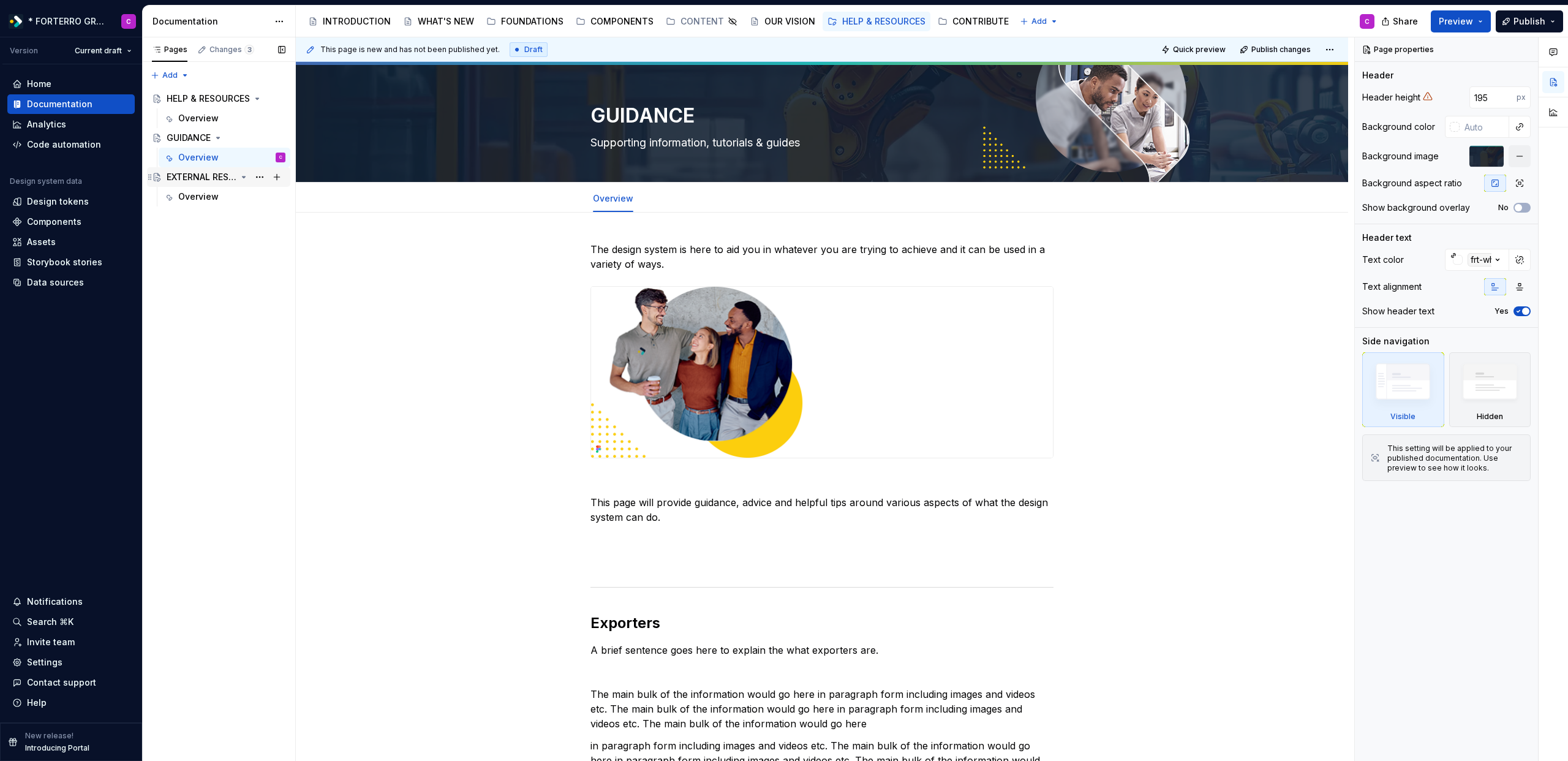
click at [202, 179] on div "EXTERNAL RESOURCES" at bounding box center [201, 176] width 70 height 12
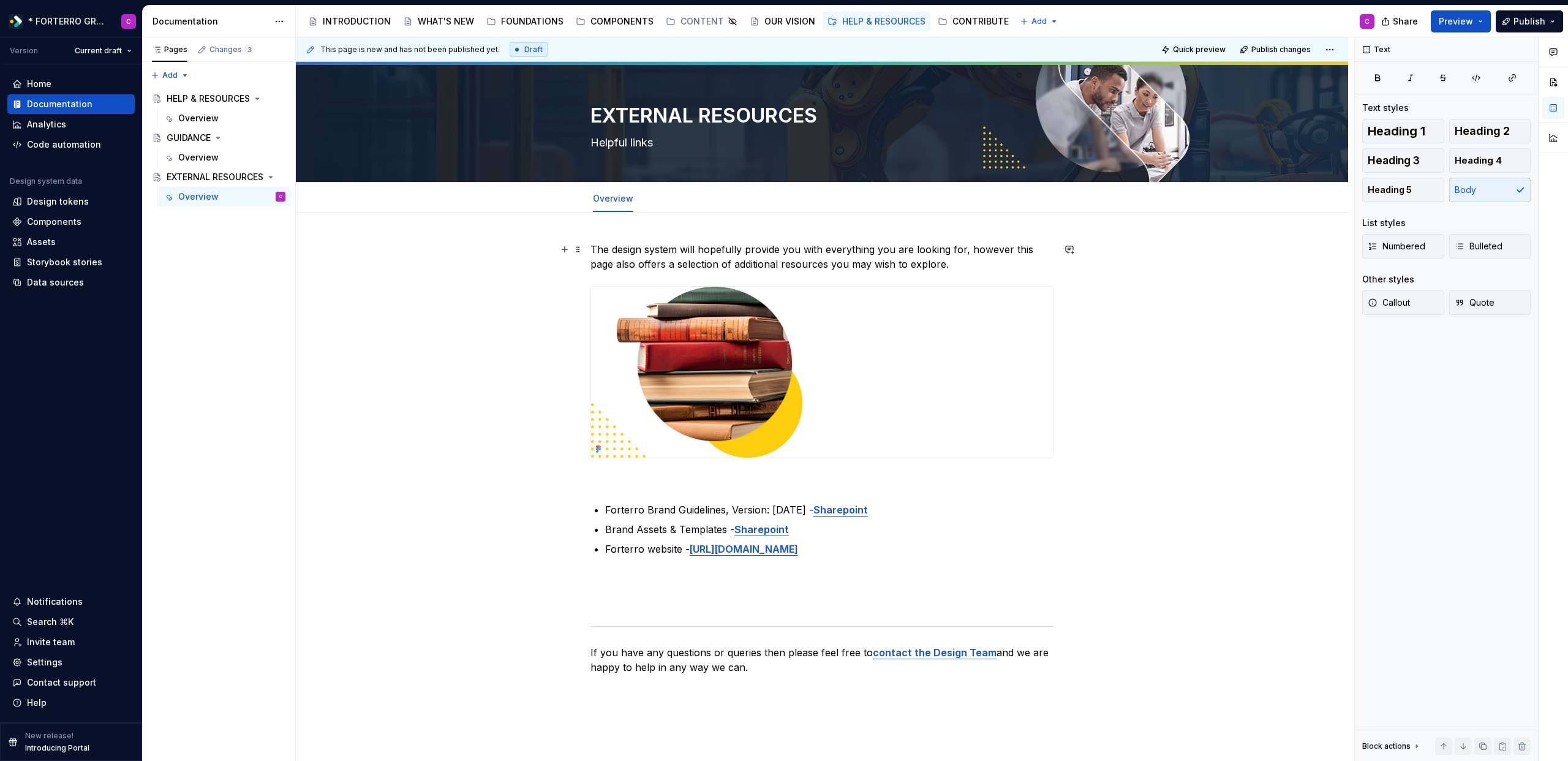
click at [634, 250] on p "The design system will hopefully provide you with everything you are looking fo…" at bounding box center [822, 256] width 463 height 29
click at [257, 191] on button "Page tree" at bounding box center [259, 197] width 17 height 17
click at [241, 180] on div "Pages Changes 3 Add Accessibility guide for tree Page tree. Navigate the tree w…" at bounding box center [218, 400] width 153 height 725
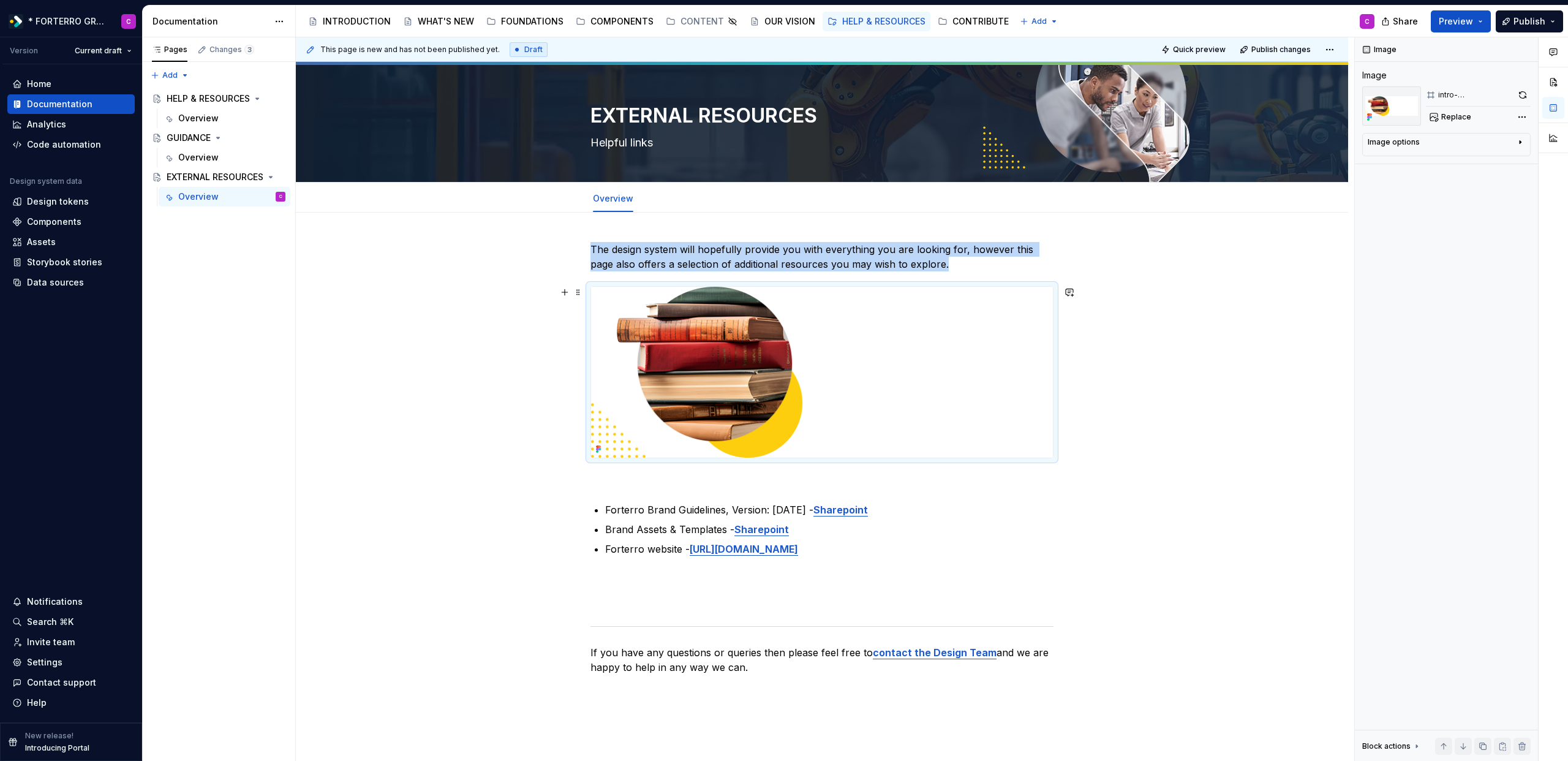
click at [632, 336] on img at bounding box center [822, 372] width 462 height 171
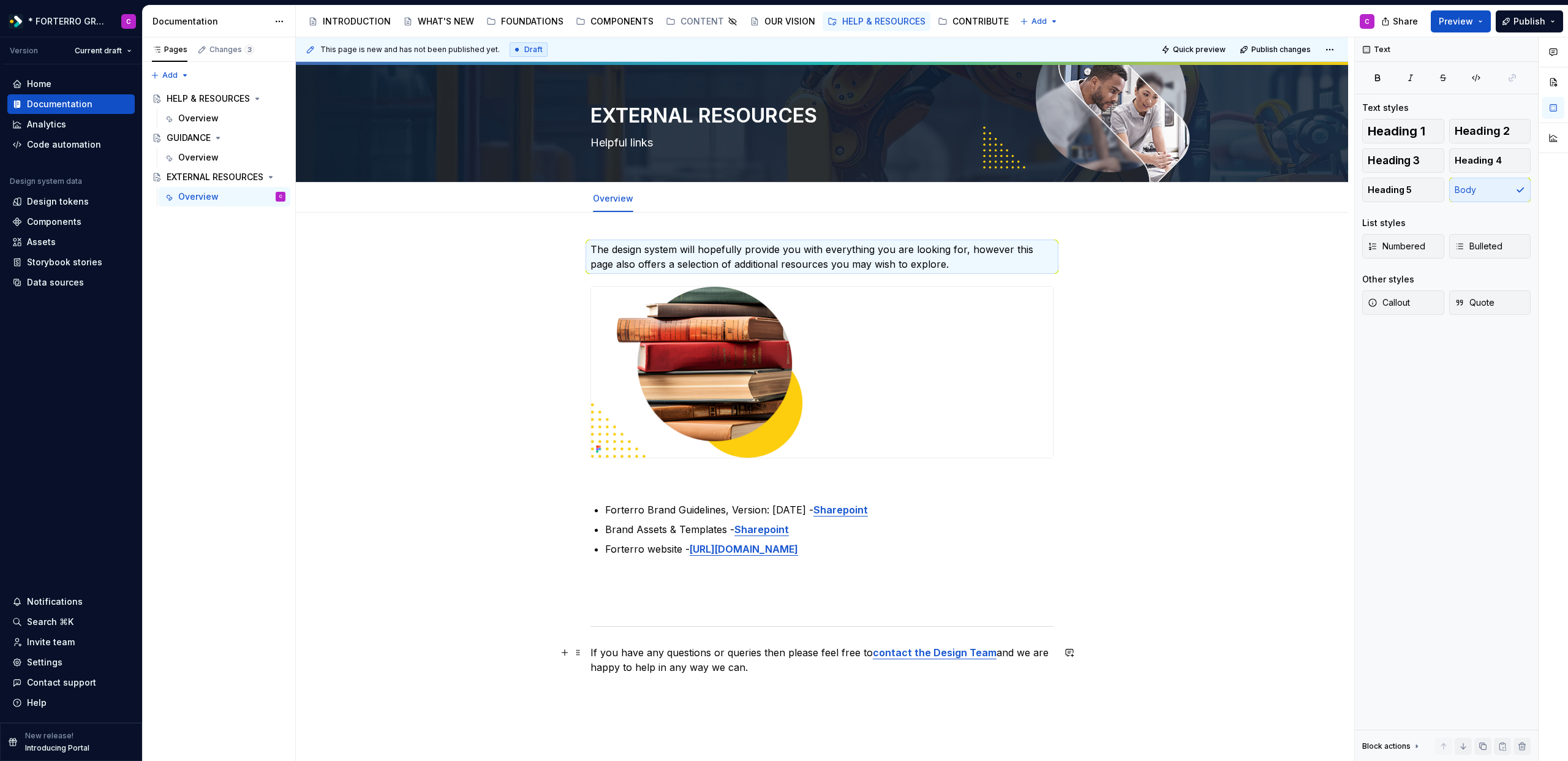
click at [654, 662] on p "If you have any questions or queries then please feel free to contact the Desig…" at bounding box center [822, 659] width 463 height 29
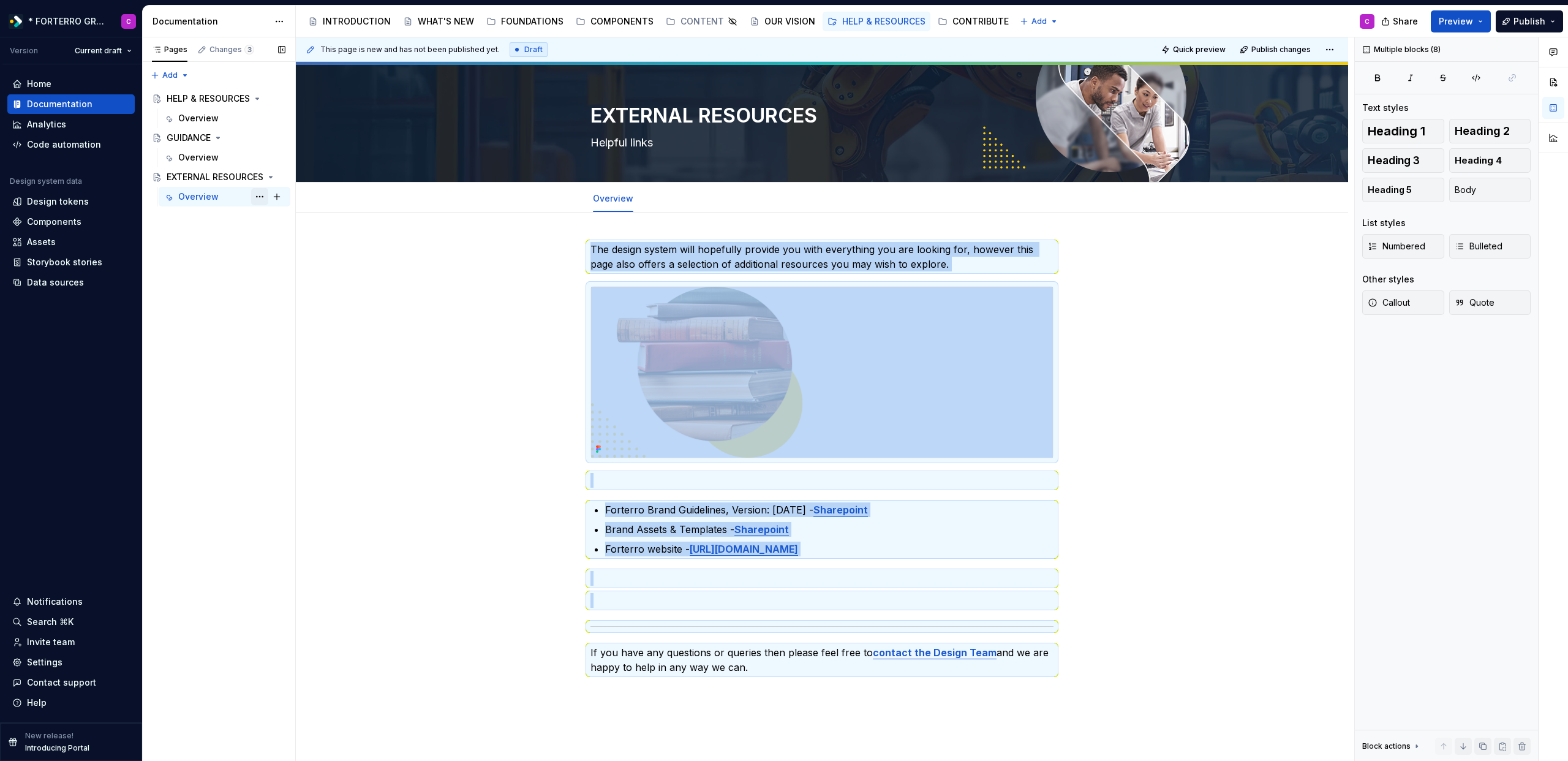
click at [254, 195] on button "Page tree" at bounding box center [259, 197] width 17 height 17
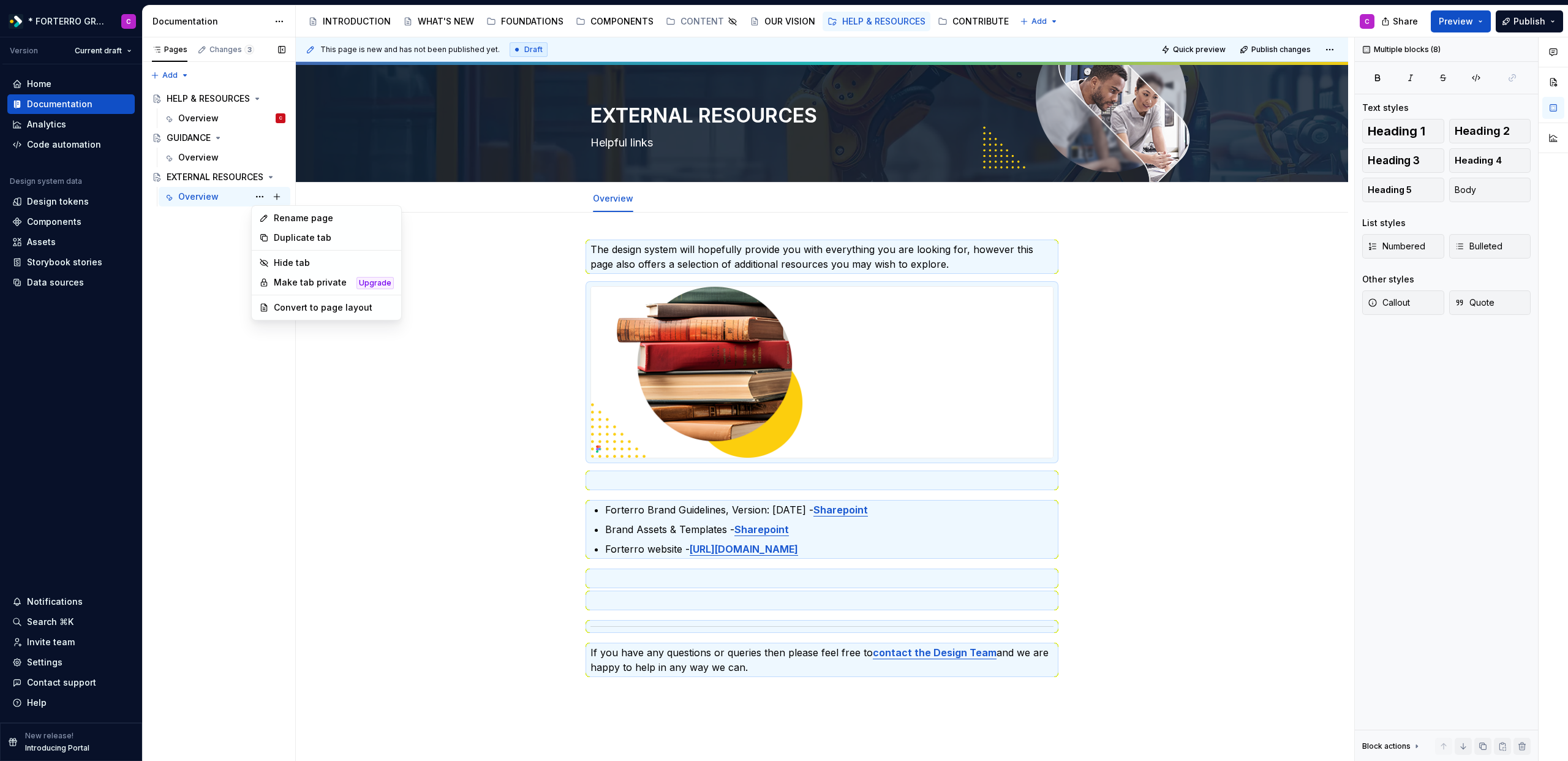
click at [193, 245] on div "Pages Changes 3 Add Accessibility guide for tree Page tree. Navigate the tree w…" at bounding box center [218, 400] width 153 height 725
click at [217, 180] on div "EXTERNAL RESOURCES" at bounding box center [201, 176] width 70 height 12
click at [198, 176] on div "EXTERNAL RESOURCES" at bounding box center [201, 176] width 70 height 12
click at [257, 176] on button "Page tree" at bounding box center [259, 177] width 17 height 17
click at [208, 201] on div "Pages Changes 3 Add Accessibility guide for tree Page tree. Navigate the tree w…" at bounding box center [218, 400] width 153 height 725
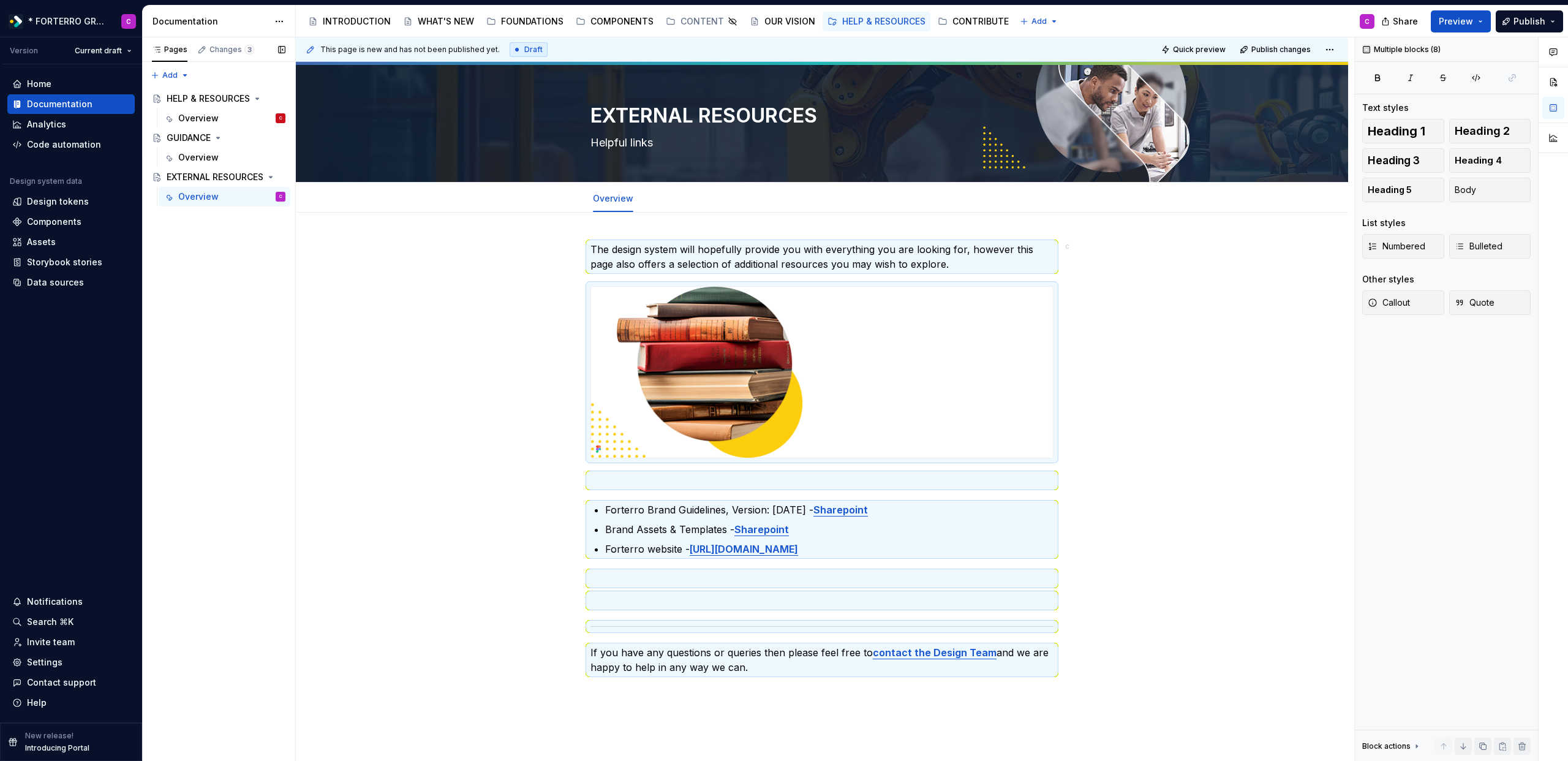
click at [208, 201] on div "Overview" at bounding box center [198, 196] width 41 height 12
click at [613, 189] on html "* FORTERRO GROUP * C Version Current draft Home Documentation Analytics Code au…" at bounding box center [784, 380] width 1568 height 761
click at [641, 289] on div "Convert to page layout" at bounding box center [686, 295] width 115 height 12
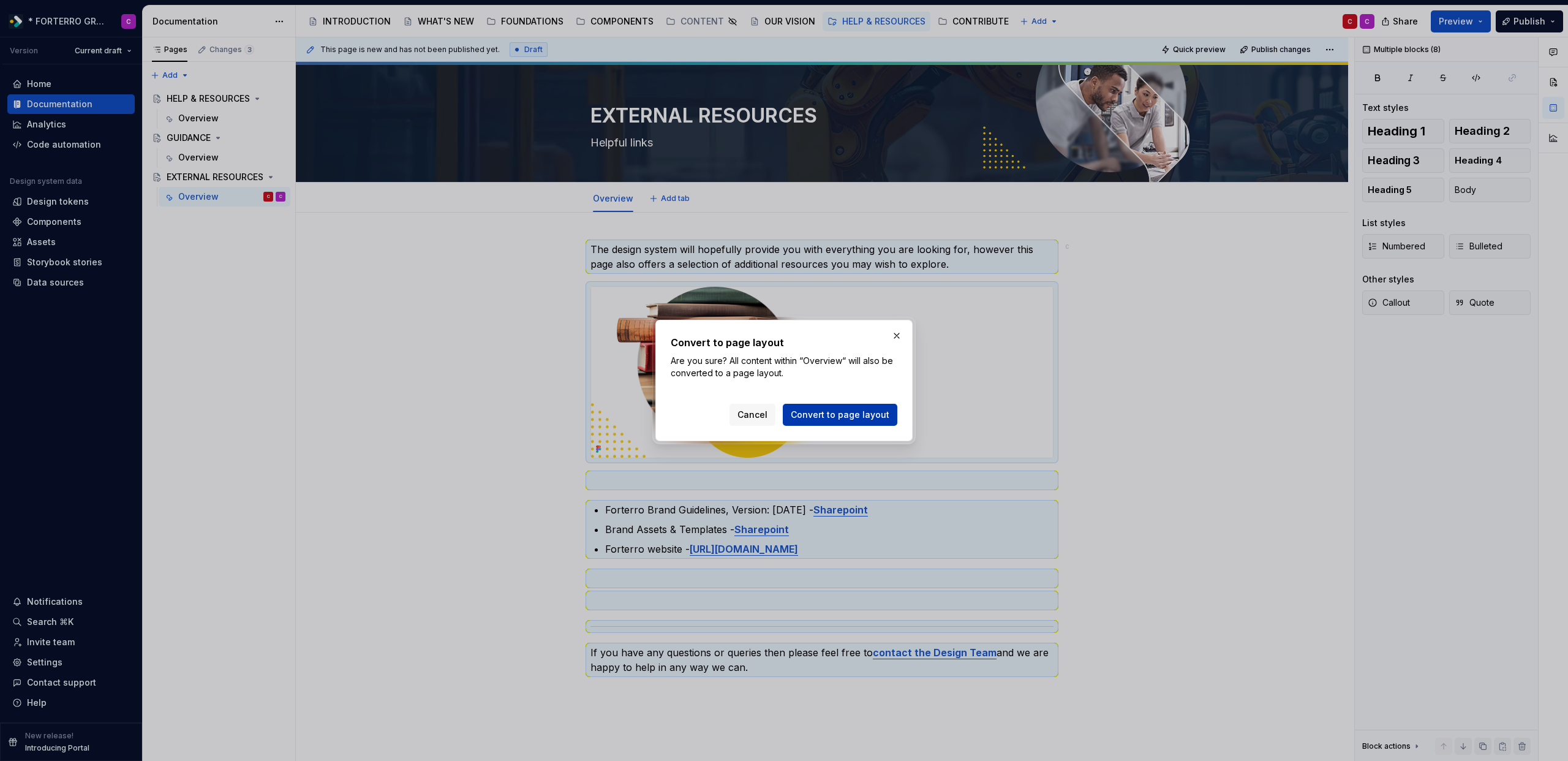
click at [814, 410] on span "Convert to page layout" at bounding box center [840, 415] width 99 height 12
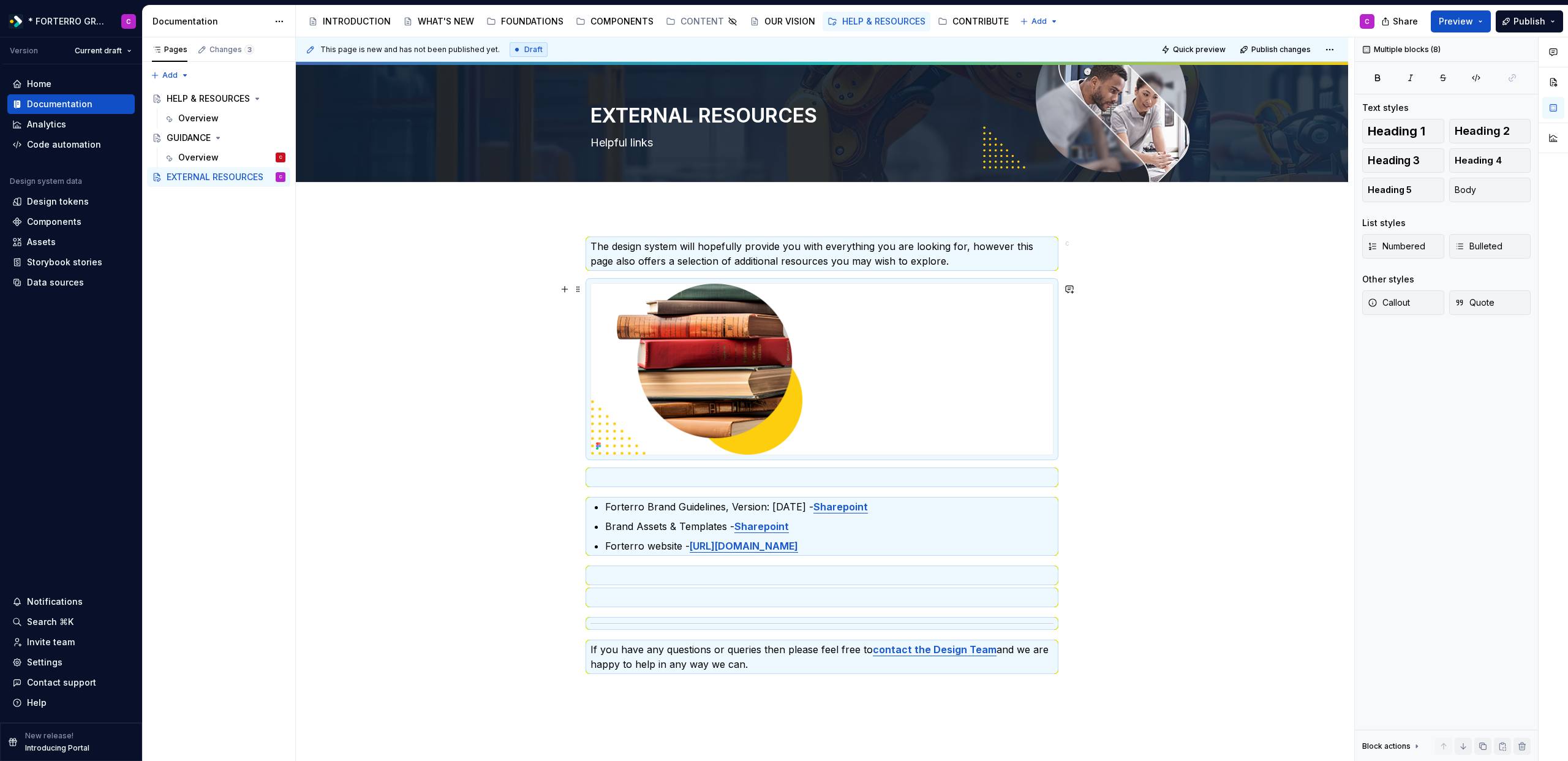
click at [399, 364] on div "The design system will hopefully provide you with everything you are looking fo…" at bounding box center [822, 573] width 1053 height 728
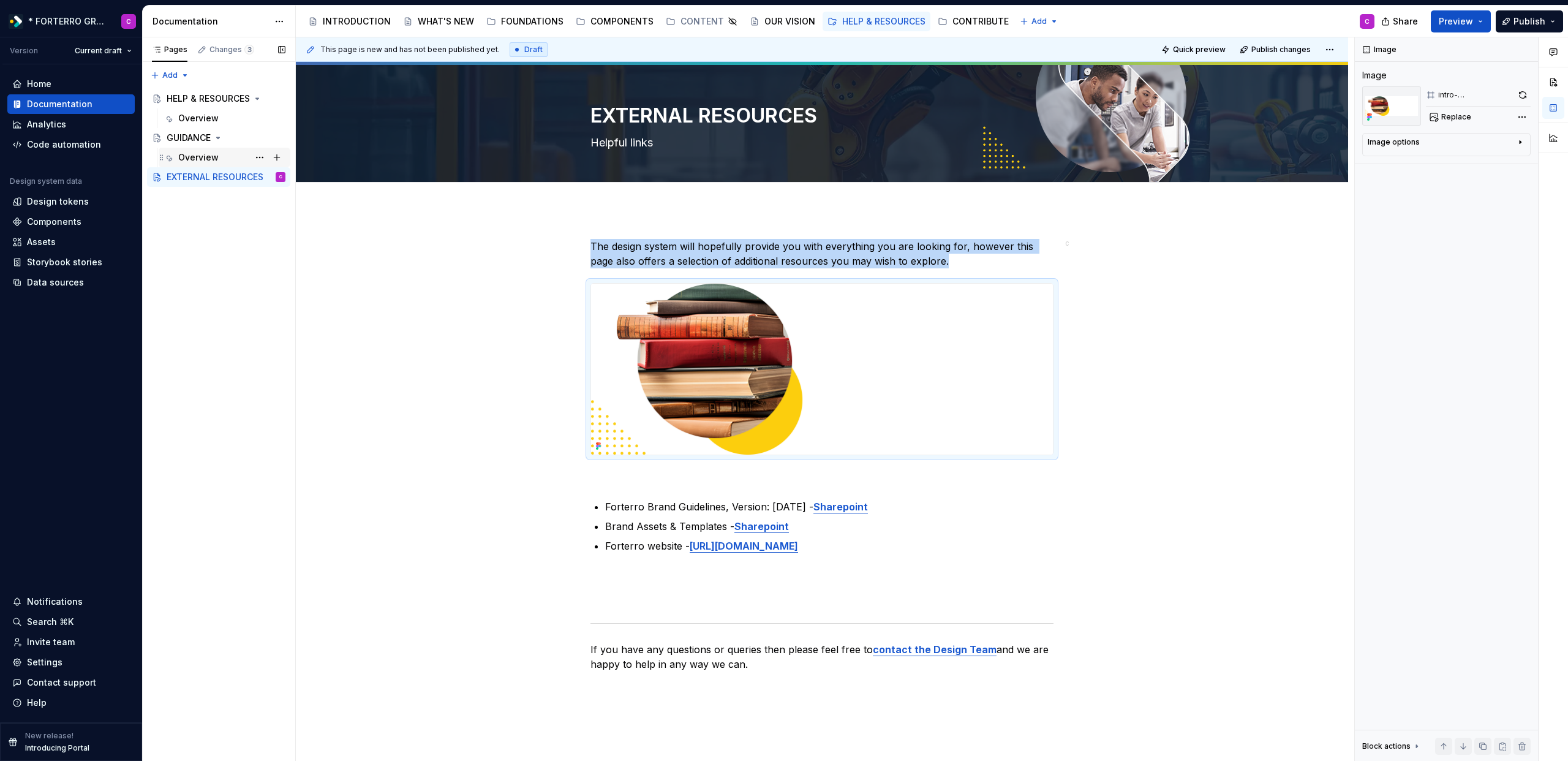
click at [195, 156] on div "Overview" at bounding box center [198, 157] width 41 height 12
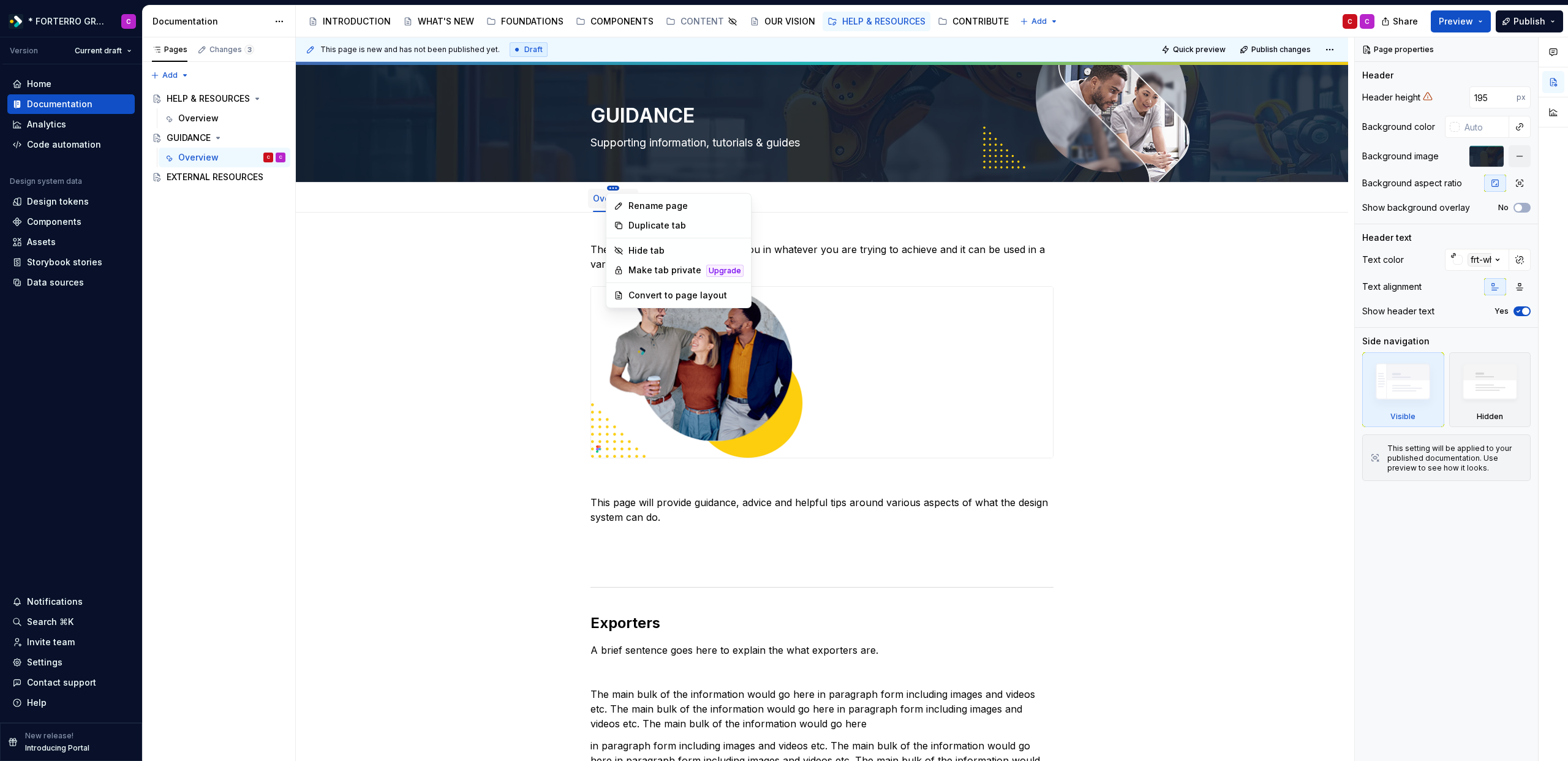
click at [613, 188] on html "* FORTERRO GROUP * C Version Current draft Home Documentation Analytics Code au…" at bounding box center [784, 380] width 1568 height 761
click at [654, 292] on div "Convert to page layout" at bounding box center [686, 295] width 115 height 12
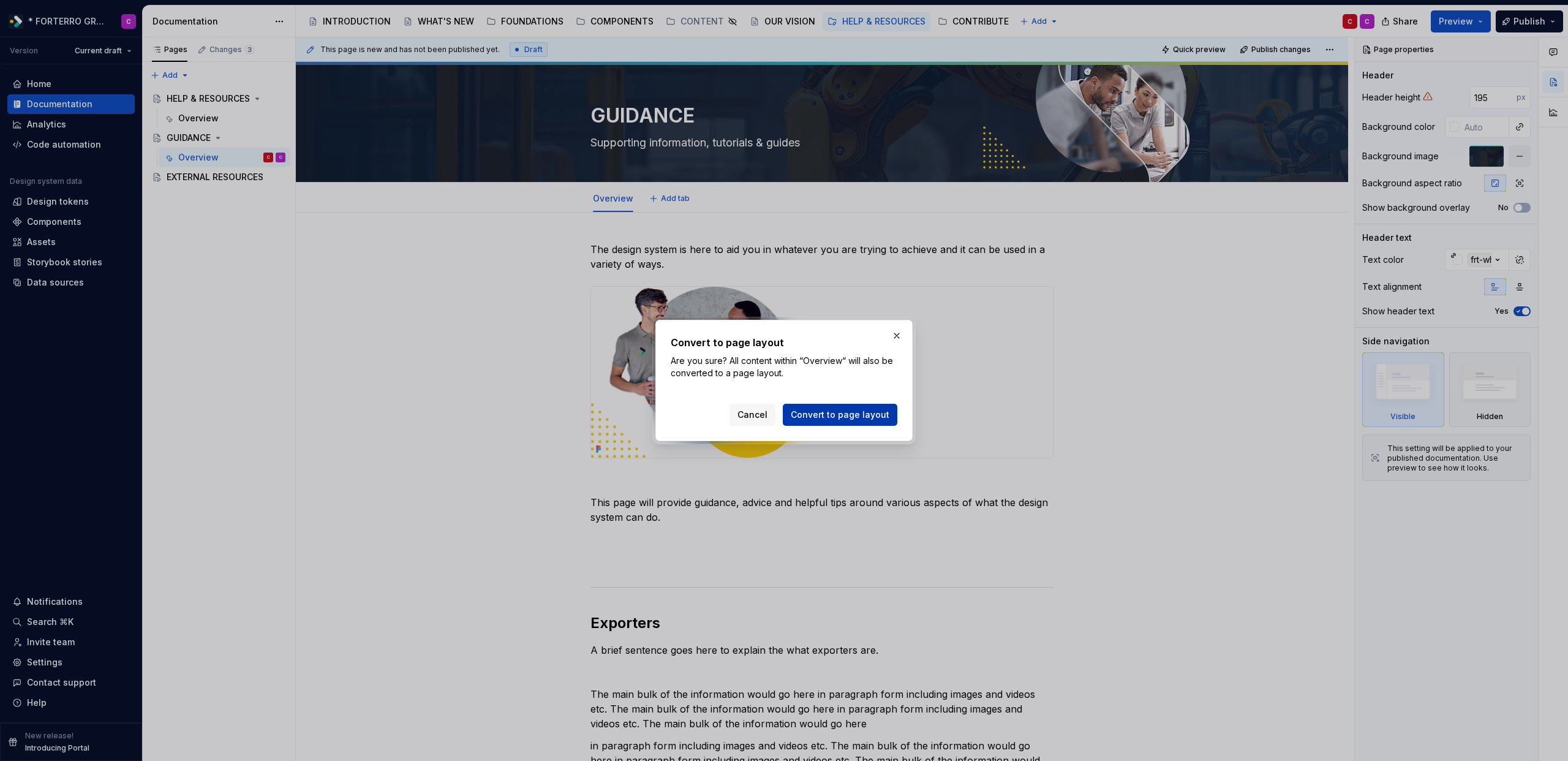
click at [854, 414] on span "Convert to page layout" at bounding box center [840, 415] width 99 height 12
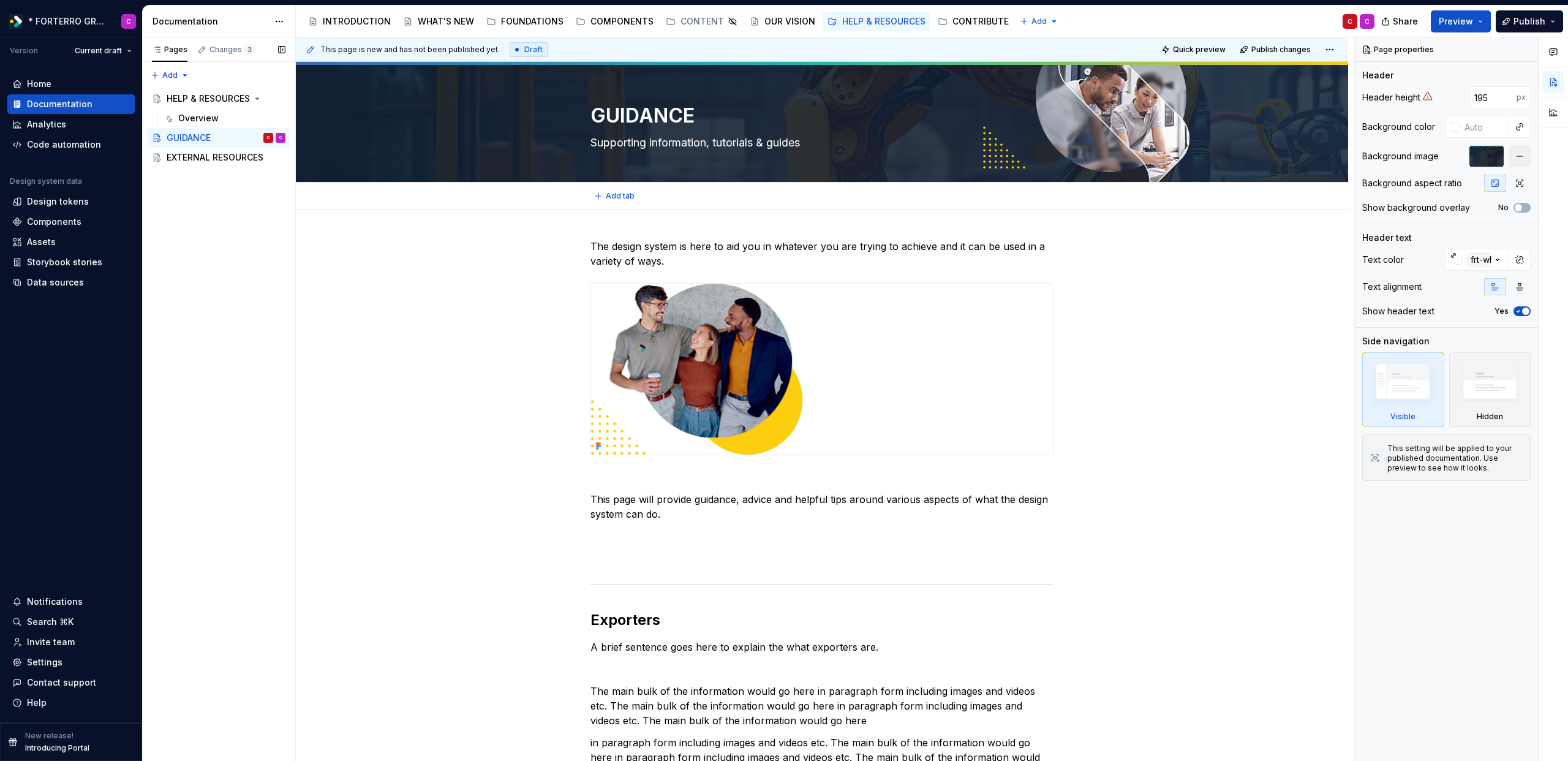
click at [233, 274] on div "Pages Changes 3 Add Accessibility guide for tree Page tree. Navigate the tree w…" at bounding box center [218, 400] width 153 height 725
click at [476, 346] on div "The design system is here to aid you in whatever you are trying to achieve and …" at bounding box center [822, 767] width 1053 height 1115
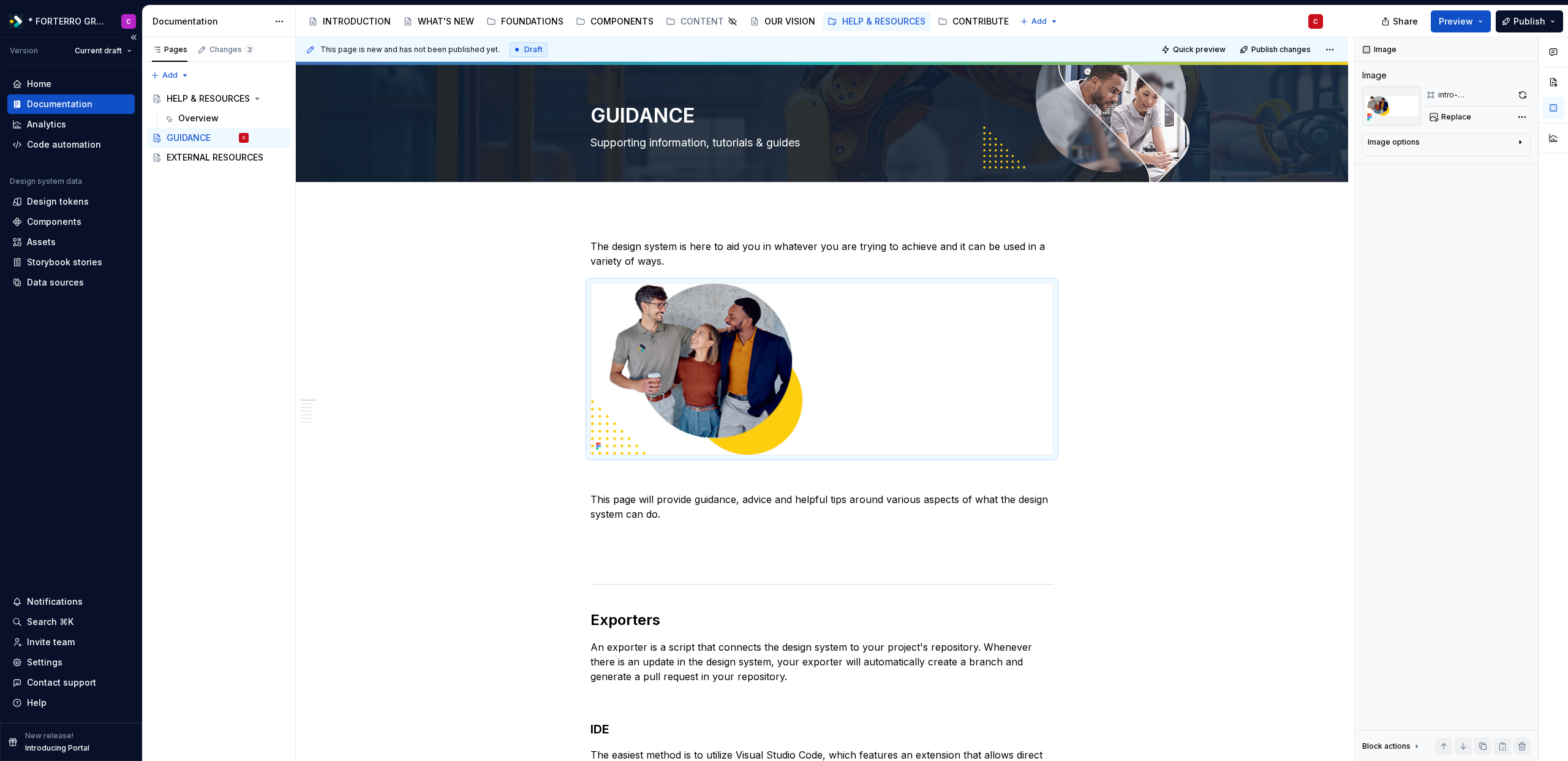
type textarea "*"
